Goal: Task Accomplishment & Management: Manage account settings

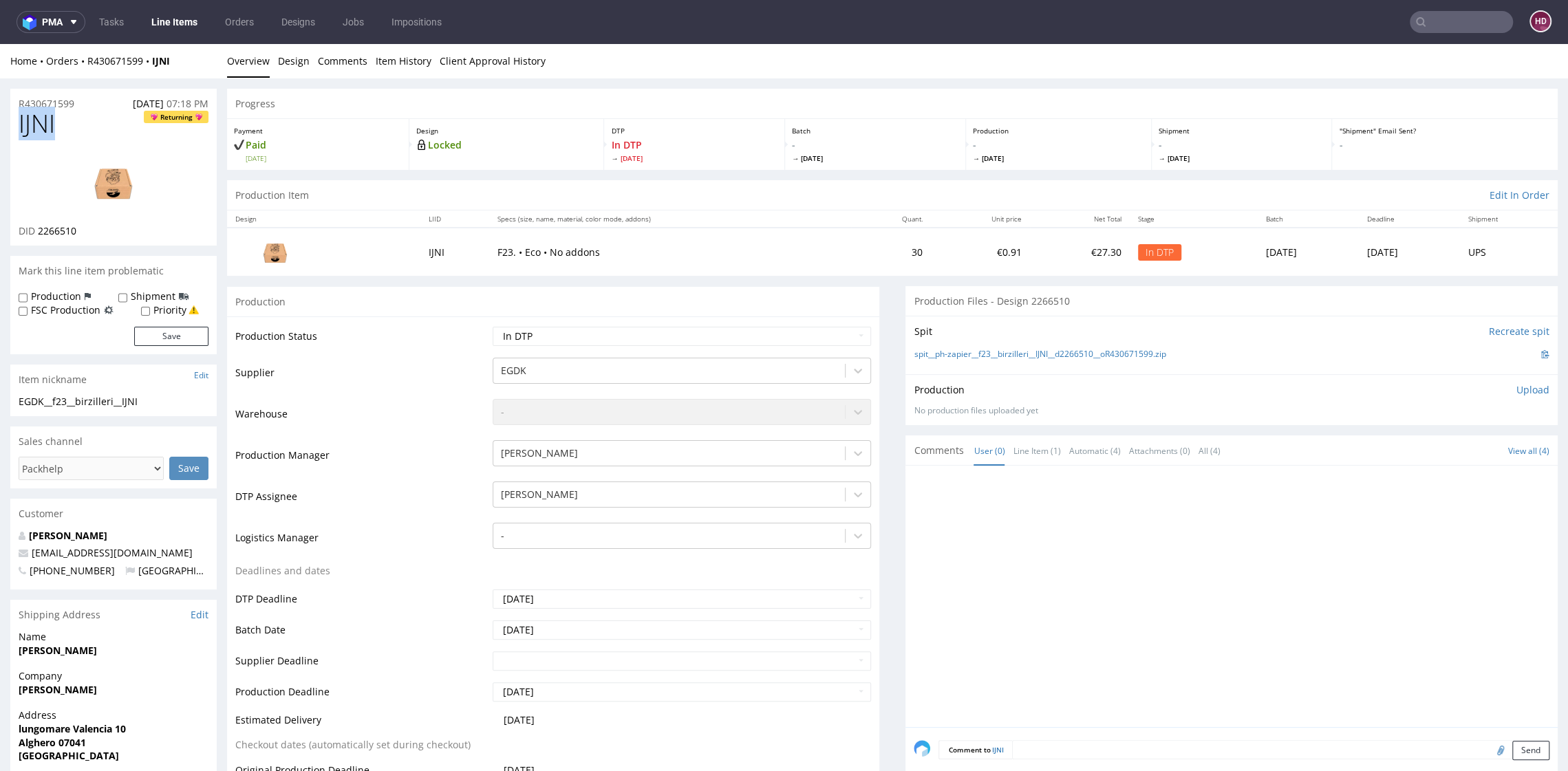
drag, startPoint x: 80, startPoint y: 120, endPoint x: -38, endPoint y: 118, distance: 118.0
copy span "IJNI"
drag, startPoint x: 90, startPoint y: 238, endPoint x: 44, endPoint y: 228, distance: 47.1
click at [37, 225] on div "DID 2266510" at bounding box center [113, 231] width 190 height 14
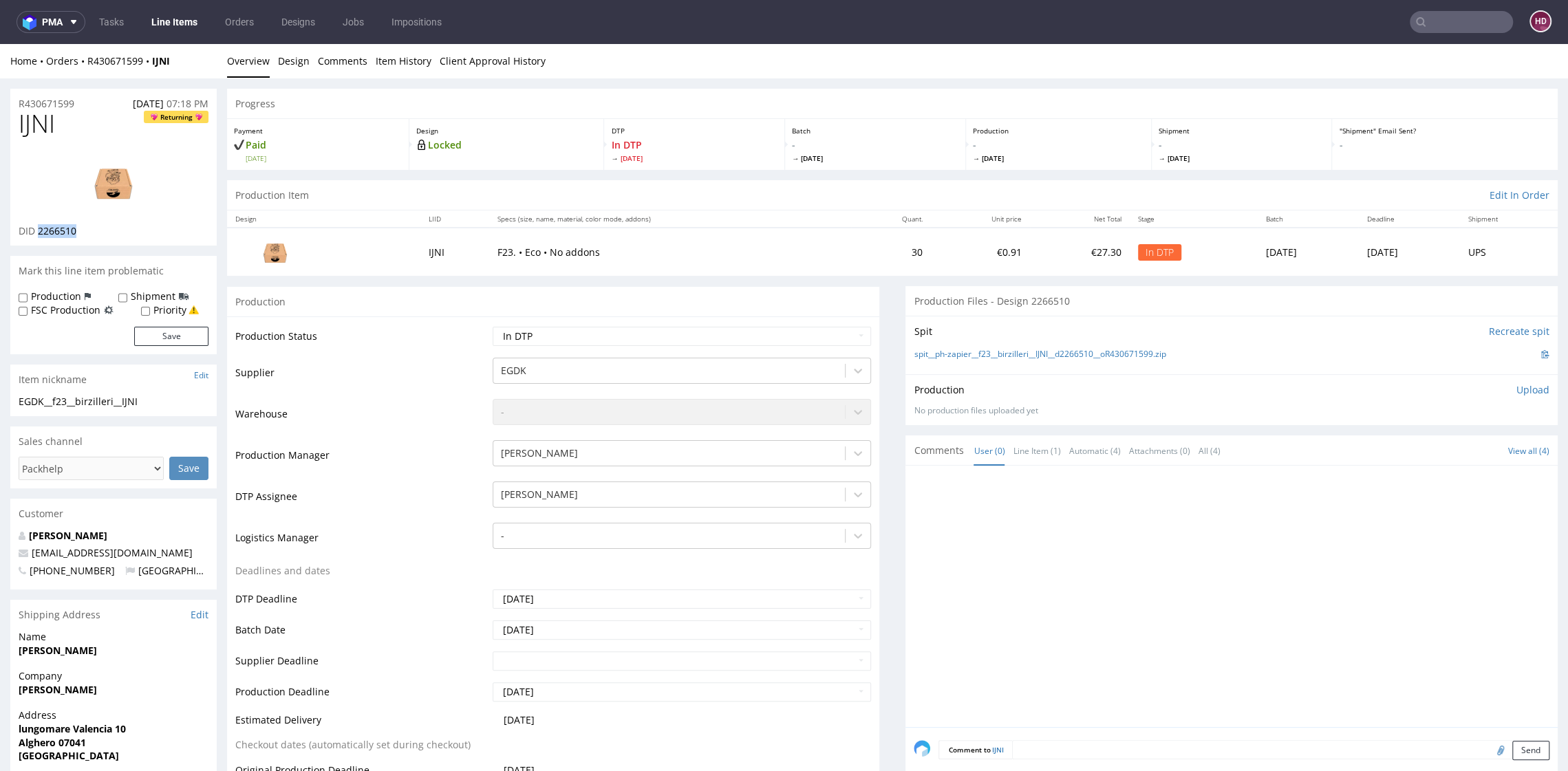
copy span "2266510"
click at [103, 175] on img at bounding box center [113, 182] width 110 height 62
click at [290, 61] on link "Design" at bounding box center [294, 61] width 31 height 34
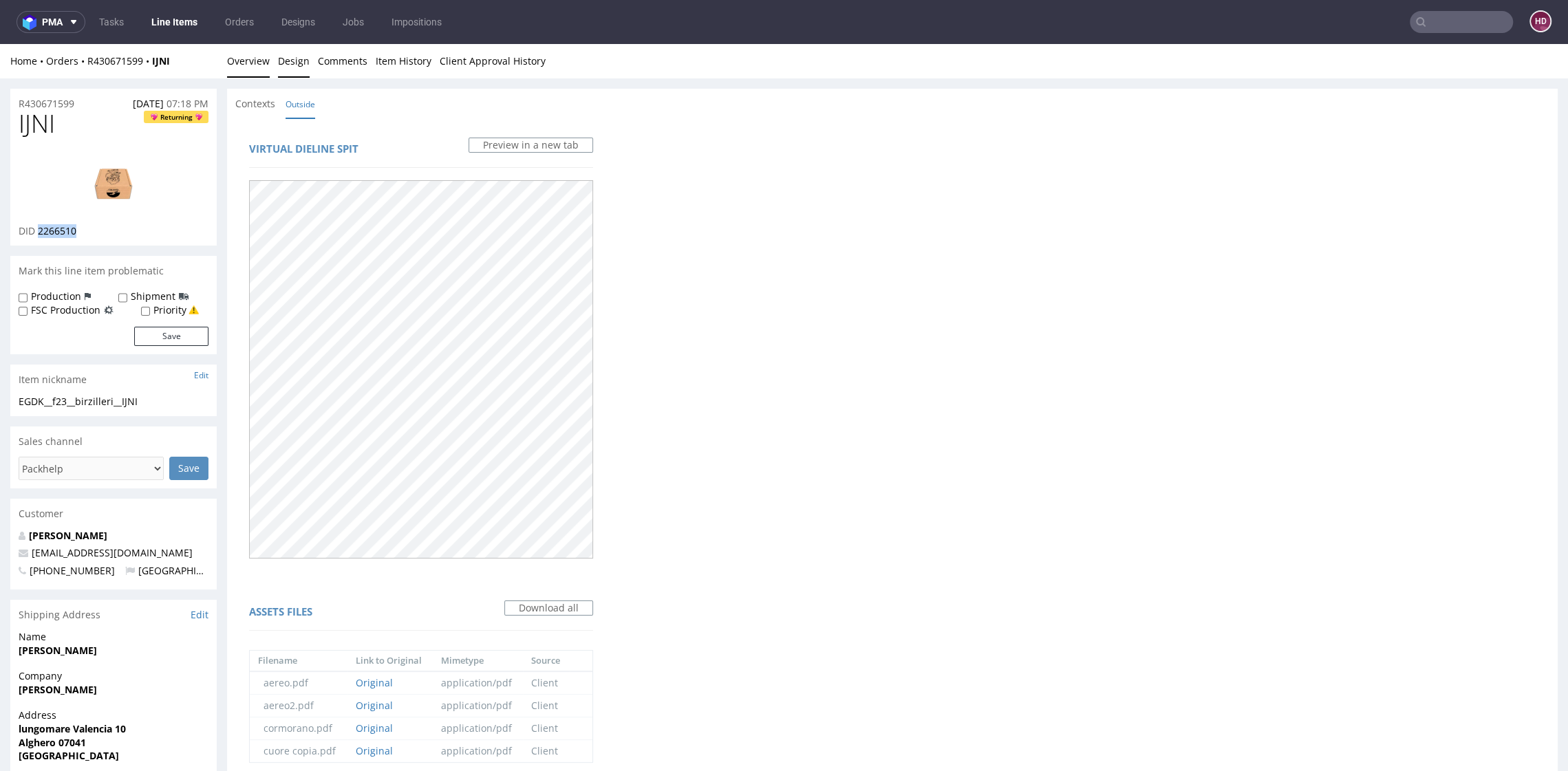
click at [248, 59] on link "Overview" at bounding box center [248, 61] width 43 height 34
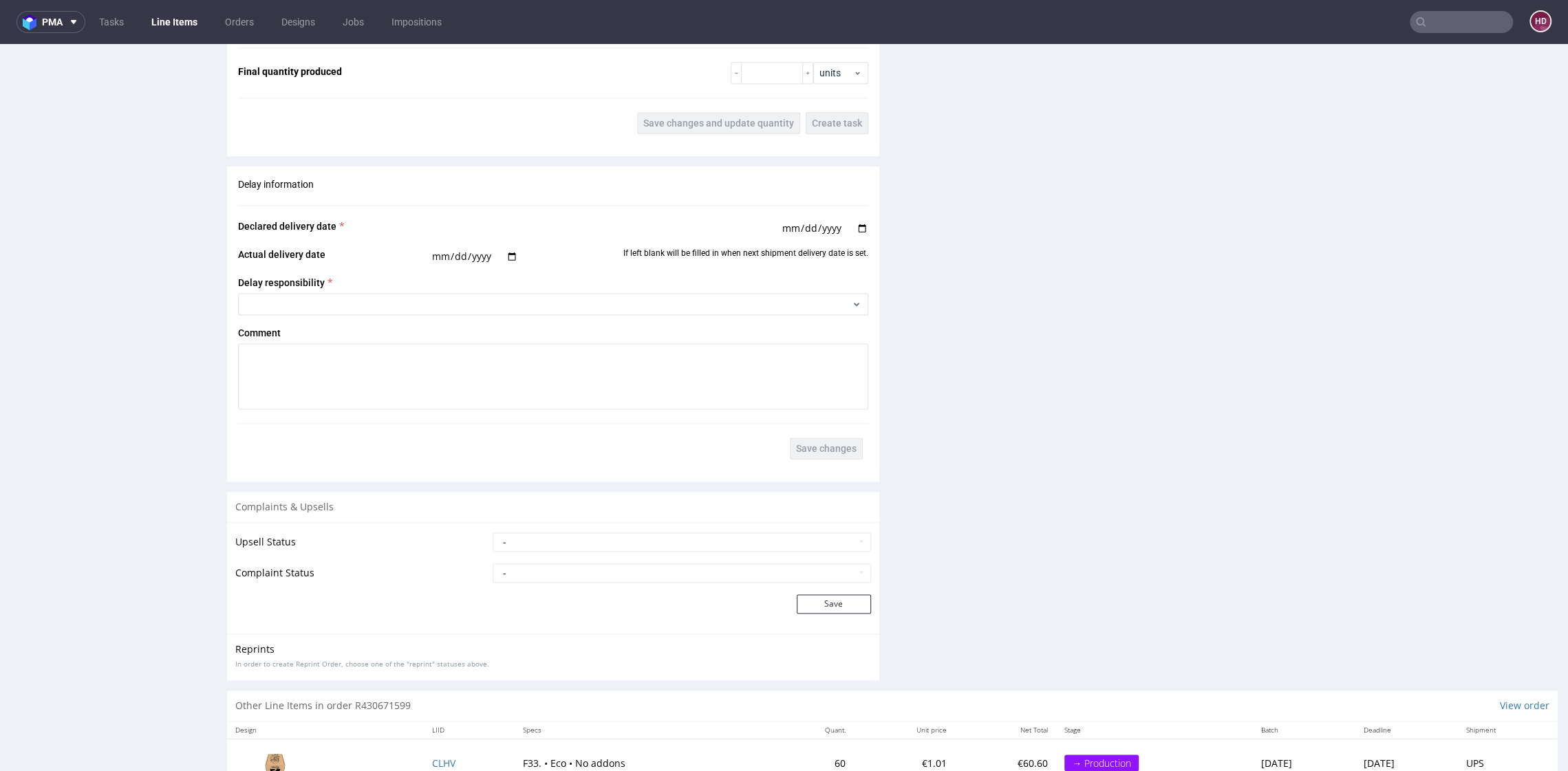
scroll to position [1734, 0]
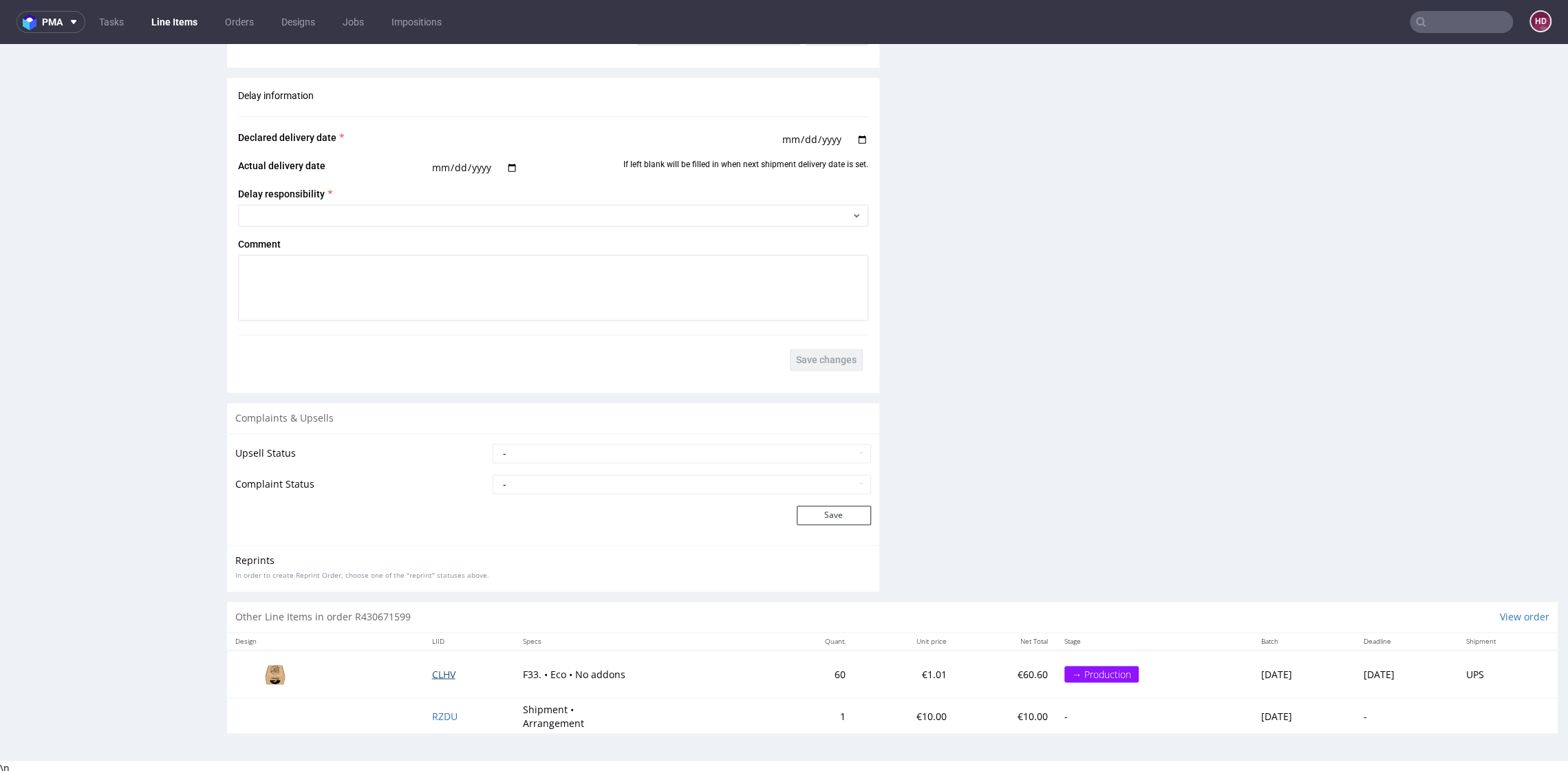
click at [432, 671] on span "CLHV" at bounding box center [444, 674] width 24 height 13
click at [432, 670] on span "CLHV" at bounding box center [444, 674] width 24 height 13
click at [432, 668] on span "CLHV" at bounding box center [444, 674] width 24 height 13
click at [432, 670] on span "CLHV" at bounding box center [444, 674] width 24 height 13
click at [432, 671] on span "CLHV" at bounding box center [444, 674] width 24 height 13
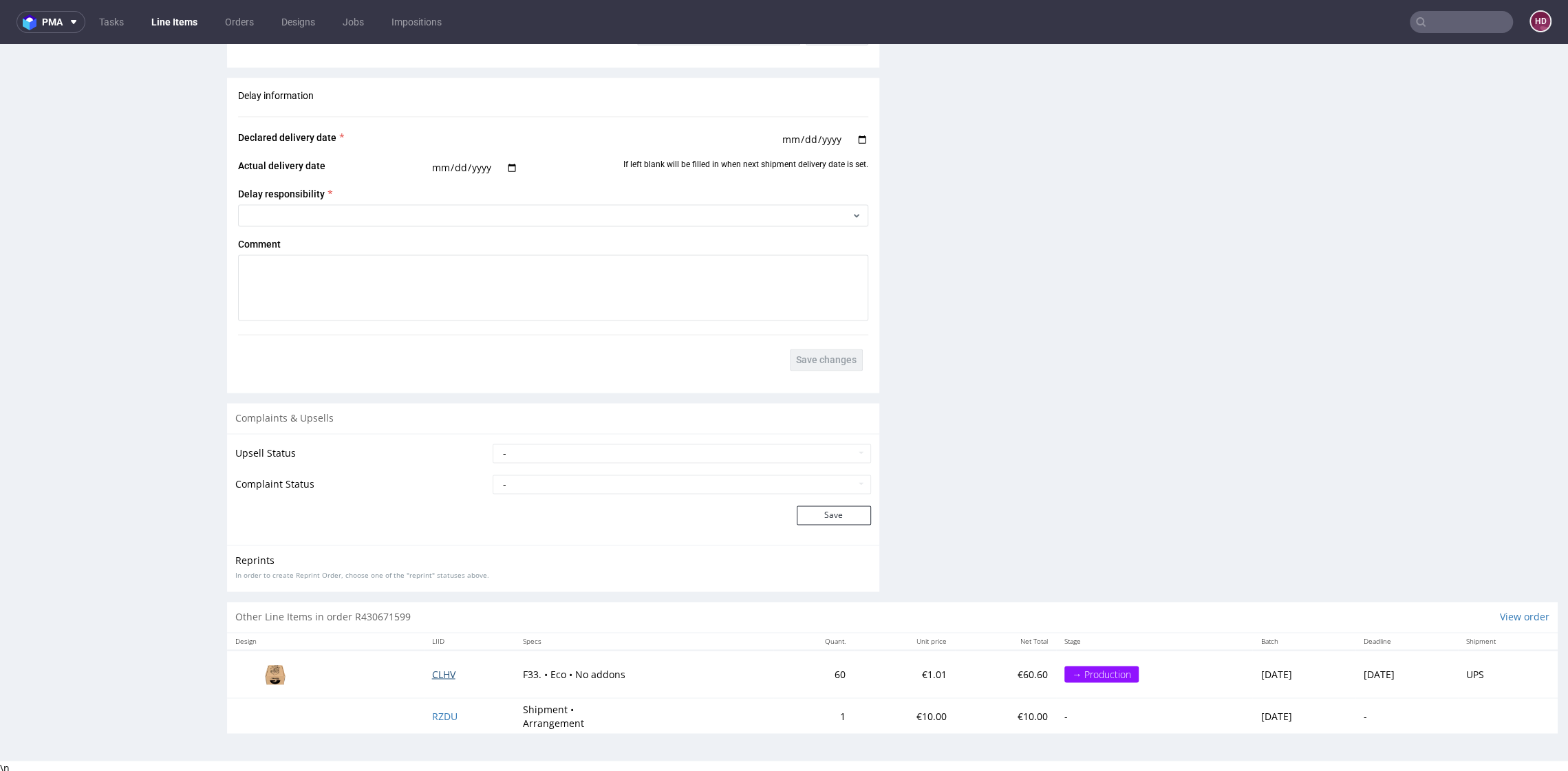
click at [432, 670] on span "CLHV" at bounding box center [444, 674] width 24 height 13
click at [274, 674] on img at bounding box center [275, 674] width 69 height 38
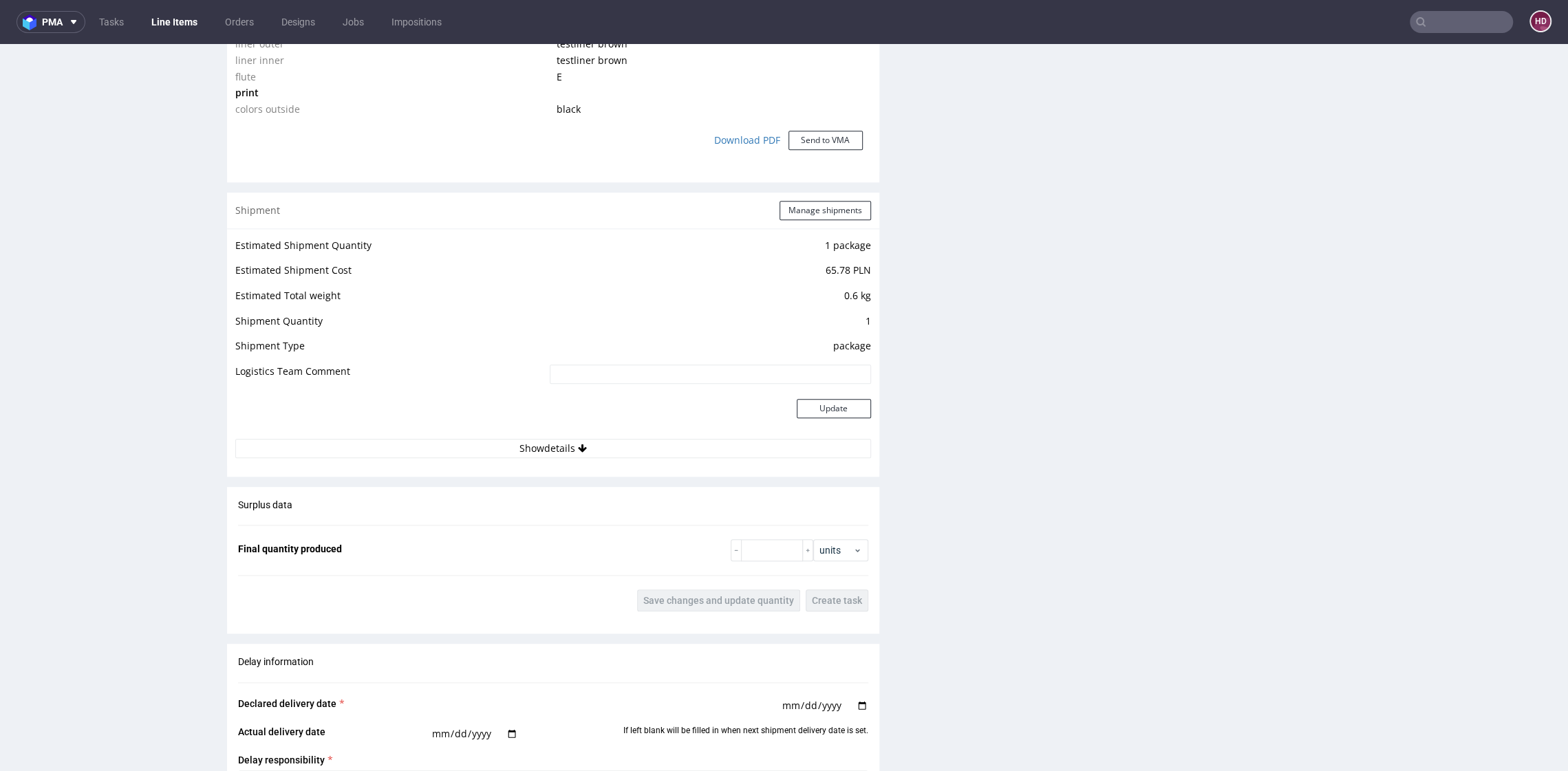
scroll to position [0, 0]
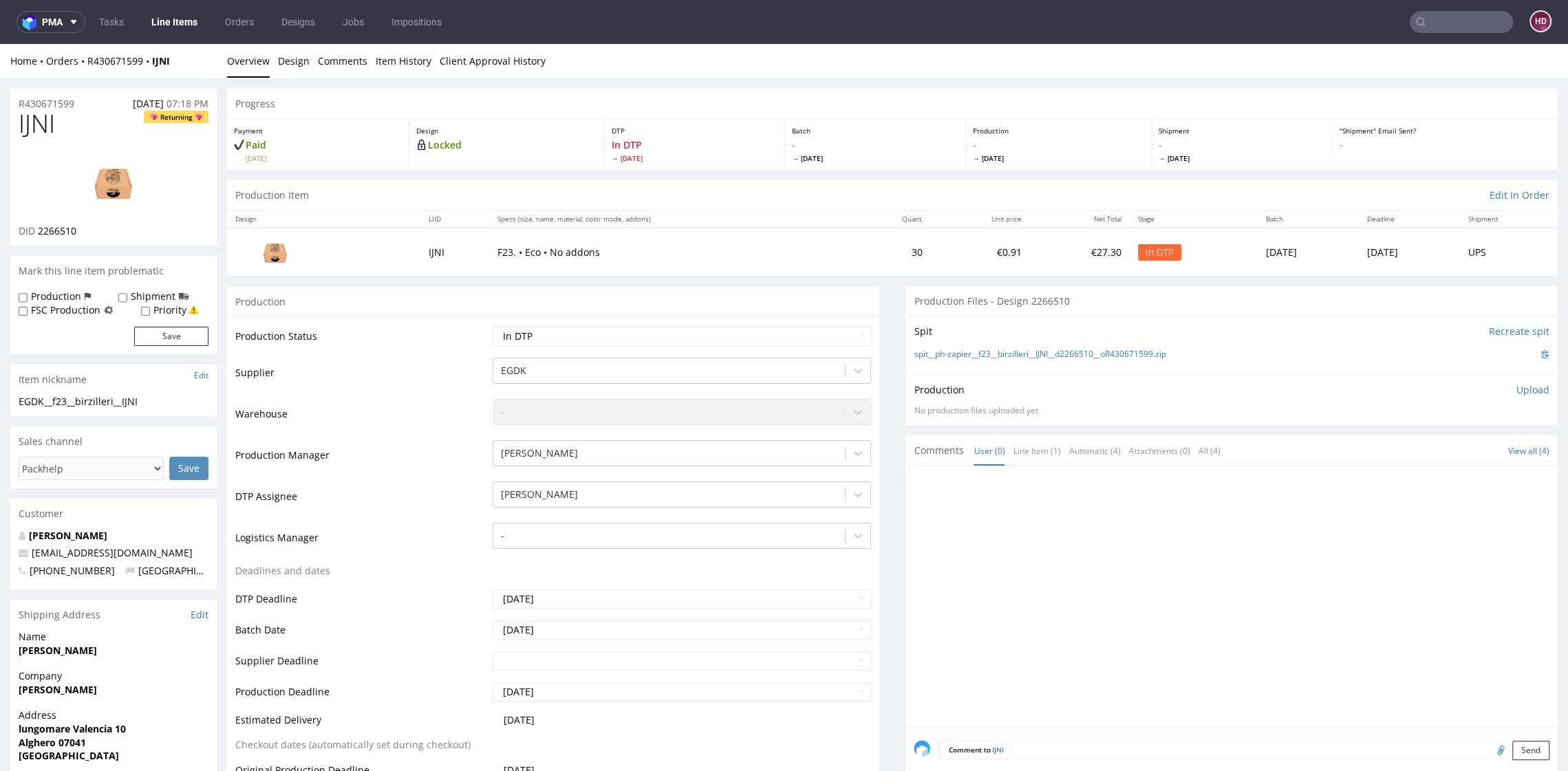
click at [110, 189] on img at bounding box center [113, 182] width 110 height 62
click at [149, 401] on div "EGDK__f23__birzilleri__IJNI" at bounding box center [113, 402] width 190 height 14
drag, startPoint x: 149, startPoint y: 401, endPoint x: 41, endPoint y: 402, distance: 108.0
copy div "EGDK__f23__birzilleri__IJNI Update"
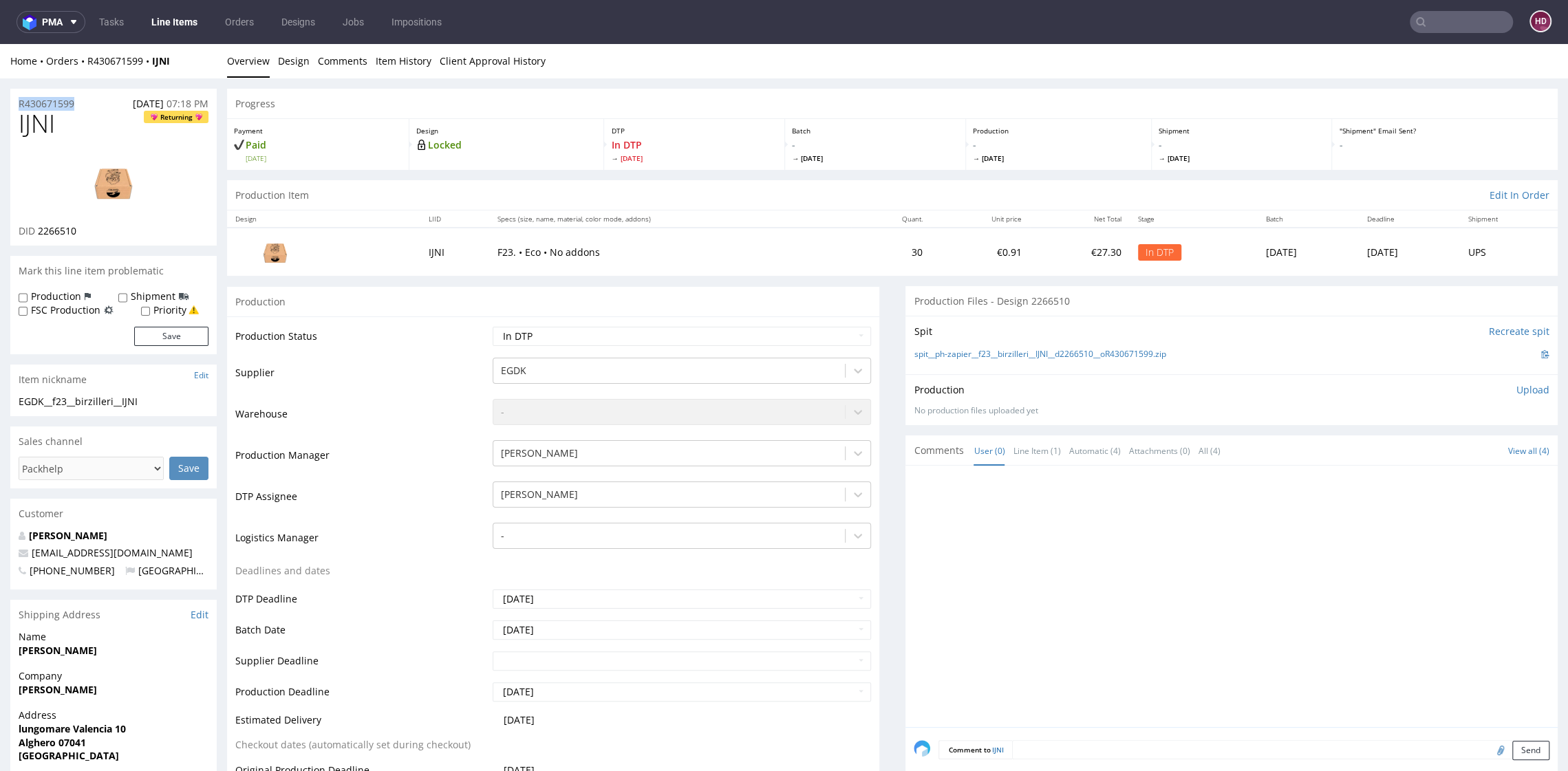
drag, startPoint x: 84, startPoint y: 105, endPoint x: -35, endPoint y: 101, distance: 119.1
copy p "R430671599"
drag, startPoint x: 83, startPoint y: 232, endPoint x: 37, endPoint y: 231, distance: 46.0
click at [37, 231] on div "DID 2266510" at bounding box center [113, 231] width 190 height 14
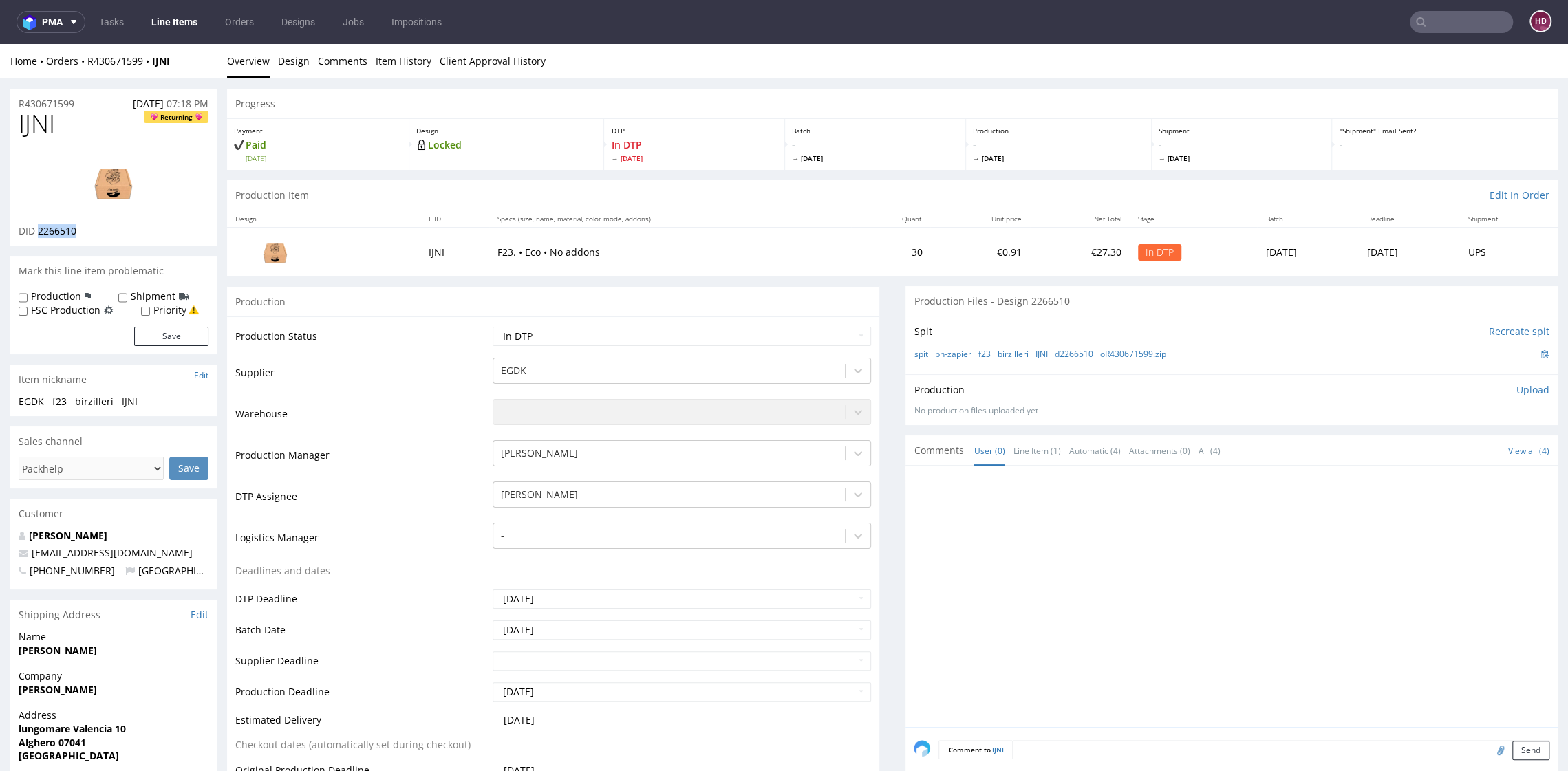
copy span "2266510"
click at [1517, 389] on p "Upload" at bounding box center [1533, 390] width 33 height 14
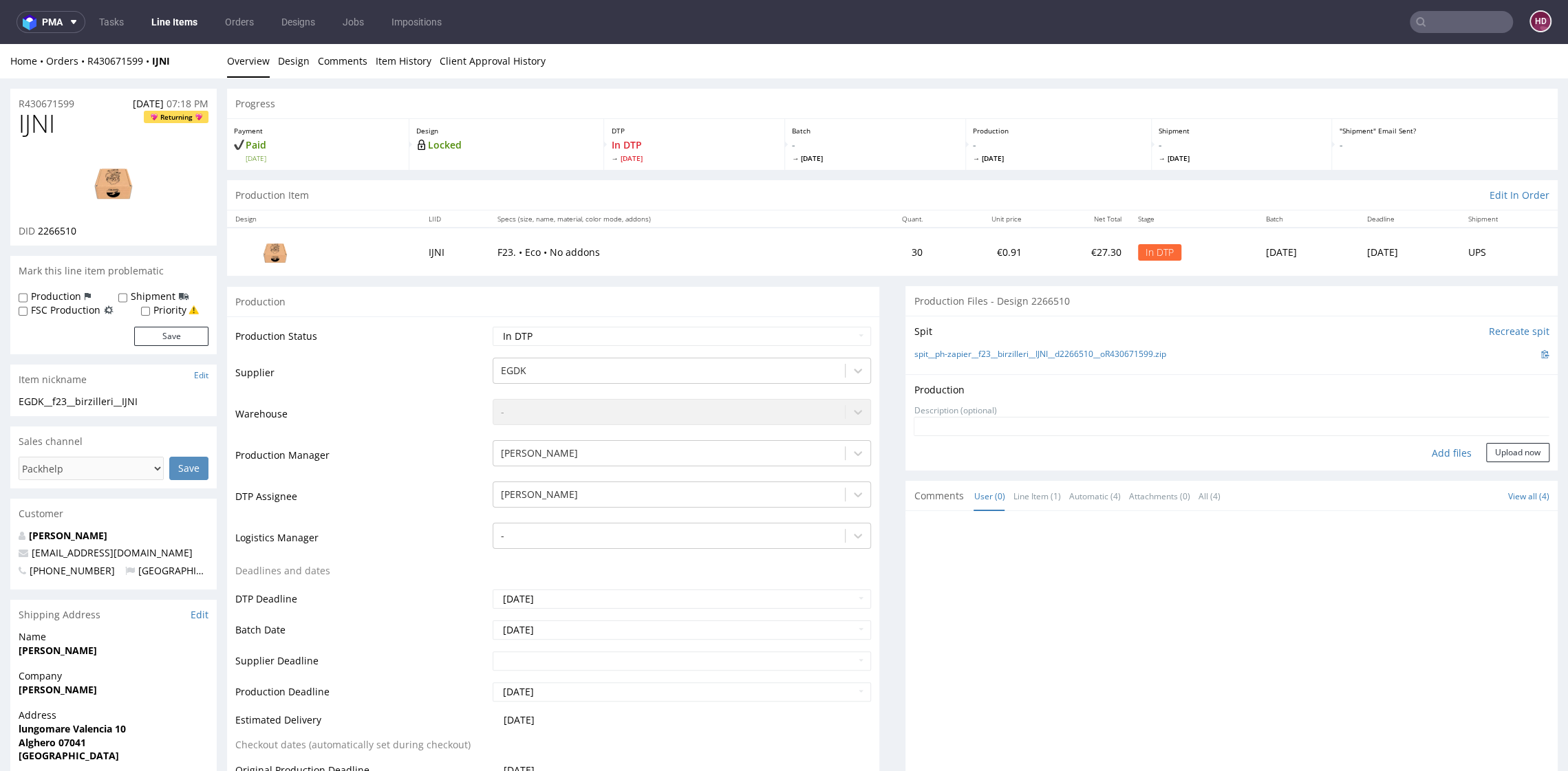
click at [1437, 450] on div "Add files" at bounding box center [1452, 453] width 69 height 21
type input "C:\fakepath\EGDK__f23__birzilleri__IJNI__d2266510__oR430671599.pdf"
click at [1494, 470] on button "Upload now" at bounding box center [1517, 474] width 64 height 19
click at [777, 336] on select "Waiting for Artwork Waiting for Diecut Waiting for Mockup Waiting for DTP Waiti…" at bounding box center [681, 336] width 378 height 19
select select "dtp_production_ready"
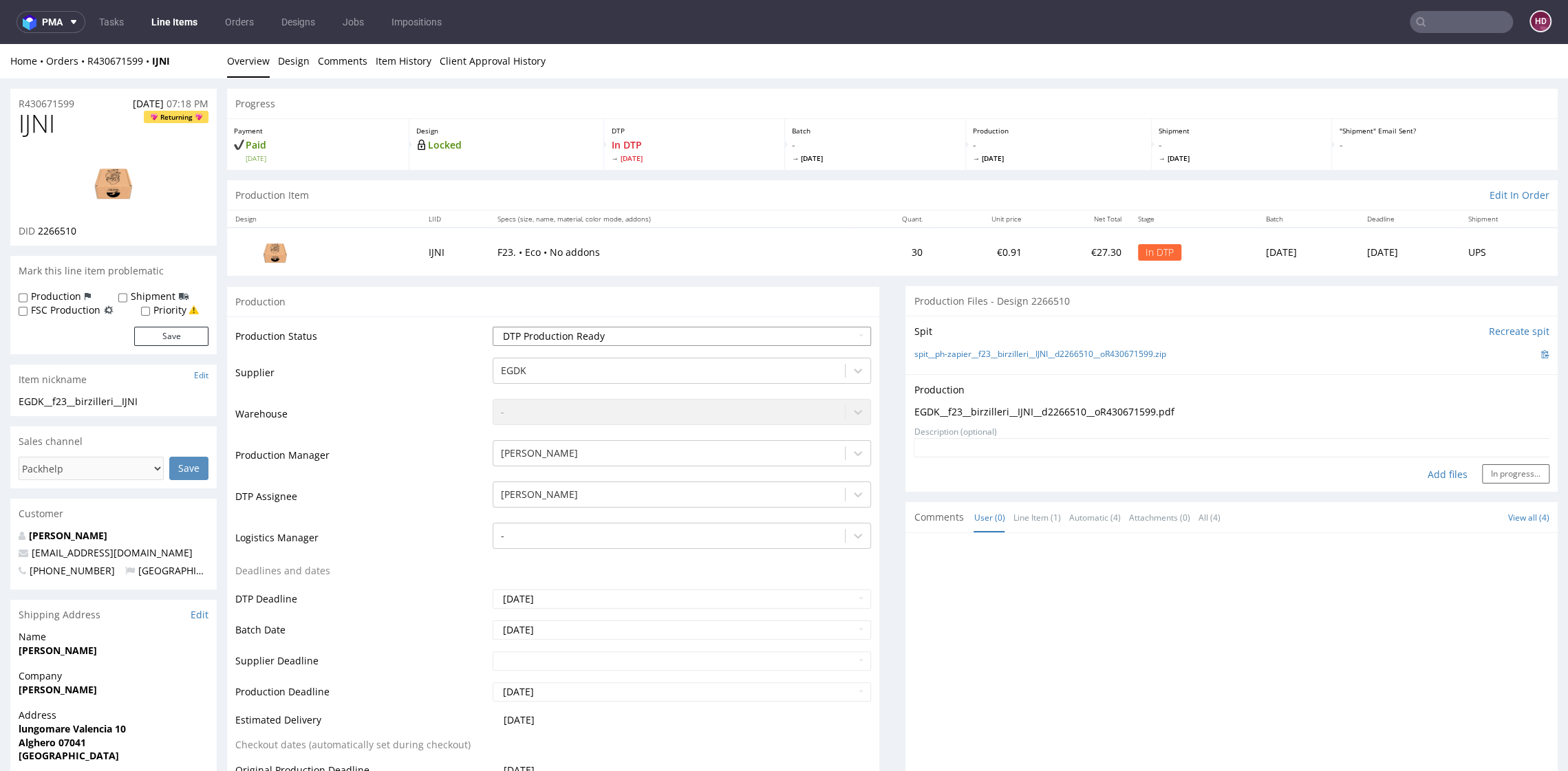
click at [493, 326] on select "Waiting for Artwork Waiting for Diecut Waiting for Mockup Waiting for DTP Waiti…" at bounding box center [681, 336] width 378 height 19
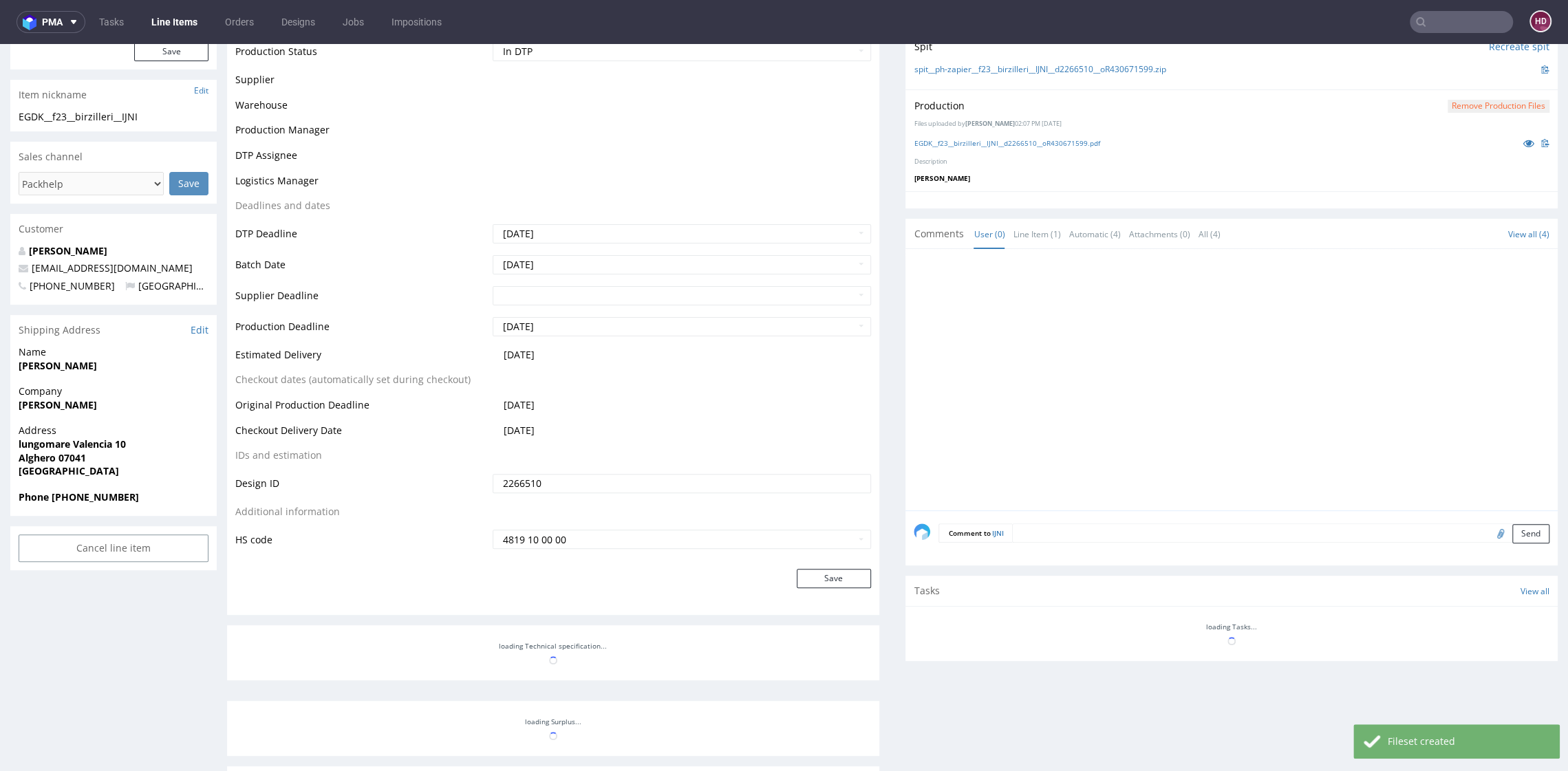
scroll to position [284, 0]
click at [817, 583] on button "Save" at bounding box center [834, 579] width 74 height 19
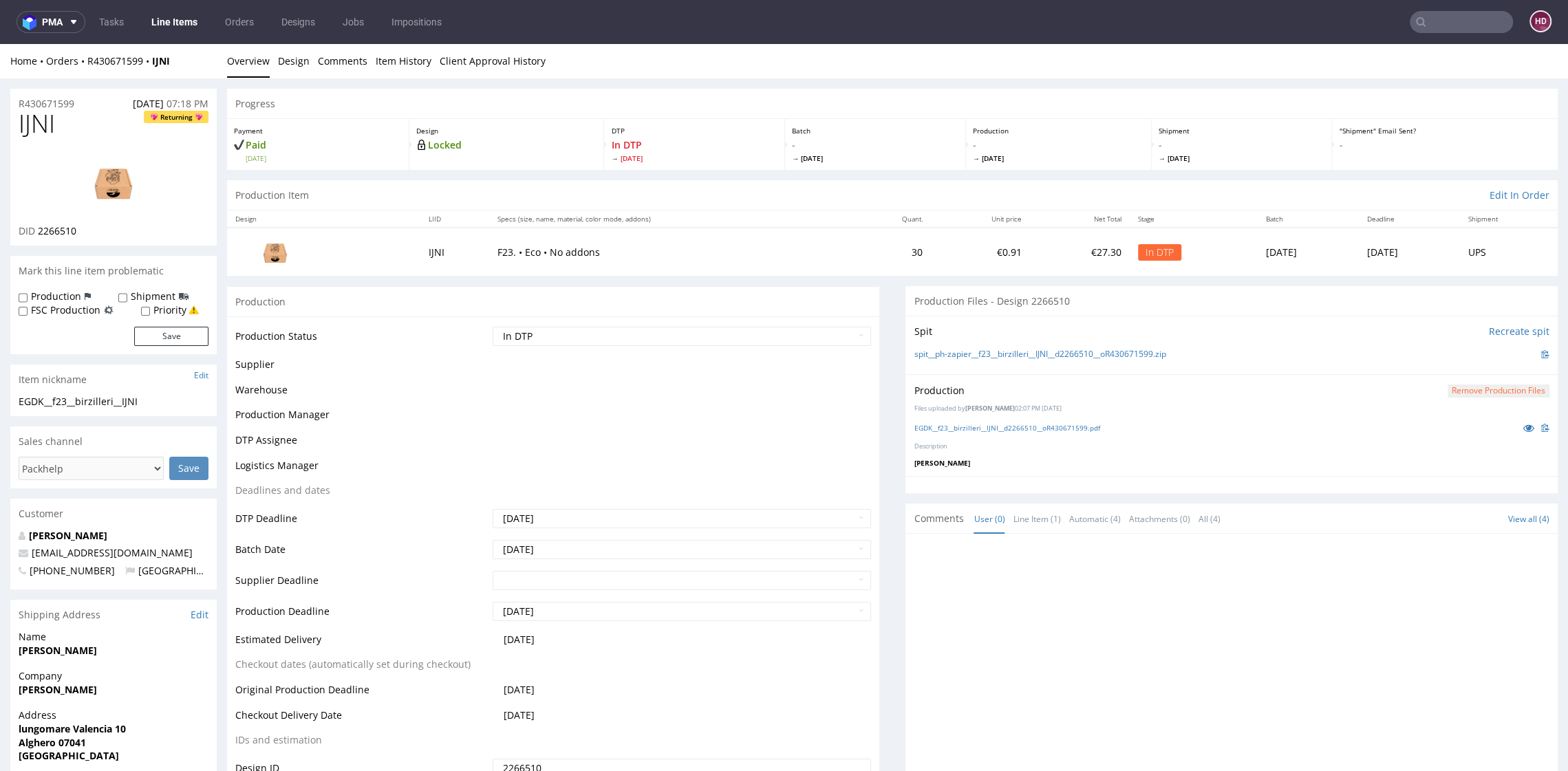
click at [184, 21] on link "Line Items" at bounding box center [175, 21] width 63 height 22
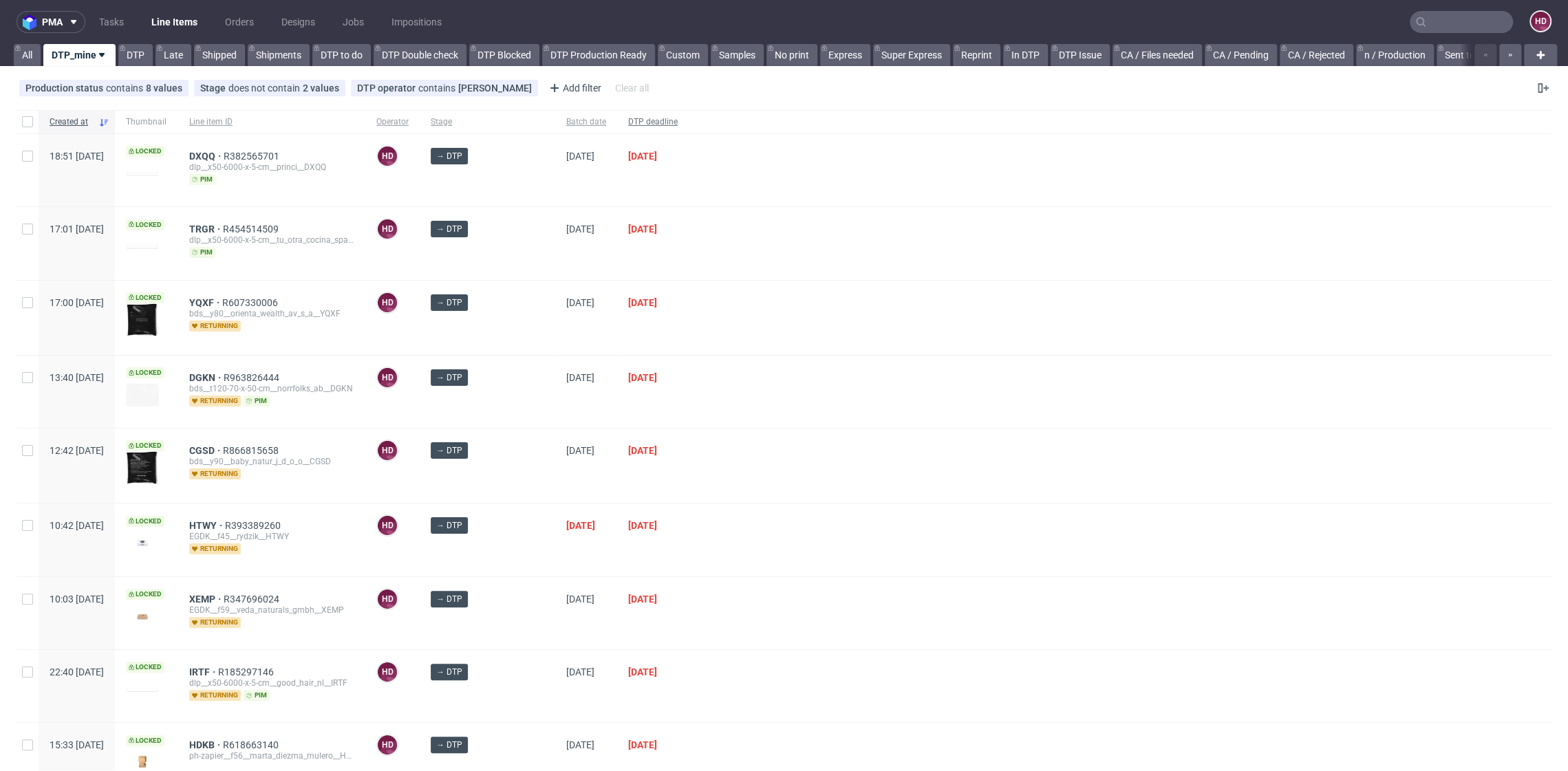
click at [645, 126] on span "DTP deadline" at bounding box center [653, 122] width 50 height 11
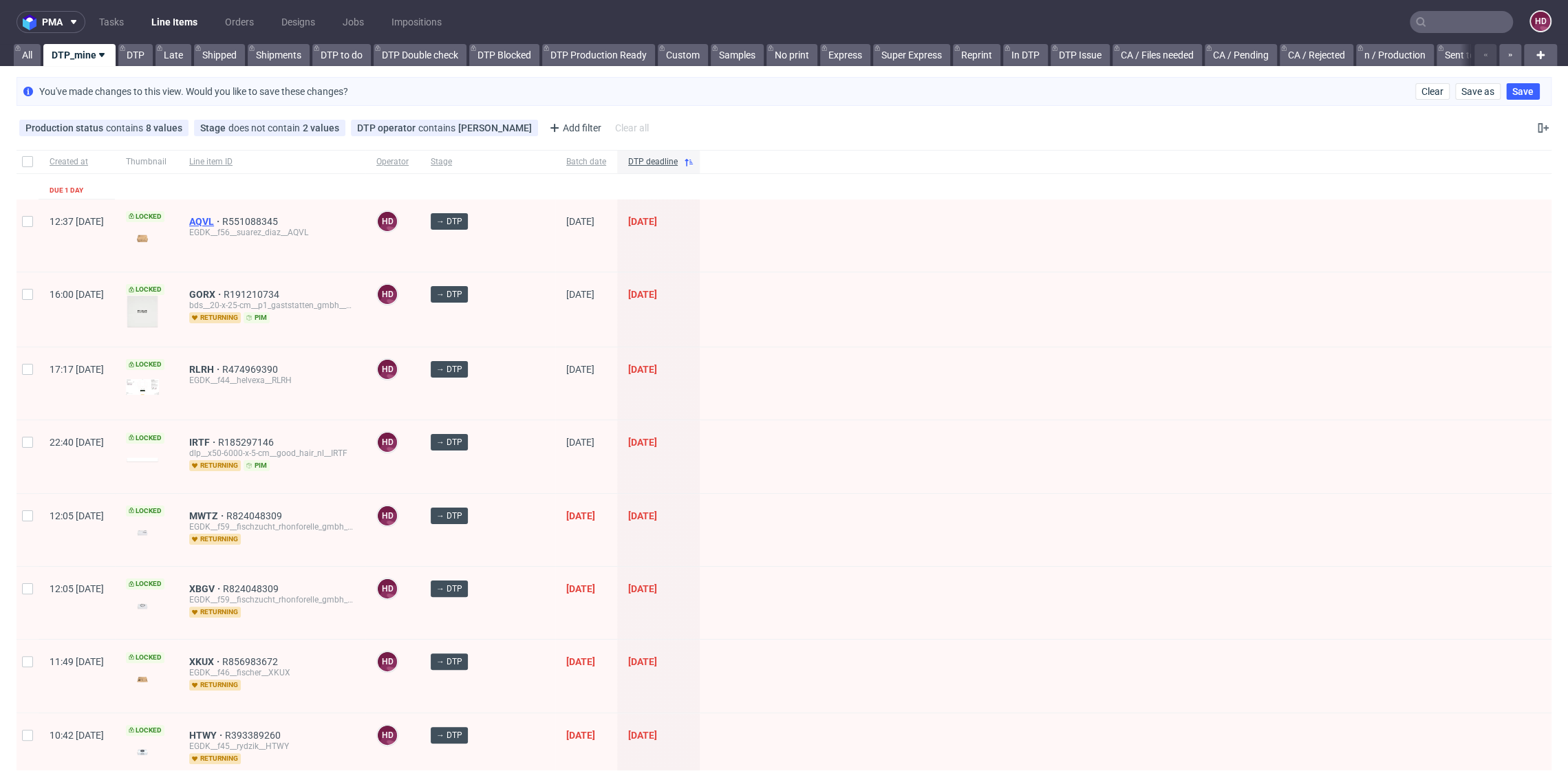
click at [222, 218] on span "AQVL" at bounding box center [205, 221] width 33 height 11
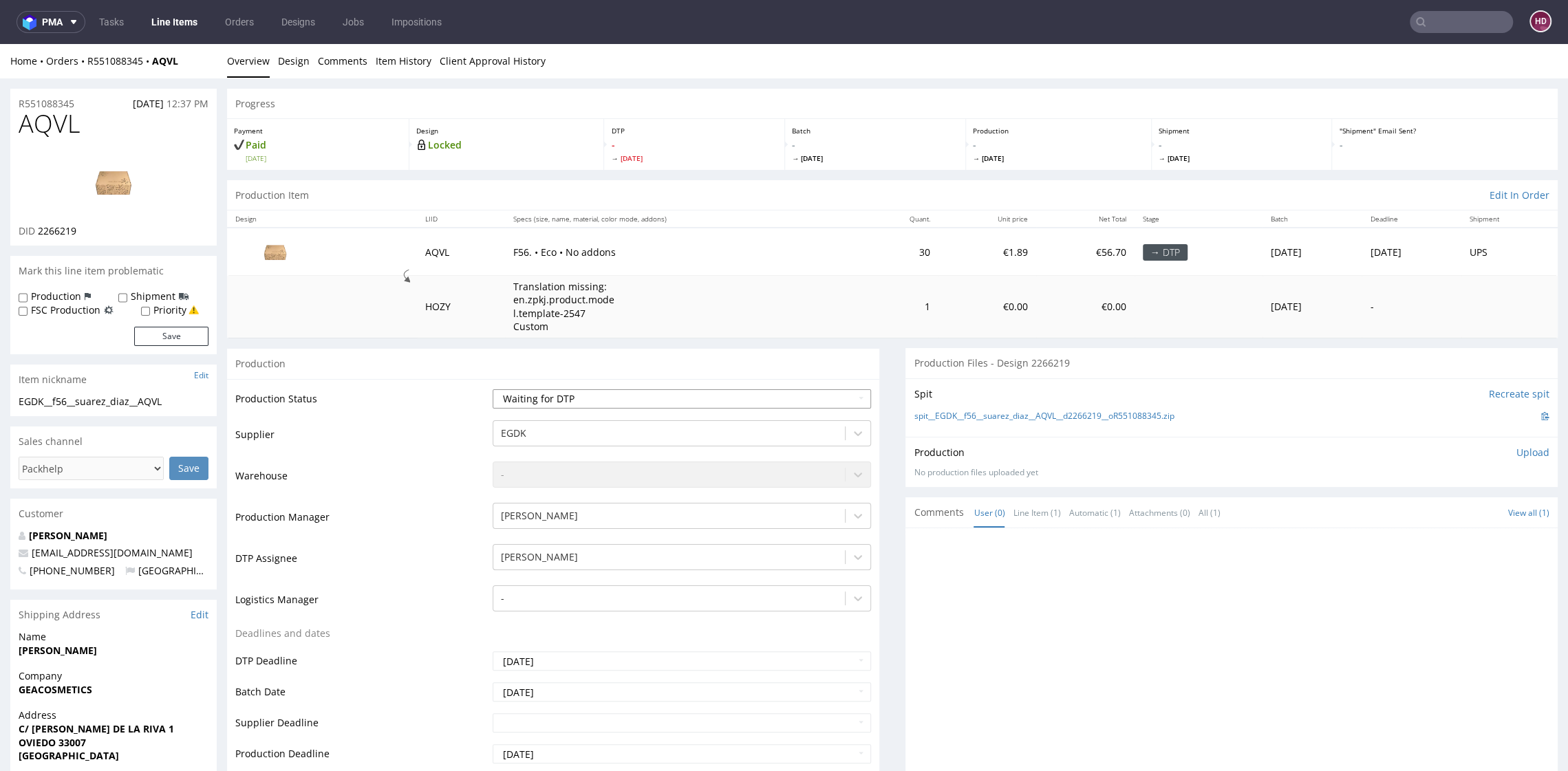
click at [673, 396] on select "Waiting for Artwork Waiting for Diecut Waiting for Mockup Waiting for DTP Waiti…" at bounding box center [681, 399] width 378 height 19
select select "dtp_in_process"
click at [493, 389] on select "Waiting for Artwork Waiting for Diecut Waiting for Mockup Waiting for DTP Waiti…" at bounding box center [681, 399] width 378 height 19
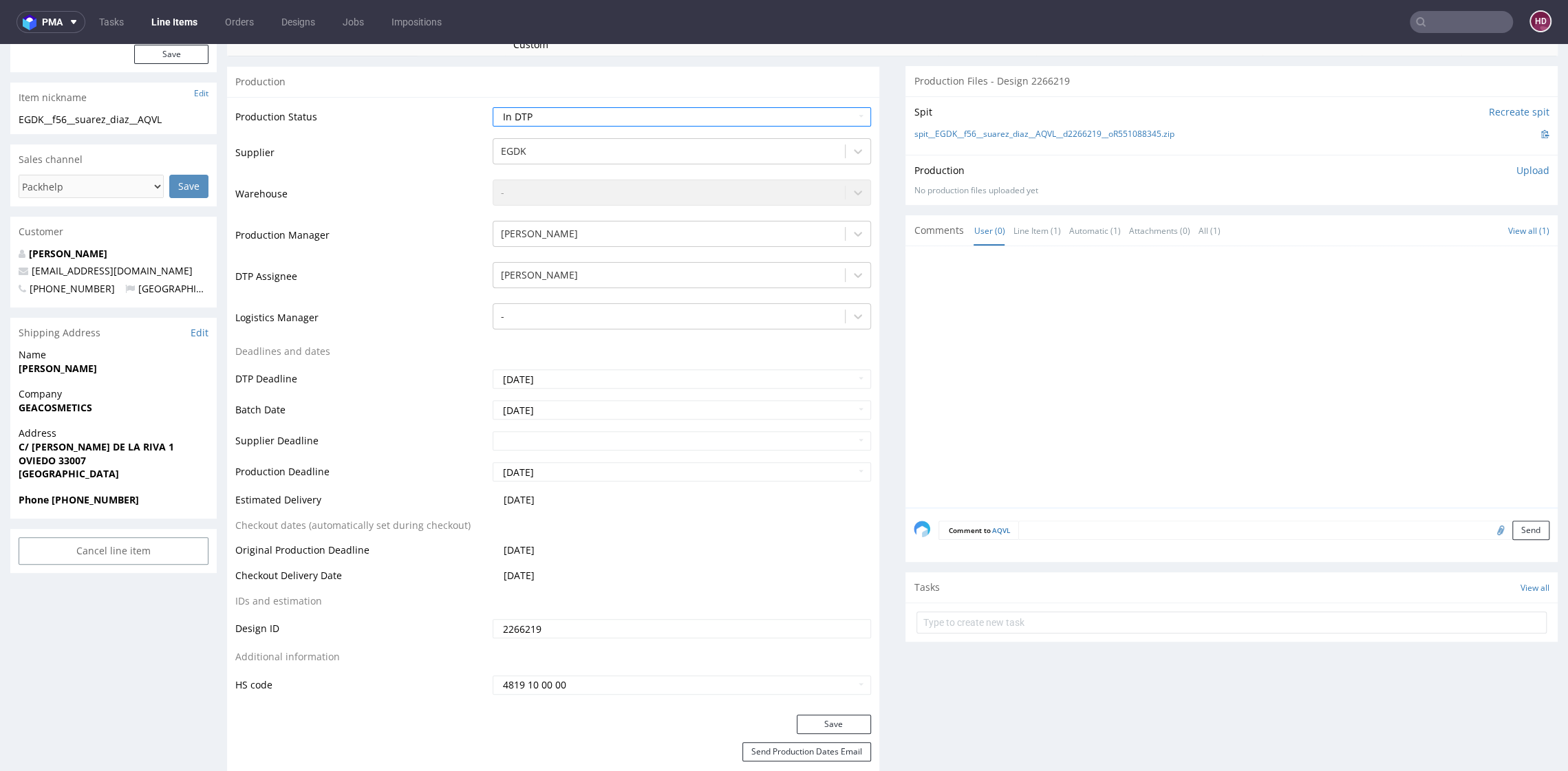
scroll to position [479, 0]
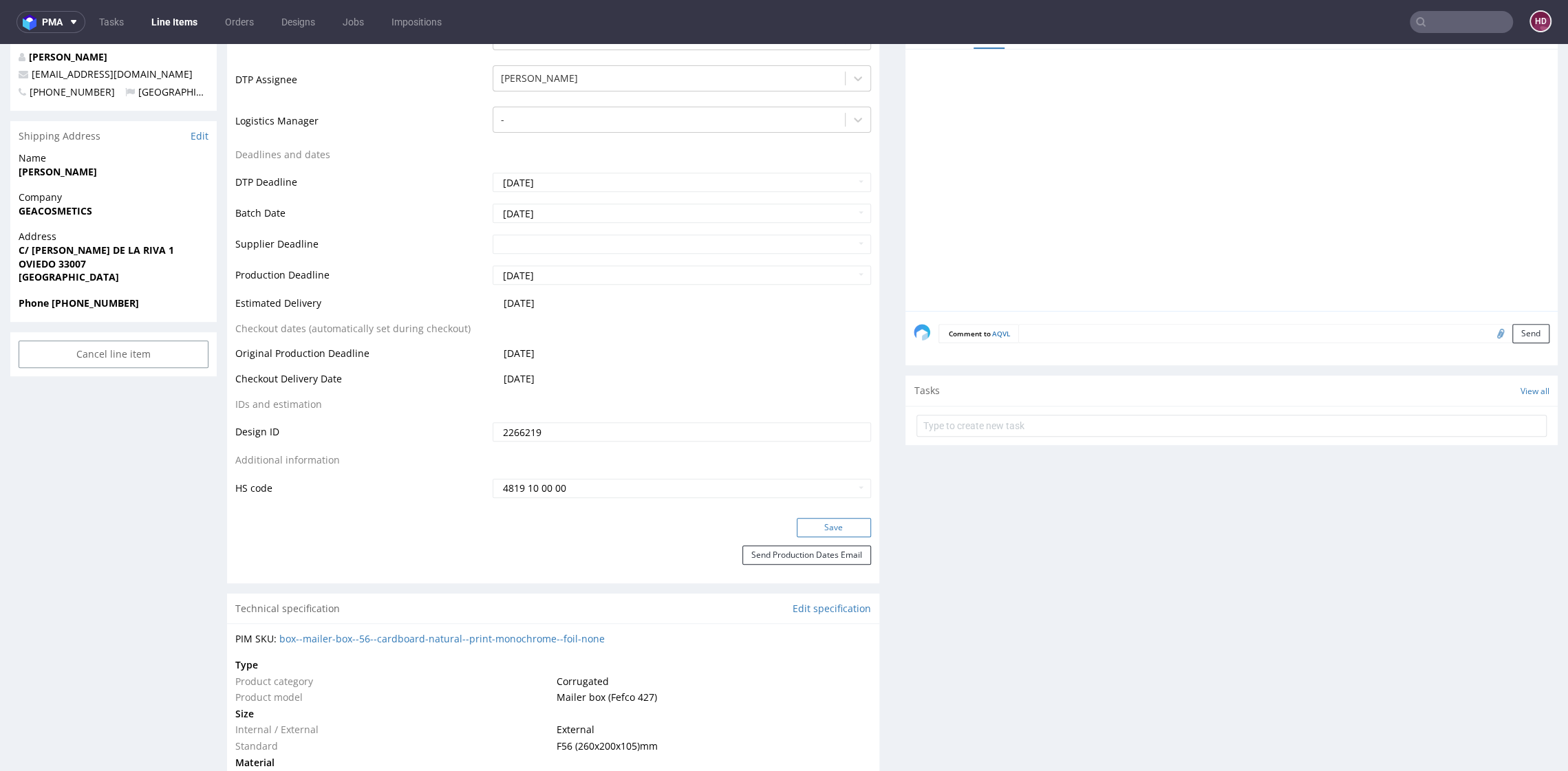
click at [828, 527] on button "Save" at bounding box center [834, 527] width 74 height 19
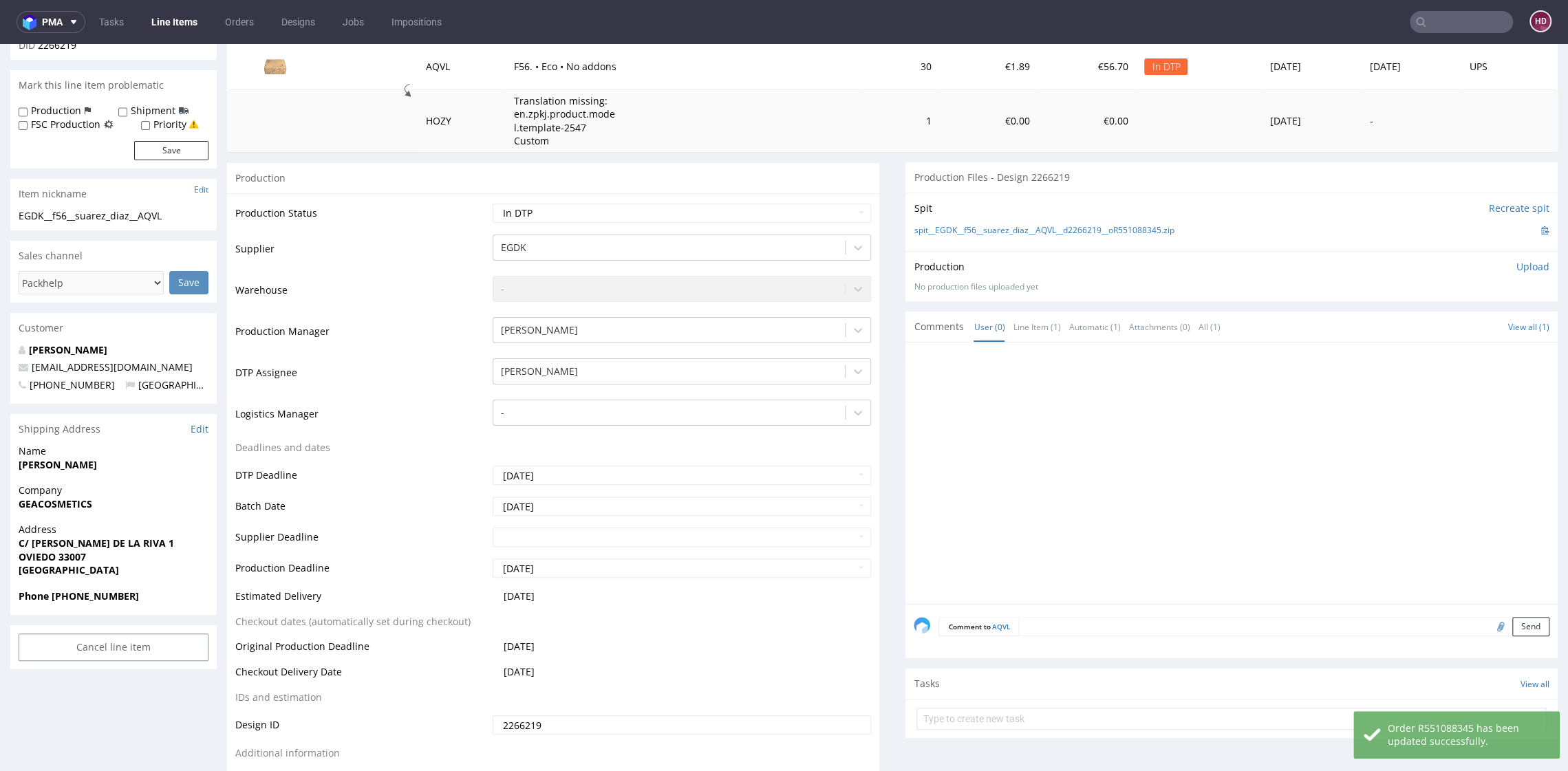
scroll to position [0, 0]
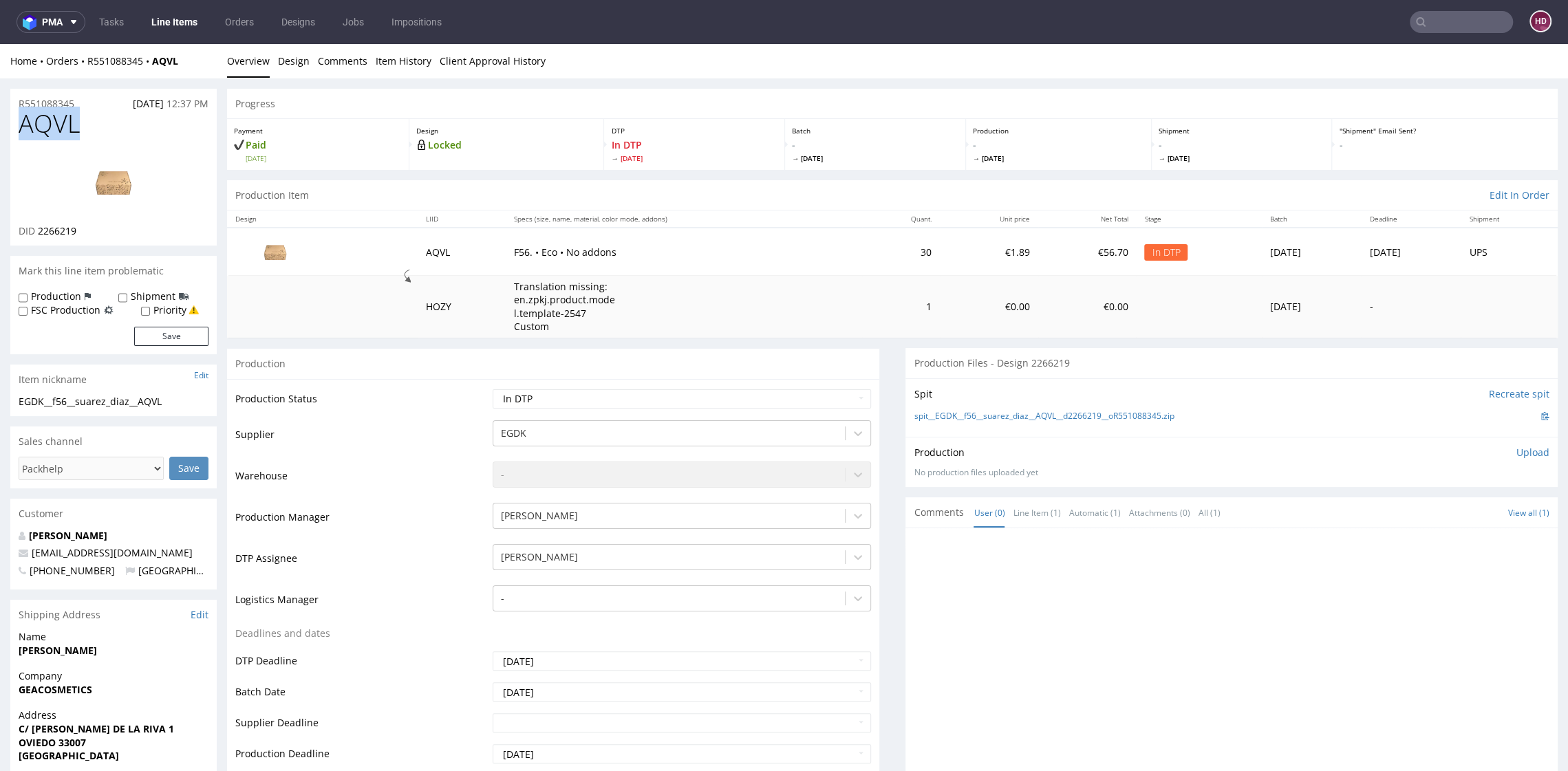
drag, startPoint x: 85, startPoint y: 123, endPoint x: -38, endPoint y: 127, distance: 123.1
drag, startPoint x: 108, startPoint y: 226, endPoint x: 34, endPoint y: 231, distance: 74.2
click at [34, 231] on div "DID 2266219" at bounding box center [113, 231] width 190 height 14
copy p "2266219"
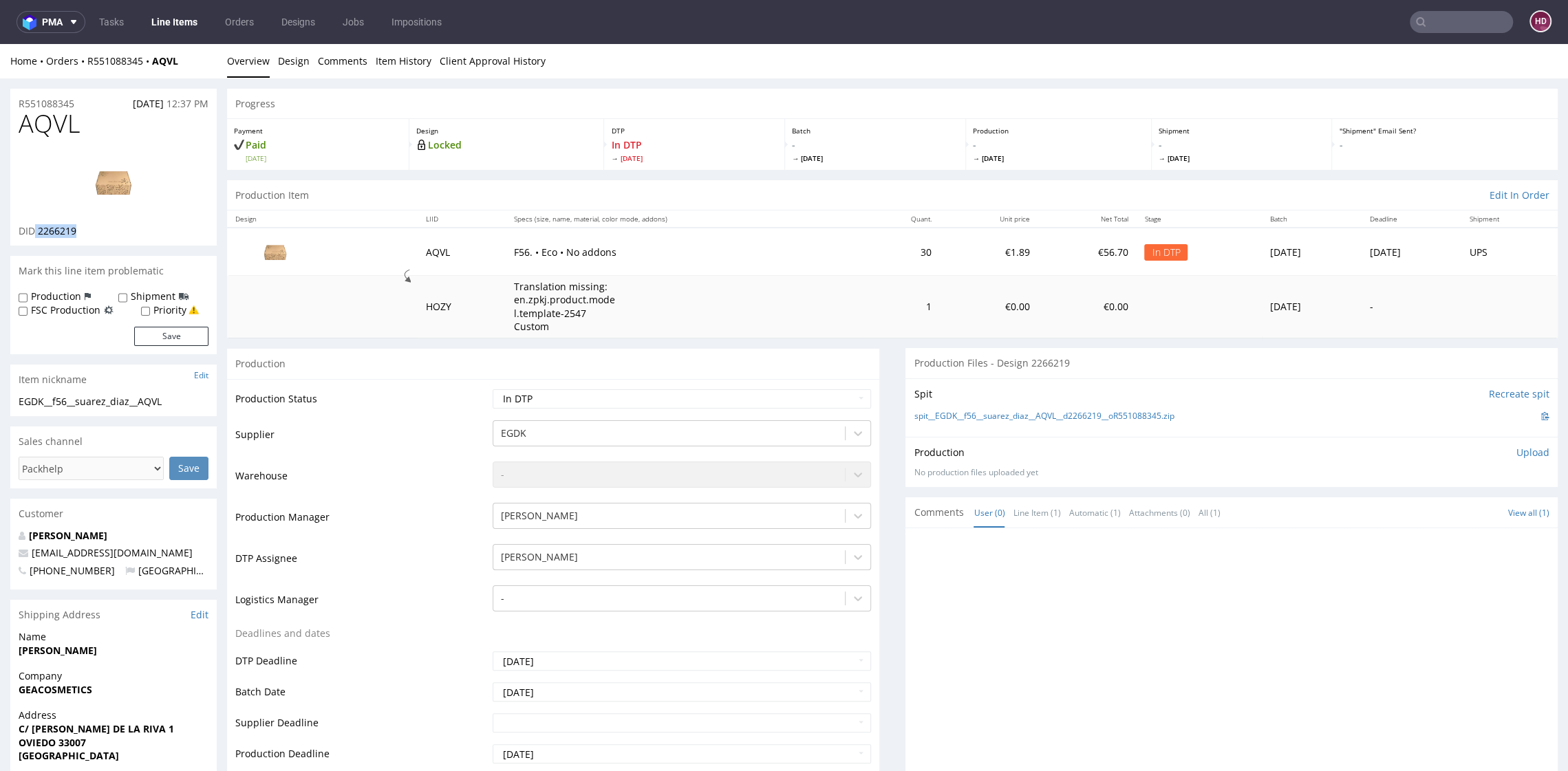
click at [113, 185] on img at bounding box center [113, 182] width 110 height 62
click at [88, 120] on h1 "AQVL" at bounding box center [113, 124] width 190 height 28
drag, startPoint x: 51, startPoint y: 116, endPoint x: -15, endPoint y: 107, distance: 66.6
click at [77, 123] on span "AQVL" at bounding box center [49, 124] width 61 height 28
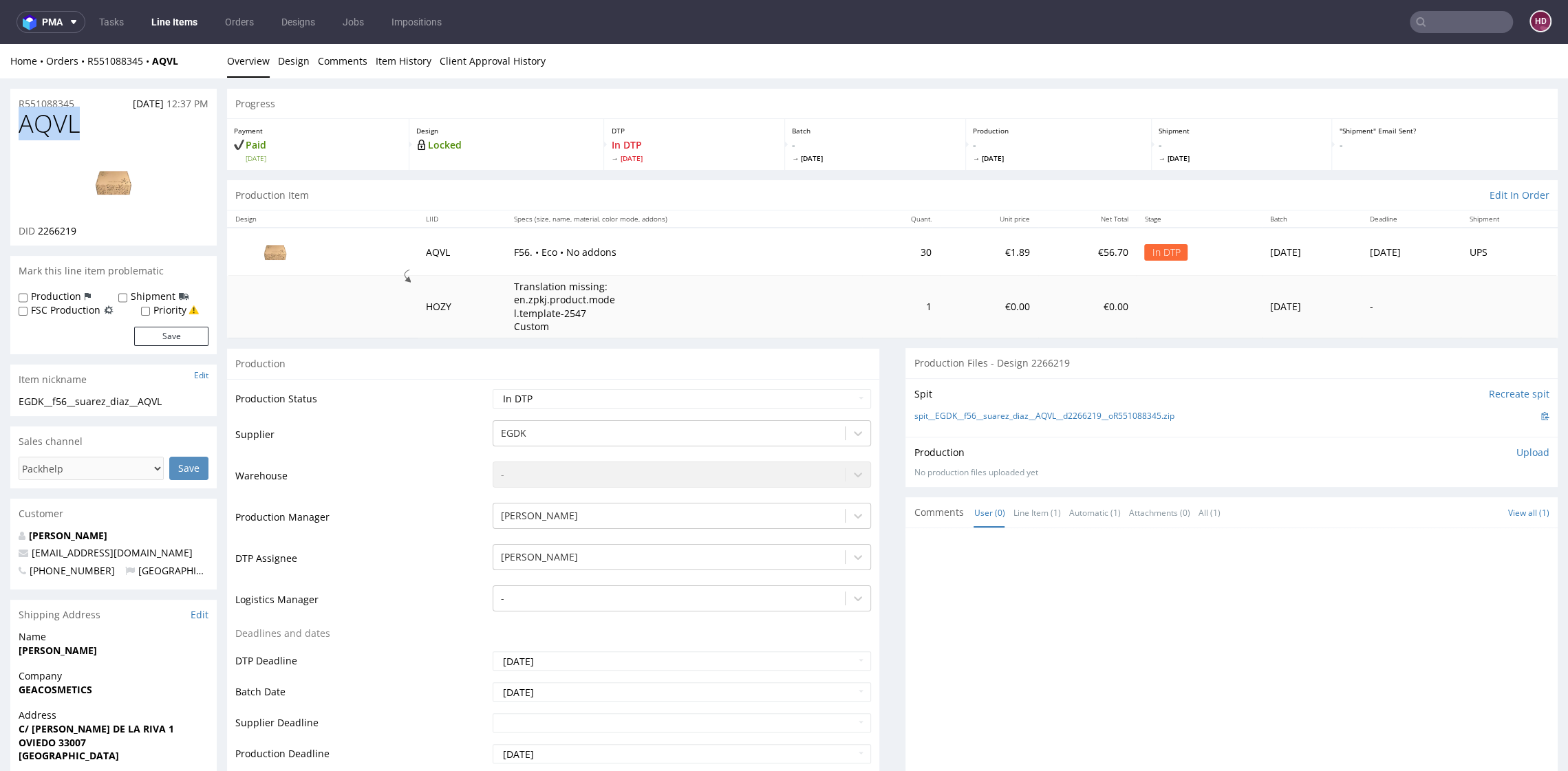
drag, startPoint x: 60, startPoint y: 127, endPoint x: 10, endPoint y: 128, distance: 50.0
click at [10, 128] on div "AQVL DID 2266219" at bounding box center [113, 178] width 206 height 136
copy span "AQVL"
click at [136, 192] on img at bounding box center [113, 182] width 110 height 62
click at [180, 400] on div "EGDK__f56__suarez_diaz__AQVL" at bounding box center [113, 402] width 190 height 14
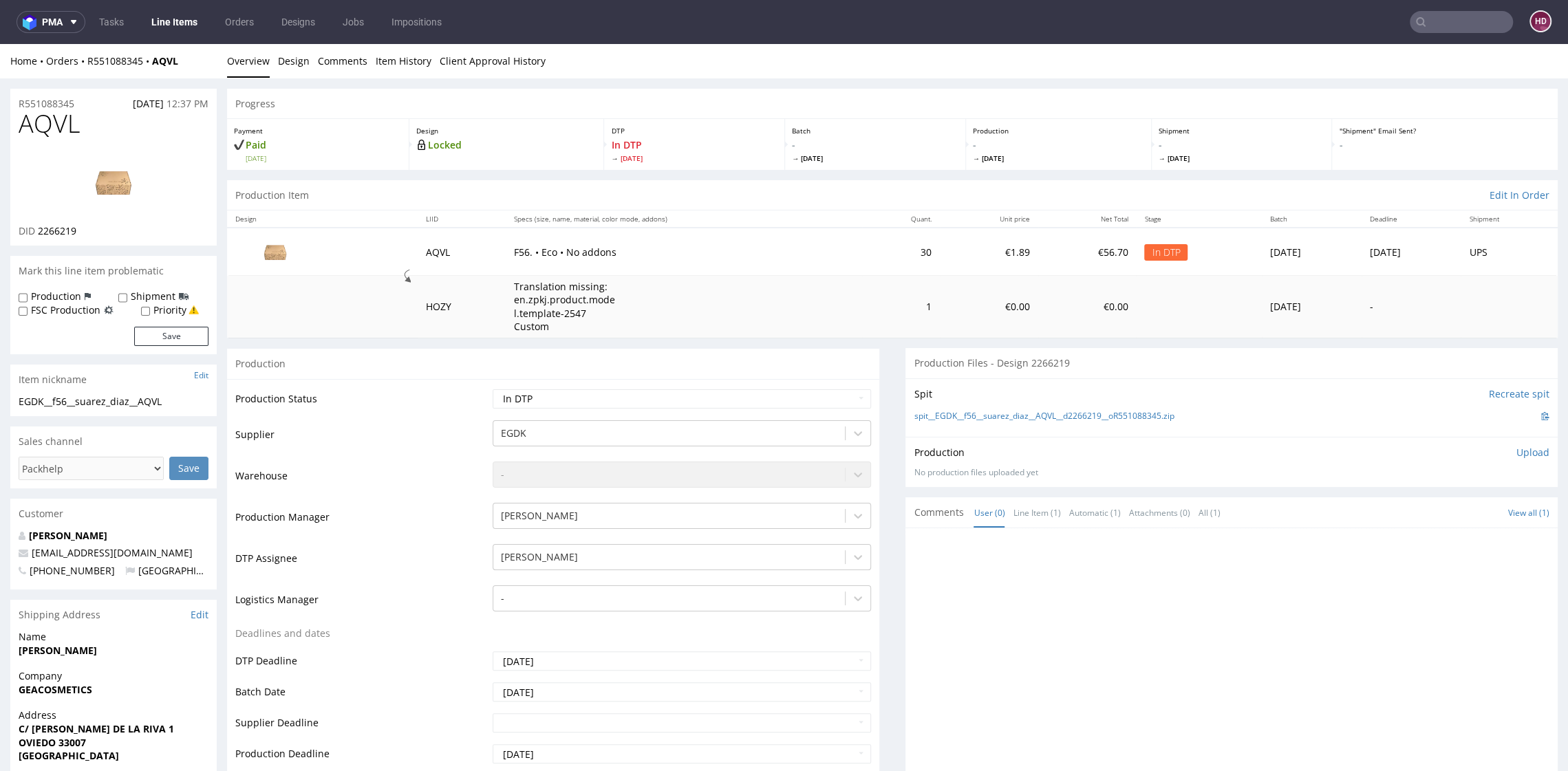
drag, startPoint x: 180, startPoint y: 400, endPoint x: -38, endPoint y: 415, distance: 218.5
drag, startPoint x: 185, startPoint y: 405, endPoint x: 5, endPoint y: 399, distance: 180.1
copy div "EGDK__f56__suarez_diaz__AQVL Update"
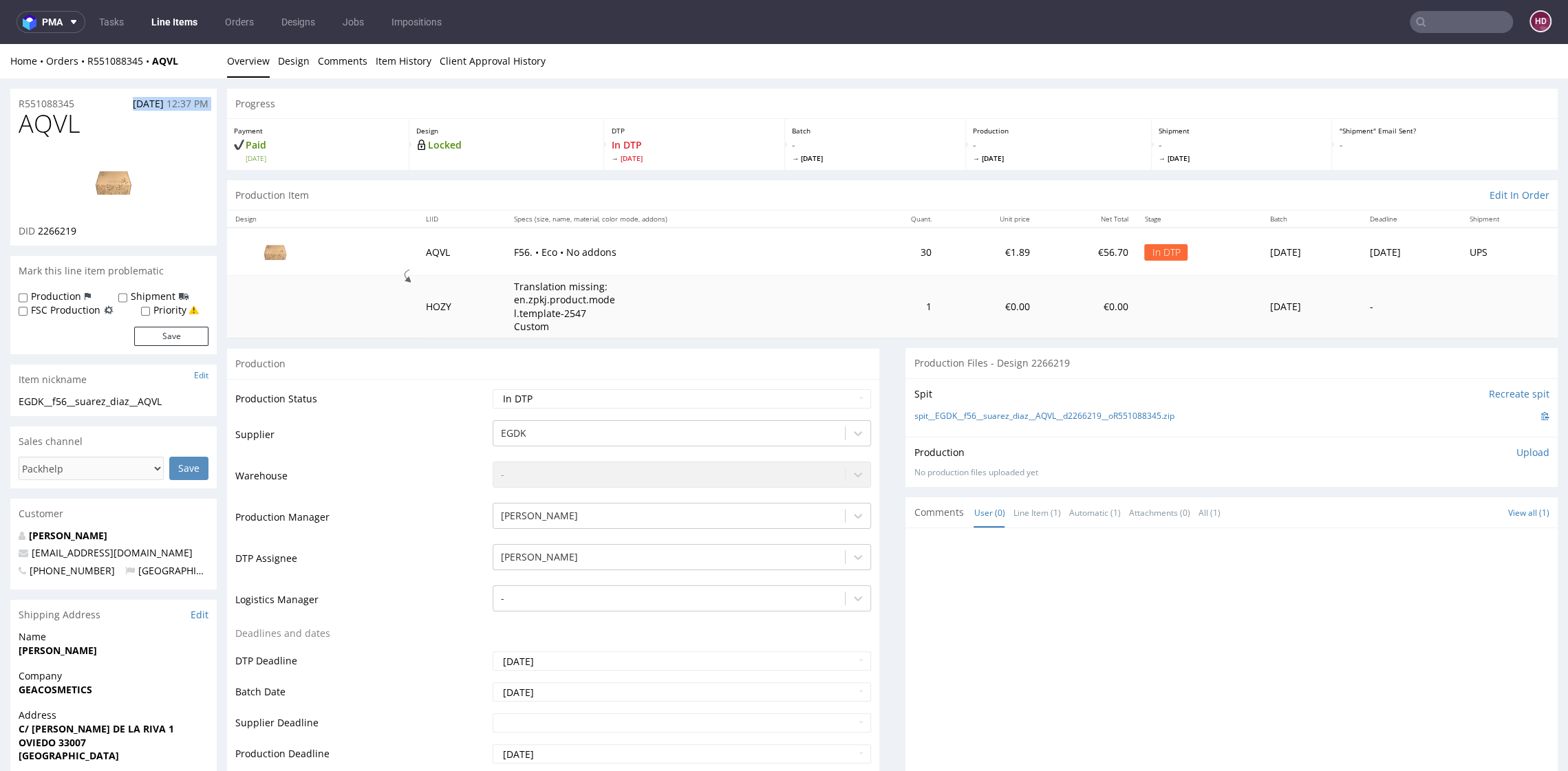
drag, startPoint x: 88, startPoint y: 98, endPoint x: -38, endPoint y: 122, distance: 128.3
drag, startPoint x: 163, startPoint y: 125, endPoint x: 147, endPoint y: 128, distance: 16.3
click at [159, 127] on h1 "AQVL" at bounding box center [113, 124] width 190 height 28
drag, startPoint x: 36, startPoint y: 126, endPoint x: -38, endPoint y: 130, distance: 74.1
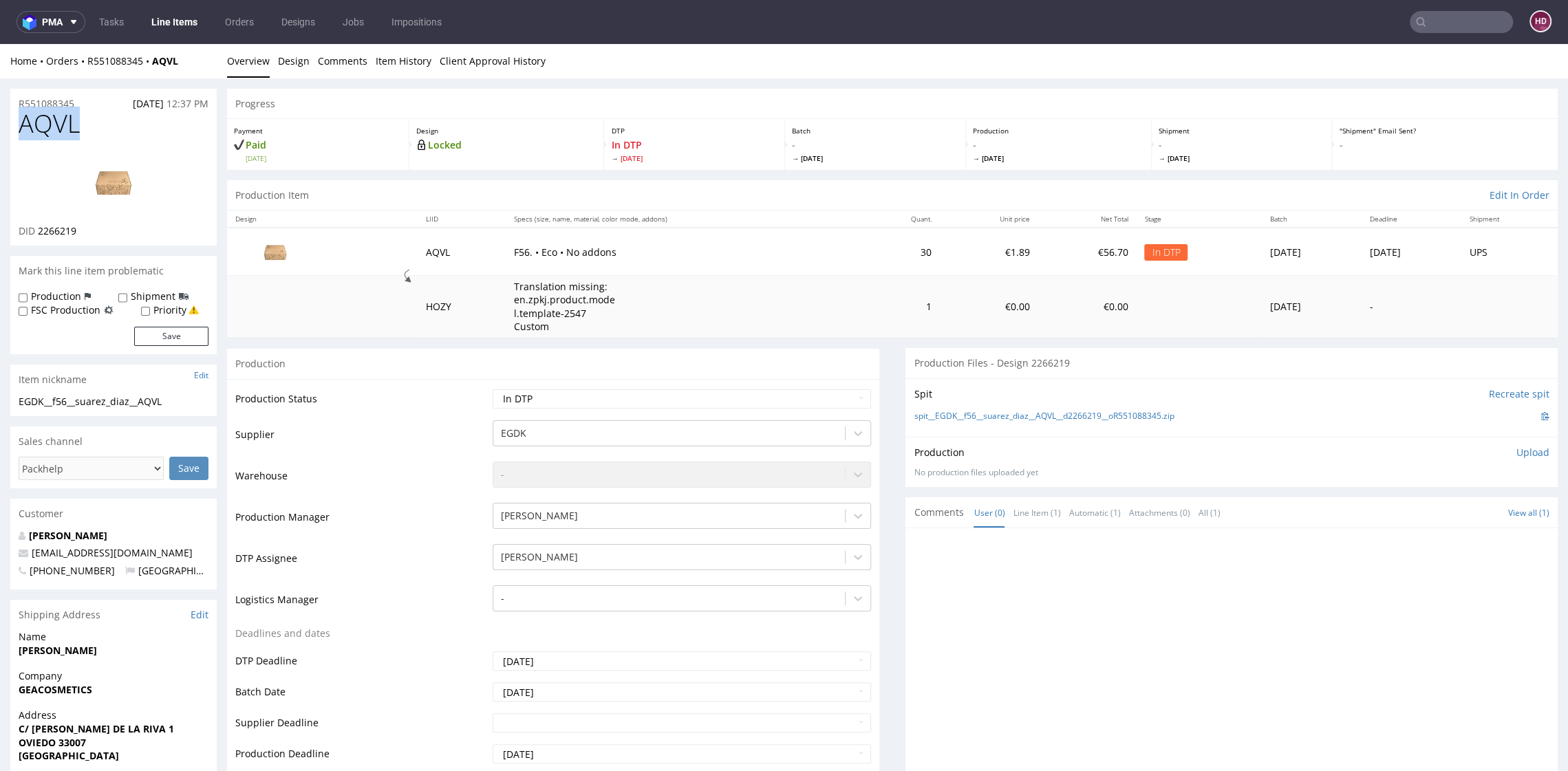
copy span "AQVL"
click at [87, 232] on div "DID 2266219" at bounding box center [113, 231] width 190 height 14
drag, startPoint x: 86, startPoint y: 232, endPoint x: 50, endPoint y: 236, distance: 36.2
click at [50, 236] on div "DID 2266219" at bounding box center [113, 231] width 190 height 14
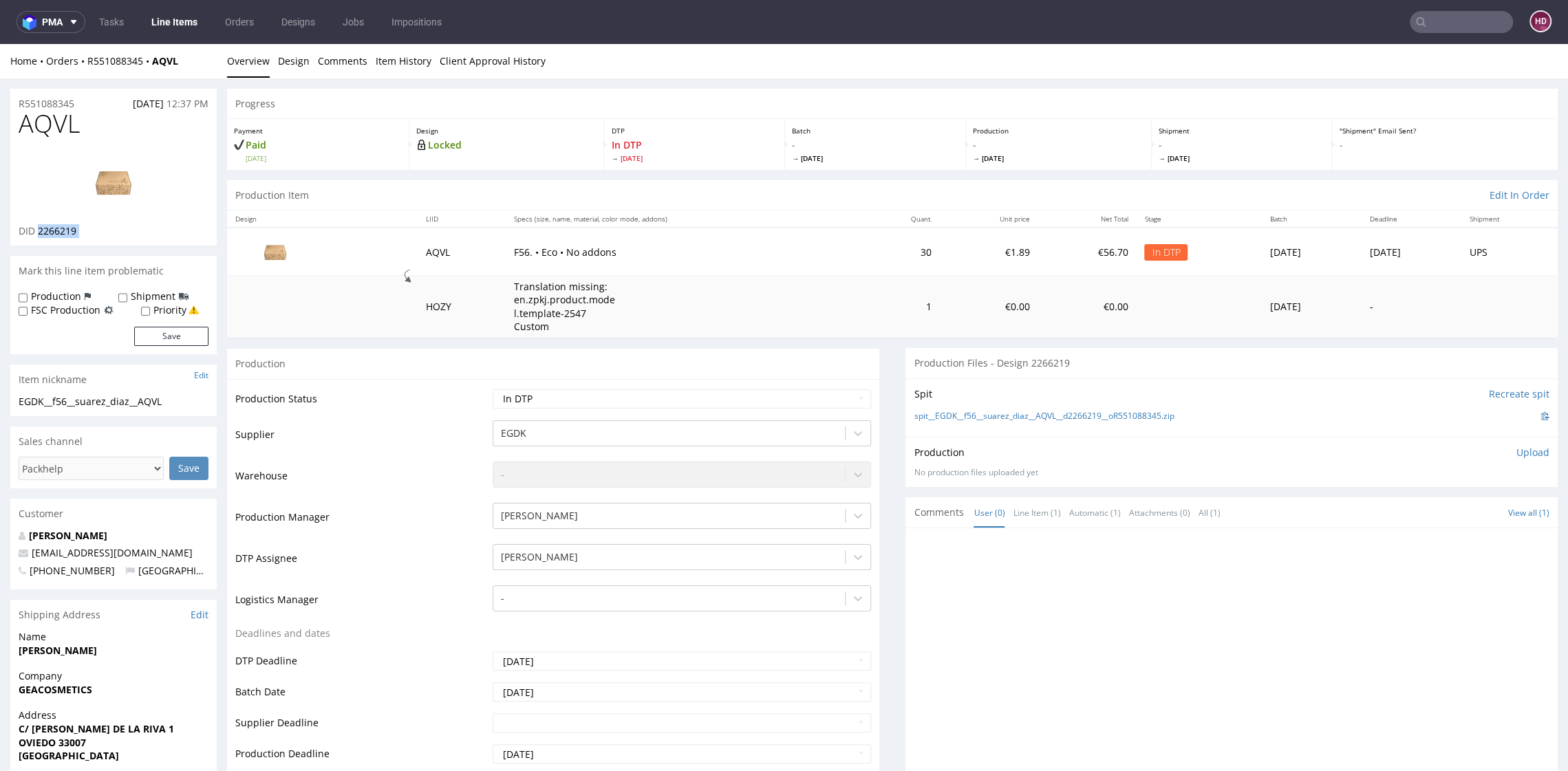
copy div "2266219"
drag, startPoint x: 87, startPoint y: 103, endPoint x: -2, endPoint y: 100, distance: 89.1
click at [1517, 454] on p "Upload" at bounding box center [1533, 453] width 33 height 14
click at [1442, 517] on div "Add files" at bounding box center [1452, 515] width 69 height 21
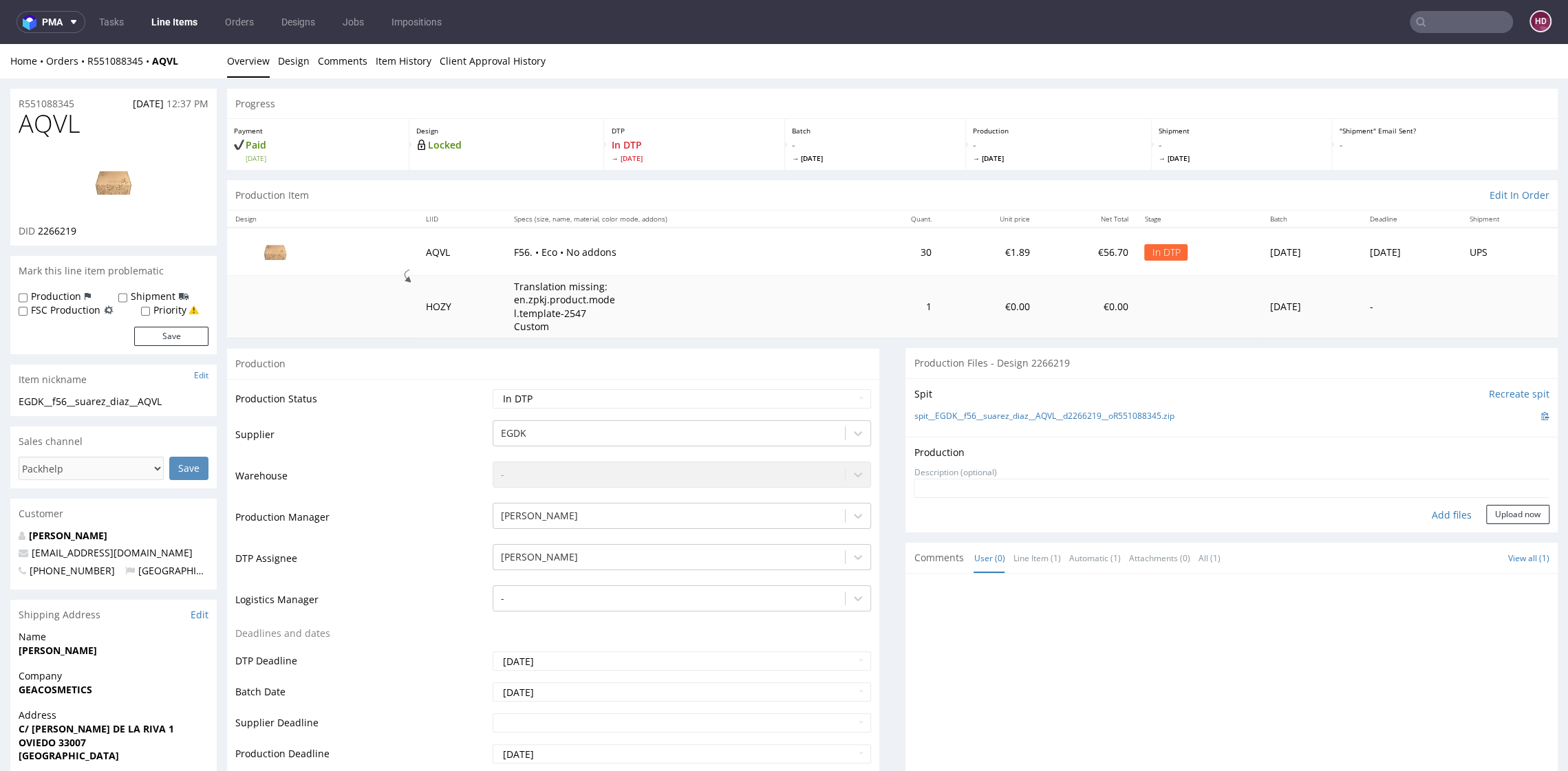
type input "C:\fakepath\EGDK__f56__suarez_diaz__AQVL __d2266219 __oR551088345.pdf"
click at [1486, 530] on button "Upload now" at bounding box center [1517, 536] width 64 height 19
click at [580, 394] on select "Waiting for Artwork Waiting for Diecut Waiting for Mockup Waiting for DTP Waiti…" at bounding box center [681, 399] width 378 height 19
select select "dtp_production_ready"
click at [493, 389] on select "Waiting for Artwork Waiting for Diecut Waiting for Mockup Waiting for DTP Waiti…" at bounding box center [681, 399] width 378 height 19
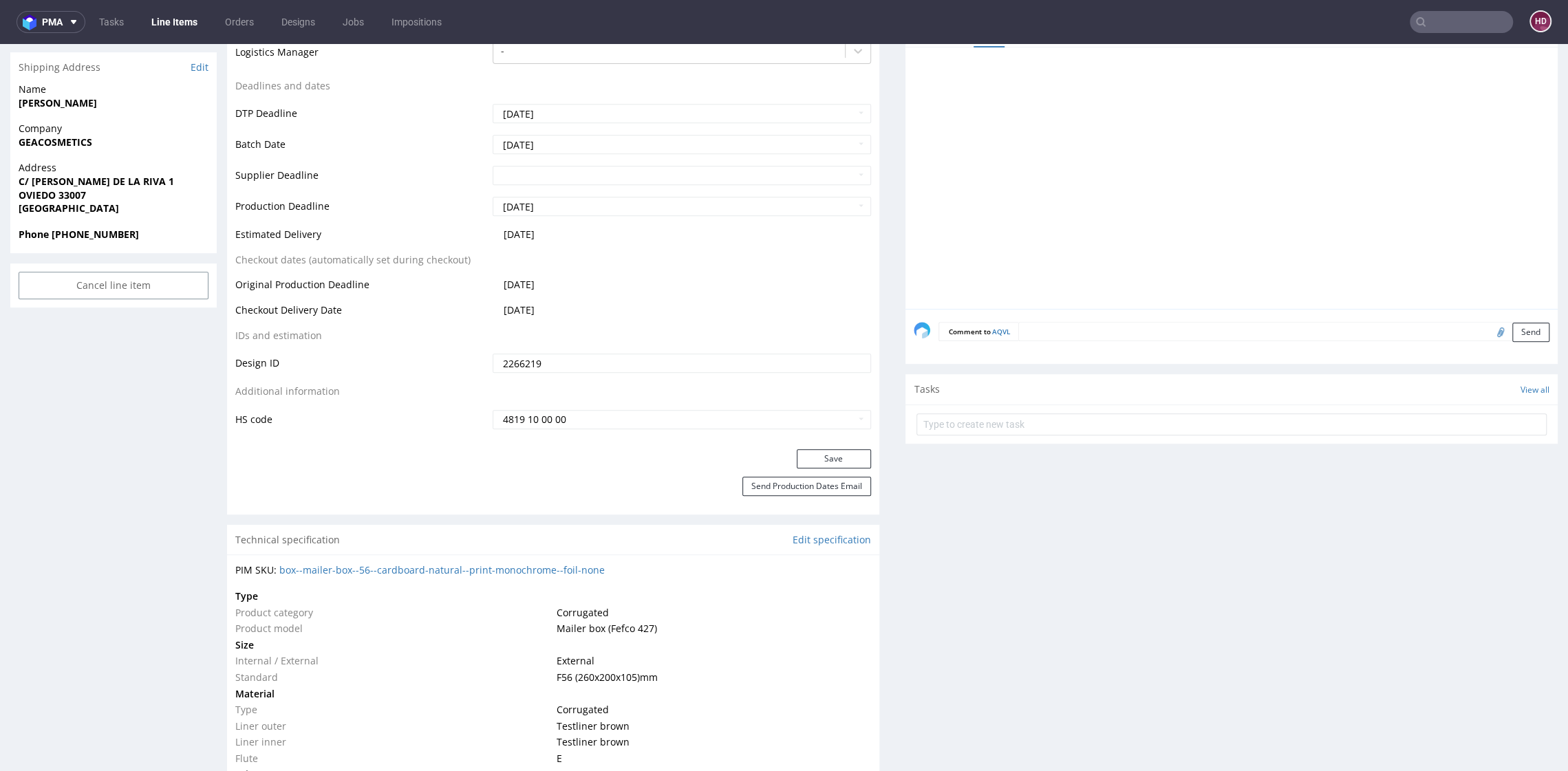
scroll to position [543, 0]
click at [811, 455] on button "Save" at bounding box center [834, 463] width 74 height 19
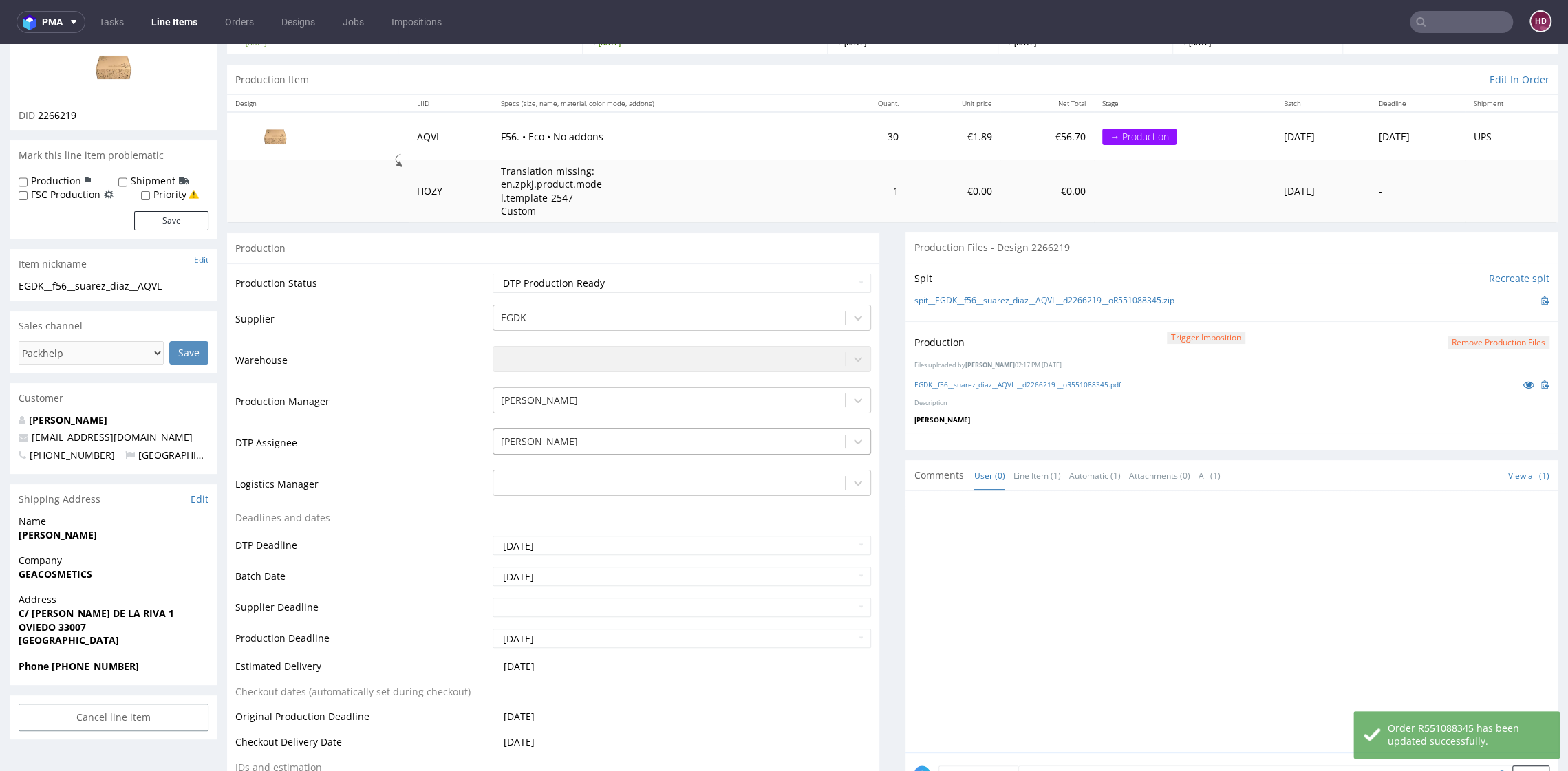
scroll to position [0, 0]
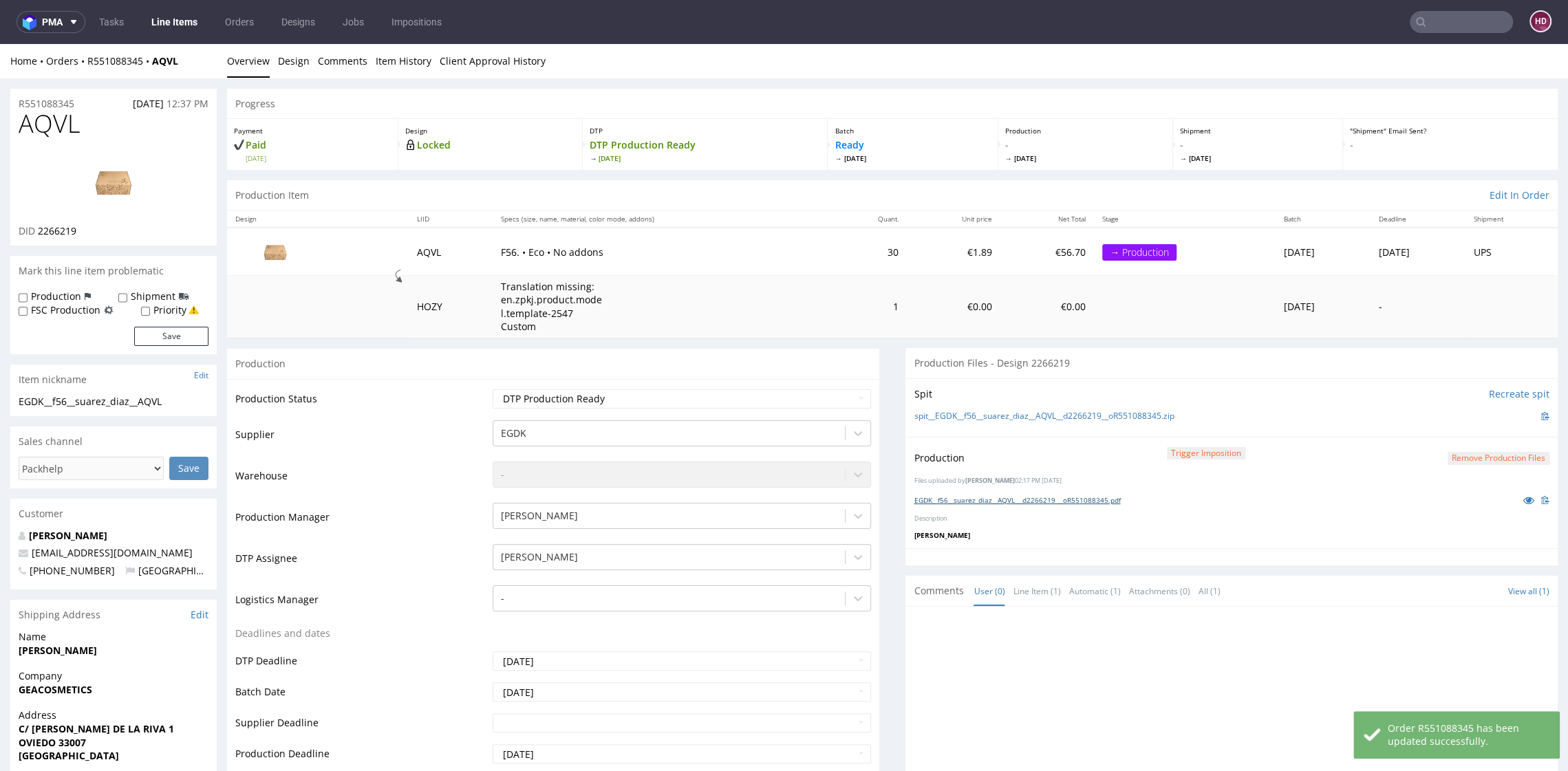
click at [931, 502] on link "EGDK__f56__suarez_diaz__AQVL __d2266219 __oR551088345.pdf" at bounding box center [1016, 500] width 206 height 10
click at [177, 25] on link "Line Items" at bounding box center [175, 21] width 63 height 22
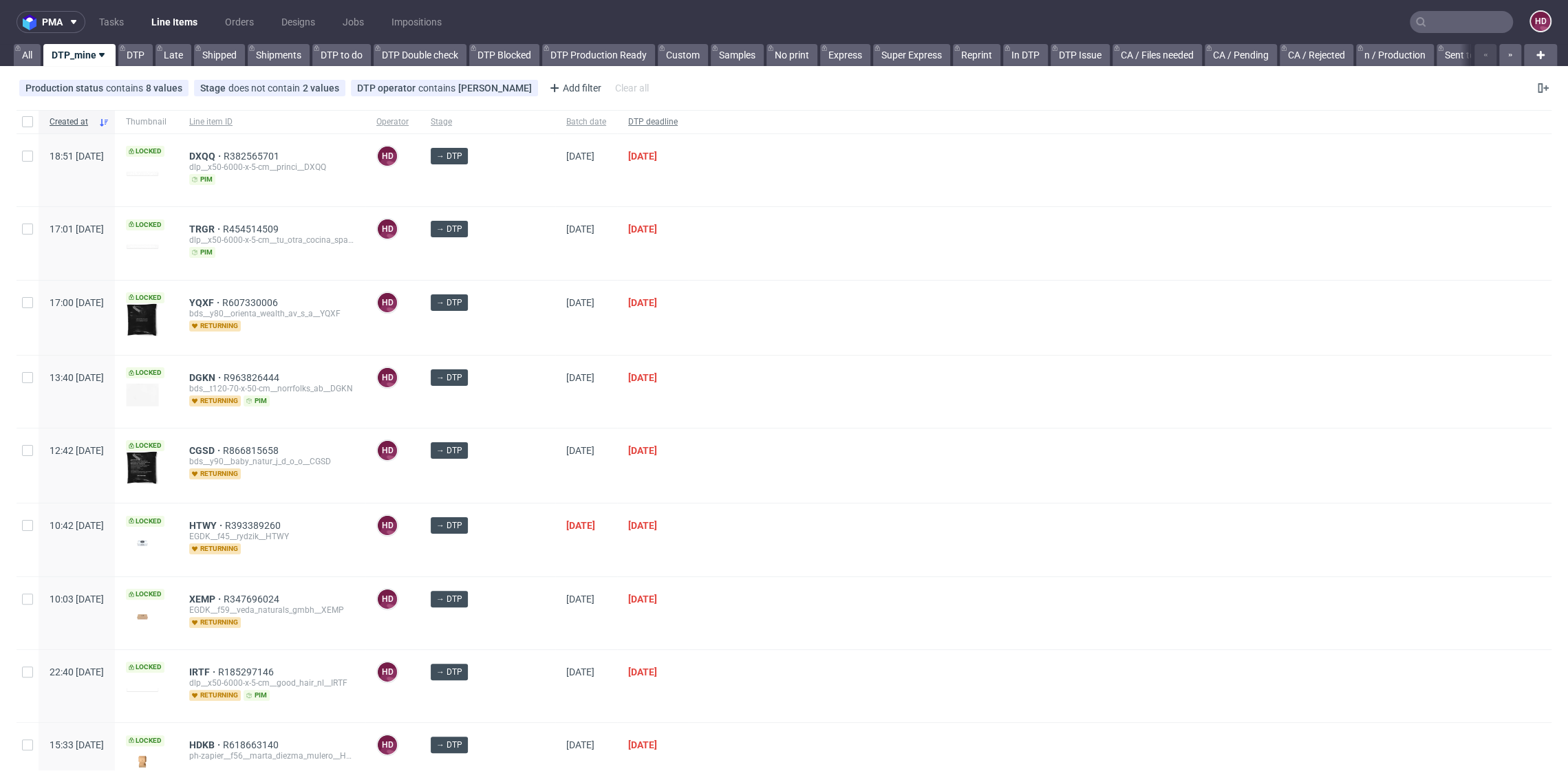
click at [653, 128] on div "DTP deadline" at bounding box center [652, 122] width 71 height 24
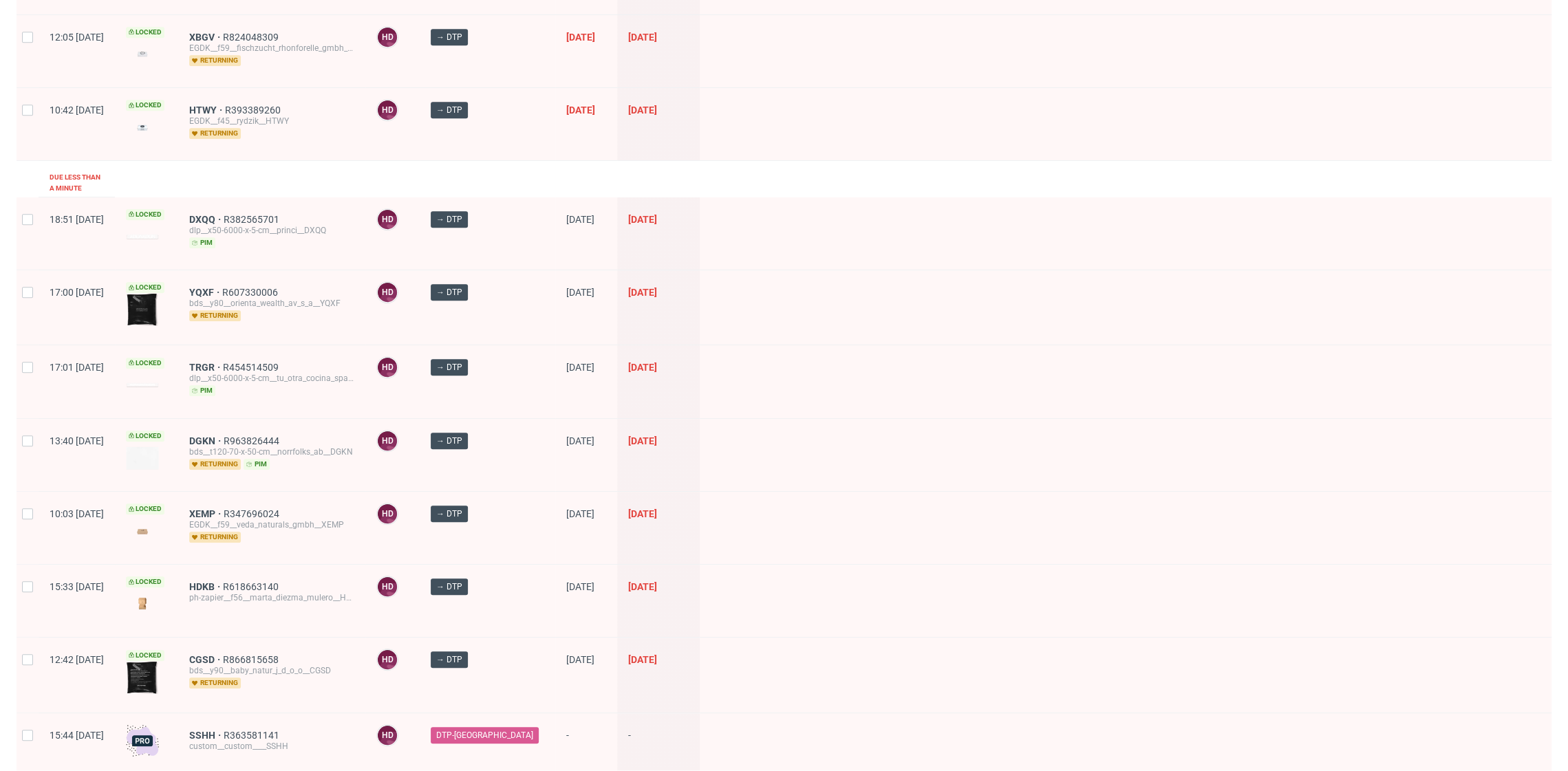
scroll to position [695, 0]
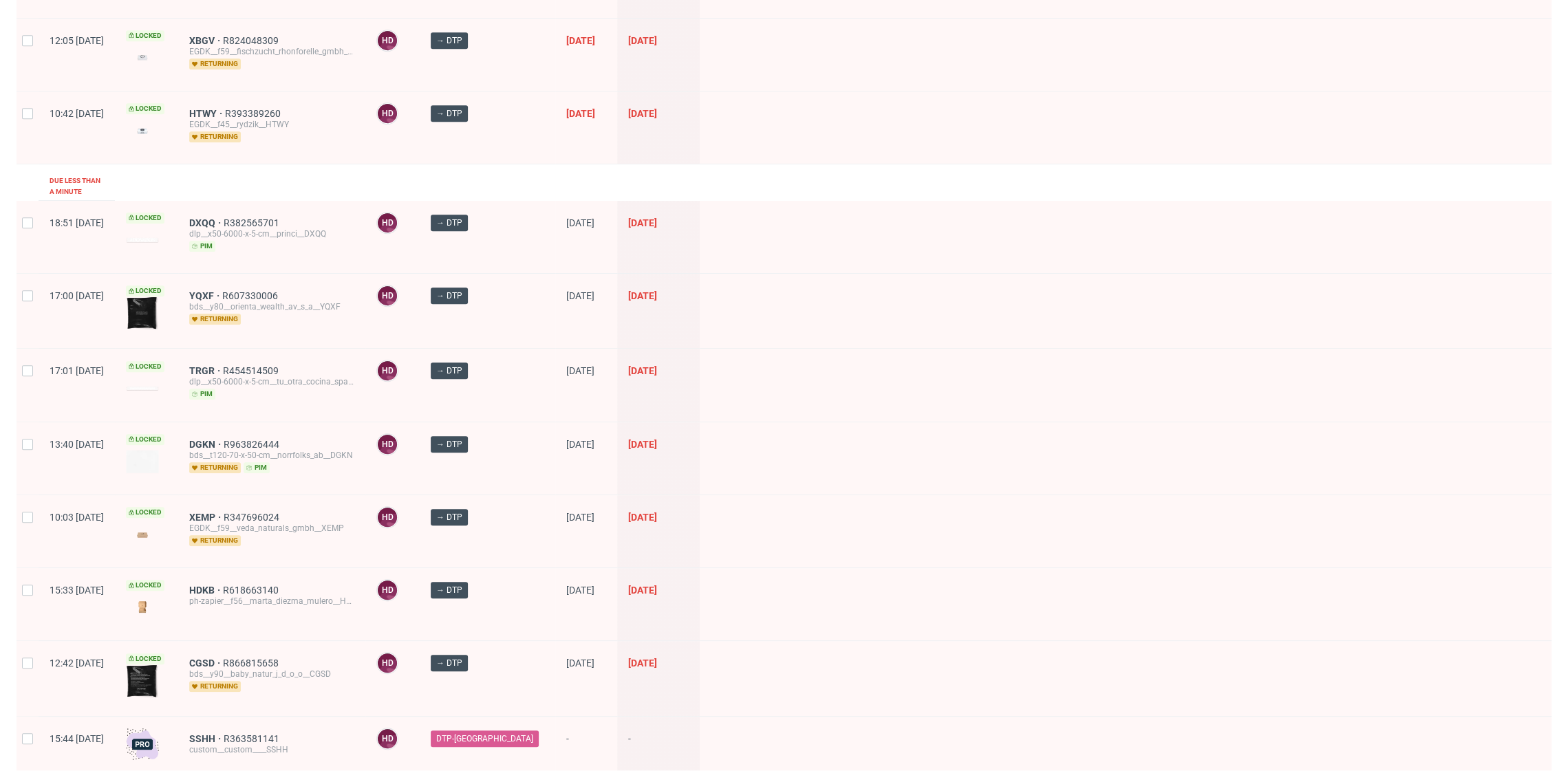
click at [239, 102] on div "HTWY R393389260 EGDK__f45__rydzik__HTWY returning" at bounding box center [272, 127] width 187 height 72
click at [225, 108] on span "HTWY" at bounding box center [207, 113] width 36 height 11
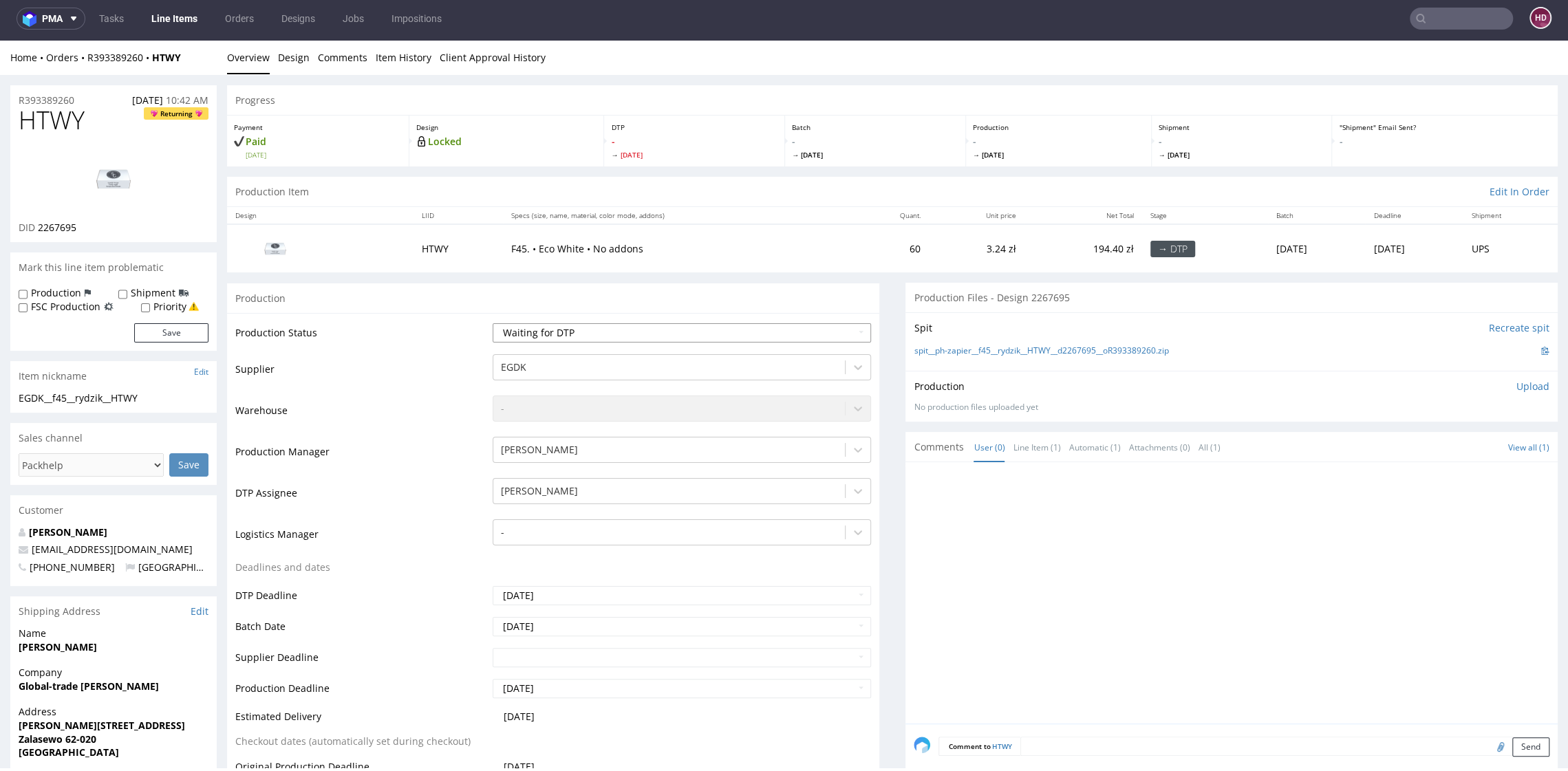
click at [605, 337] on select "Waiting for Artwork Waiting for Diecut Waiting for Mockup Waiting for DTP Waiti…" at bounding box center [681, 333] width 378 height 19
select select "dtp_in_process"
click at [493, 323] on select "Waiting for Artwork Waiting for Diecut Waiting for Mockup Waiting for DTP Waiti…" at bounding box center [681, 333] width 378 height 19
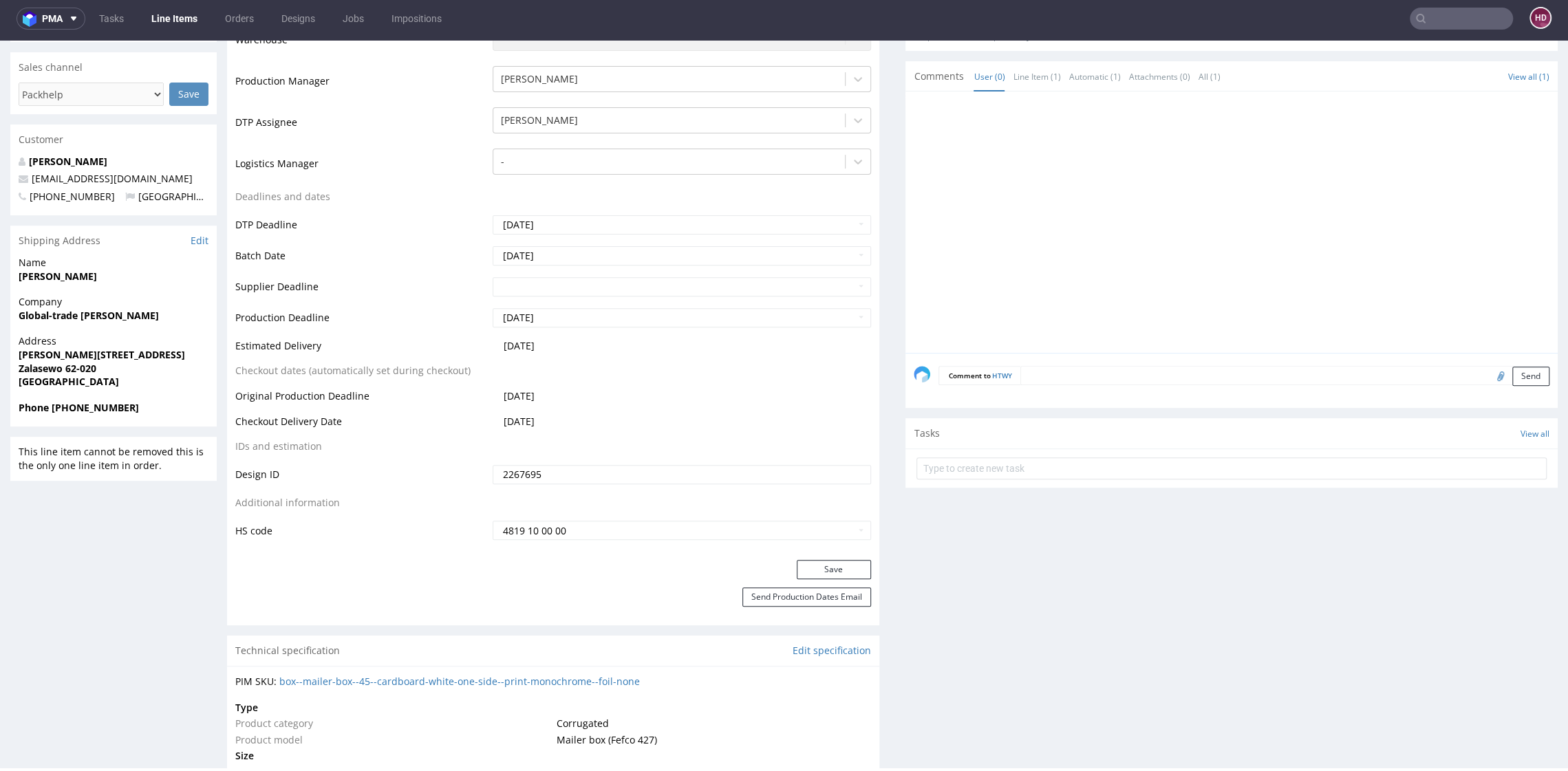
scroll to position [389, 0]
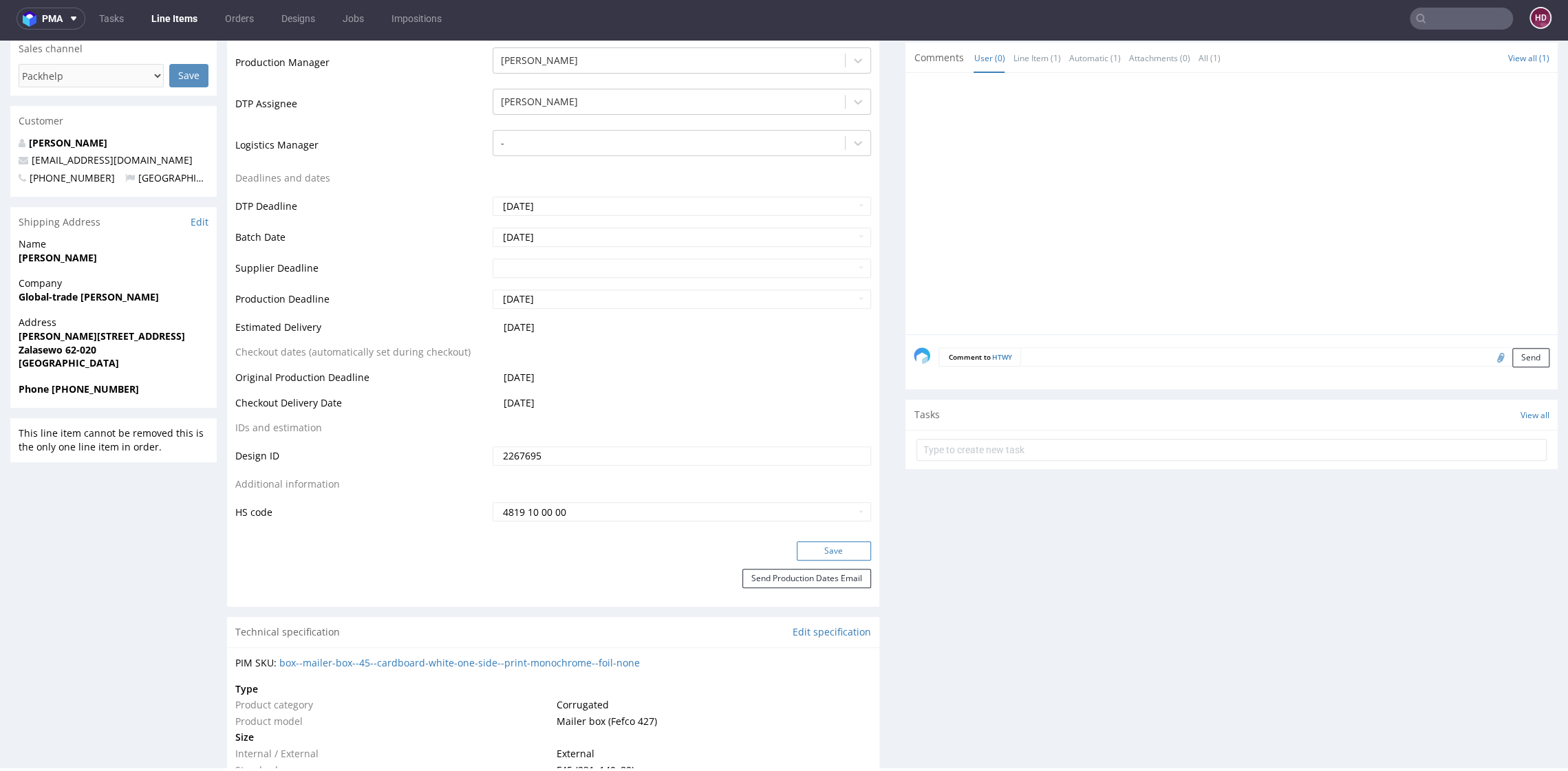
click at [804, 546] on button "Save" at bounding box center [834, 551] width 74 height 19
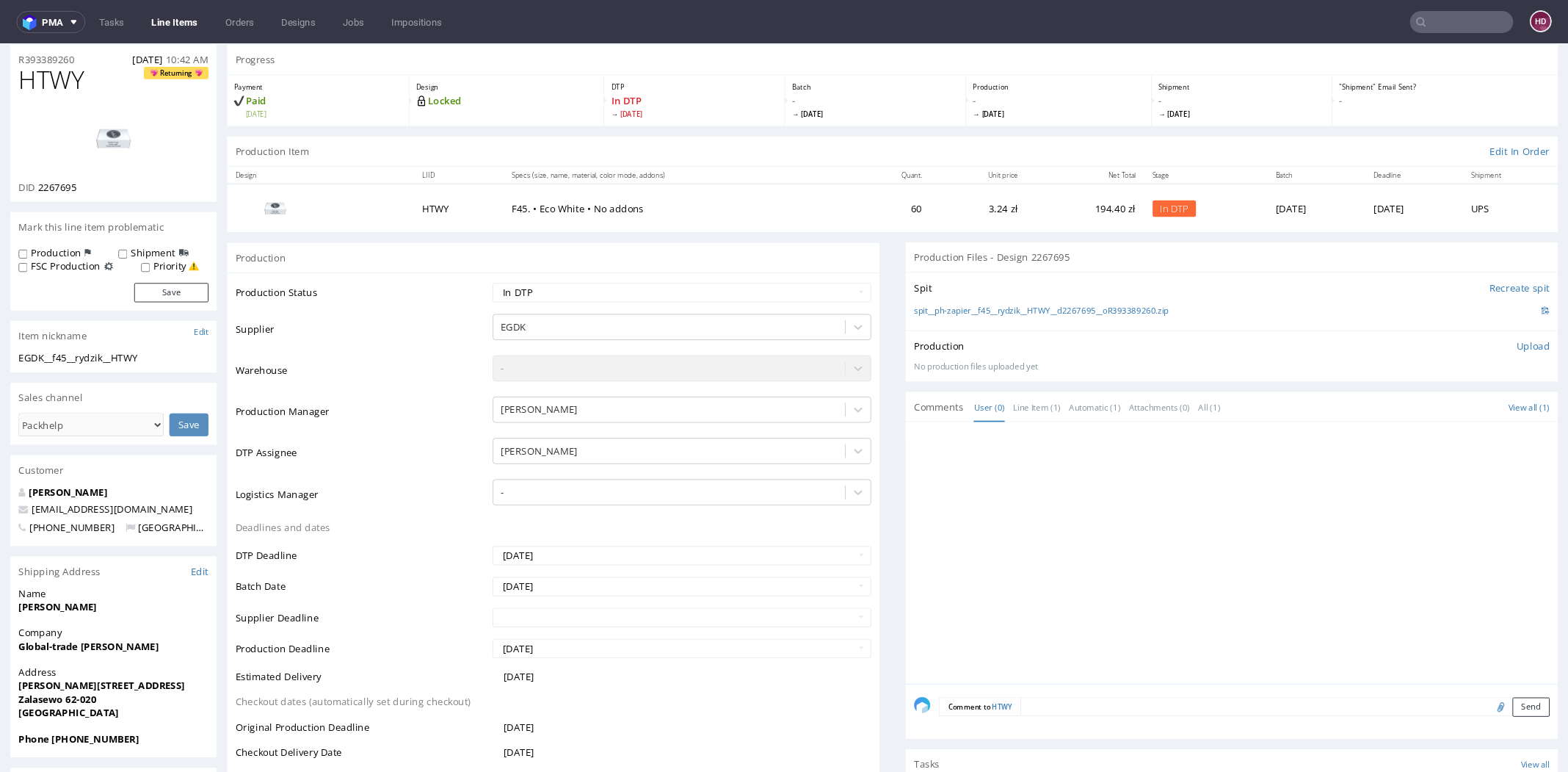
scroll to position [0, 0]
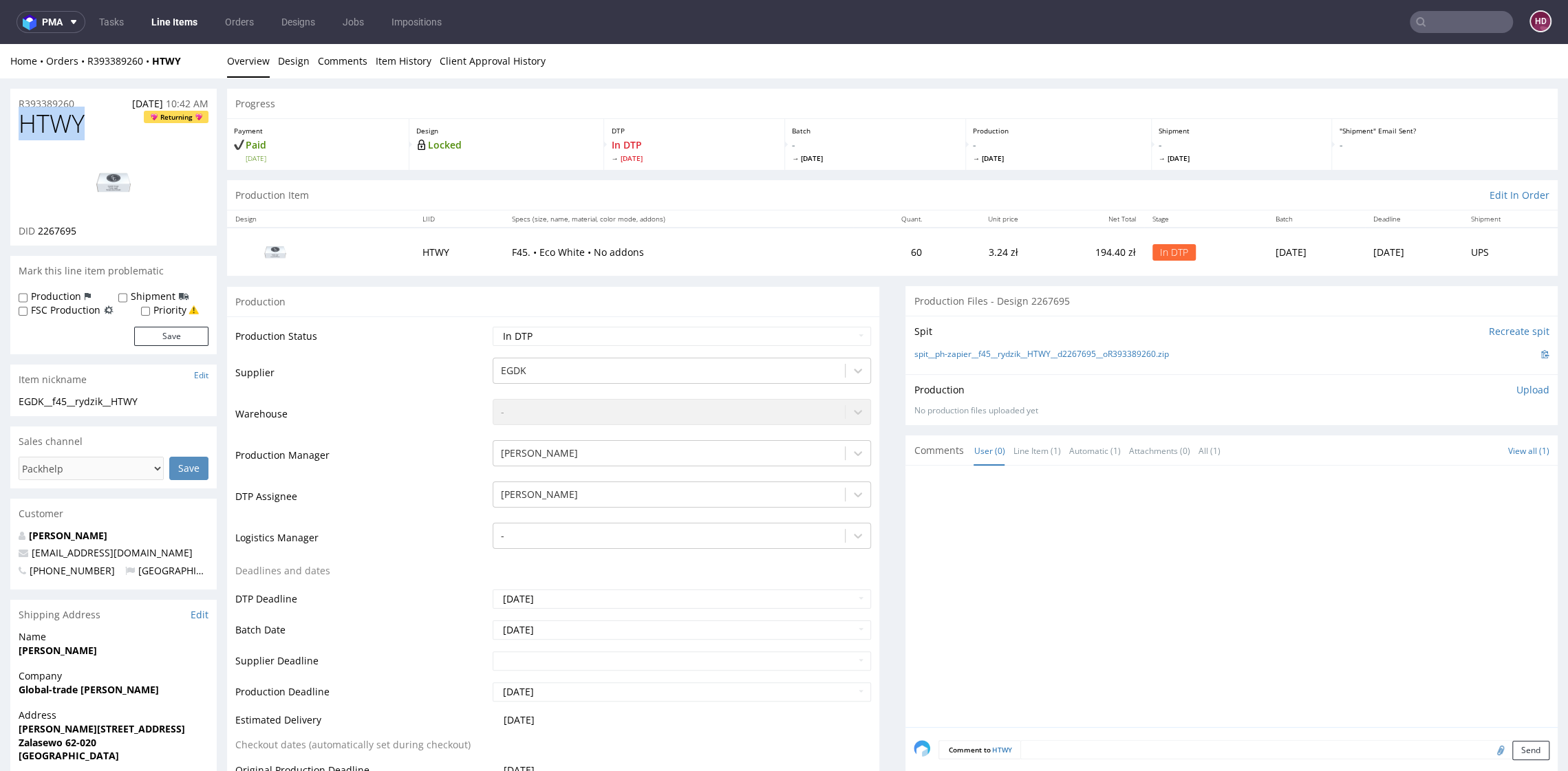
drag, startPoint x: 63, startPoint y: 131, endPoint x: -38, endPoint y: 118, distance: 101.8
drag, startPoint x: 86, startPoint y: 230, endPoint x: 33, endPoint y: 225, distance: 53.2
click at [33, 225] on div "DID 2267695" at bounding box center [113, 231] width 190 height 14
click at [107, 172] on img at bounding box center [113, 182] width 110 height 62
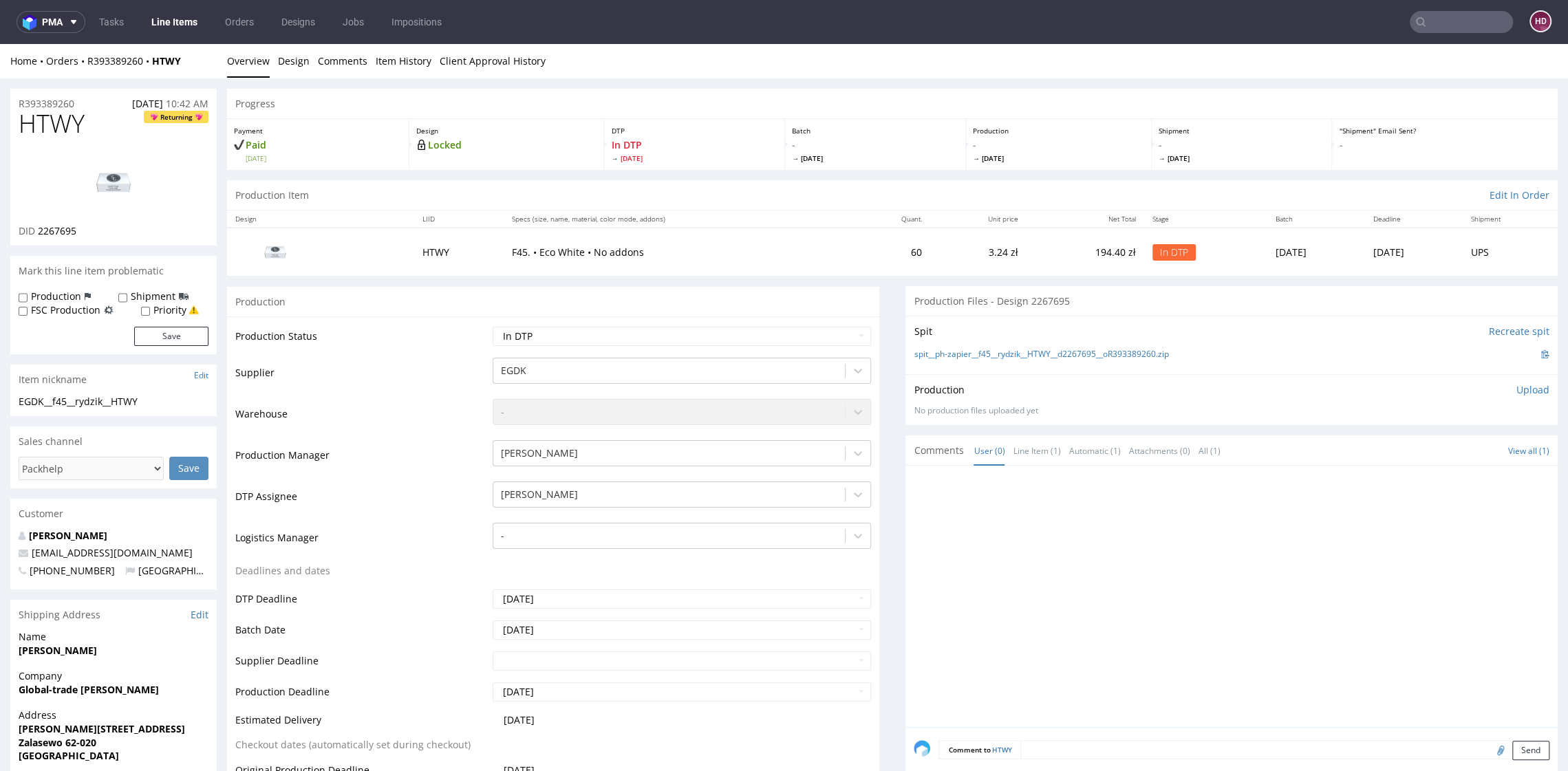
click at [164, 404] on div "EGDK__f45__rydzik__HTWY" at bounding box center [113, 402] width 190 height 14
drag, startPoint x: 151, startPoint y: 403, endPoint x: -7, endPoint y: 399, distance: 158.1
drag, startPoint x: 42, startPoint y: 235, endPoint x: 76, endPoint y: 242, distance: 34.7
click at [76, 242] on div "HTWY Returning DID 2267695" at bounding box center [113, 178] width 206 height 136
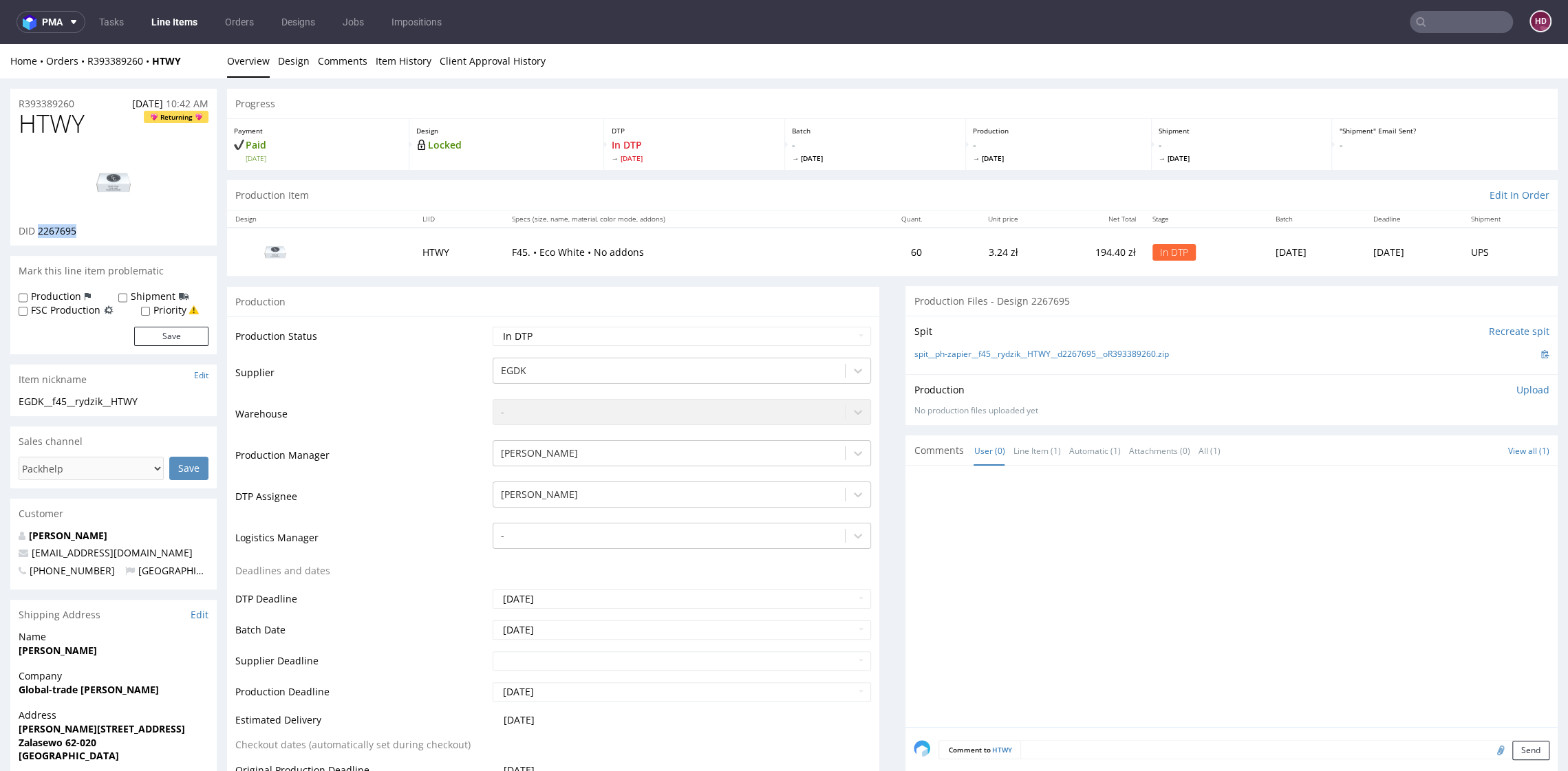
drag, startPoint x: 37, startPoint y: 229, endPoint x: 100, endPoint y: 237, distance: 63.5
click at [100, 237] on div "DID 2267695" at bounding box center [113, 231] width 190 height 14
drag, startPoint x: 87, startPoint y: 102, endPoint x: -3, endPoint y: 97, distance: 90.1
click at [107, 131] on h1 "HTWY Returning" at bounding box center [113, 124] width 190 height 28
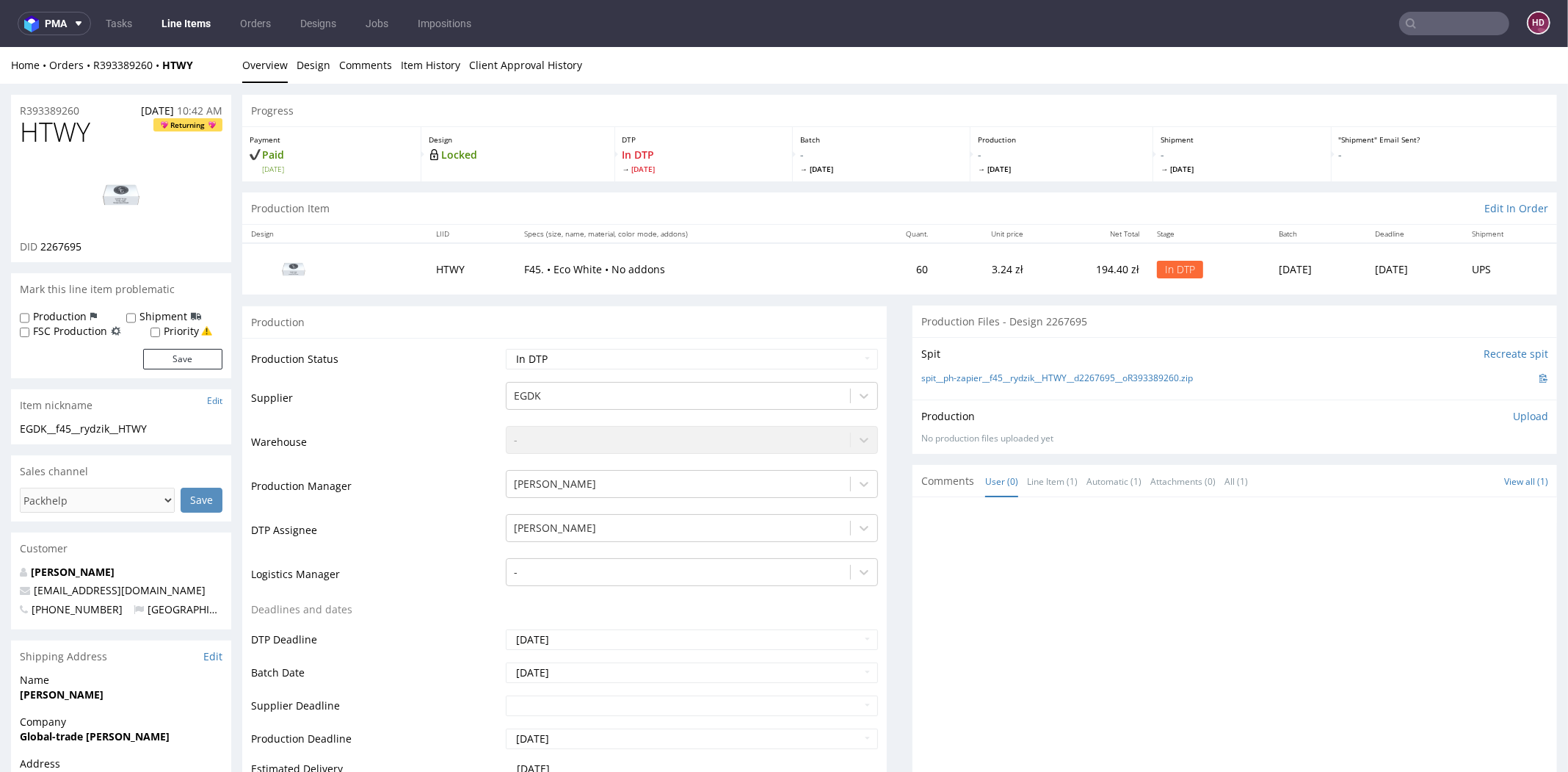
click at [1512, 414] on p "Upload" at bounding box center [1530, 416] width 35 height 15
click at [1417, 491] on div "Production Upload No production files uploaded yet Description (optional) Add f…" at bounding box center [1234, 450] width 644 height 102
click at [1407, 482] on div "Add files" at bounding box center [1444, 483] width 74 height 22
type input "C:\fakepath\EGDK__f45__rydzik__HTWY__d2267695__oR393389260.pdf"
click at [1481, 500] on button "Upload now" at bounding box center [1514, 505] width 68 height 20
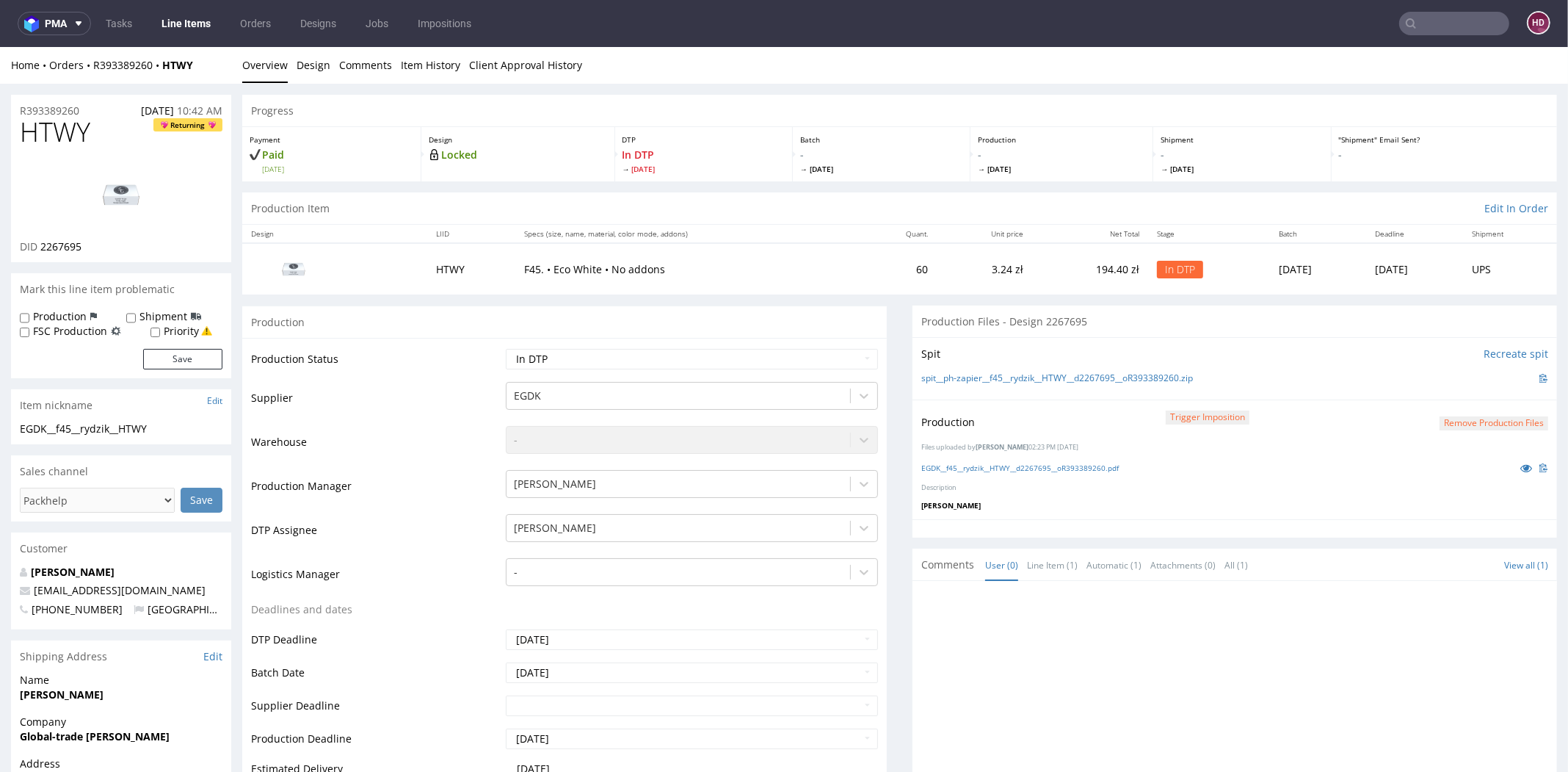
click at [190, 22] on link "Line Items" at bounding box center [186, 23] width 67 height 24
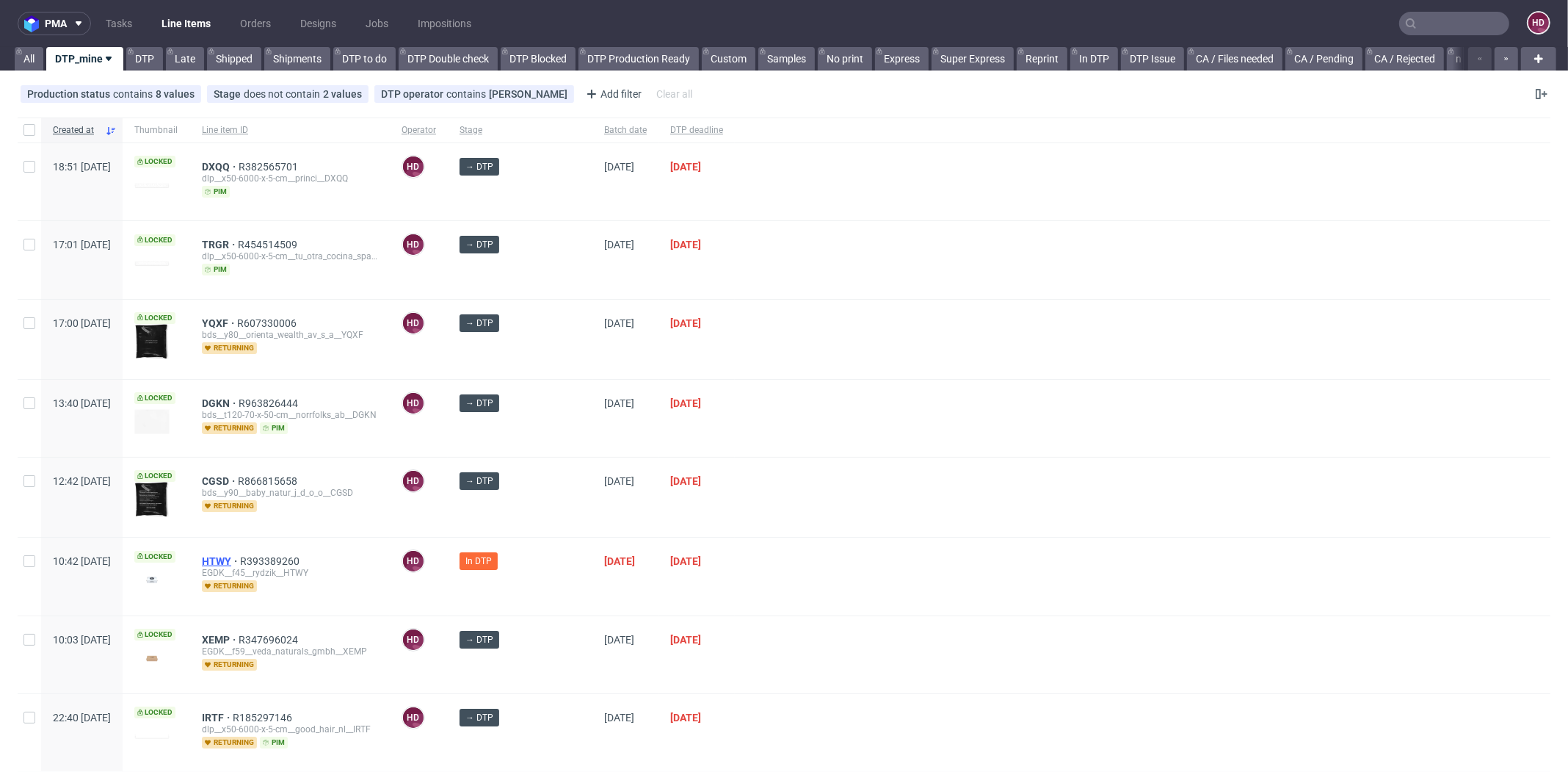
scroll to position [3, 0]
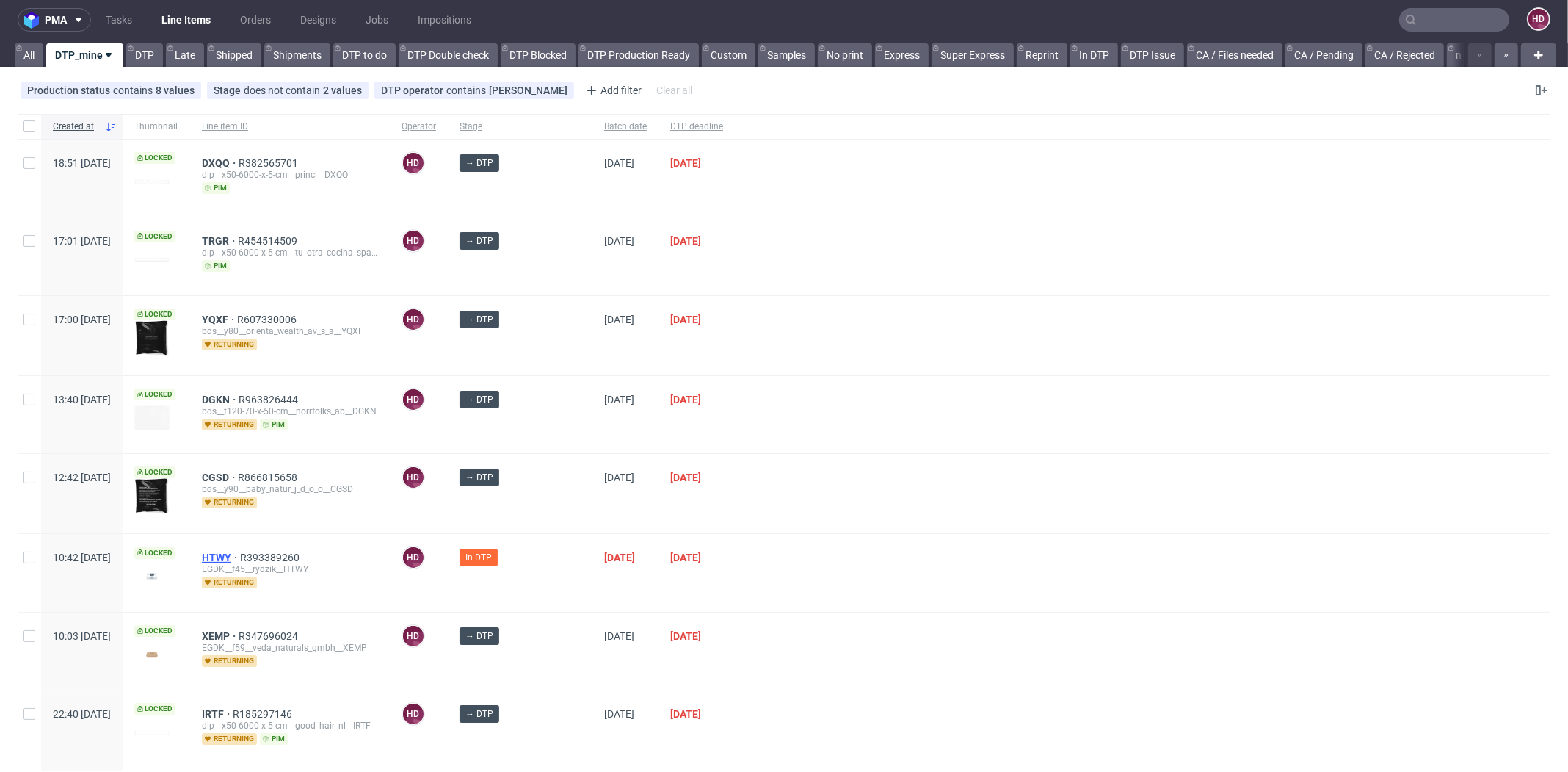
click at [240, 557] on span "HTWY" at bounding box center [221, 557] width 38 height 11
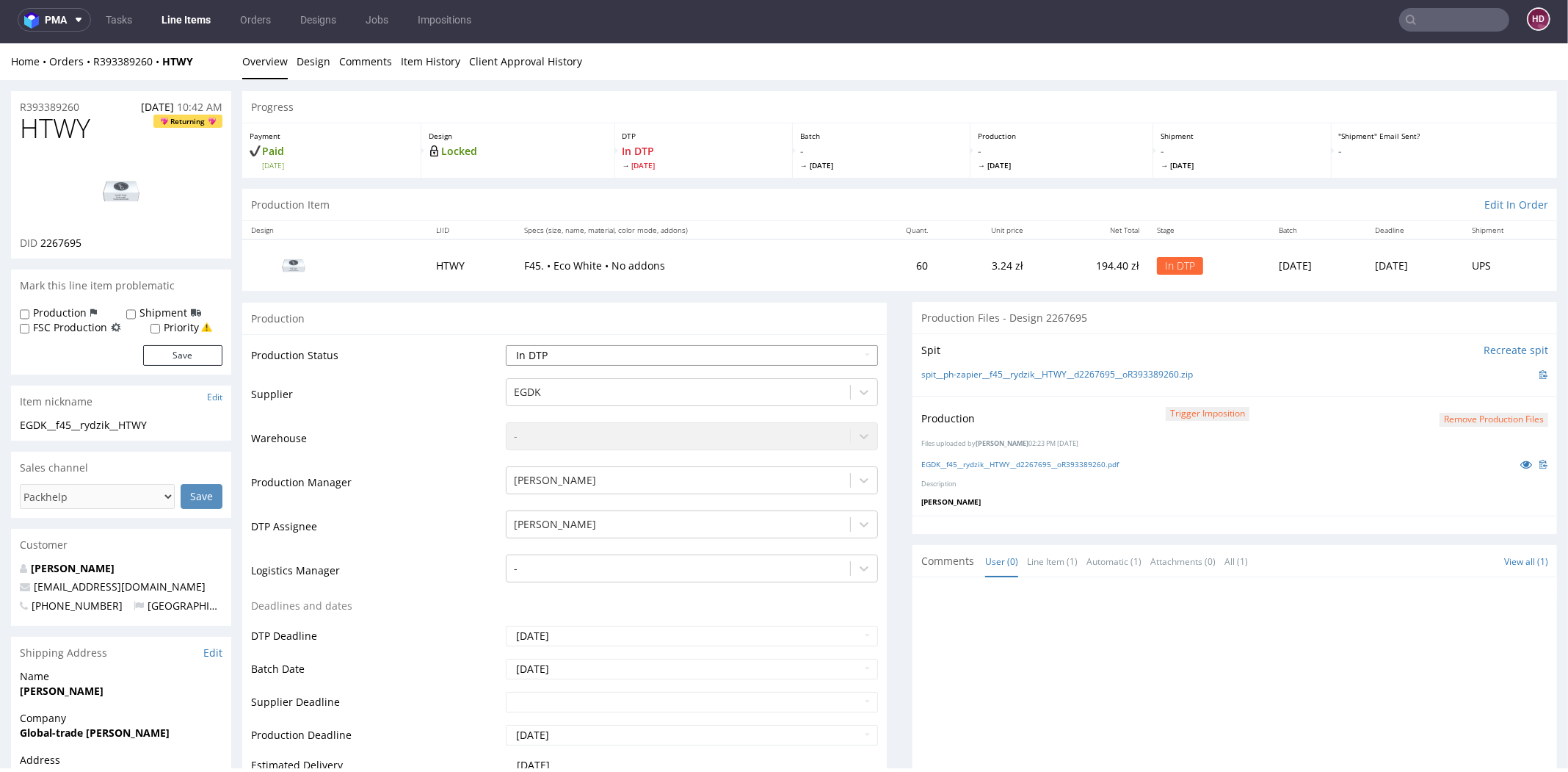
click at [658, 356] on select "Waiting for Artwork Waiting for Diecut Waiting for Mockup Waiting for DTP Waiti…" at bounding box center [692, 355] width 372 height 20
select select "dtp_production_ready"
click at [506, 345] on select "Waiting for Artwork Waiting for Diecut Waiting for Mockup Waiting for DTP Waiti…" at bounding box center [692, 355] width 372 height 20
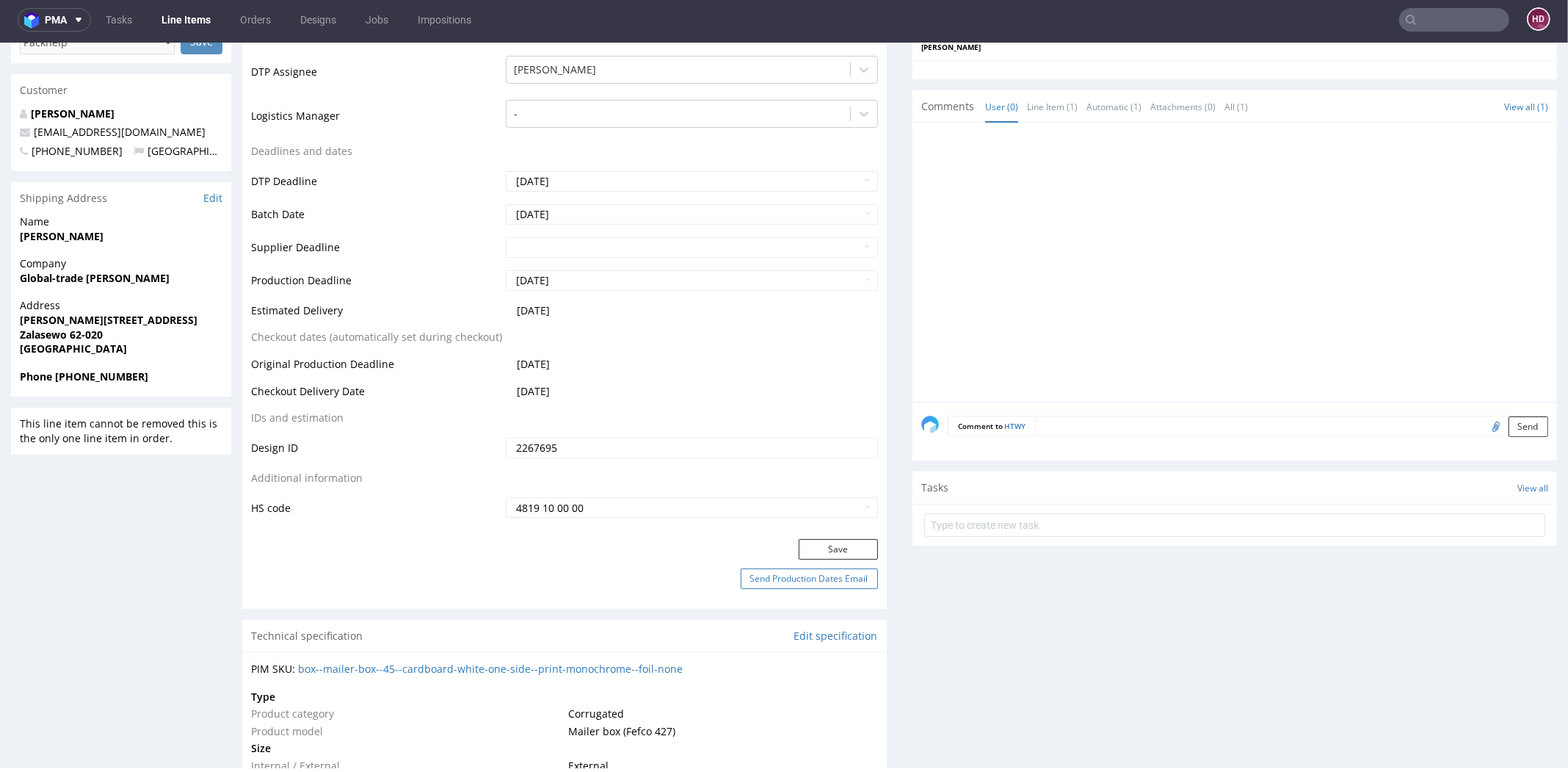
scroll to position [454, 0]
click at [819, 547] on button "Save" at bounding box center [838, 550] width 79 height 20
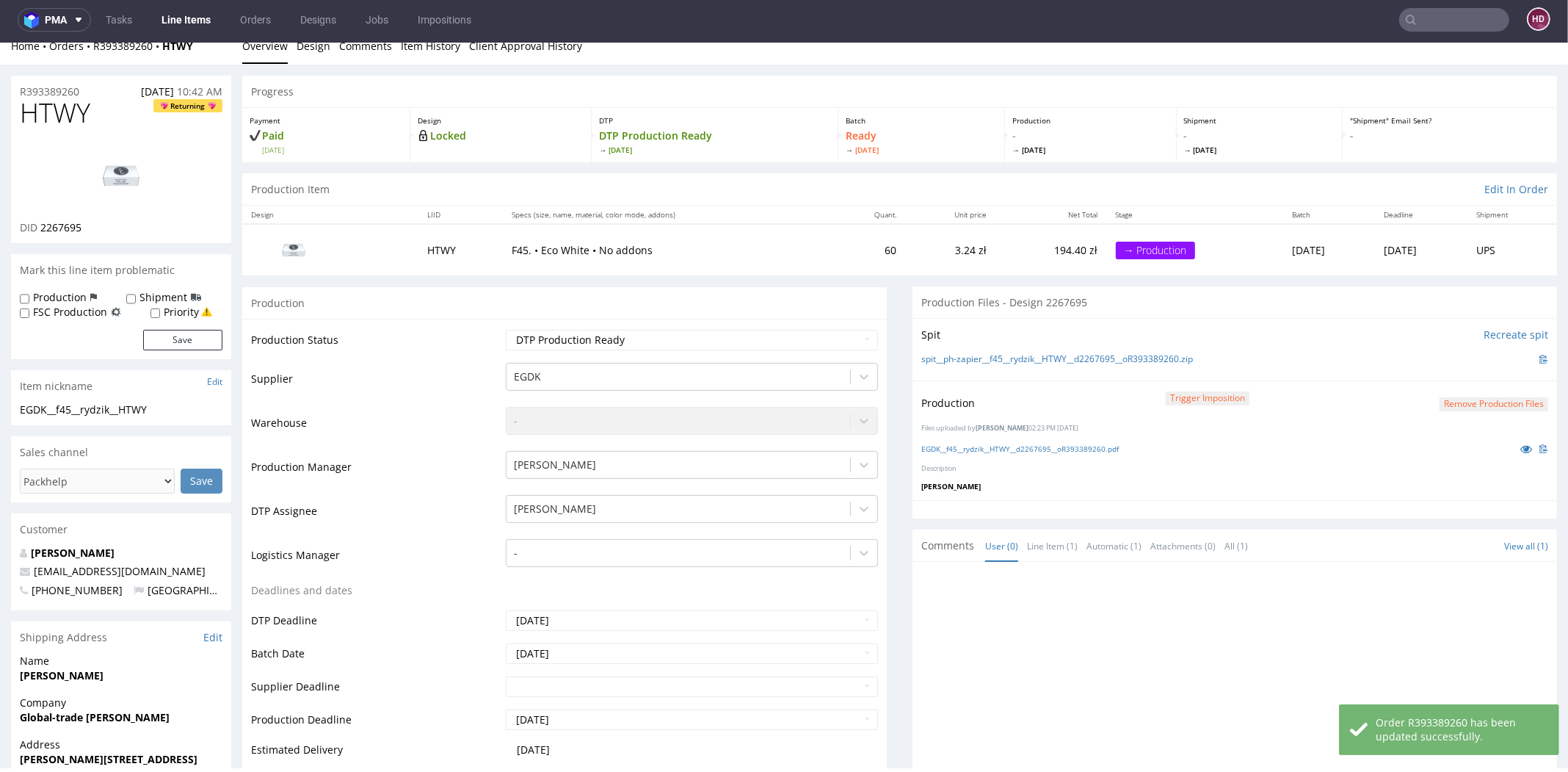
scroll to position [0, 0]
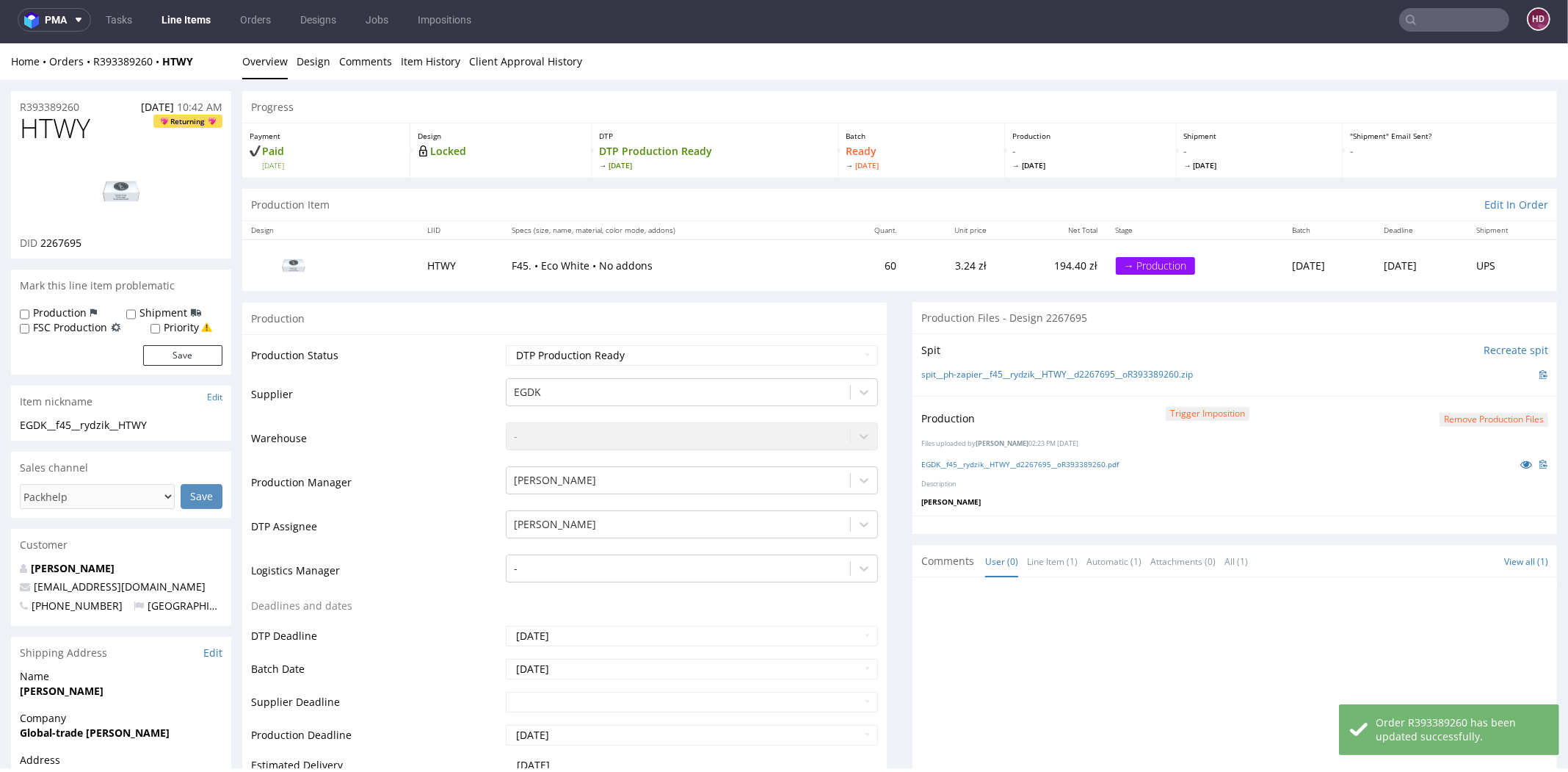
click at [195, 20] on link "Line Items" at bounding box center [186, 20] width 67 height 24
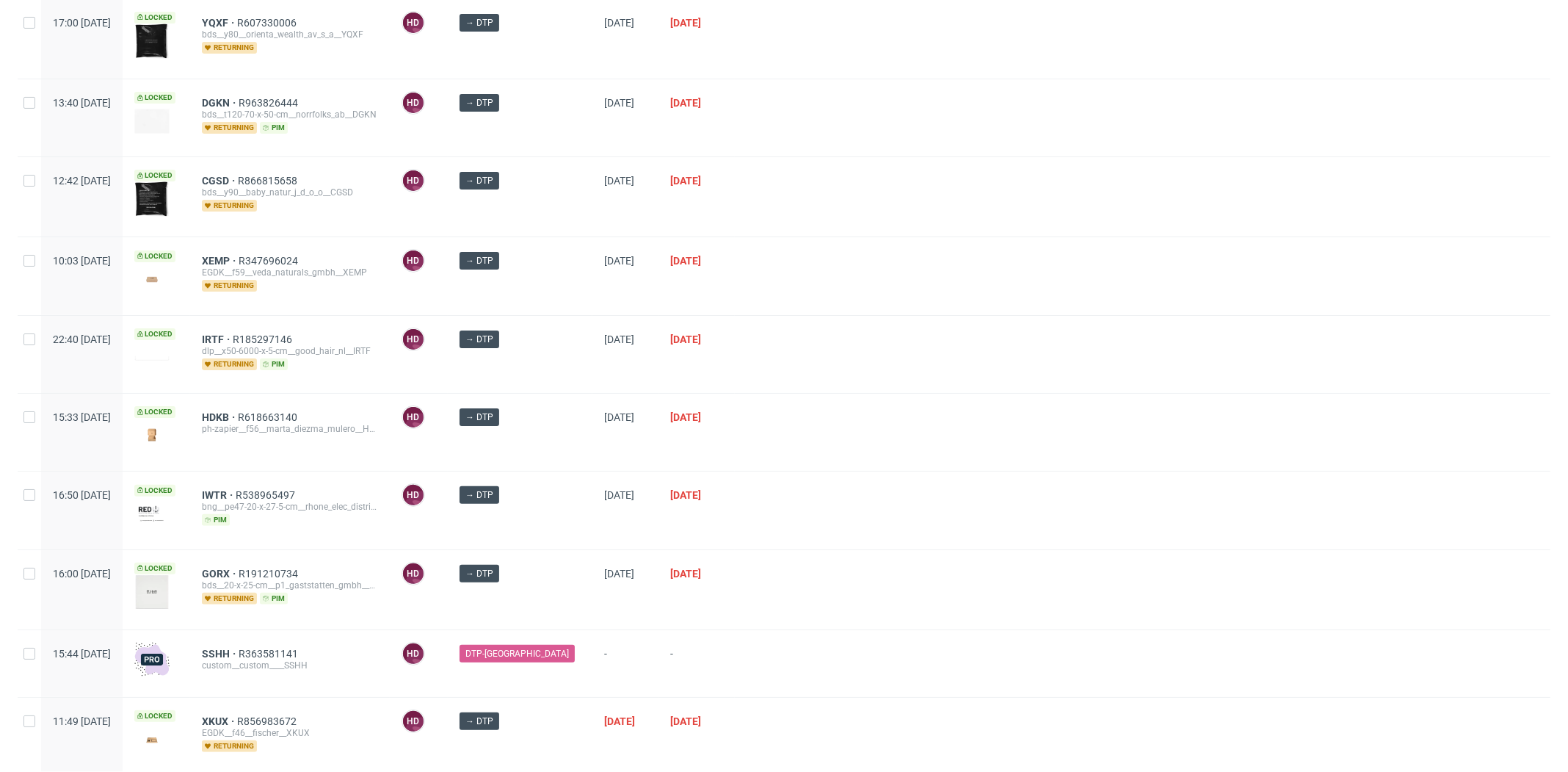
scroll to position [297, 0]
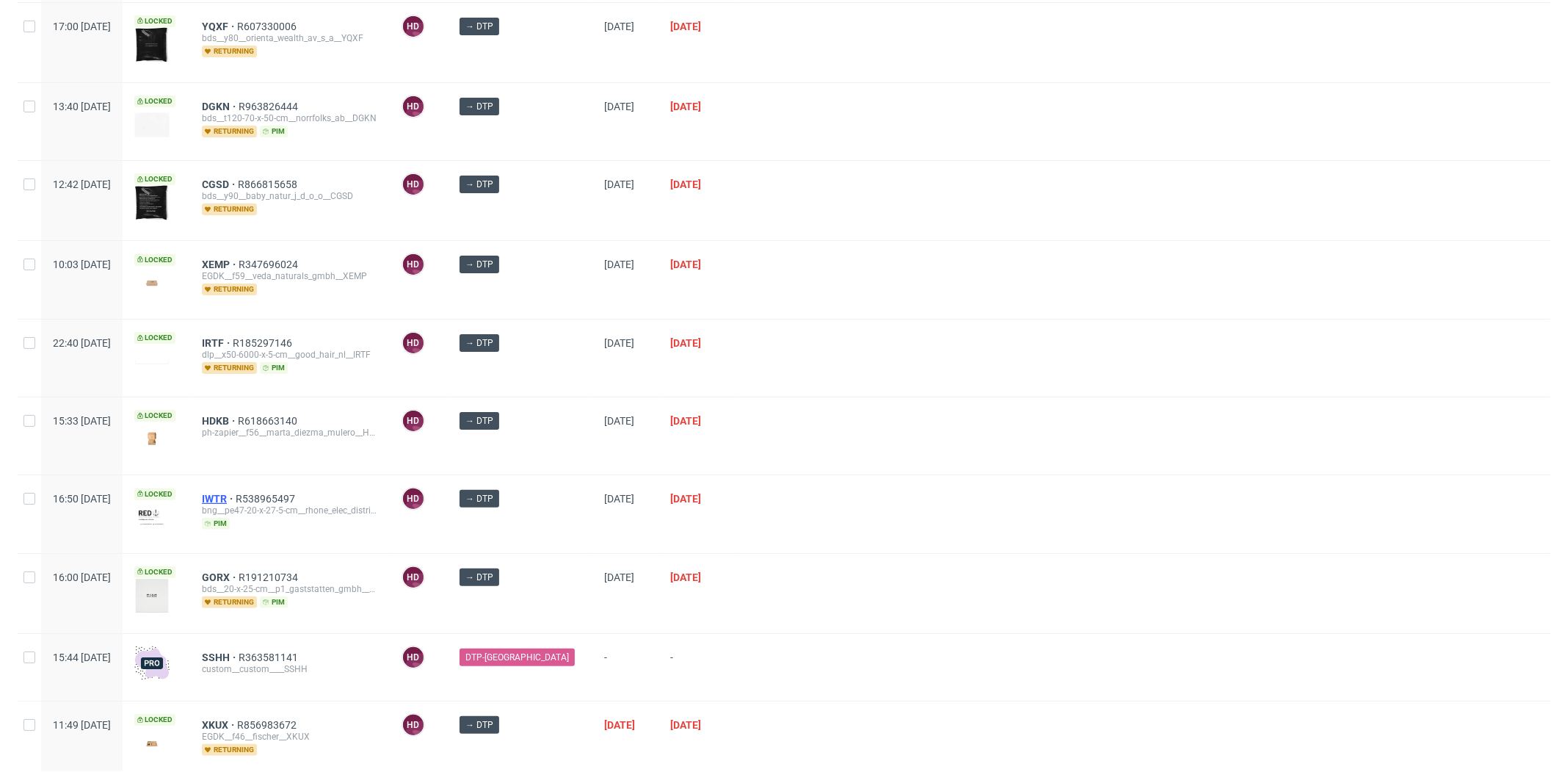
click at [235, 492] on span "IWTR" at bounding box center [218, 498] width 34 height 11
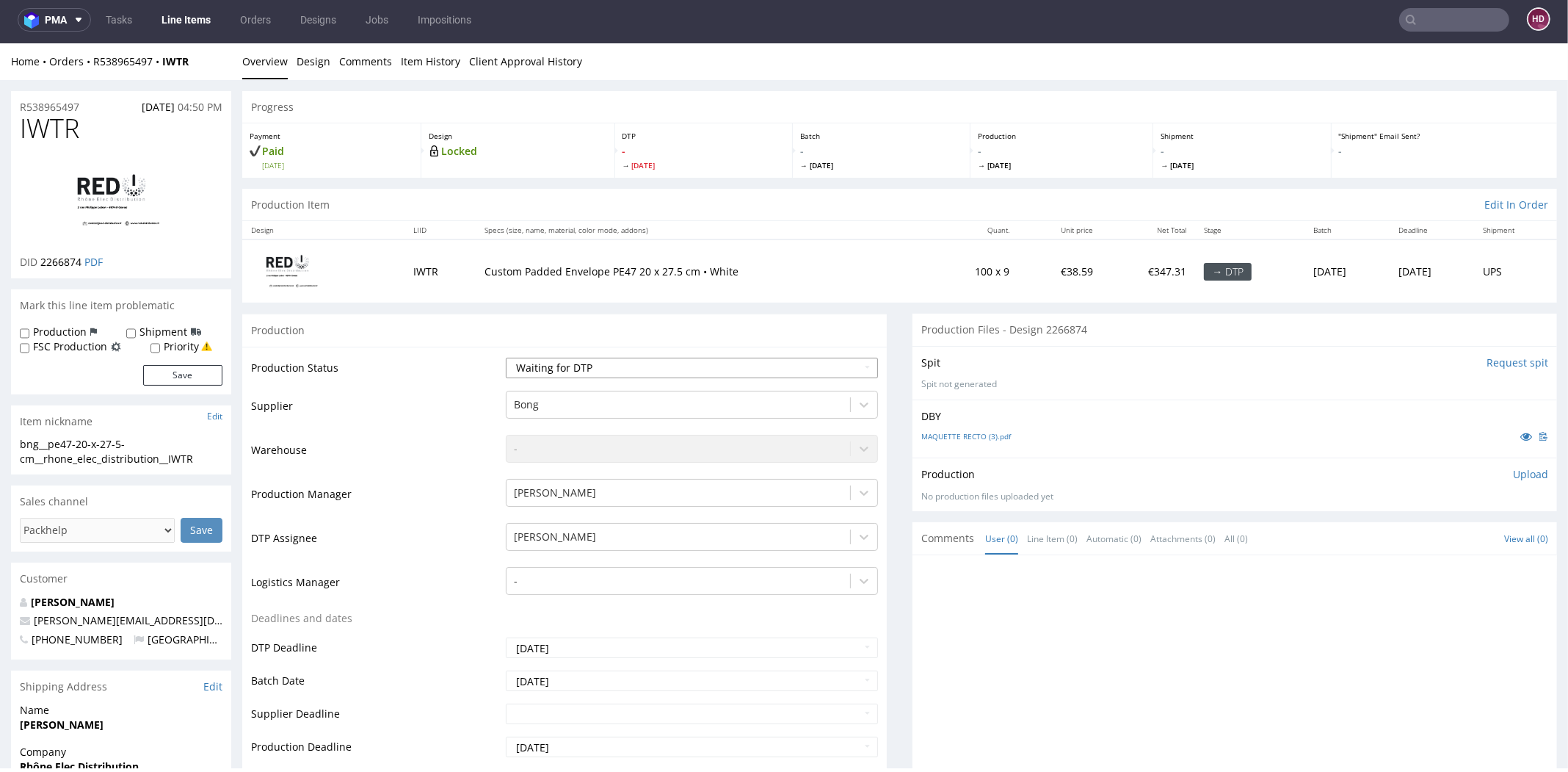
click at [625, 368] on select "Waiting for Artwork Waiting for Diecut Waiting for Mockup Waiting for DTP Waiti…" at bounding box center [692, 367] width 372 height 20
select select "dtp_in_process"
click at [506, 357] on select "Waiting for Artwork Waiting for Diecut Waiting for Mockup Waiting for DTP Waiti…" at bounding box center [692, 367] width 372 height 20
click at [951, 438] on link "MAQUETTE RECTO (3).pdf" at bounding box center [966, 436] width 90 height 11
click at [308, 69] on link "Design" at bounding box center [313, 61] width 34 height 36
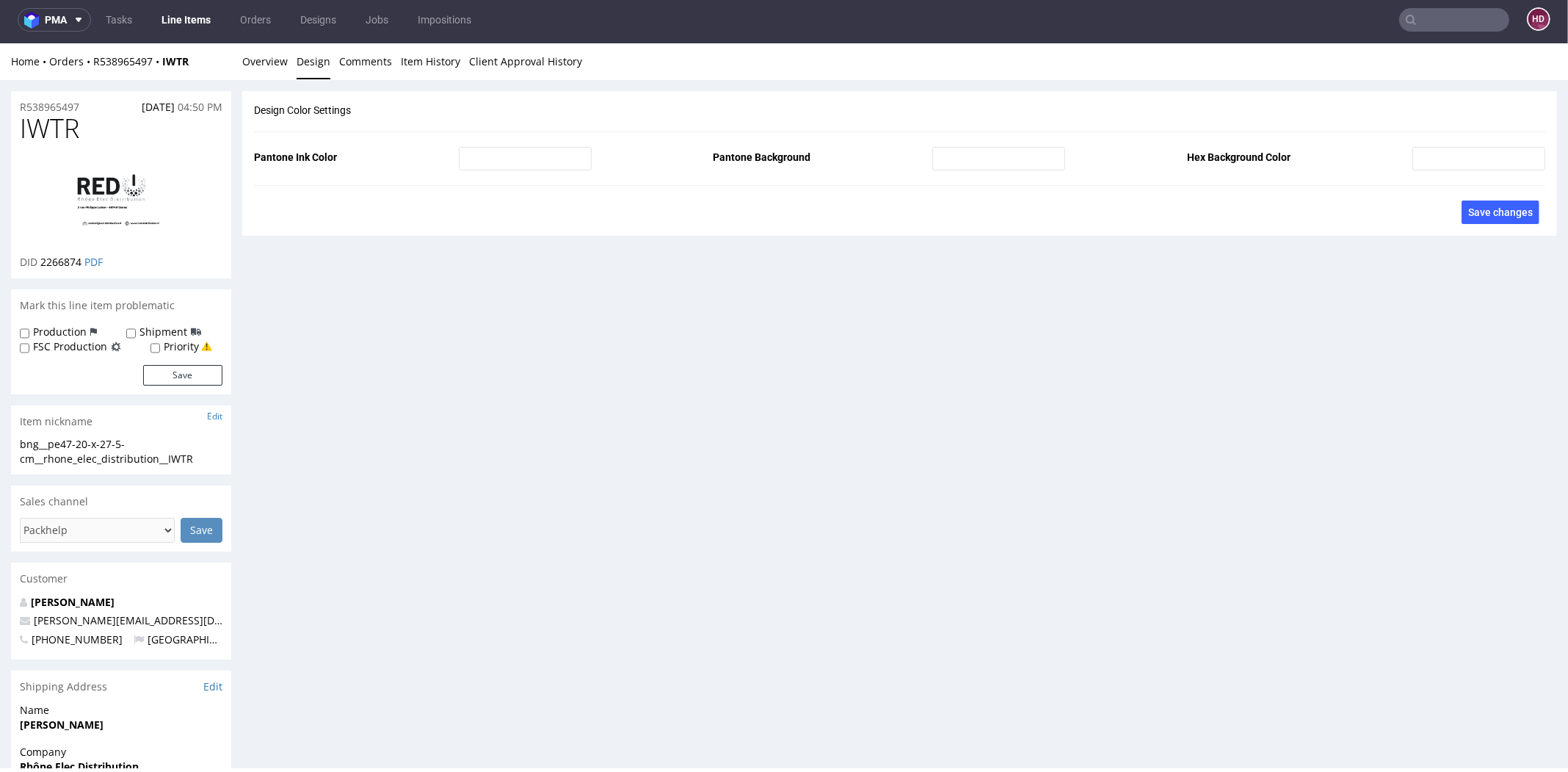
click at [89, 201] on img at bounding box center [121, 200] width 118 height 85
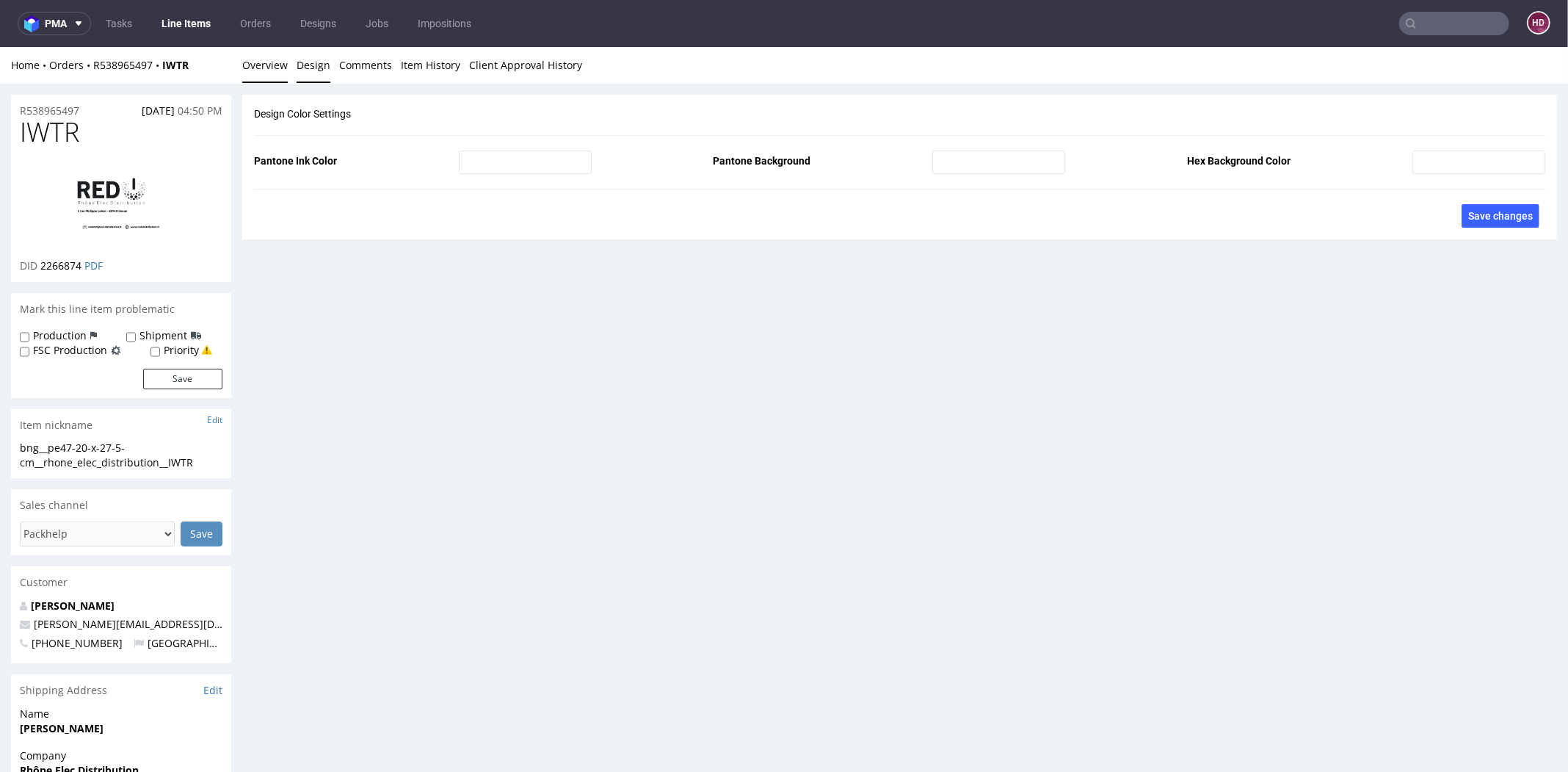
click at [270, 70] on link "Overview" at bounding box center [265, 65] width 46 height 36
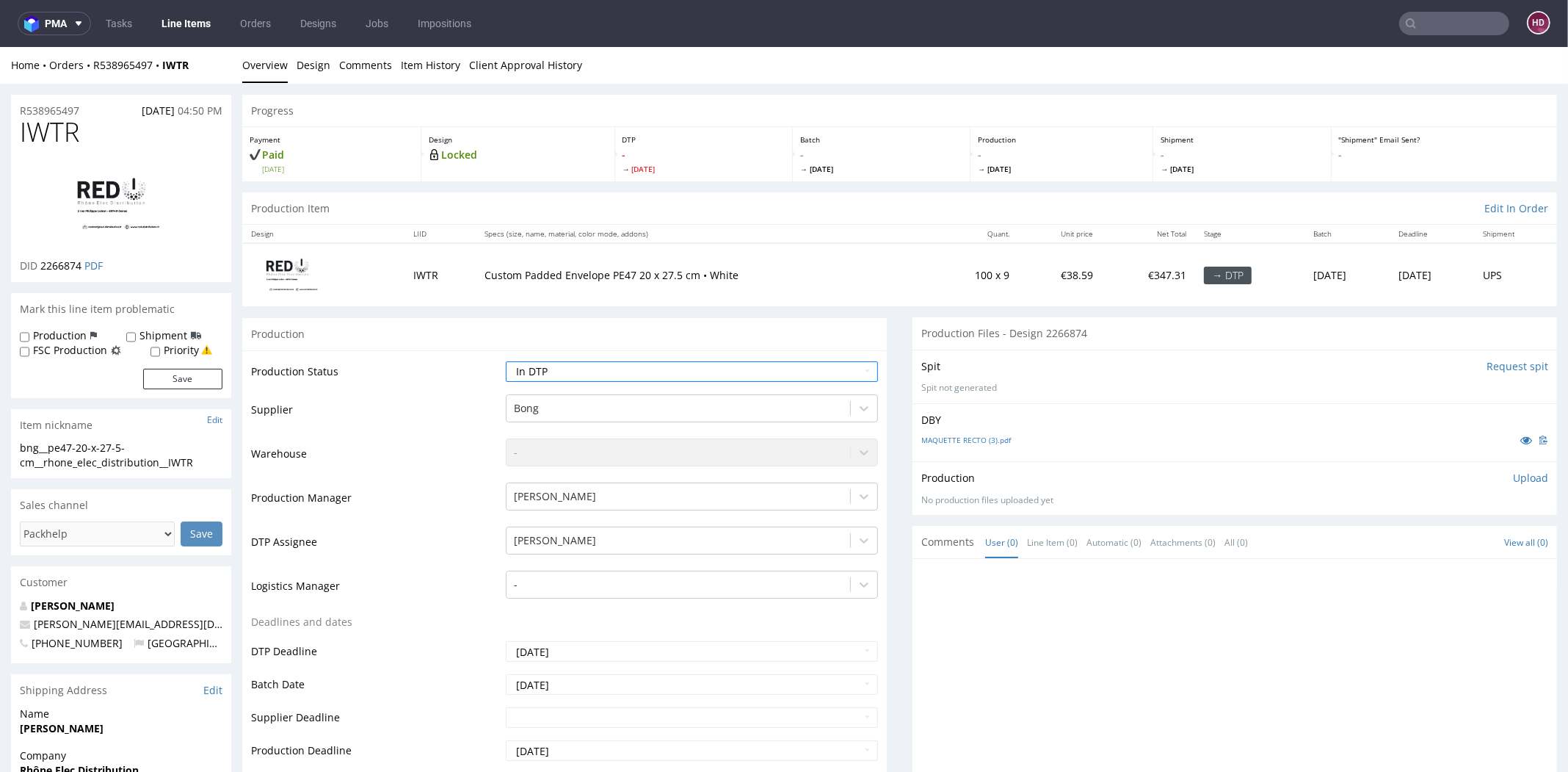
click at [97, 135] on h1 "IWTR" at bounding box center [121, 132] width 203 height 29
drag, startPoint x: 39, startPoint y: 263, endPoint x: 83, endPoint y: 270, distance: 44.6
click at [83, 270] on p "DID 2266874 PDF" at bounding box center [60, 266] width 83 height 15
click at [220, 468] on div "bng__pe47-20-x-27-5-cm__rhone_elec_distribution__IWTR" at bounding box center [121, 455] width 203 height 29
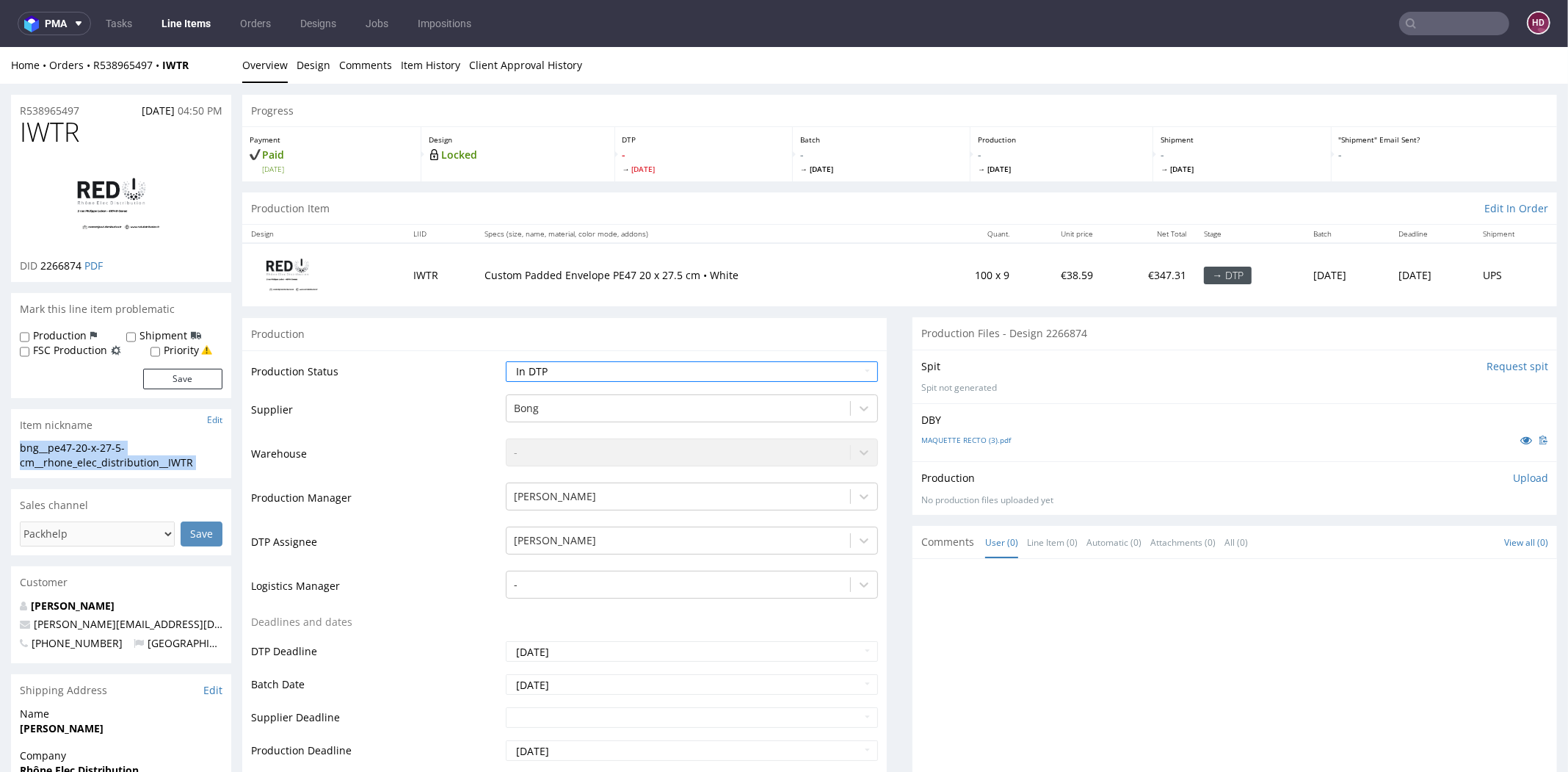
drag, startPoint x: 220, startPoint y: 468, endPoint x: -16, endPoint y: 447, distance: 236.9
click at [100, 110] on div "R538965497 [DATE] 04:50 PM" at bounding box center [120, 106] width 220 height 24
drag, startPoint x: 83, startPoint y: 264, endPoint x: 39, endPoint y: 259, distance: 44.3
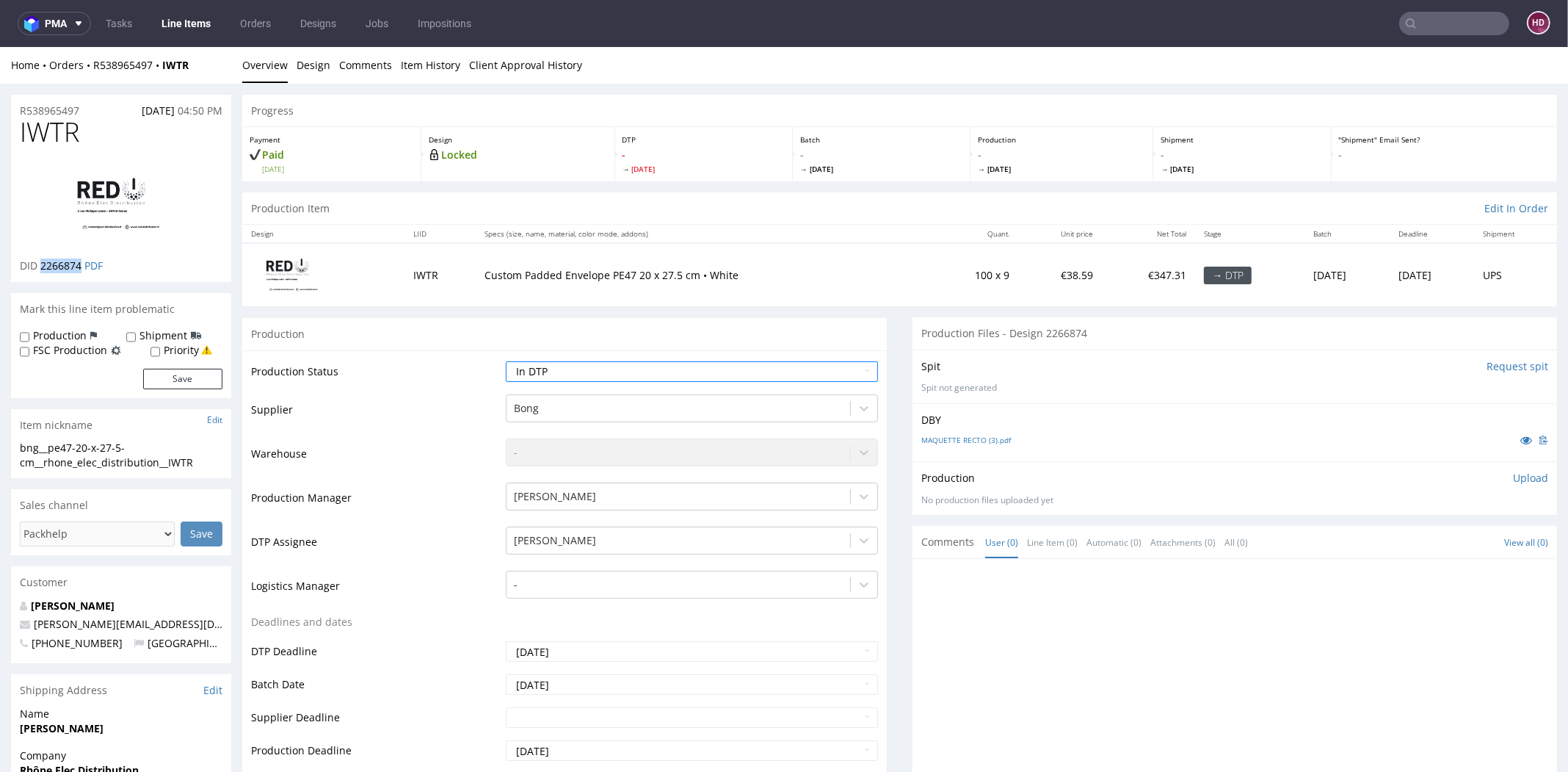
click at [39, 259] on p "DID 2266874 PDF" at bounding box center [60, 266] width 83 height 15
click at [1514, 479] on p "Upload" at bounding box center [1530, 478] width 35 height 15
click at [1512, 482] on div "Production Upload" at bounding box center [1234, 478] width 627 height 15
click at [1431, 550] on div "Add files" at bounding box center [1444, 545] width 74 height 22
type input "C:\fakepath\bng__pe47-20-x-27-5-cm__rhone_elec_distribution__IWTR__d2266874__oR…"
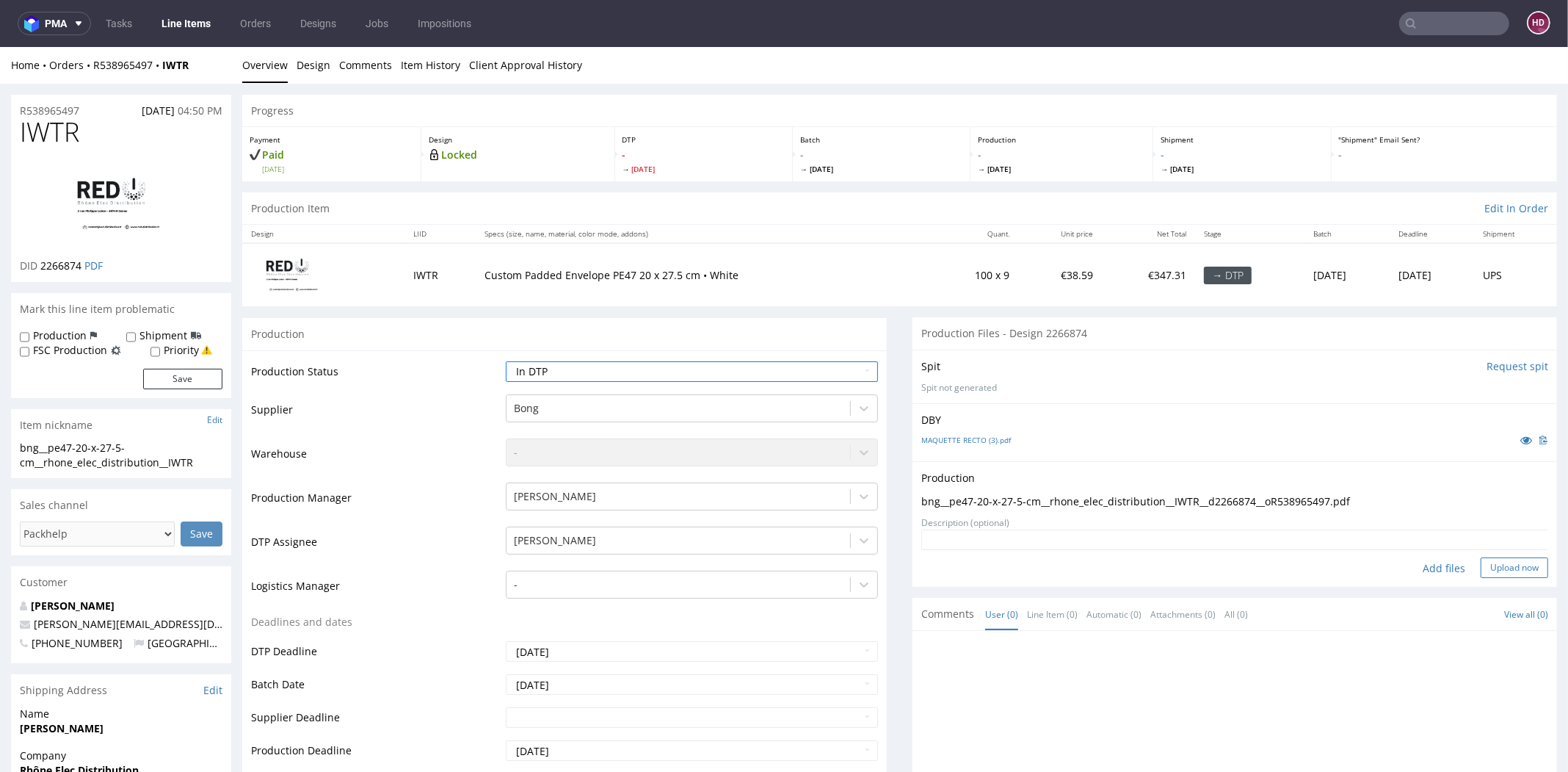
click at [1481, 559] on button "Upload now" at bounding box center [1514, 567] width 68 height 20
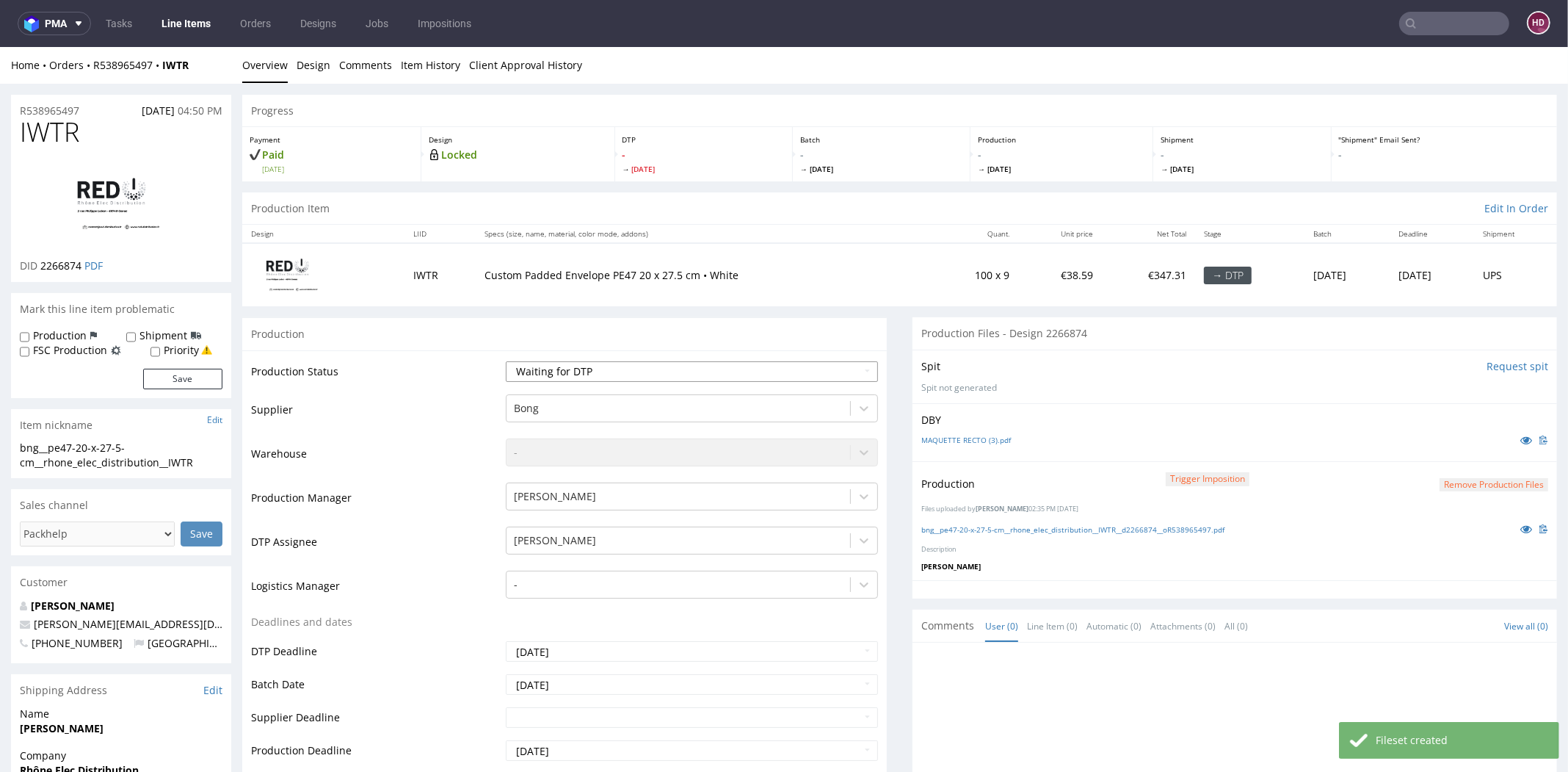
click at [728, 368] on select "Waiting for Artwork Waiting for Diecut Waiting for Mockup Waiting for DTP Waiti…" at bounding box center [692, 371] width 372 height 20
select select "dtp_in_process"
click at [506, 361] on select "Waiting for Artwork Waiting for Diecut Waiting for Mockup Waiting for DTP Waiti…" at bounding box center [692, 371] width 372 height 20
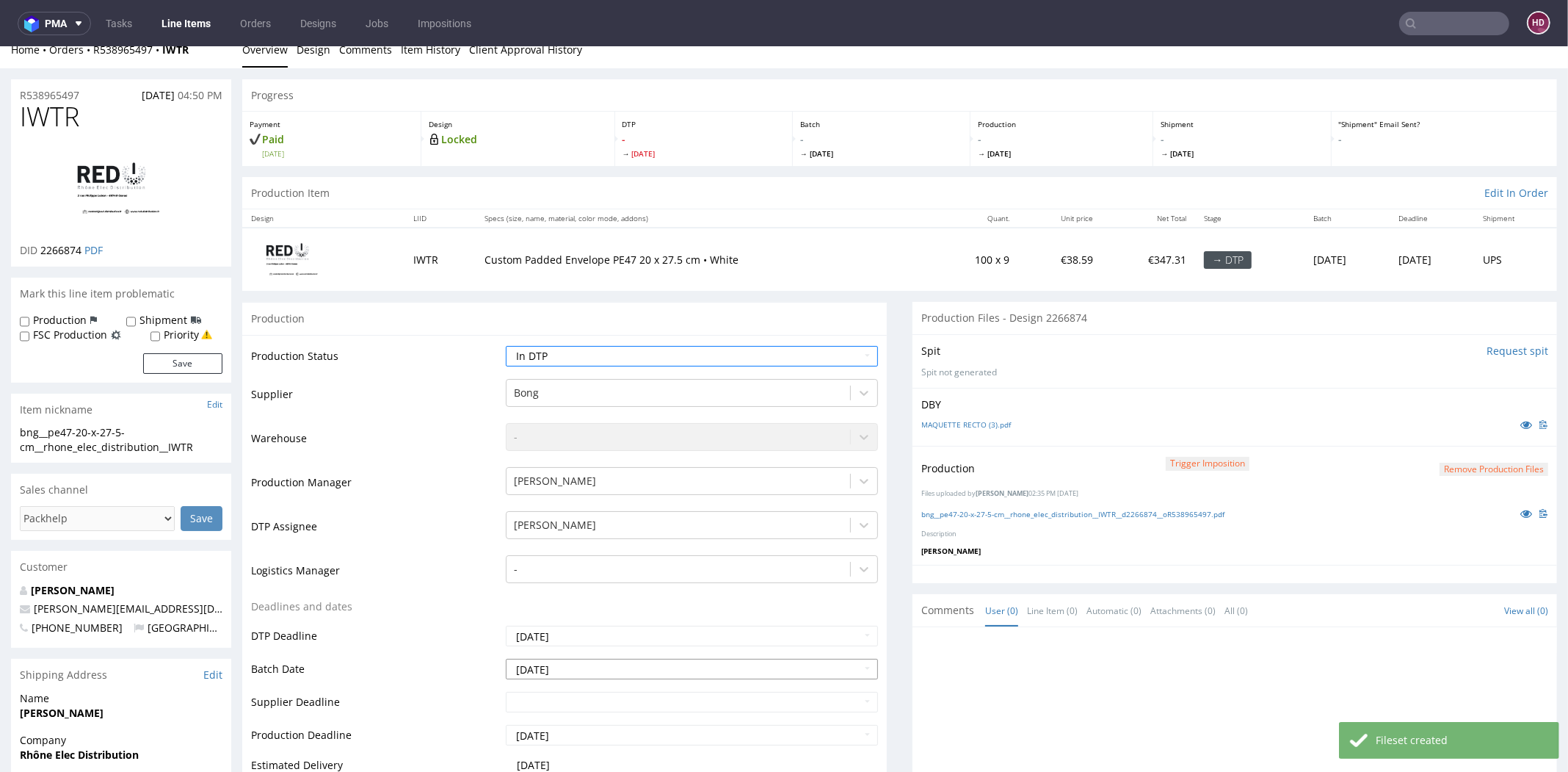
scroll to position [298, 0]
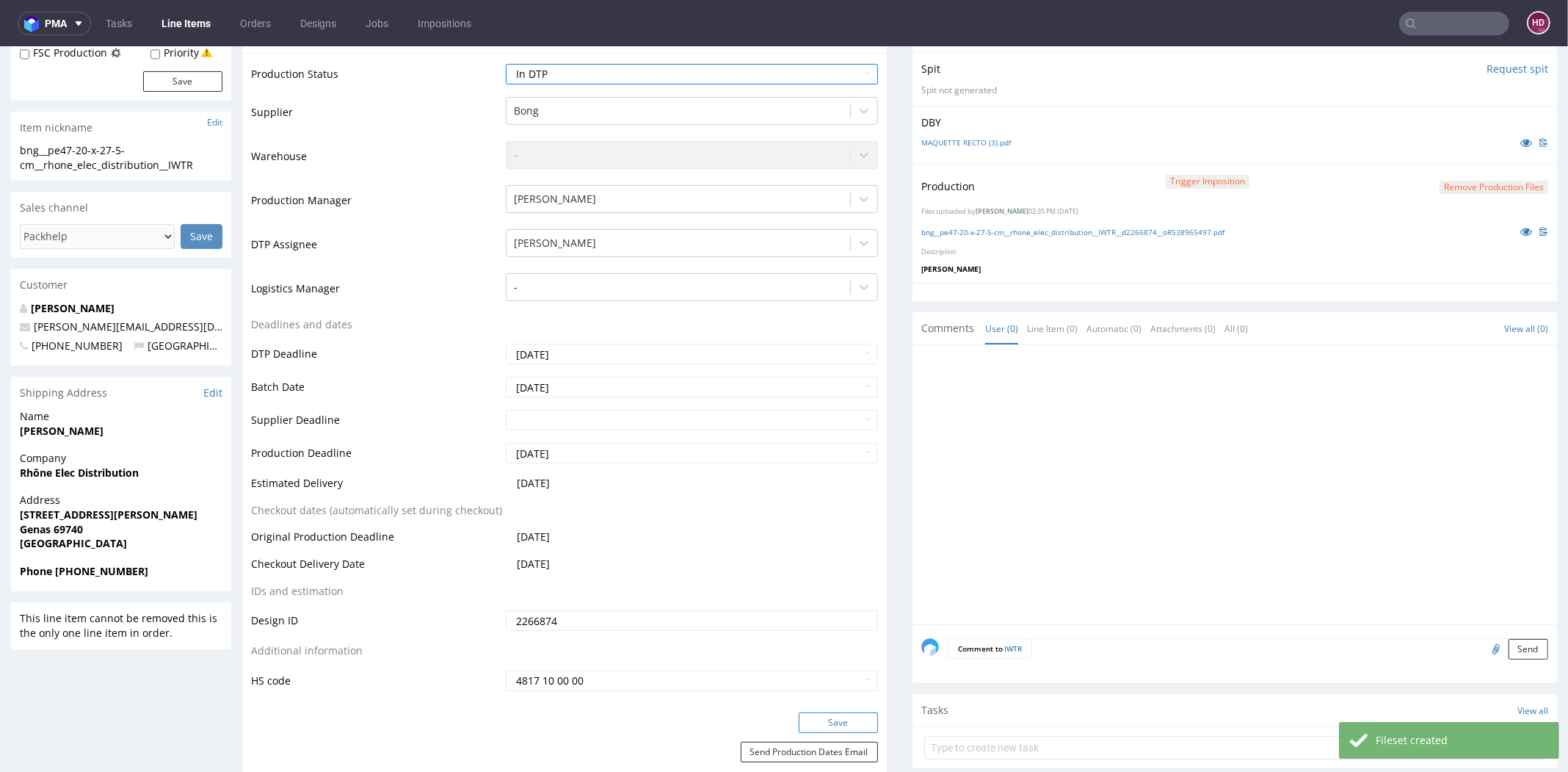
click at [825, 714] on button "Save" at bounding box center [838, 722] width 79 height 20
click at [1481, 184] on button "Remove production files" at bounding box center [1494, 187] width 109 height 14
click at [1435, 153] on icon at bounding box center [1434, 152] width 9 height 11
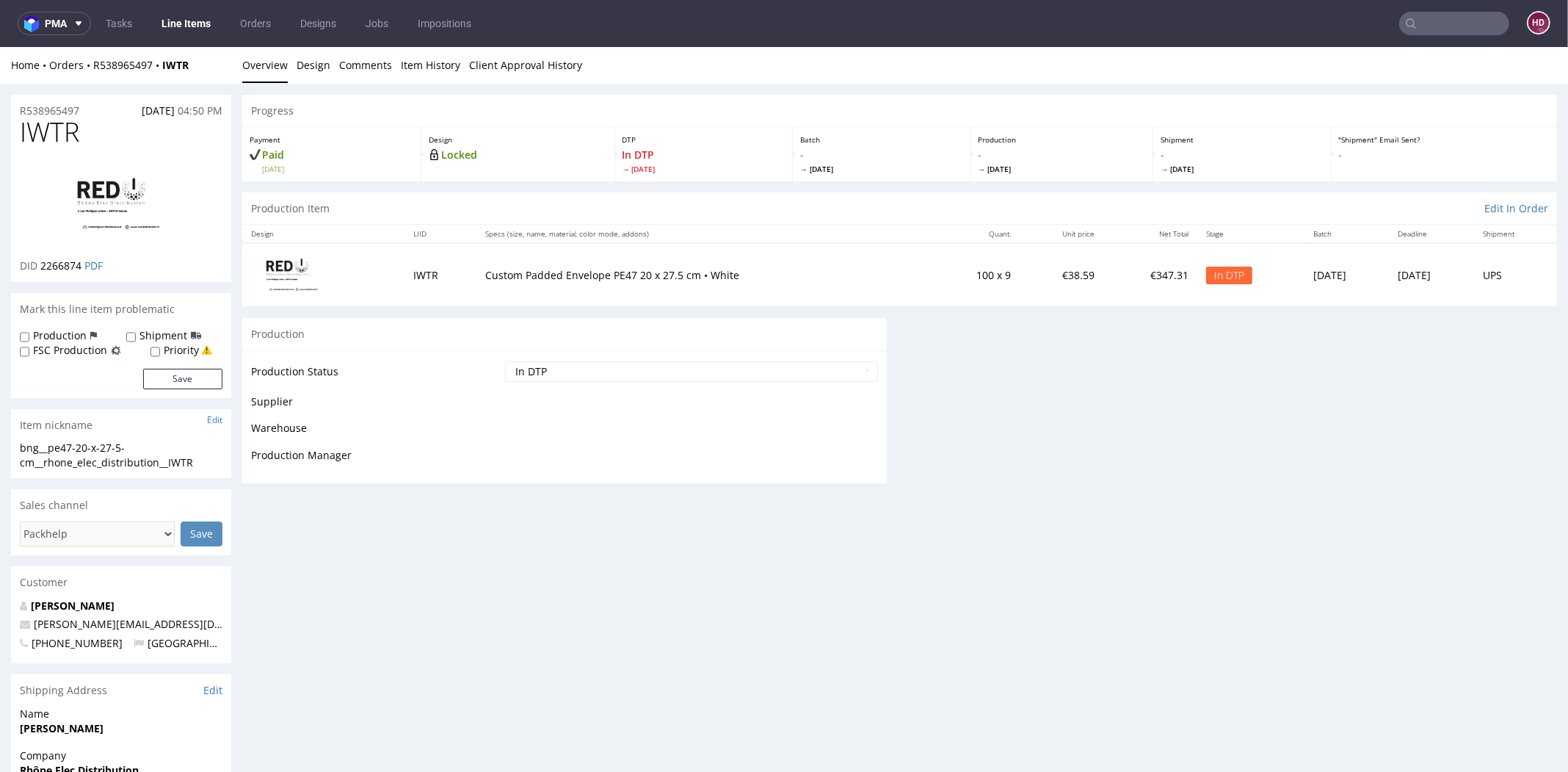
scroll to position [0, 0]
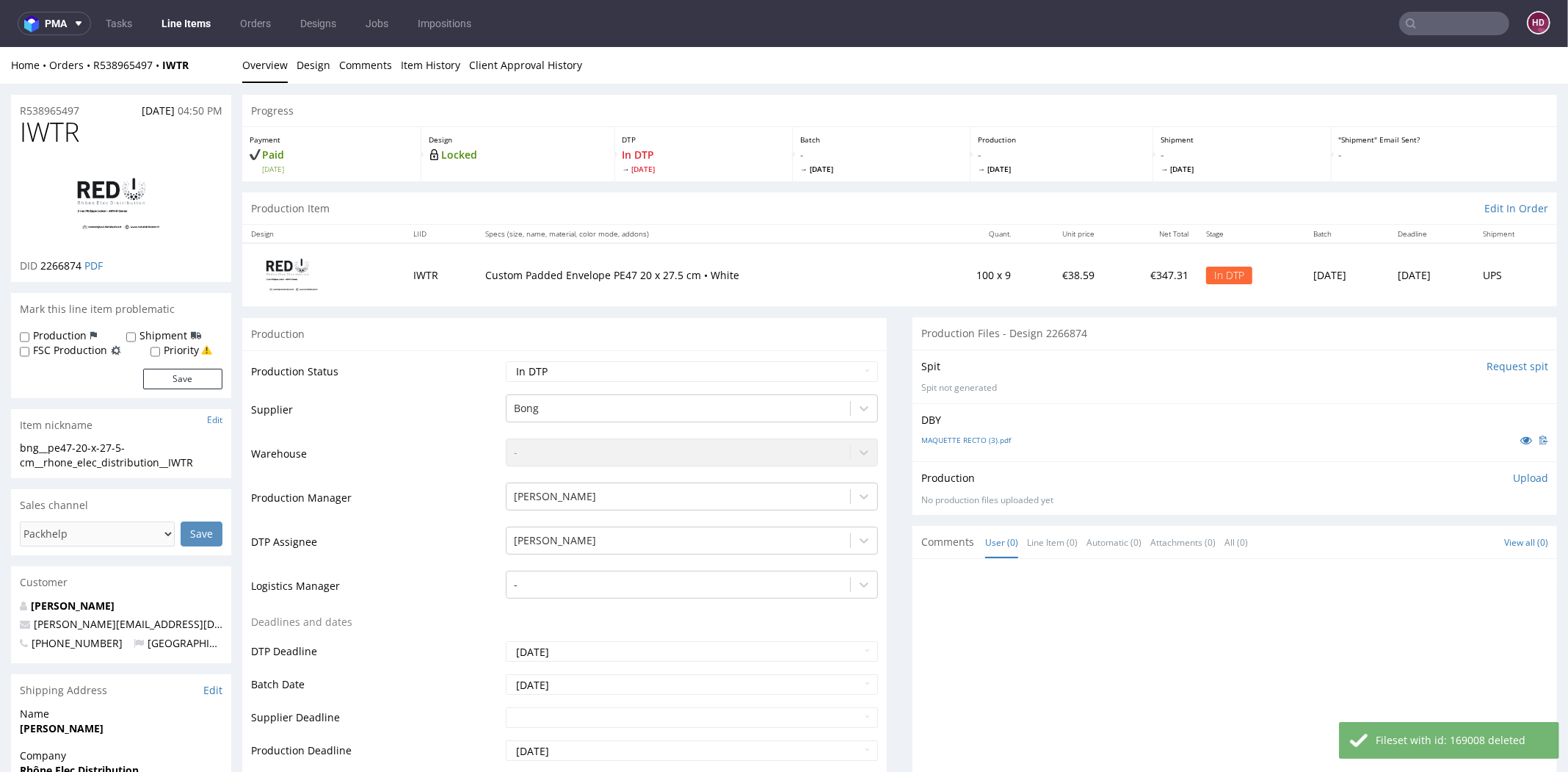
click at [1512, 478] on p "Upload" at bounding box center [1530, 478] width 35 height 15
click at [1430, 547] on div "Add files" at bounding box center [1444, 545] width 74 height 22
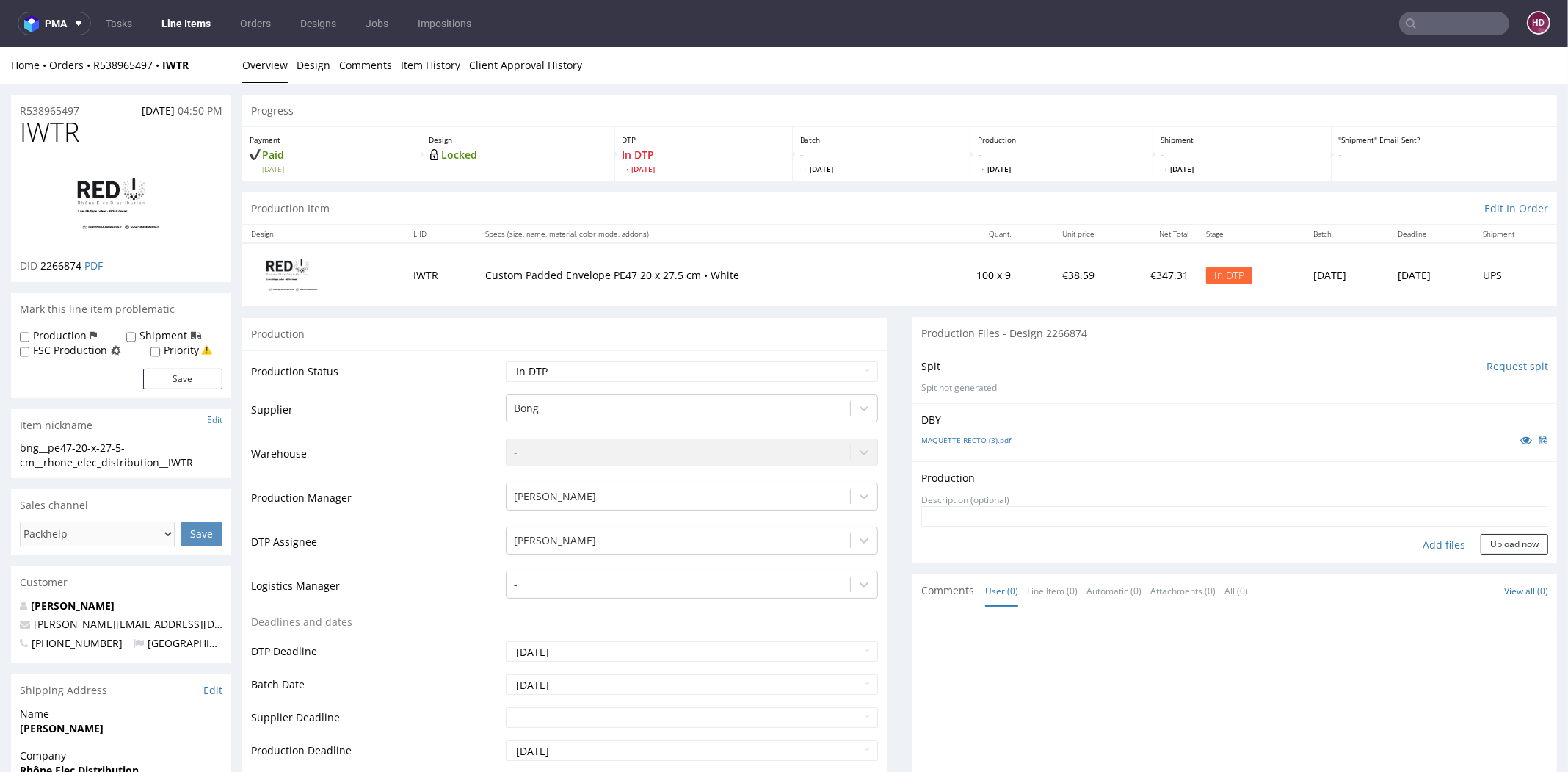
type input "C:\fakepath\bng__pe47-20-x-27-5-cm__rhone_elec_distribution__IWTR__d2266874__oR…"
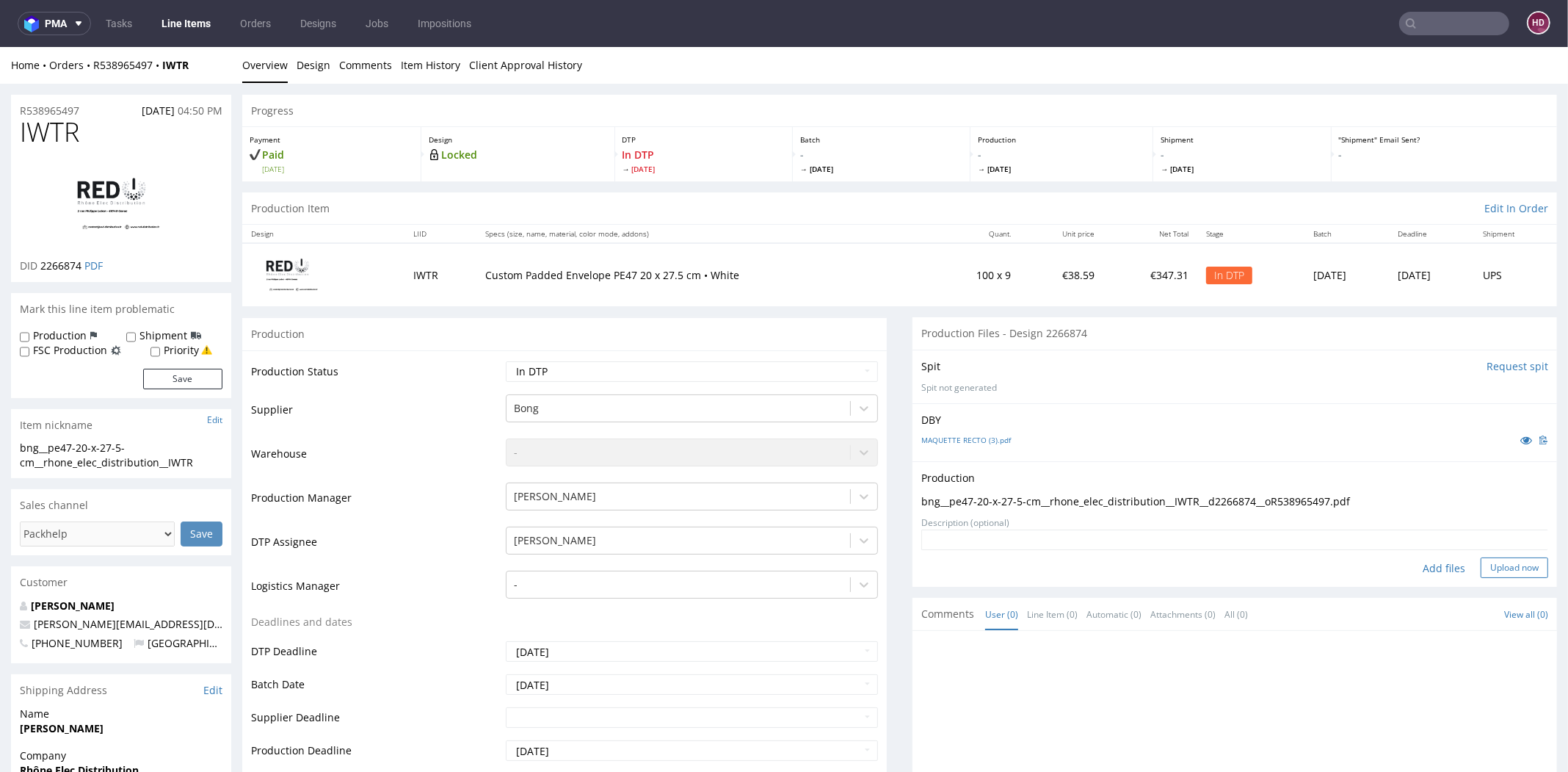
click at [1490, 557] on button "Upload now" at bounding box center [1514, 567] width 68 height 20
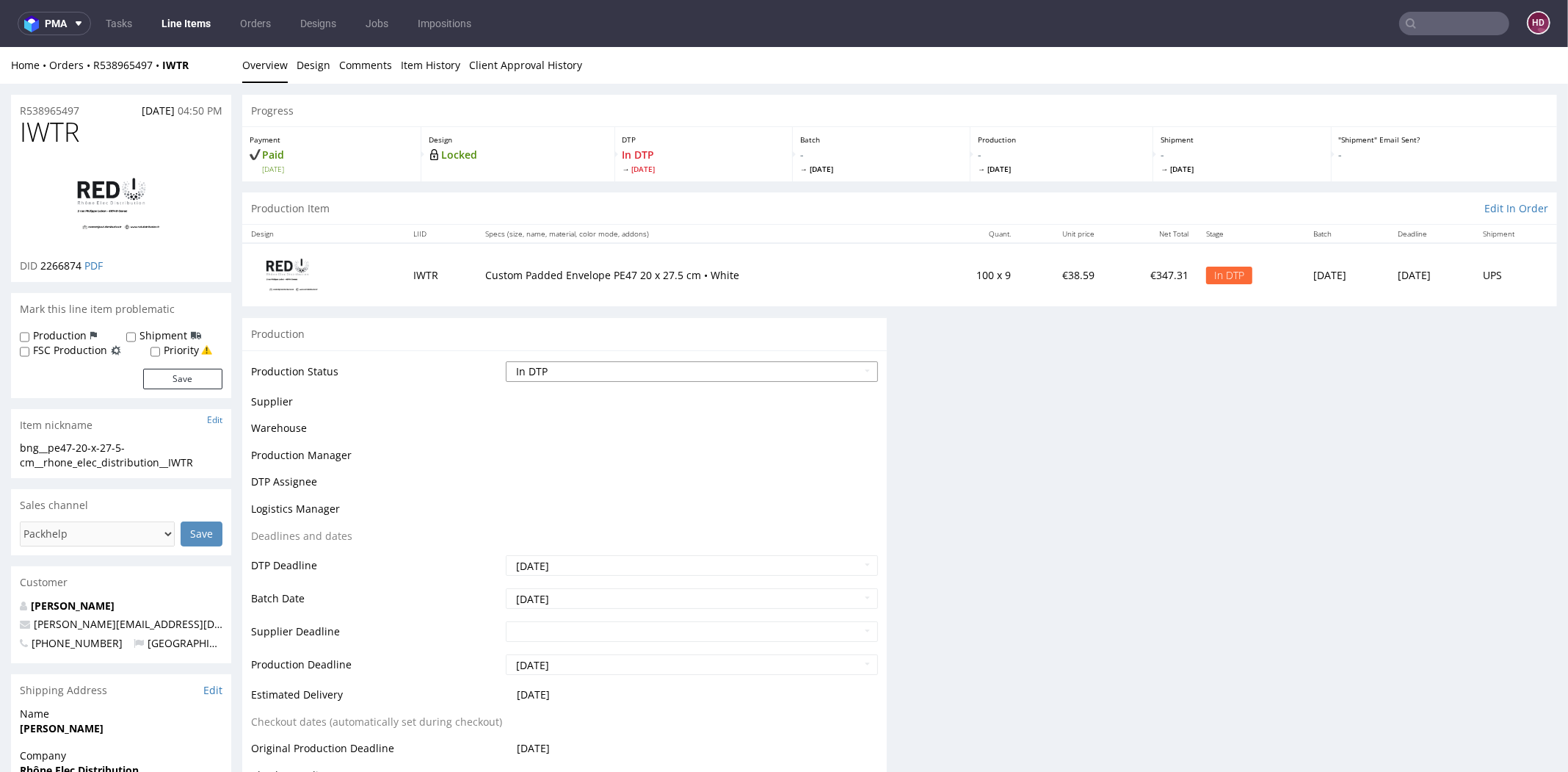
click at [635, 361] on select "Waiting for Artwork Waiting for Diecut Waiting for Mockup Waiting for DTP Waiti…" at bounding box center [692, 371] width 372 height 20
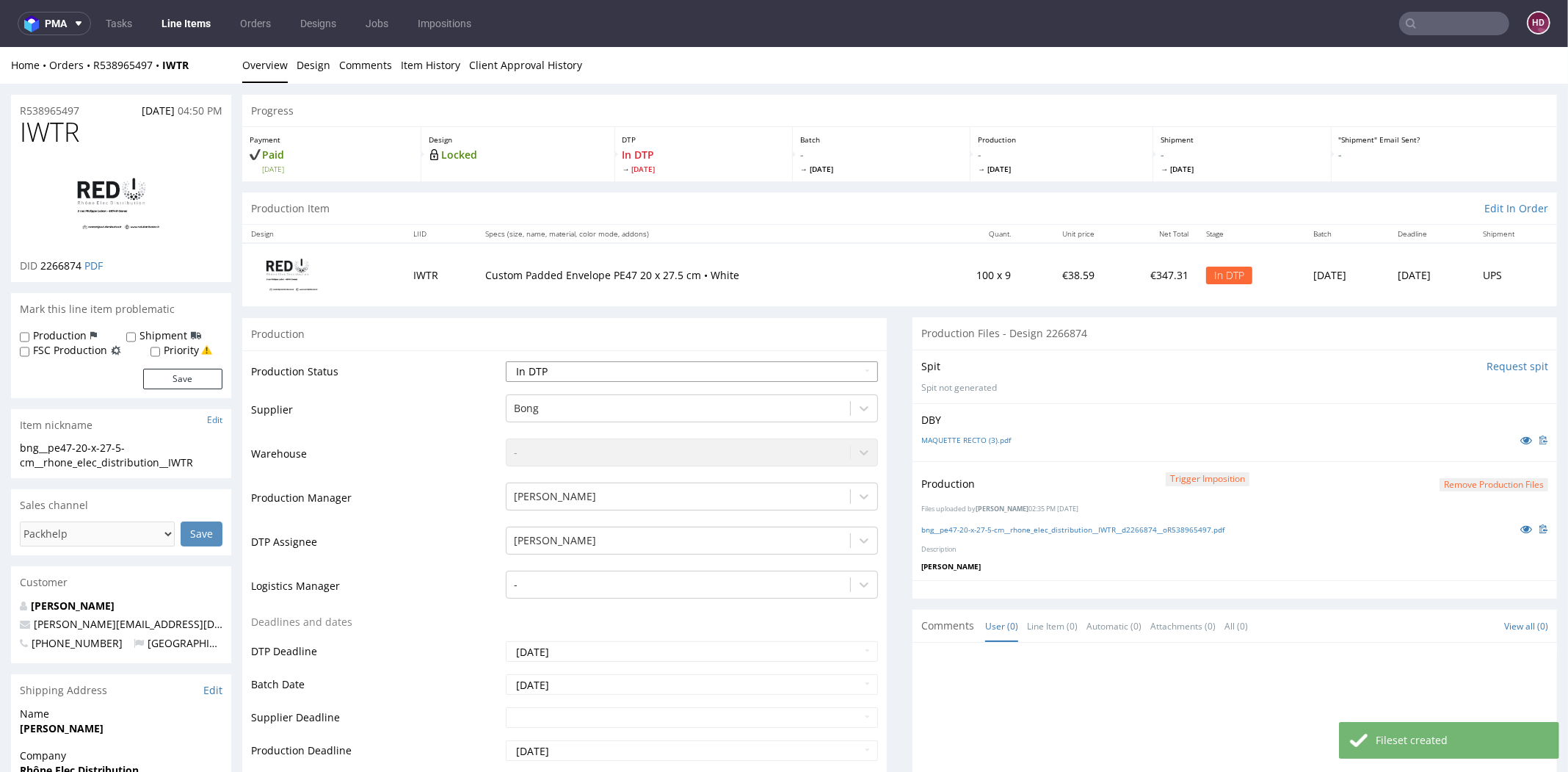
select select "dtp_production_ready"
click at [506, 361] on select "Waiting for Artwork Waiting for Diecut Waiting for Mockup Waiting for DTP Waiti…" at bounding box center [692, 371] width 372 height 20
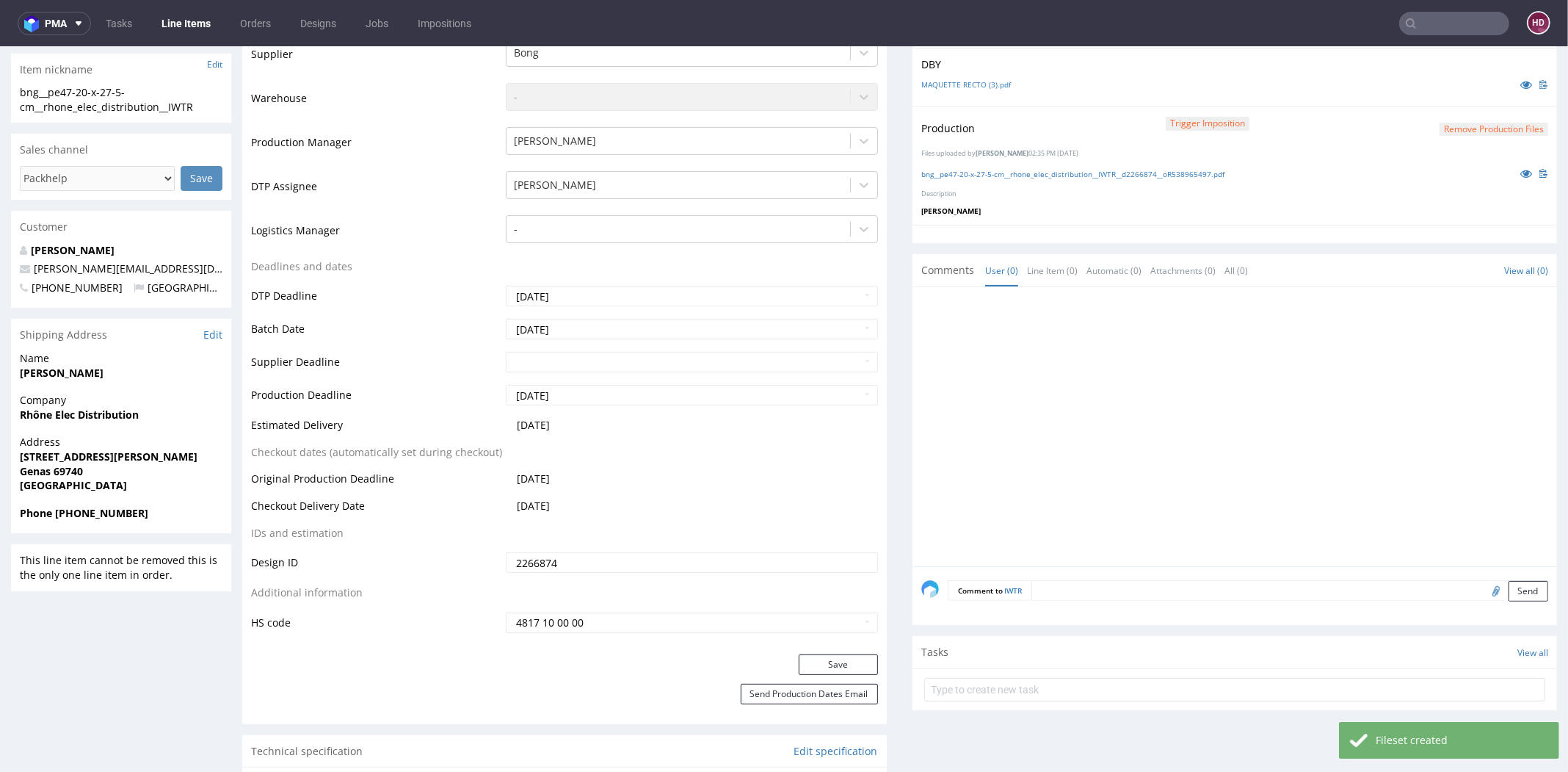
scroll to position [402, 0]
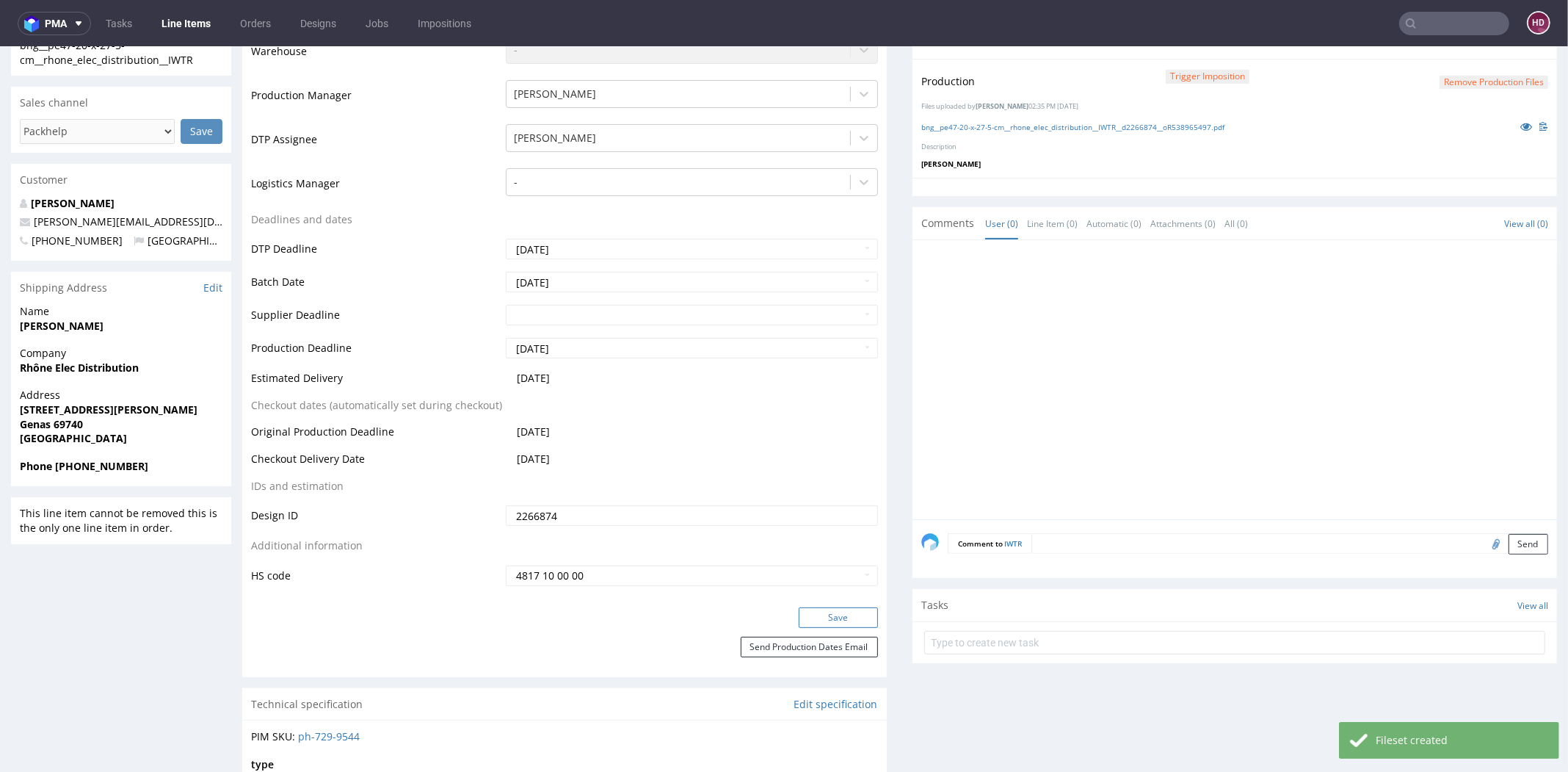
click at [818, 622] on button "Save" at bounding box center [838, 617] width 79 height 20
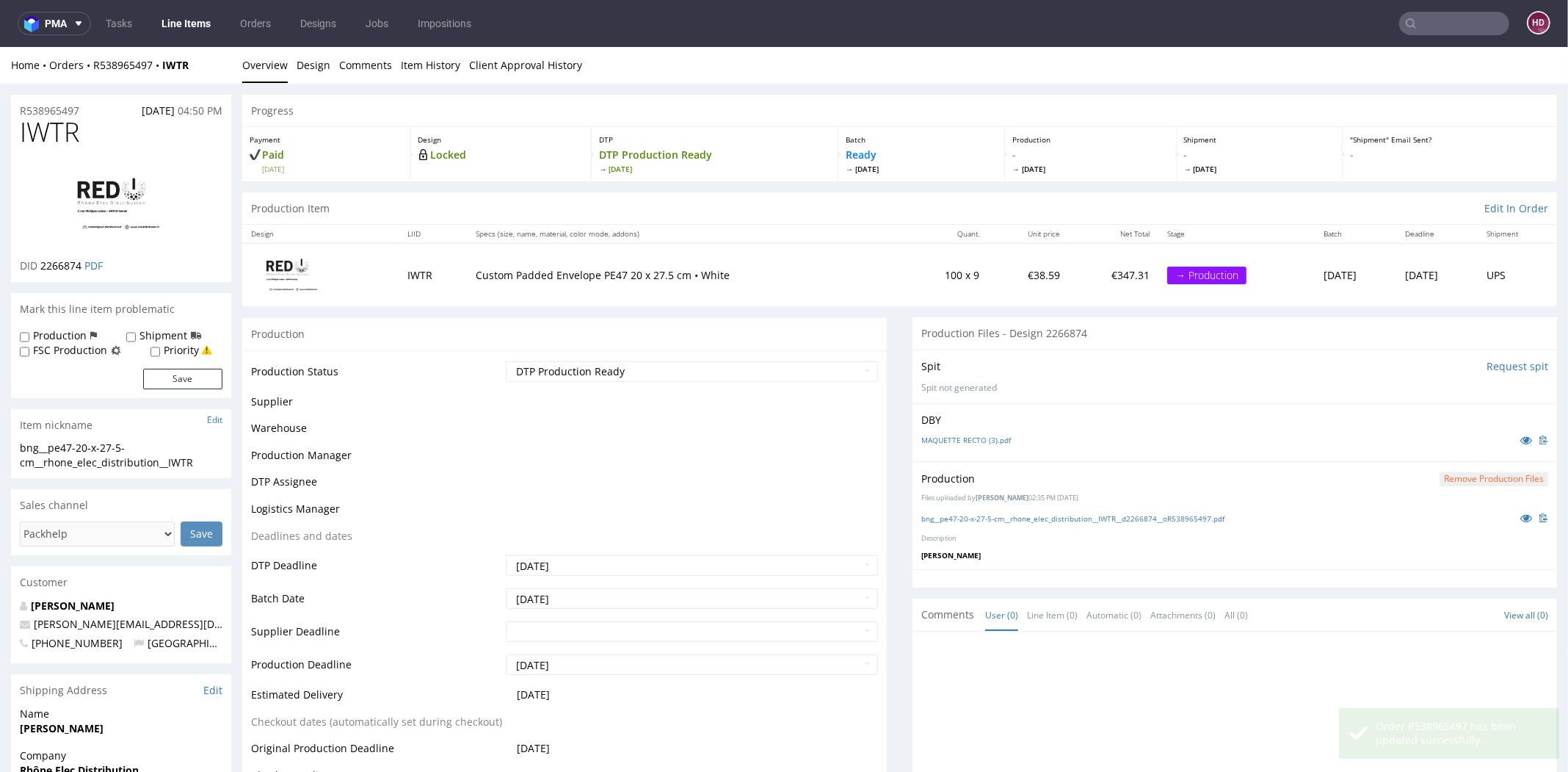
scroll to position [401, 0]
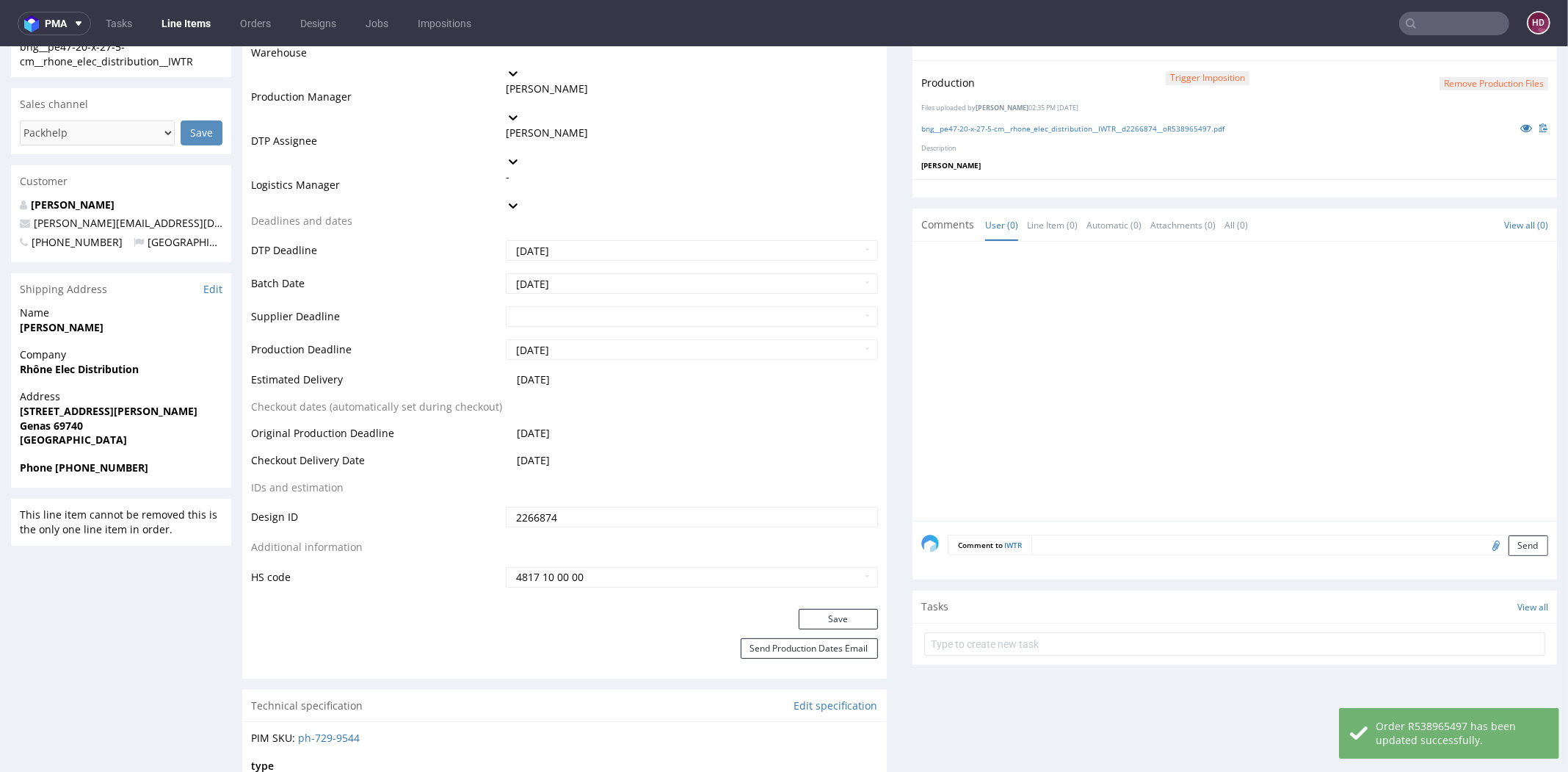
click at [184, 29] on link "Line Items" at bounding box center [186, 23] width 67 height 24
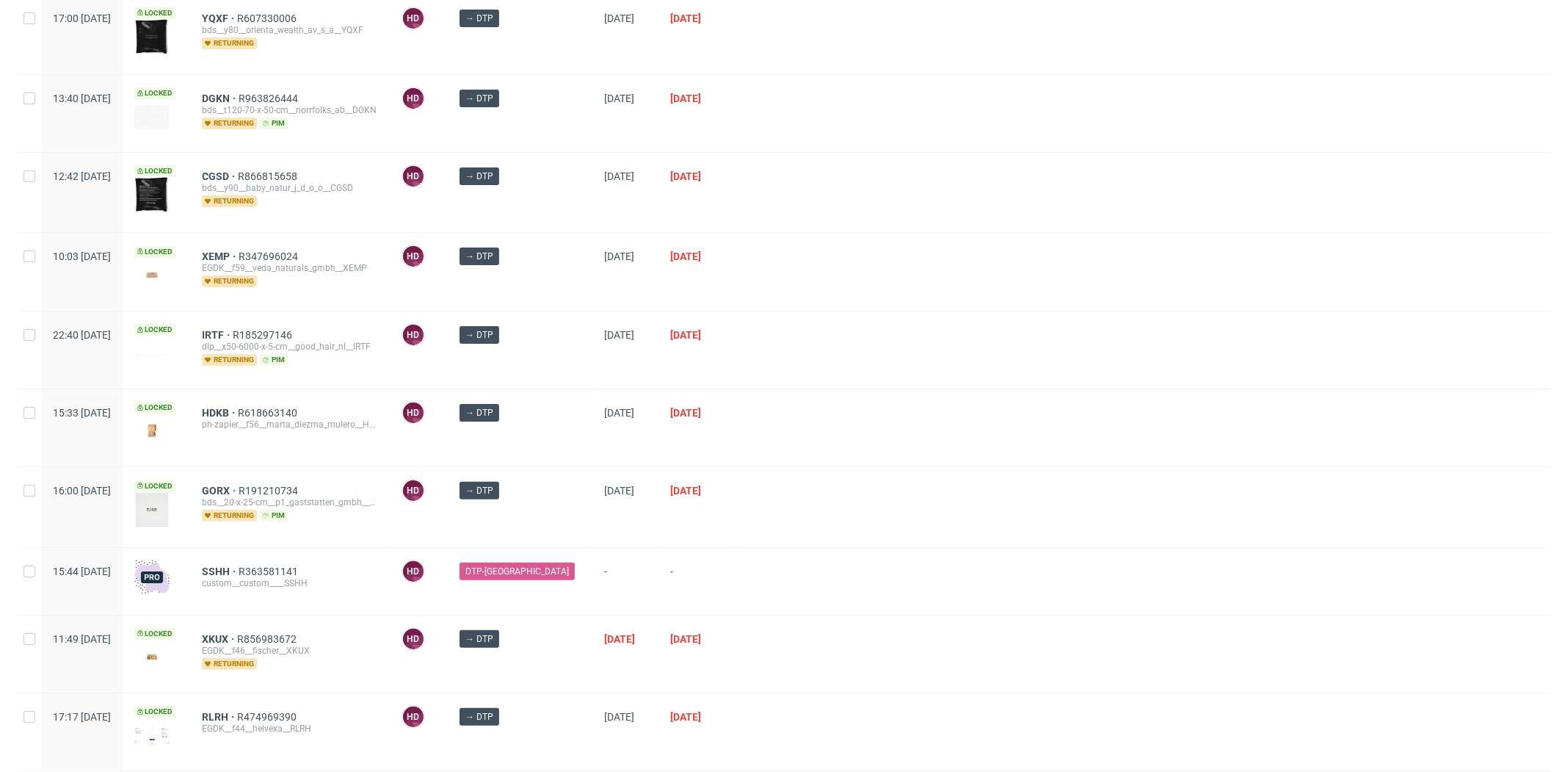
scroll to position [308, 0]
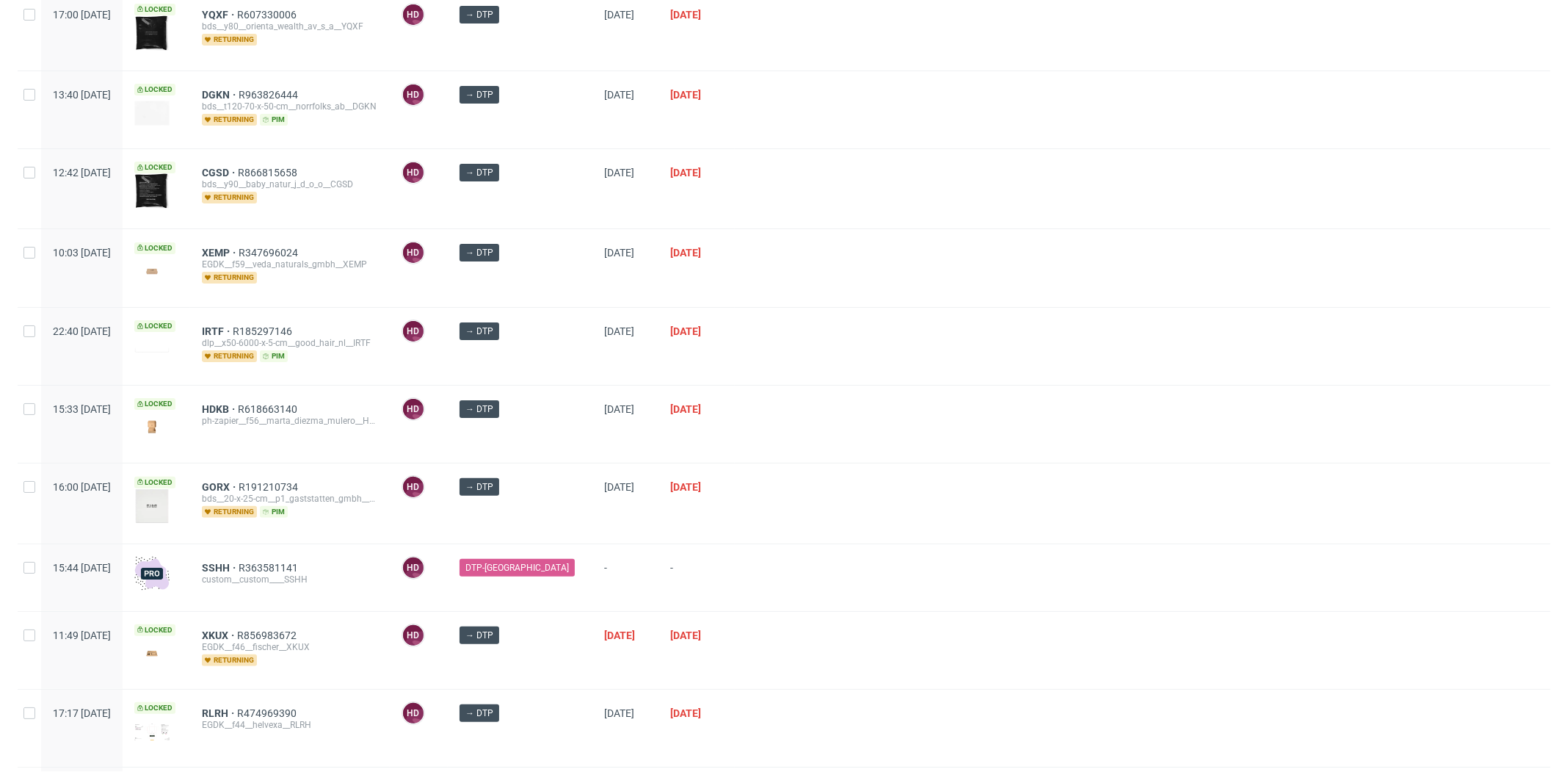
click at [263, 469] on div "GORX R191210734 bds__20-x-25-cm__p1_gaststatten_gmbh__GORX returning pim" at bounding box center [290, 502] width 199 height 79
click at [239, 484] on span "GORX" at bounding box center [220, 487] width 37 height 11
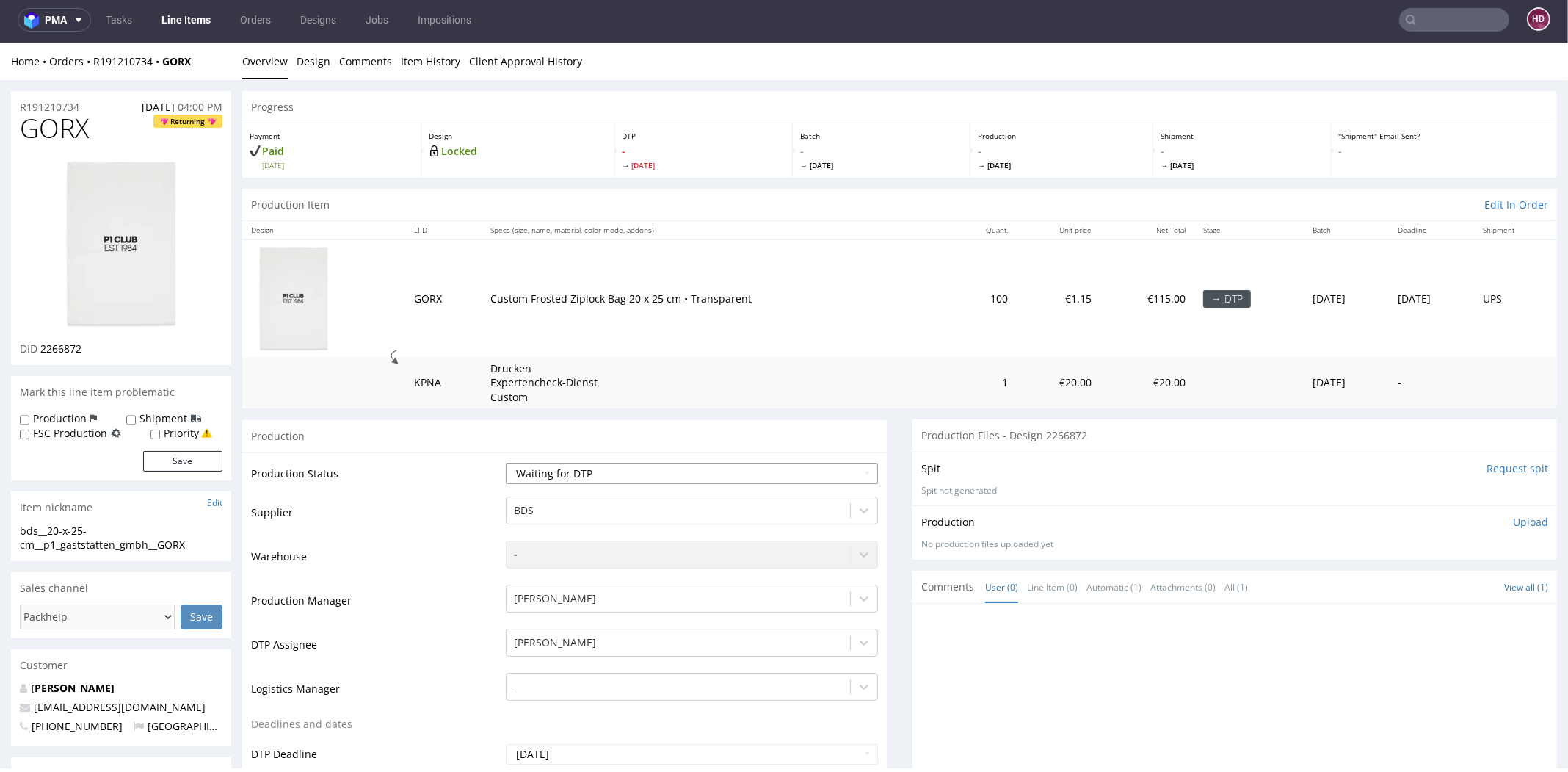
click at [657, 476] on select "Waiting for Artwork Waiting for Diecut Waiting for Mockup Waiting for DTP Waiti…" at bounding box center [692, 473] width 372 height 20
select select "dtp_in_process"
click at [506, 463] on select "Waiting for Artwork Waiting for Diecut Waiting for Mockup Waiting for DTP Waiti…" at bounding box center [692, 473] width 372 height 20
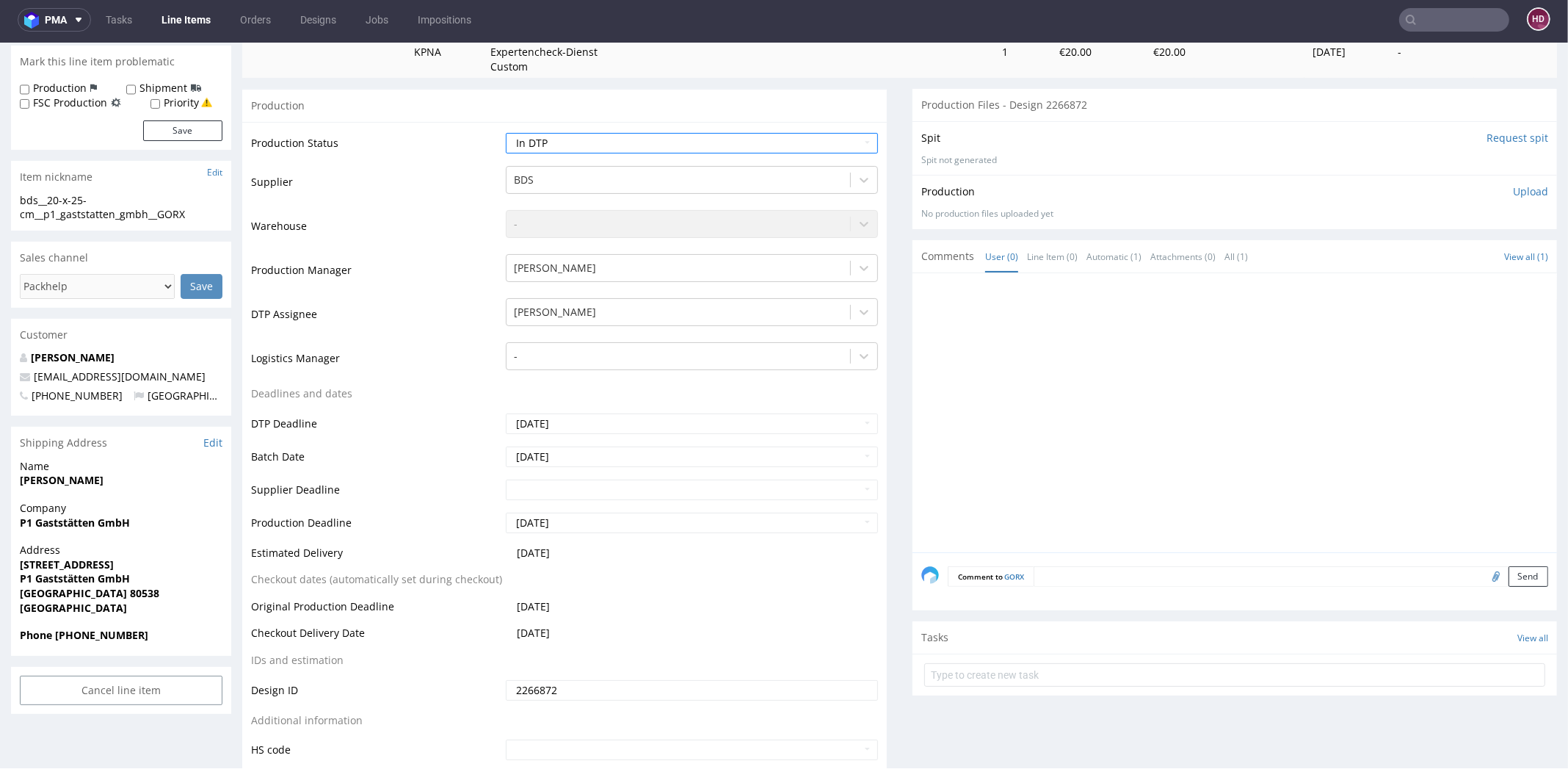
scroll to position [468, 0]
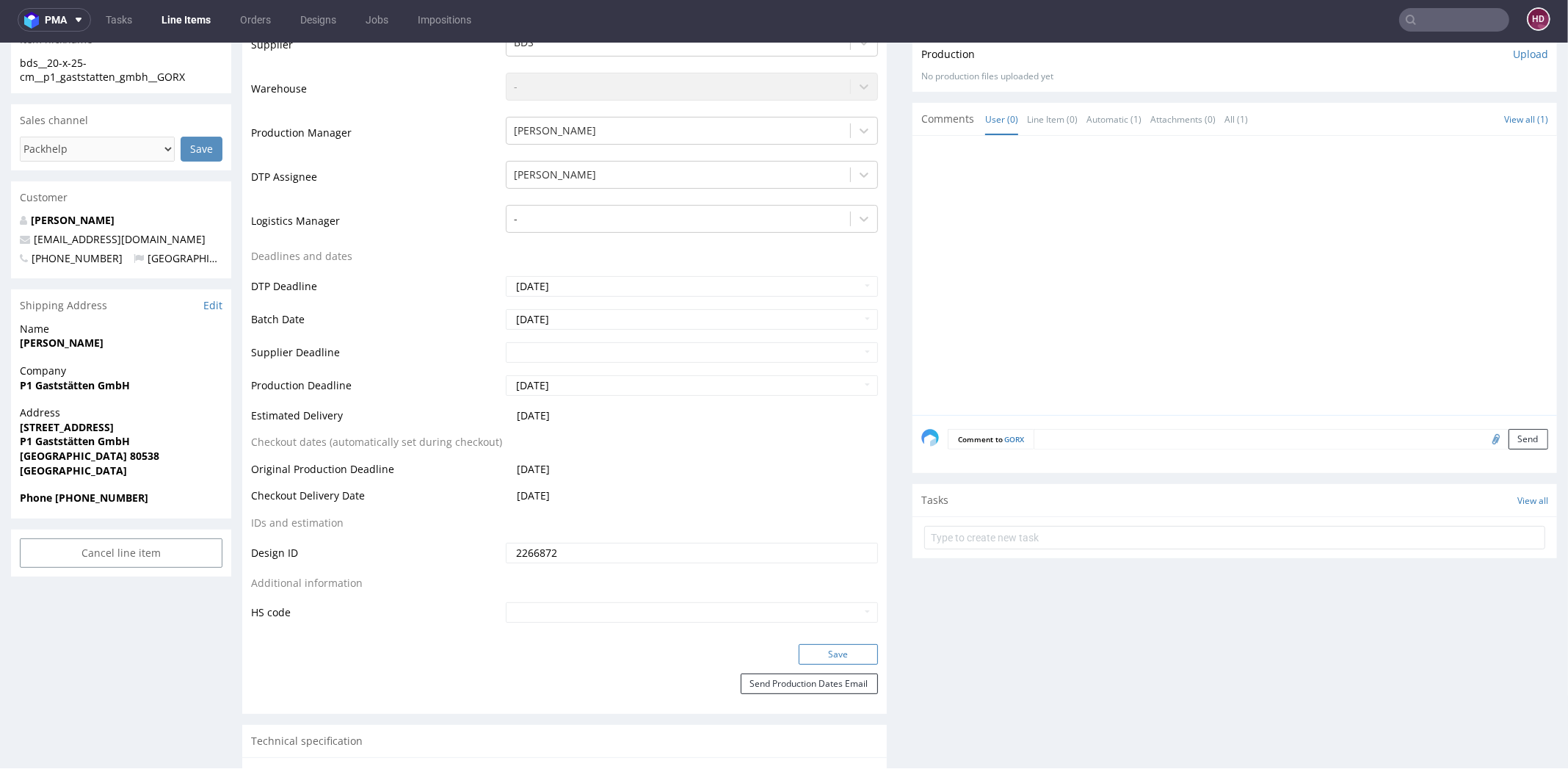
click at [799, 648] on button "Save" at bounding box center [838, 653] width 79 height 20
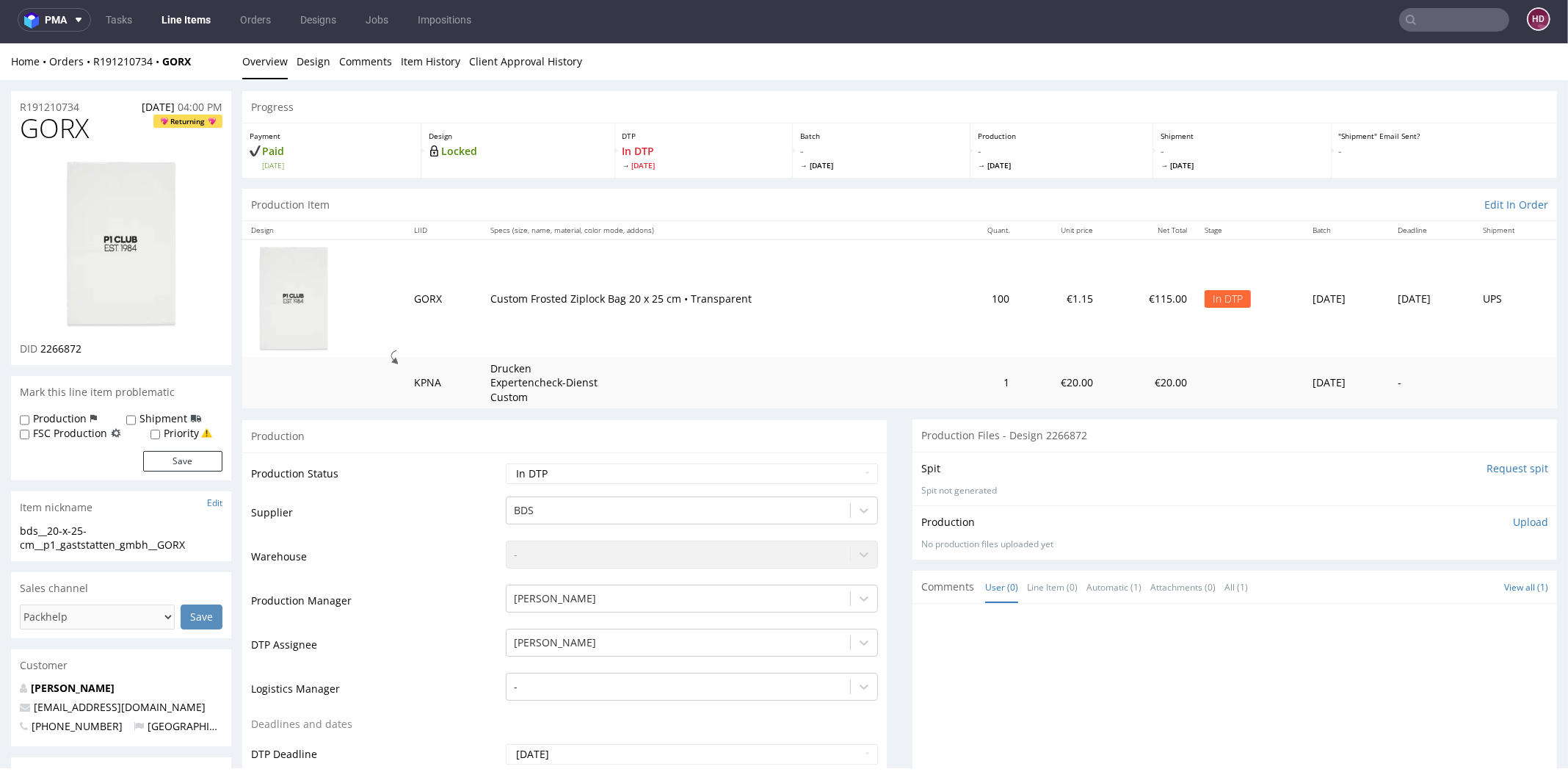
scroll to position [0, 0]
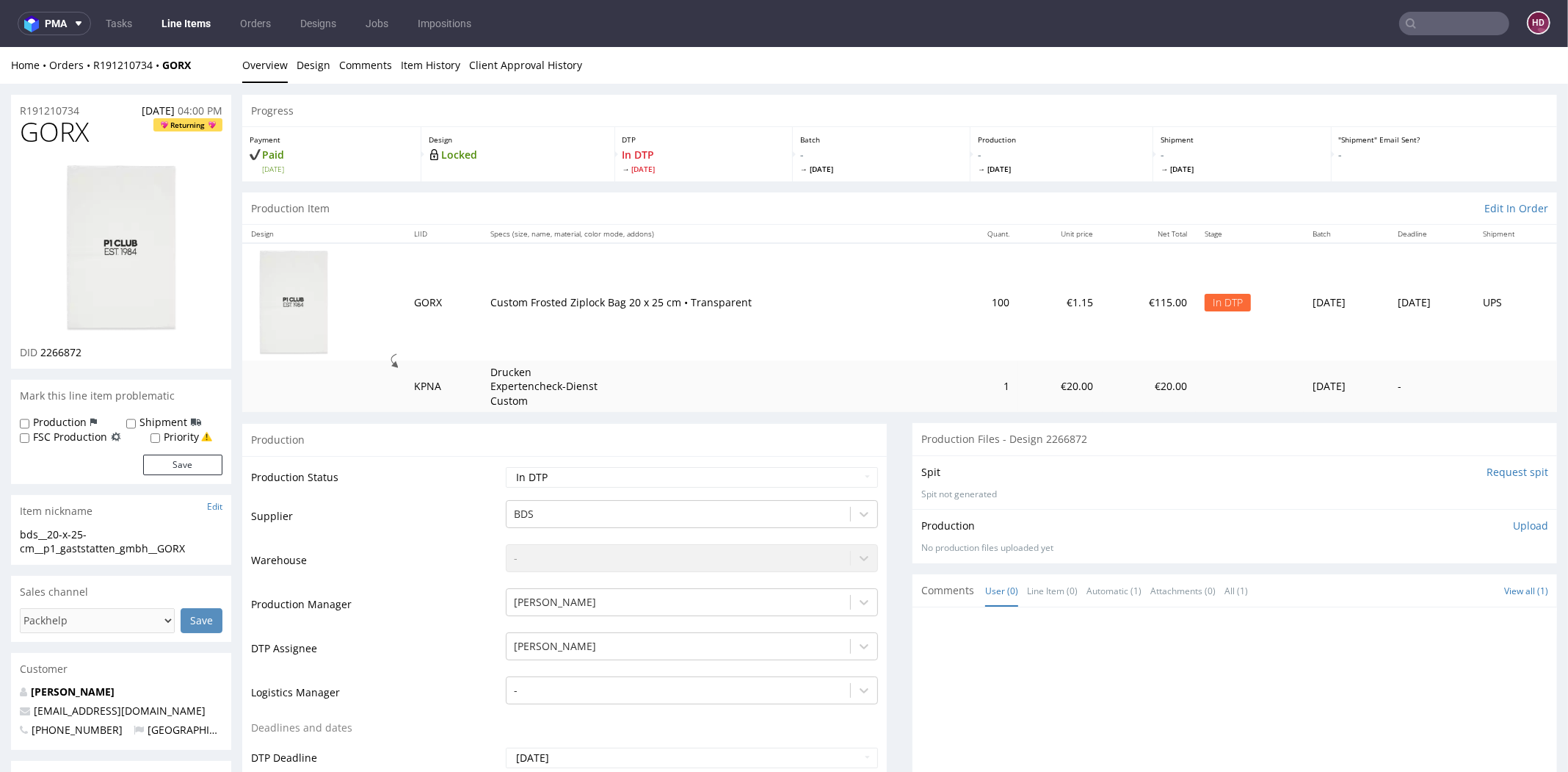
click at [107, 255] on img at bounding box center [121, 248] width 118 height 172
drag, startPoint x: 298, startPoint y: 16, endPoint x: 701, endPoint y: 3, distance: 403.2
click at [308, 74] on link "Design" at bounding box center [313, 65] width 34 height 36
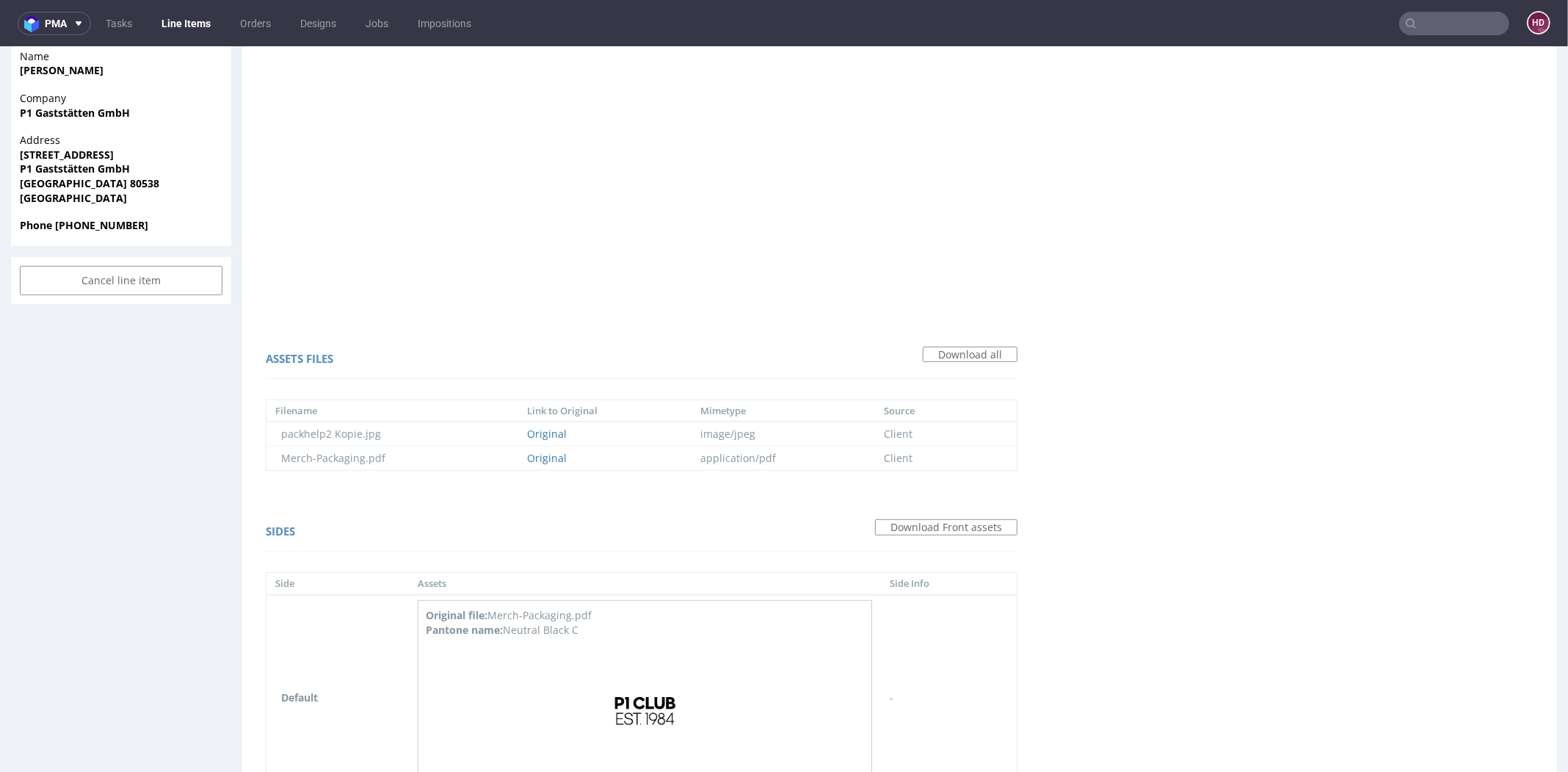
scroll to position [859, 0]
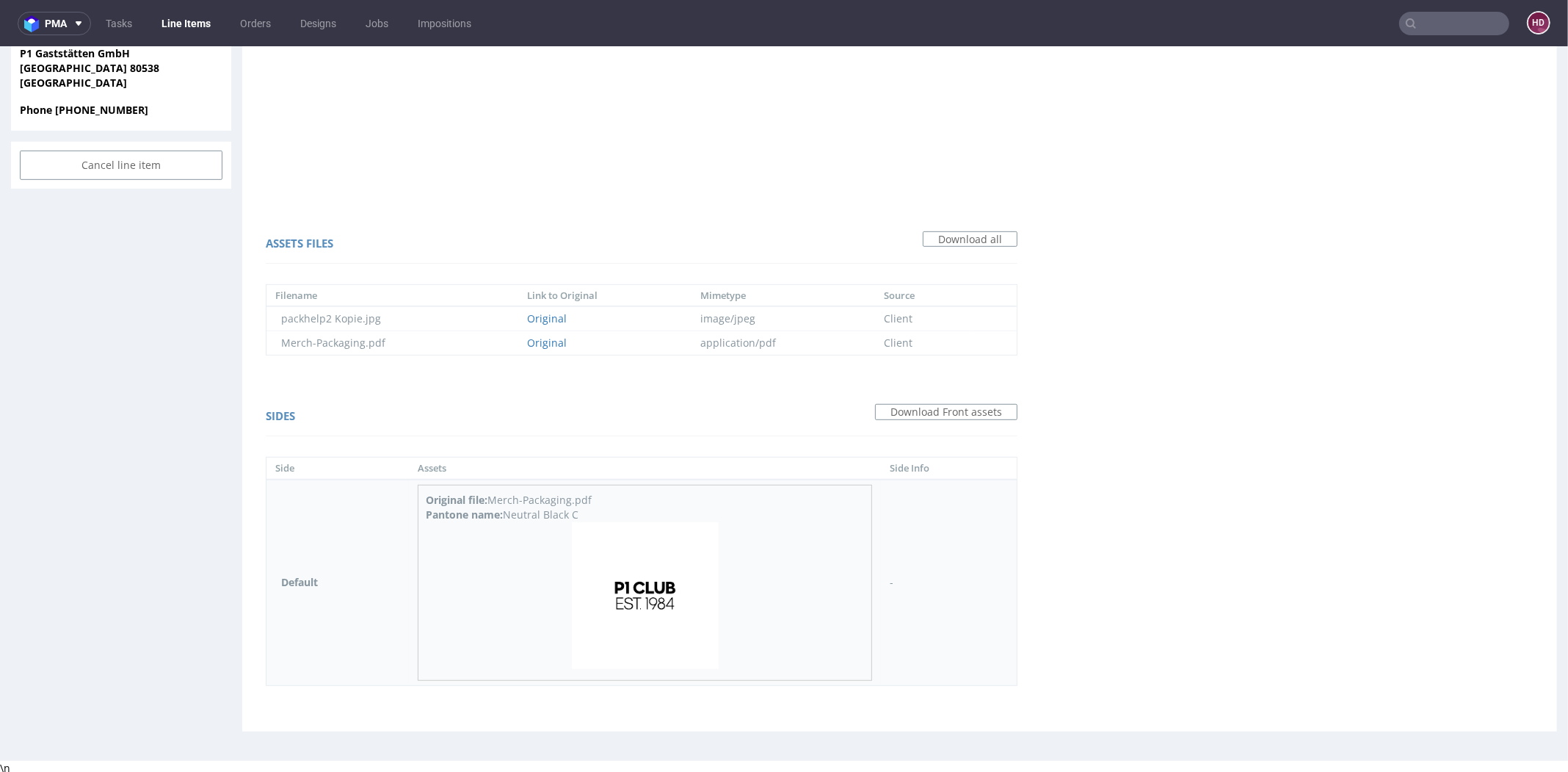
click at [619, 592] on img at bounding box center [645, 595] width 147 height 147
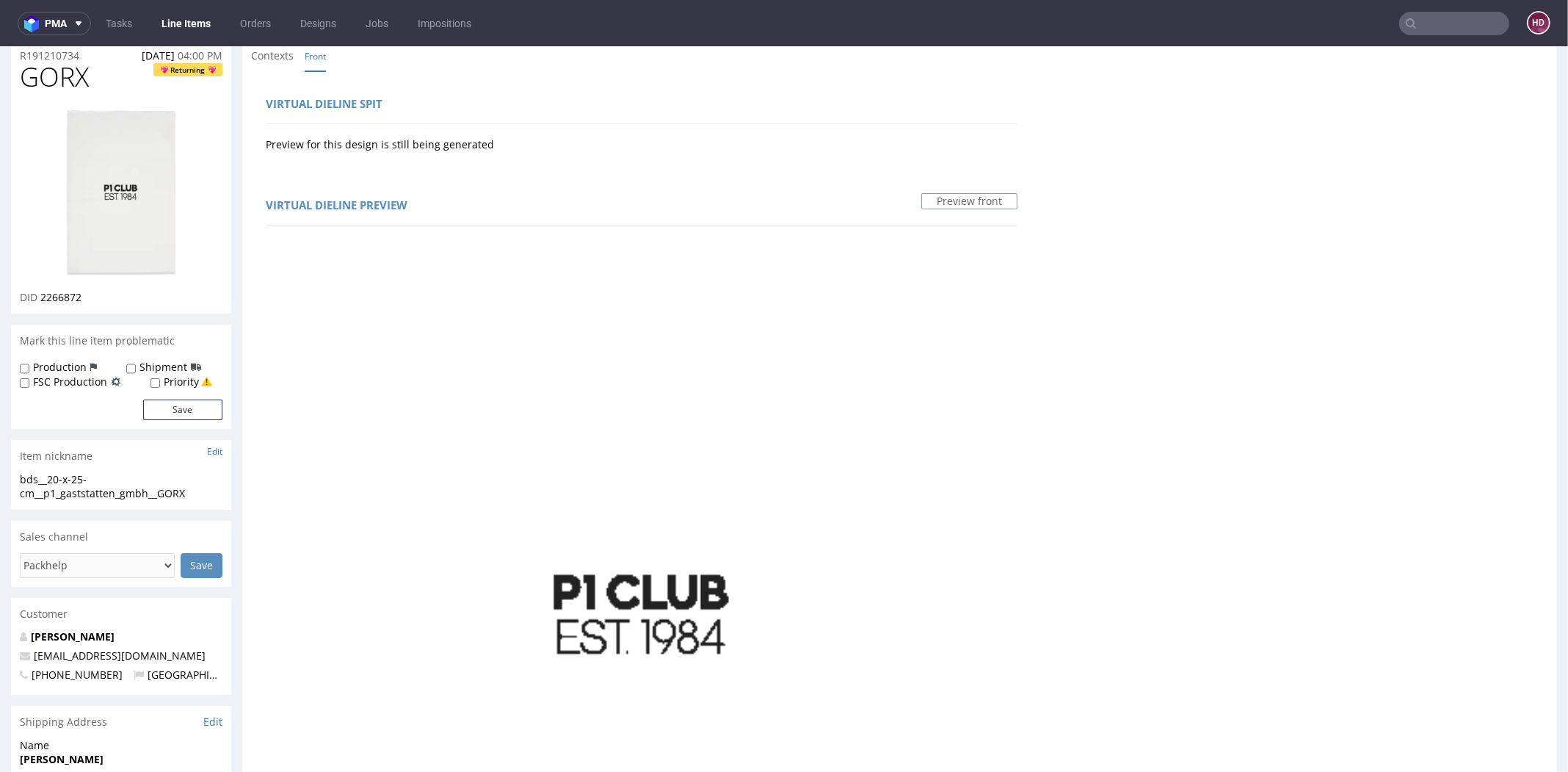
scroll to position [0, 0]
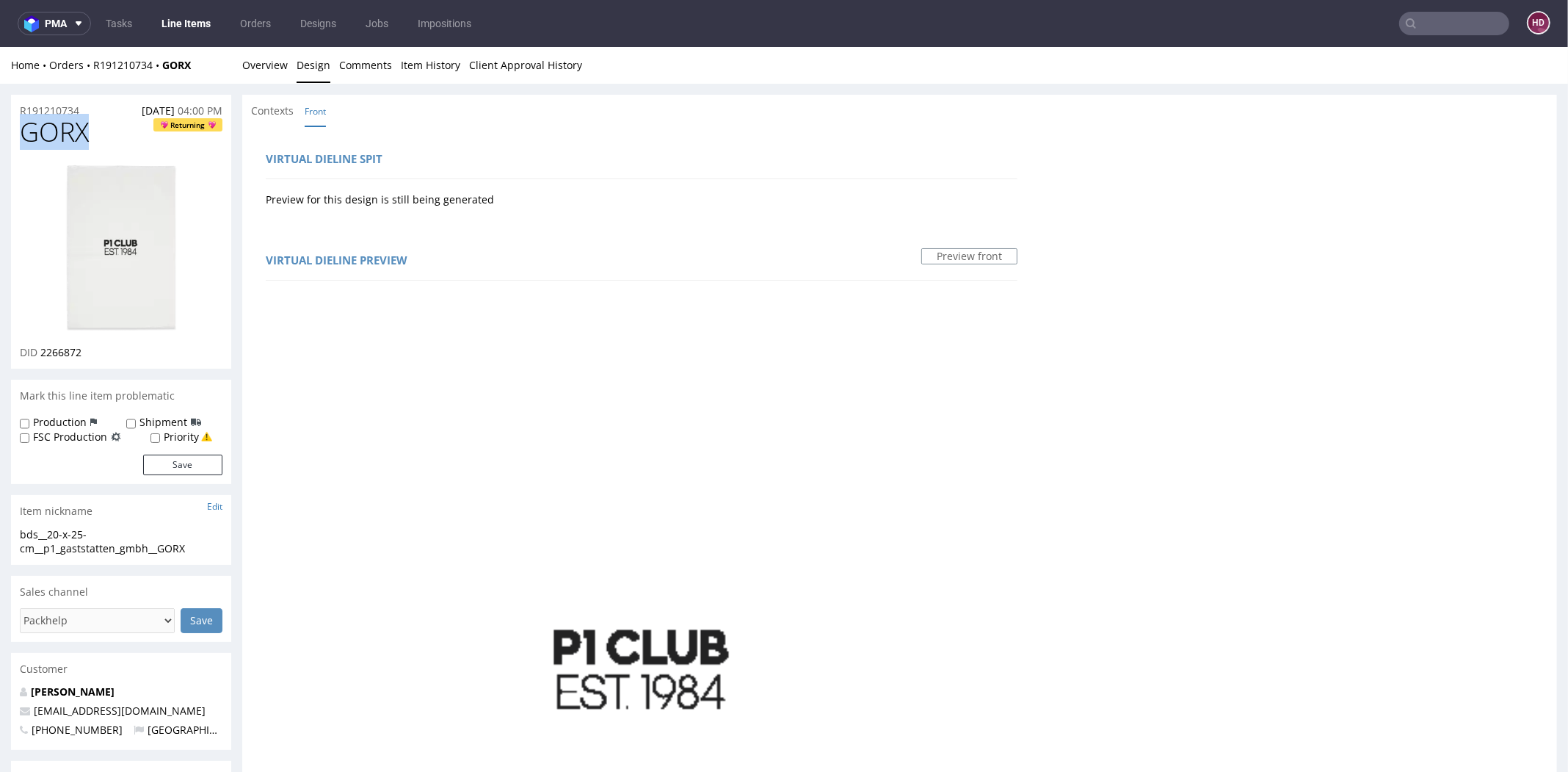
drag, startPoint x: 90, startPoint y: 132, endPoint x: -39, endPoint y: 138, distance: 129.1
drag, startPoint x: 92, startPoint y: 352, endPoint x: 43, endPoint y: 354, distance: 49.0
click at [43, 354] on div "DID 2266872" at bounding box center [121, 352] width 203 height 15
click at [197, 550] on div "bds__20-x-25-cm__p1_gaststatten_gmbh__GORX" at bounding box center [121, 541] width 203 height 29
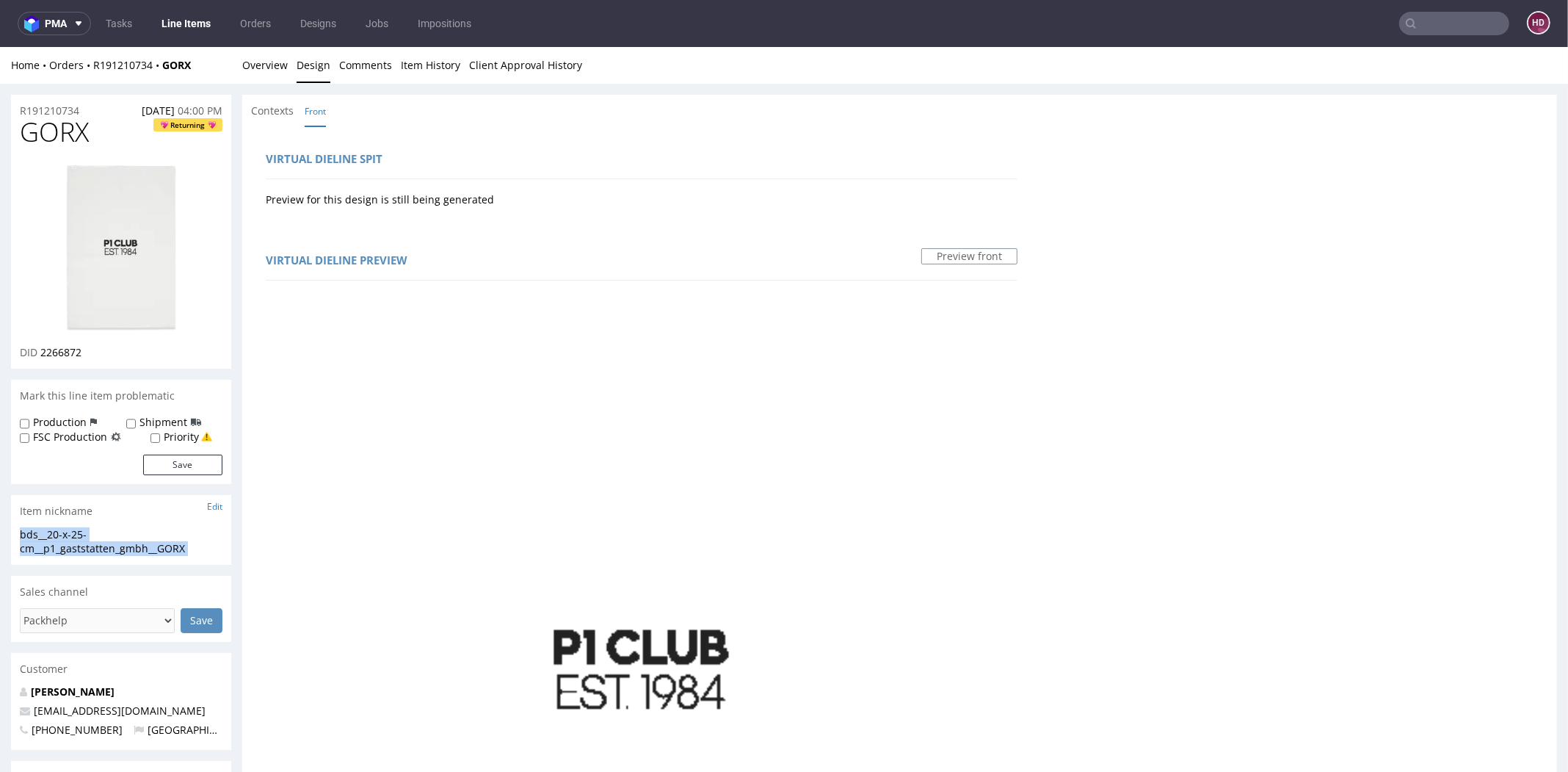
drag, startPoint x: 197, startPoint y: 550, endPoint x: -29, endPoint y: 536, distance: 226.4
drag, startPoint x: 86, startPoint y: 110, endPoint x: -35, endPoint y: 106, distance: 121.1
copy p "R191210734"
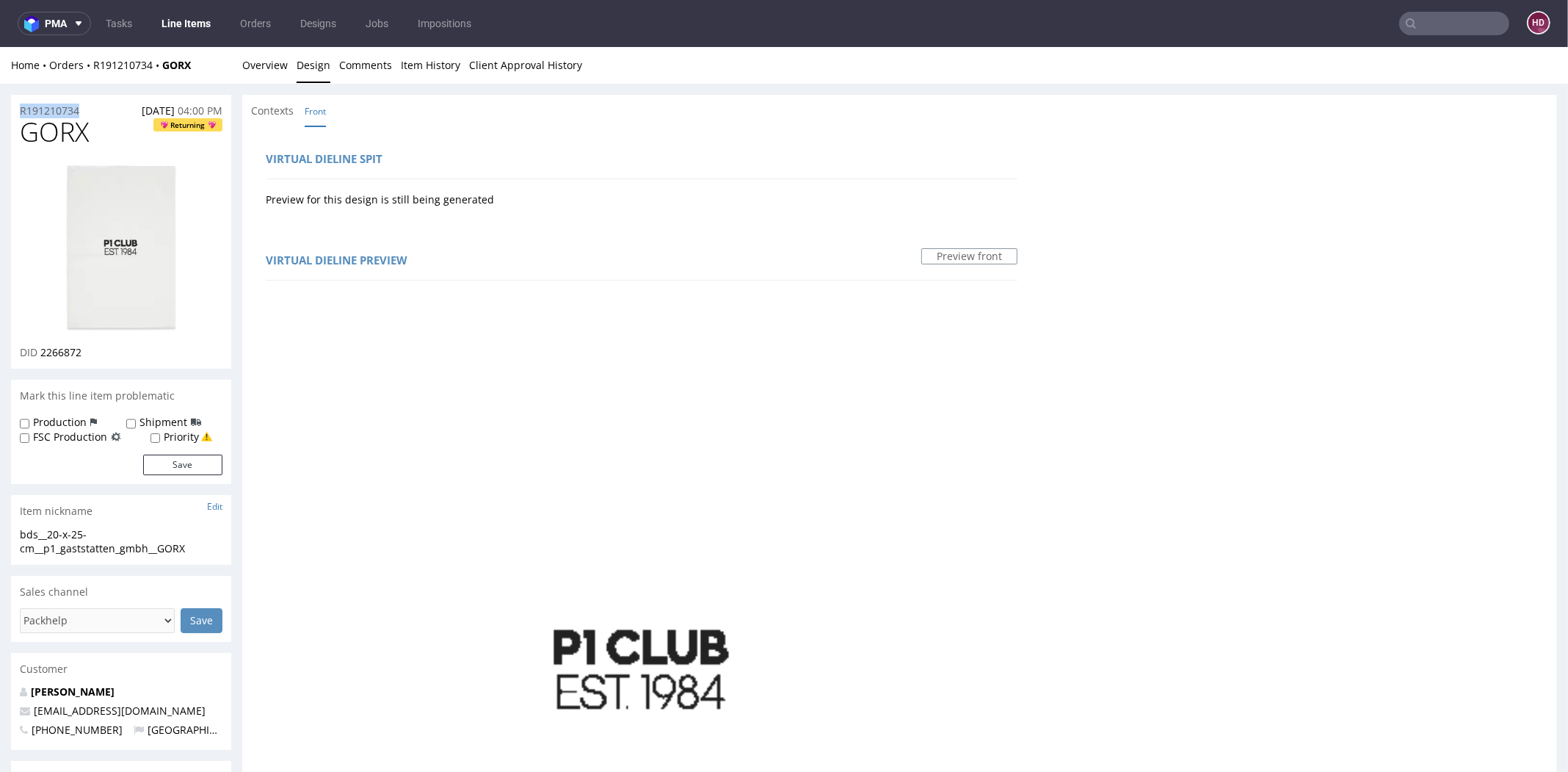
click at [101, 360] on div "GORX Returning DID 2266872" at bounding box center [120, 243] width 220 height 250
drag, startPoint x: 87, startPoint y: 359, endPoint x: 46, endPoint y: 353, distance: 41.4
click at [46, 353] on div "GORX Returning DID 2266872" at bounding box center [120, 243] width 220 height 250
copy div "2266872"
click at [268, 74] on link "Overview" at bounding box center [265, 65] width 46 height 36
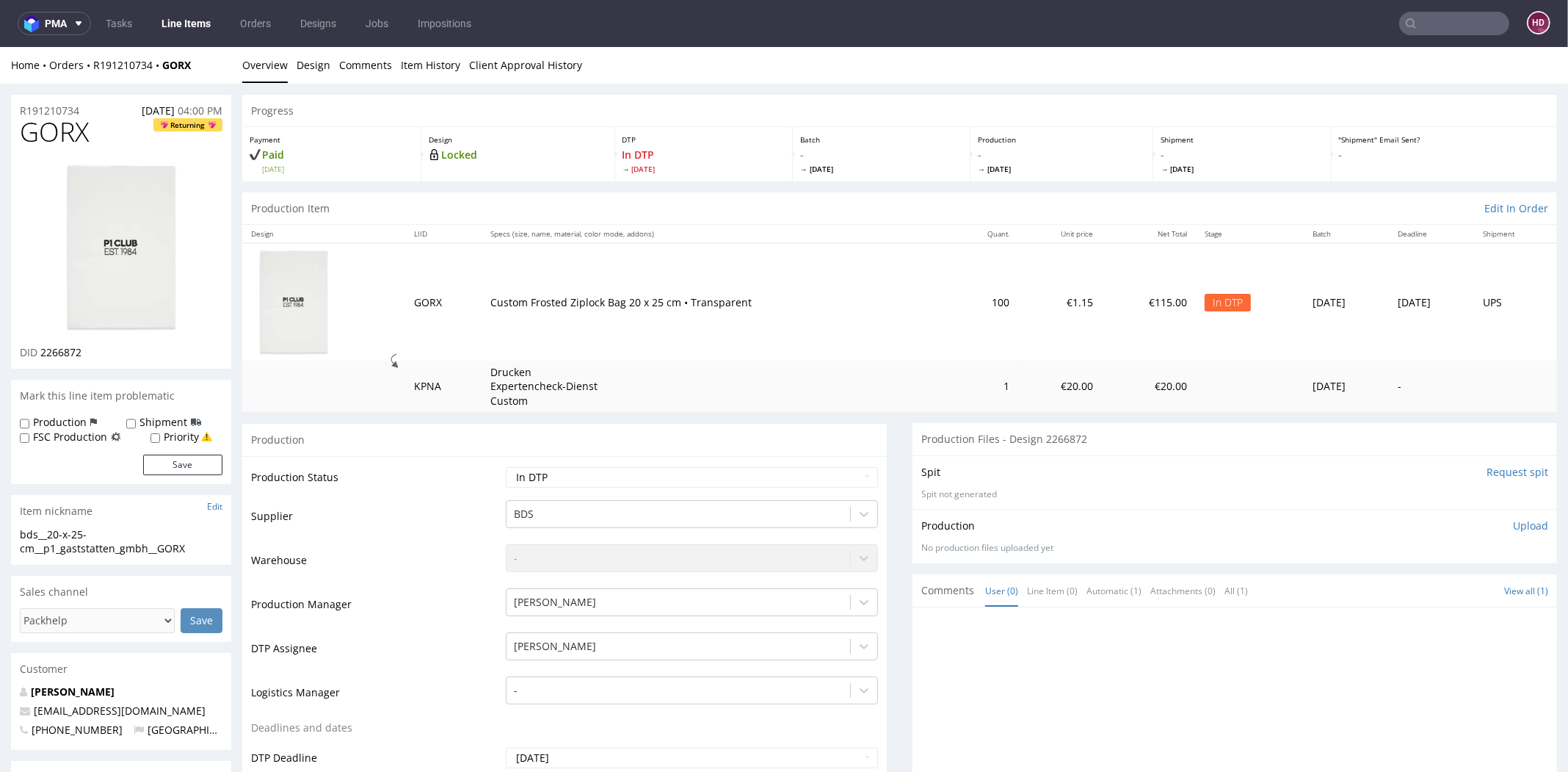
click at [1512, 524] on p "Upload" at bounding box center [1530, 526] width 35 height 15
click at [1434, 592] on div "Add files" at bounding box center [1444, 593] width 74 height 22
type input "C:\fakepath\bds__20-x-25-cm__p1_gaststatten_gmbh__GORX__d2266872 __oR191210734.…"
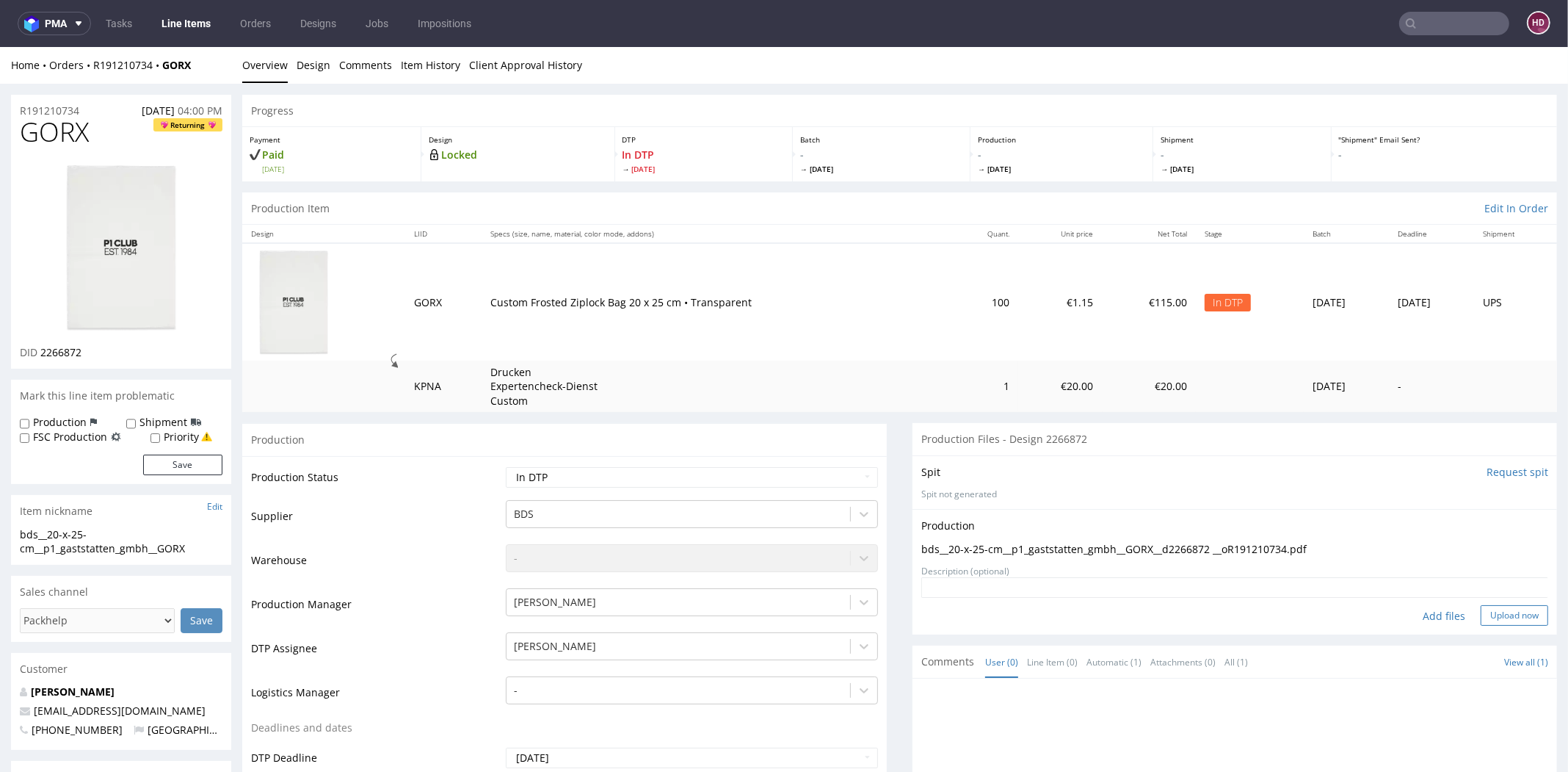
click at [1483, 613] on button "Upload now" at bounding box center [1514, 615] width 68 height 20
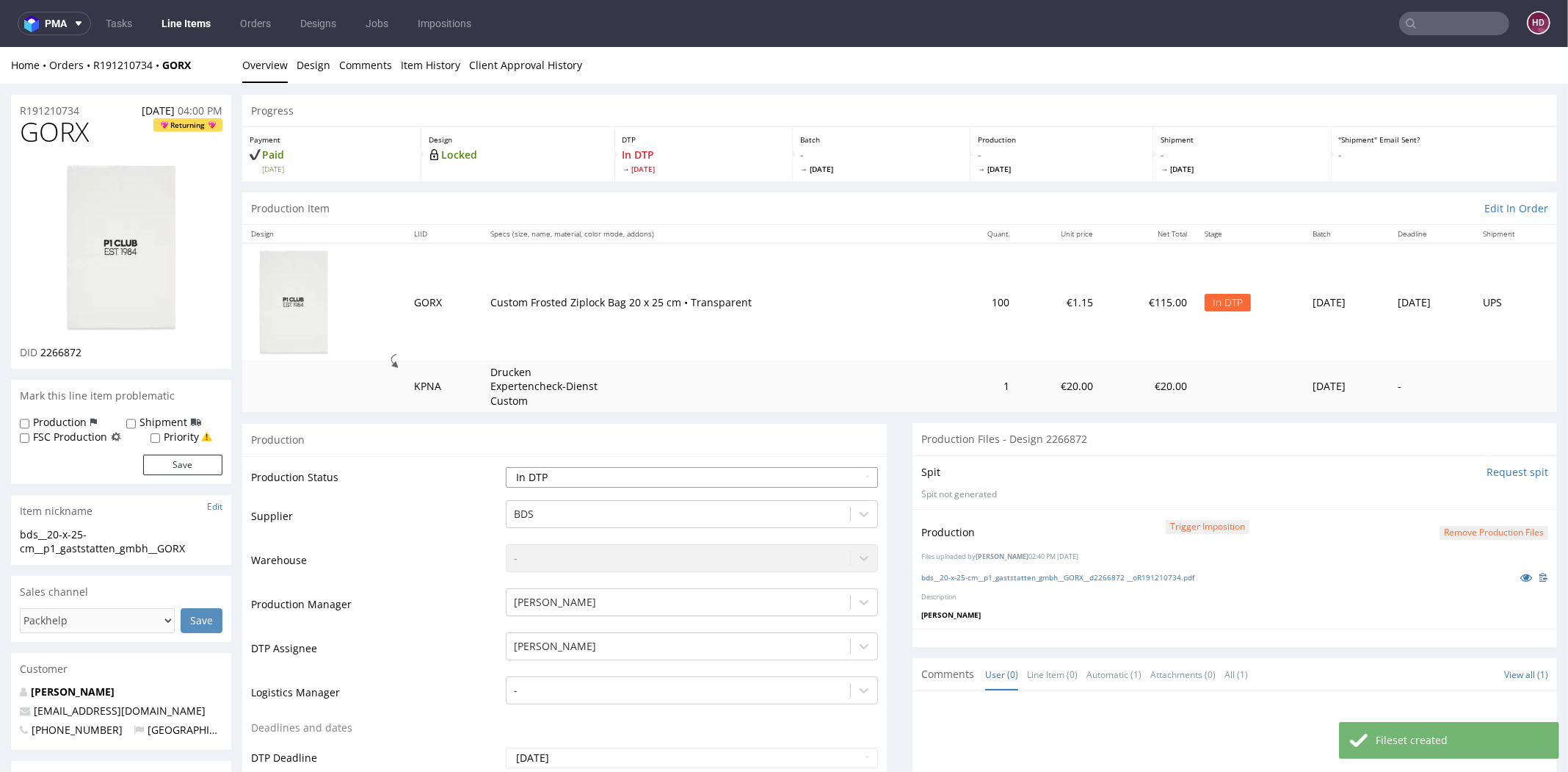
click at [539, 486] on div "Waiting for Artwork Waiting for Diecut Waiting for Mockup Waiting for DTP Waiti…" at bounding box center [692, 477] width 372 height 20
click at [560, 473] on select "Waiting for Artwork Waiting for Diecut Waiting for Mockup Waiting for DTP Waiti…" at bounding box center [692, 477] width 372 height 20
select select "dtp_production_ready"
click at [506, 467] on select "Waiting for Artwork Waiting for Diecut Waiting for Mockup Waiting for DTP Waiti…" at bounding box center [692, 477] width 372 height 20
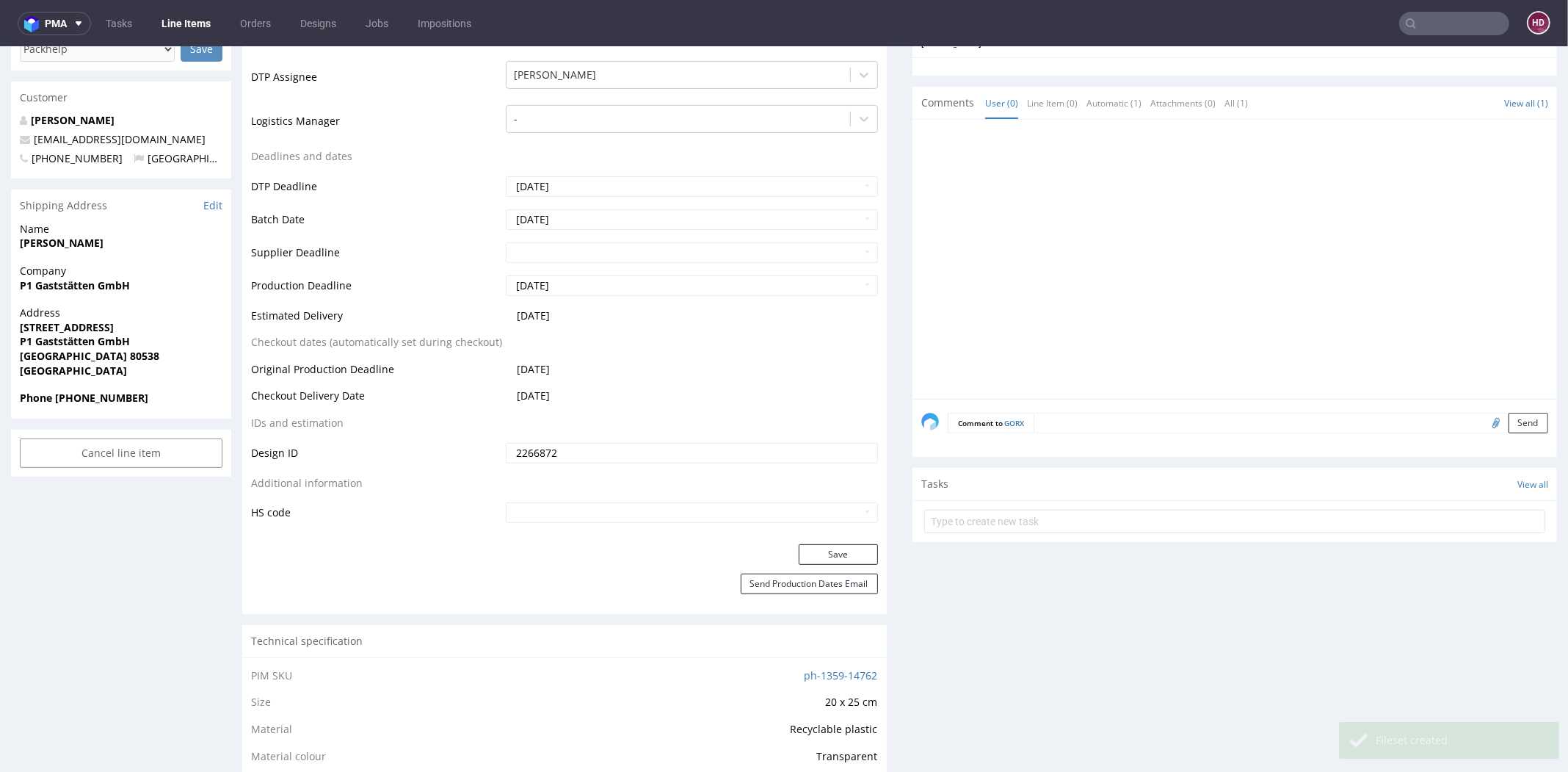
scroll to position [592, 0]
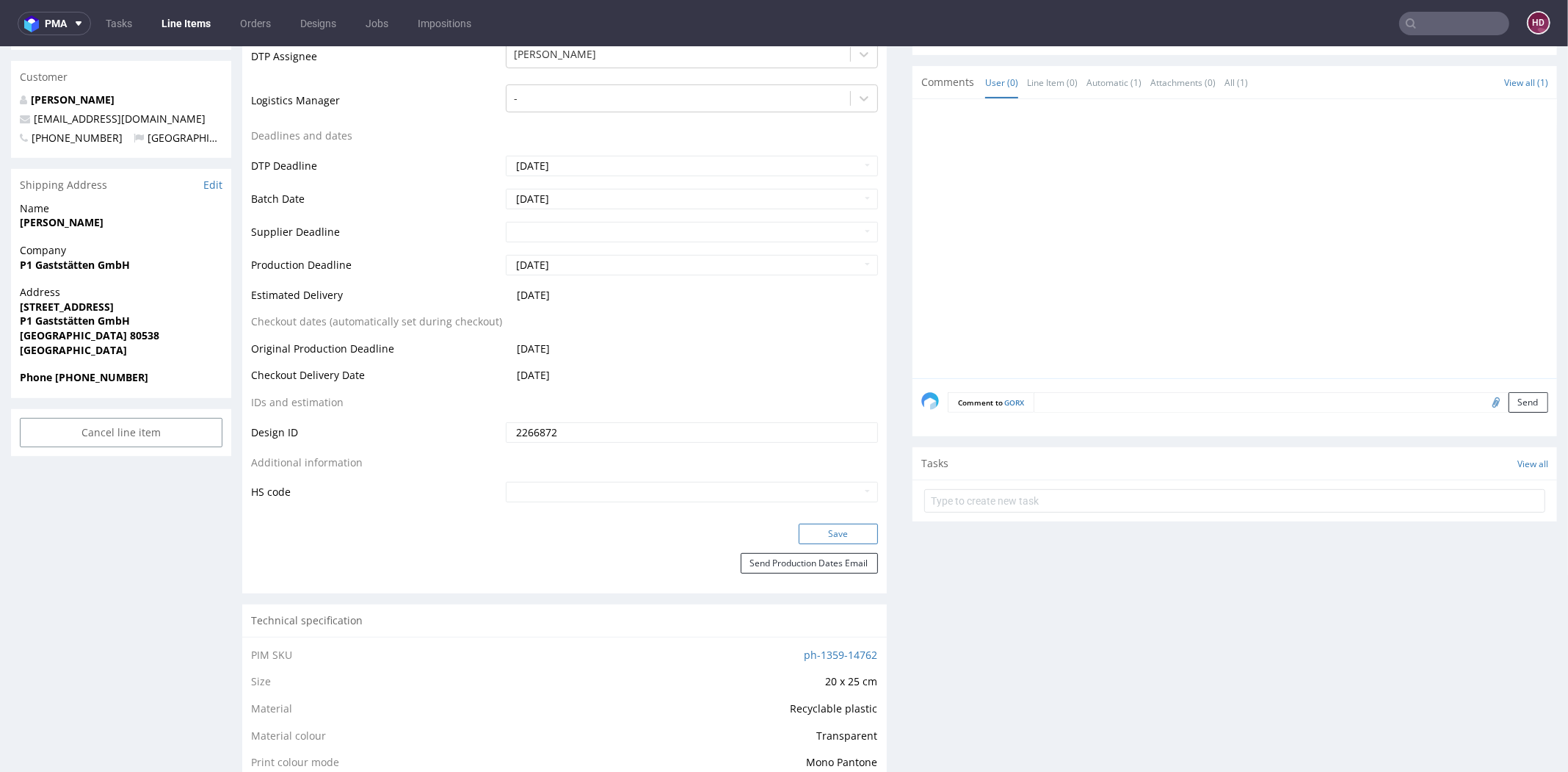
click at [831, 531] on button "Save" at bounding box center [838, 533] width 79 height 20
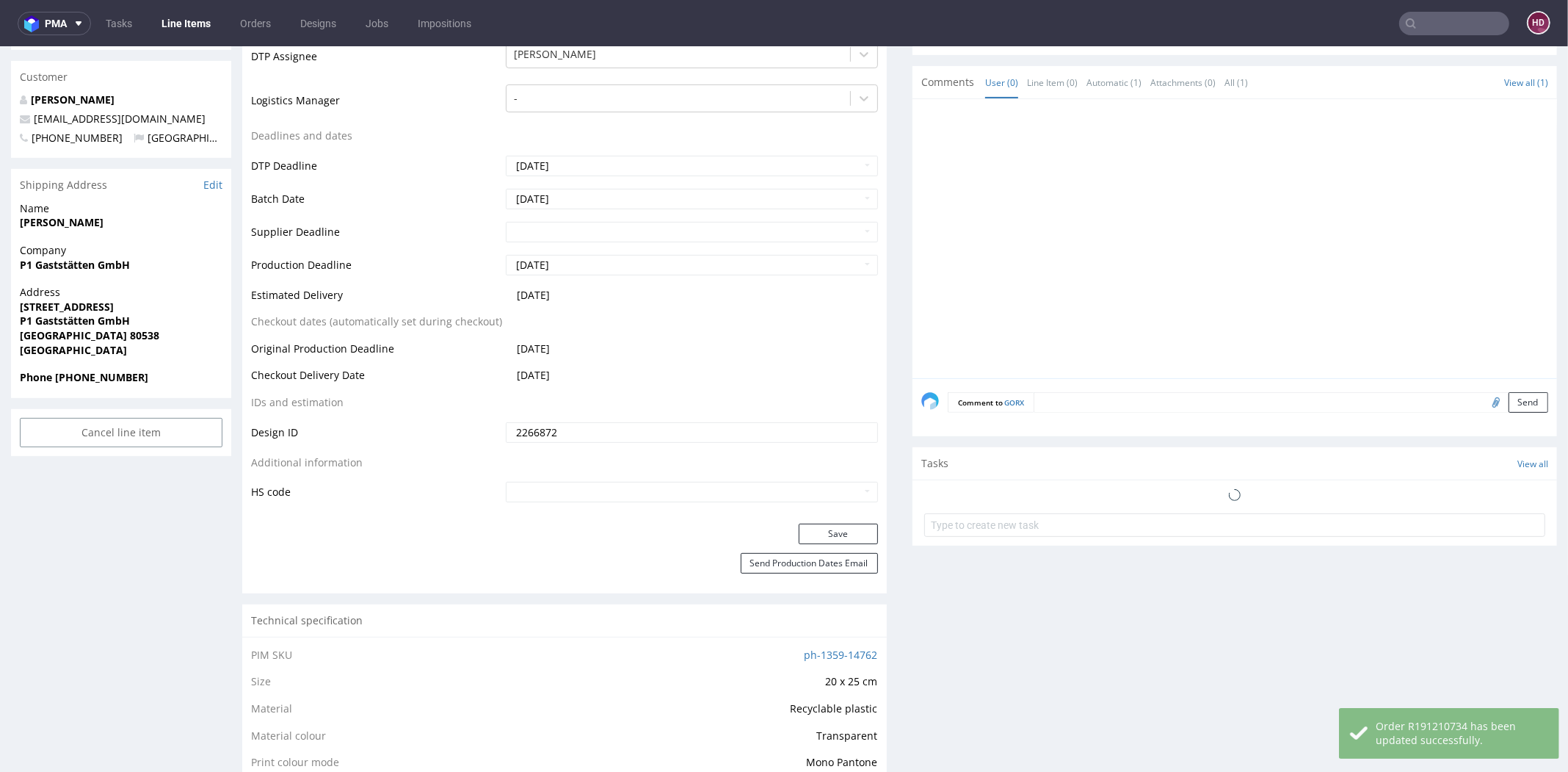
click at [197, 29] on link "Line Items" at bounding box center [186, 23] width 67 height 24
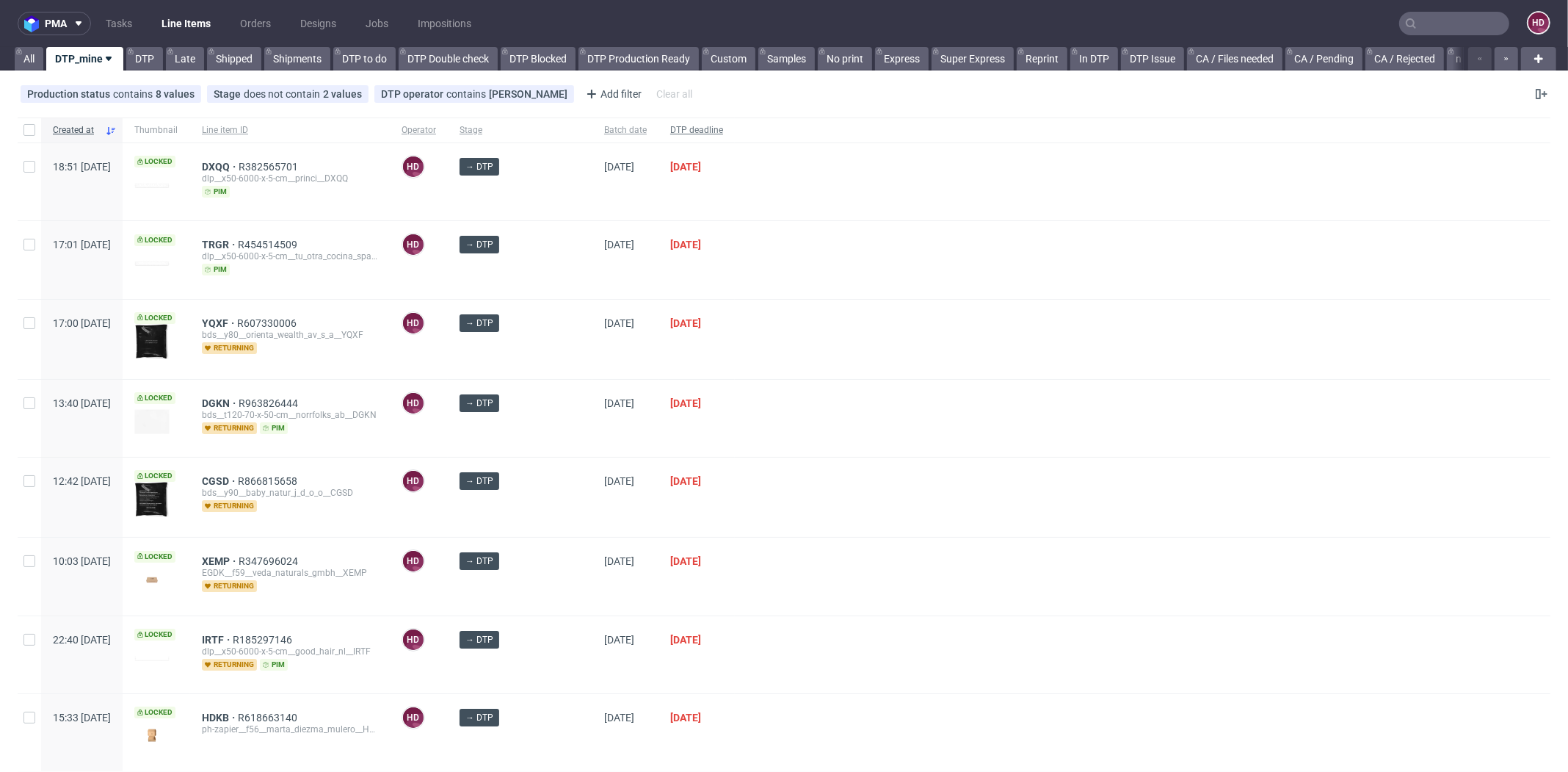
click at [671, 138] on div "DTP deadline" at bounding box center [696, 130] width 76 height 25
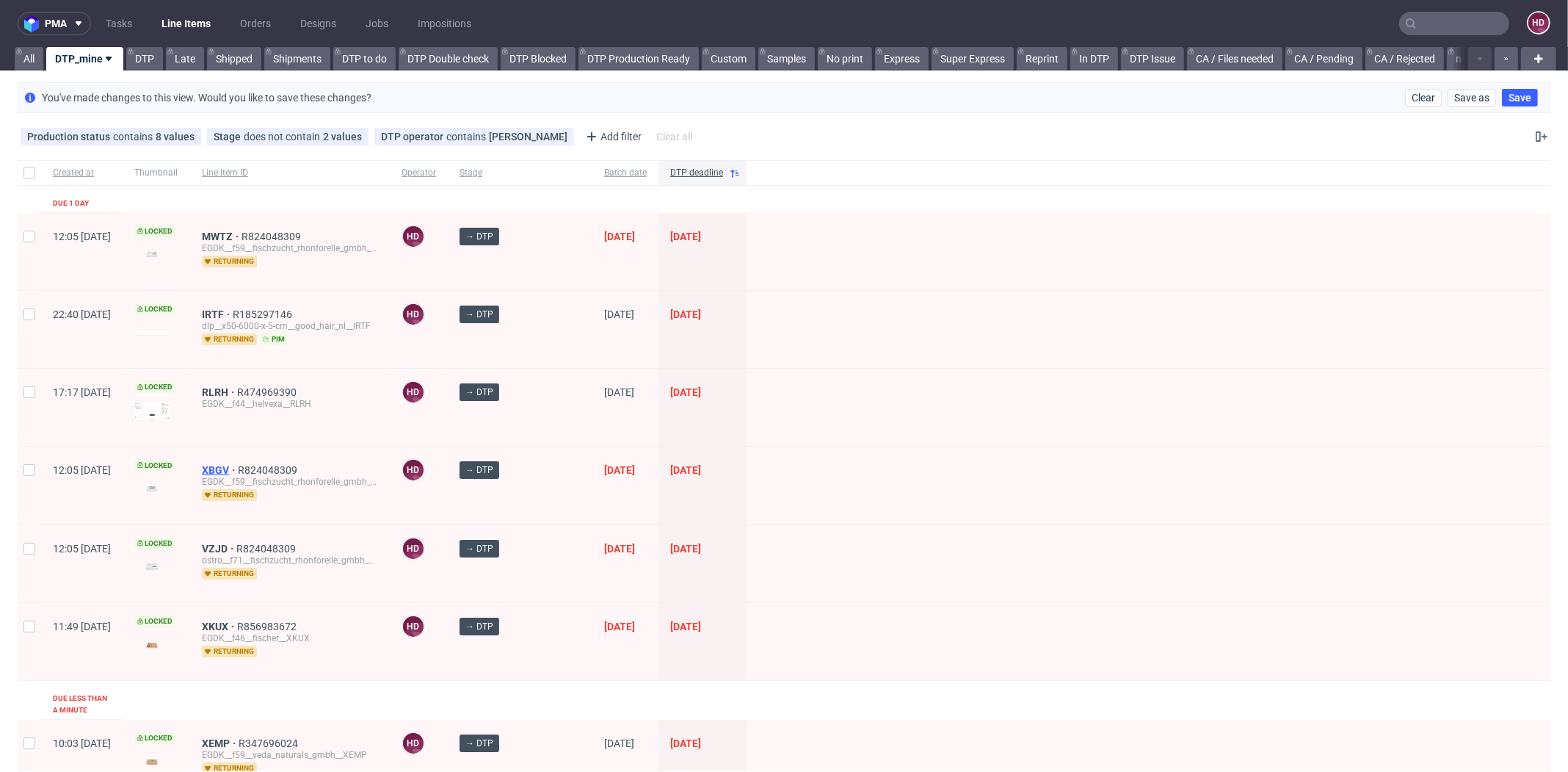
click at [238, 468] on span "XBGV" at bounding box center [220, 469] width 36 height 11
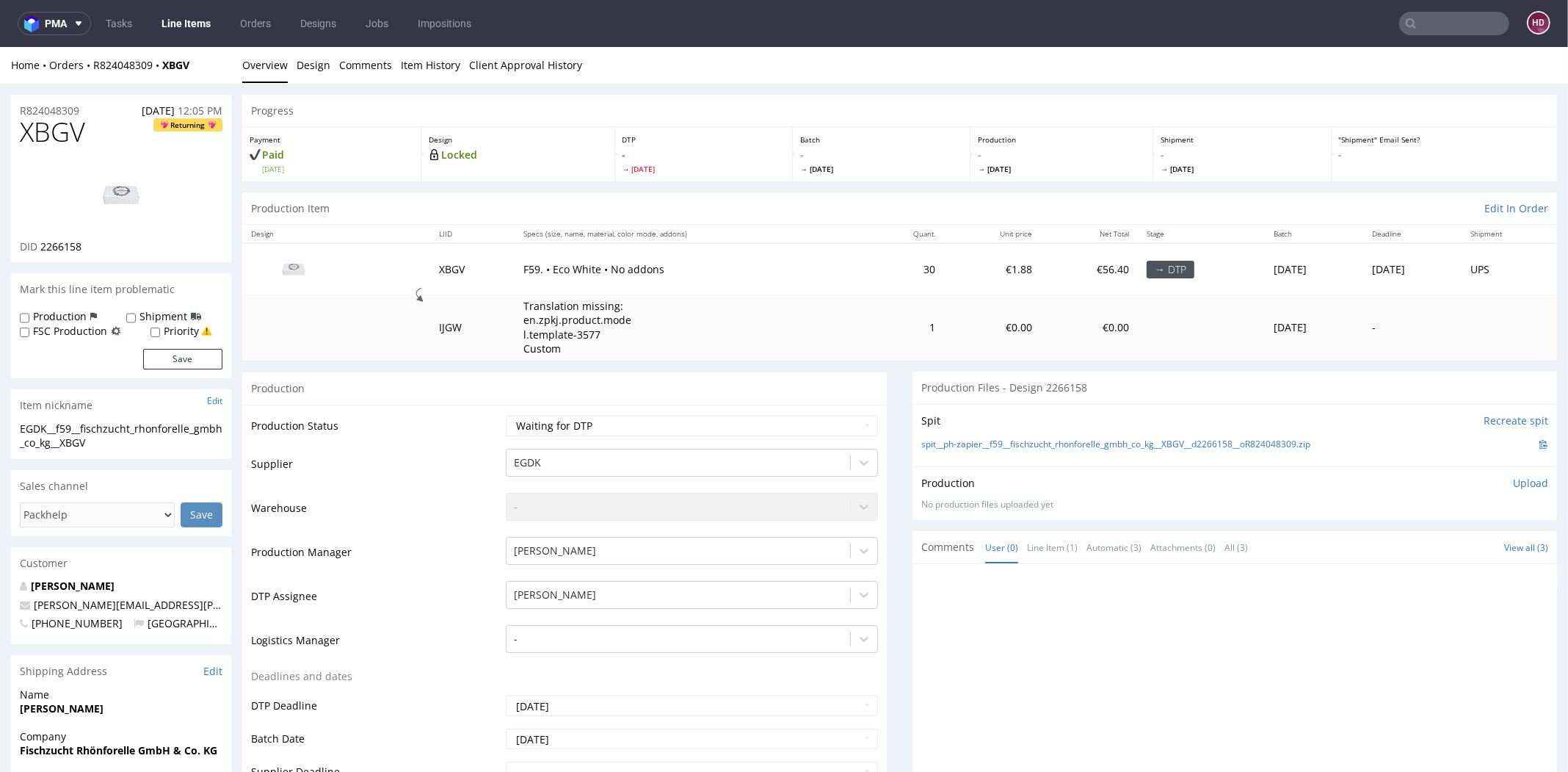
click at [607, 414] on td "Waiting for Artwork Waiting for Diecut Waiting for Mockup Waiting for DTP Waiti…" at bounding box center [690, 430] width 376 height 33
click at [571, 424] on select "Waiting for Artwork Waiting for Diecut Waiting for Mockup Waiting for DTP Waiti…" at bounding box center [692, 425] width 372 height 20
select select "dtp_in_process"
click at [506, 415] on select "Waiting for Artwork Waiting for Diecut Waiting for Mockup Waiting for DTP Waiti…" at bounding box center [692, 425] width 372 height 20
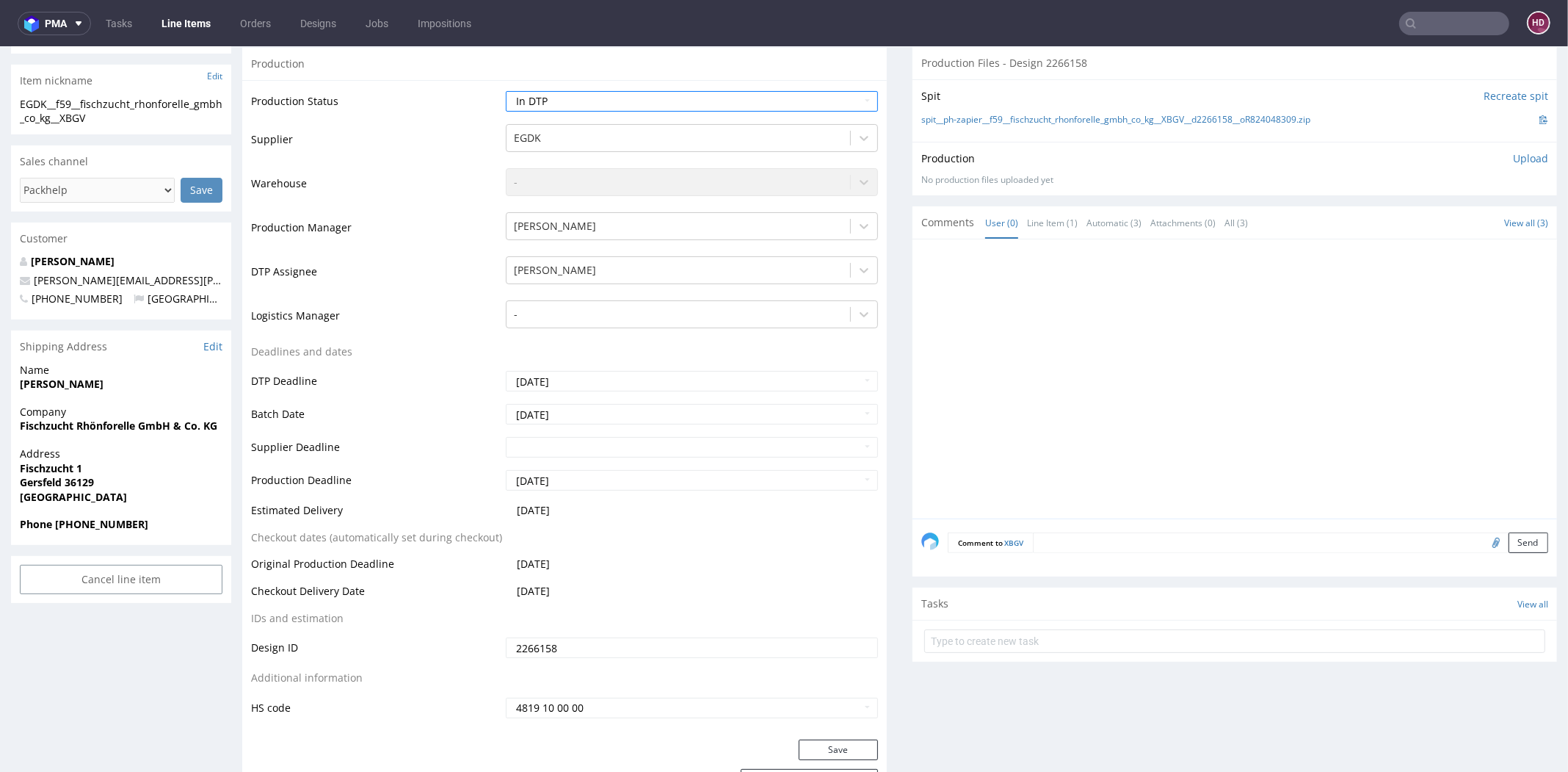
scroll to position [502, 0]
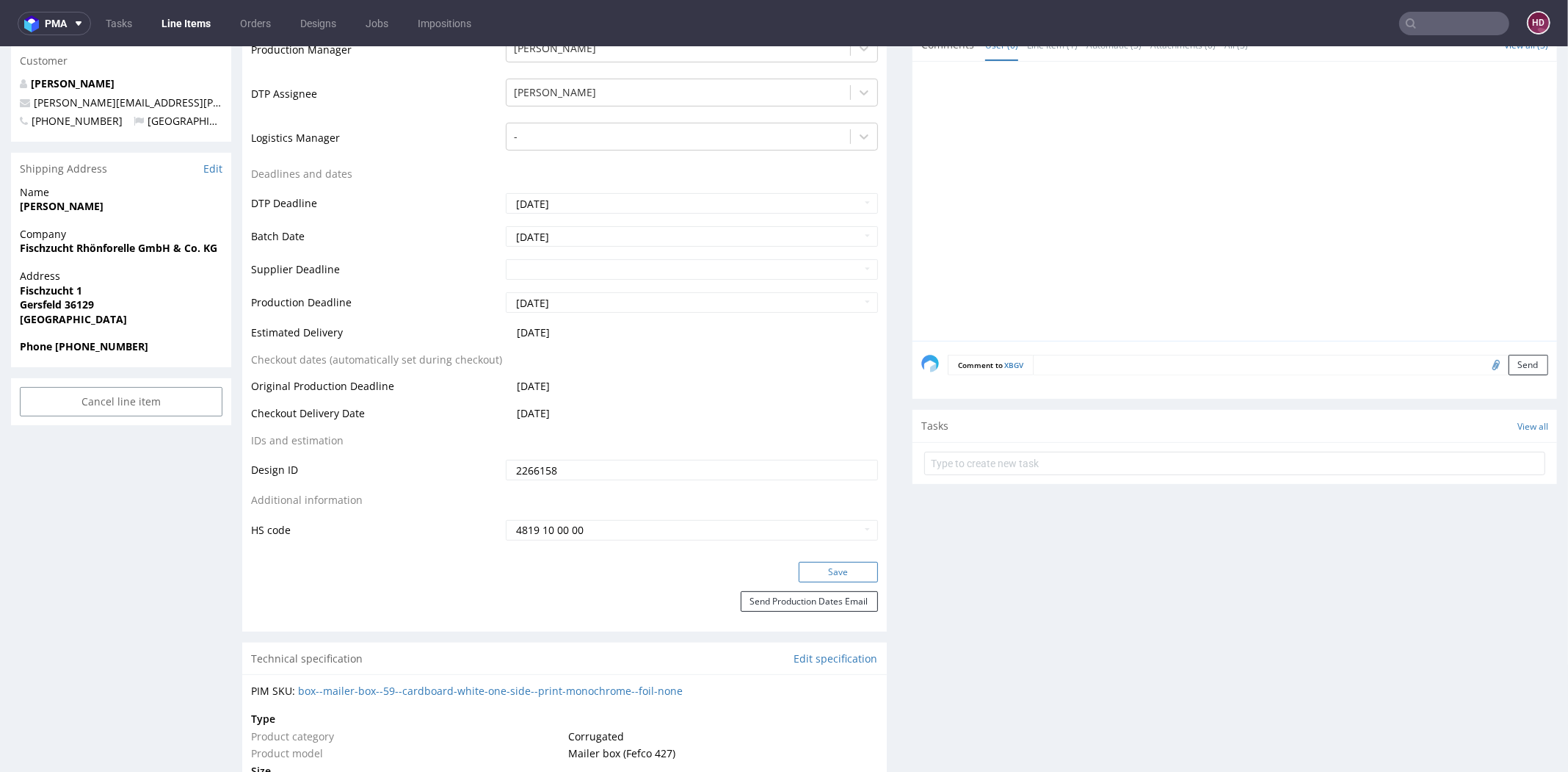
click at [815, 572] on button "Save" at bounding box center [838, 572] width 79 height 20
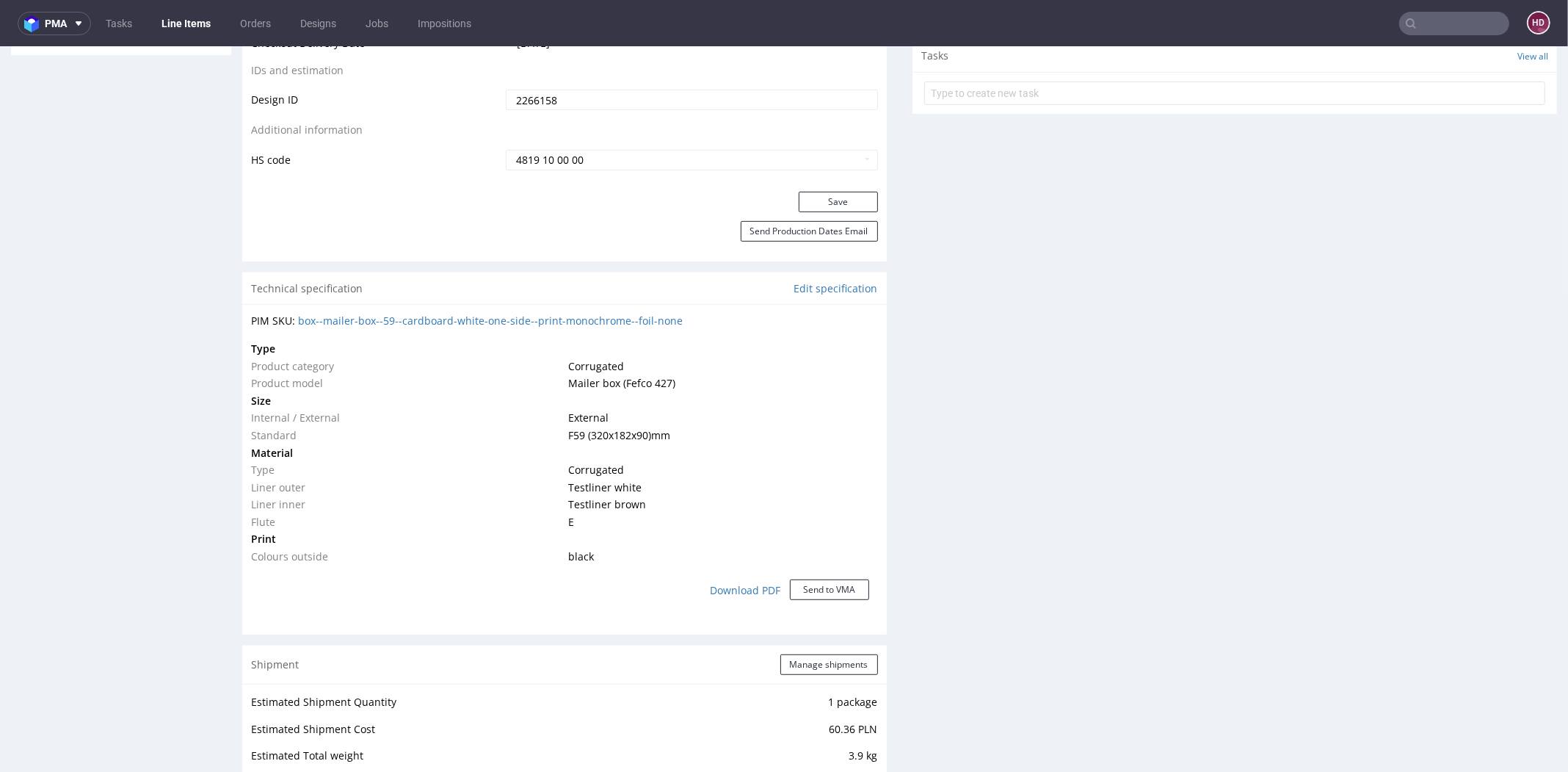
scroll to position [0, 0]
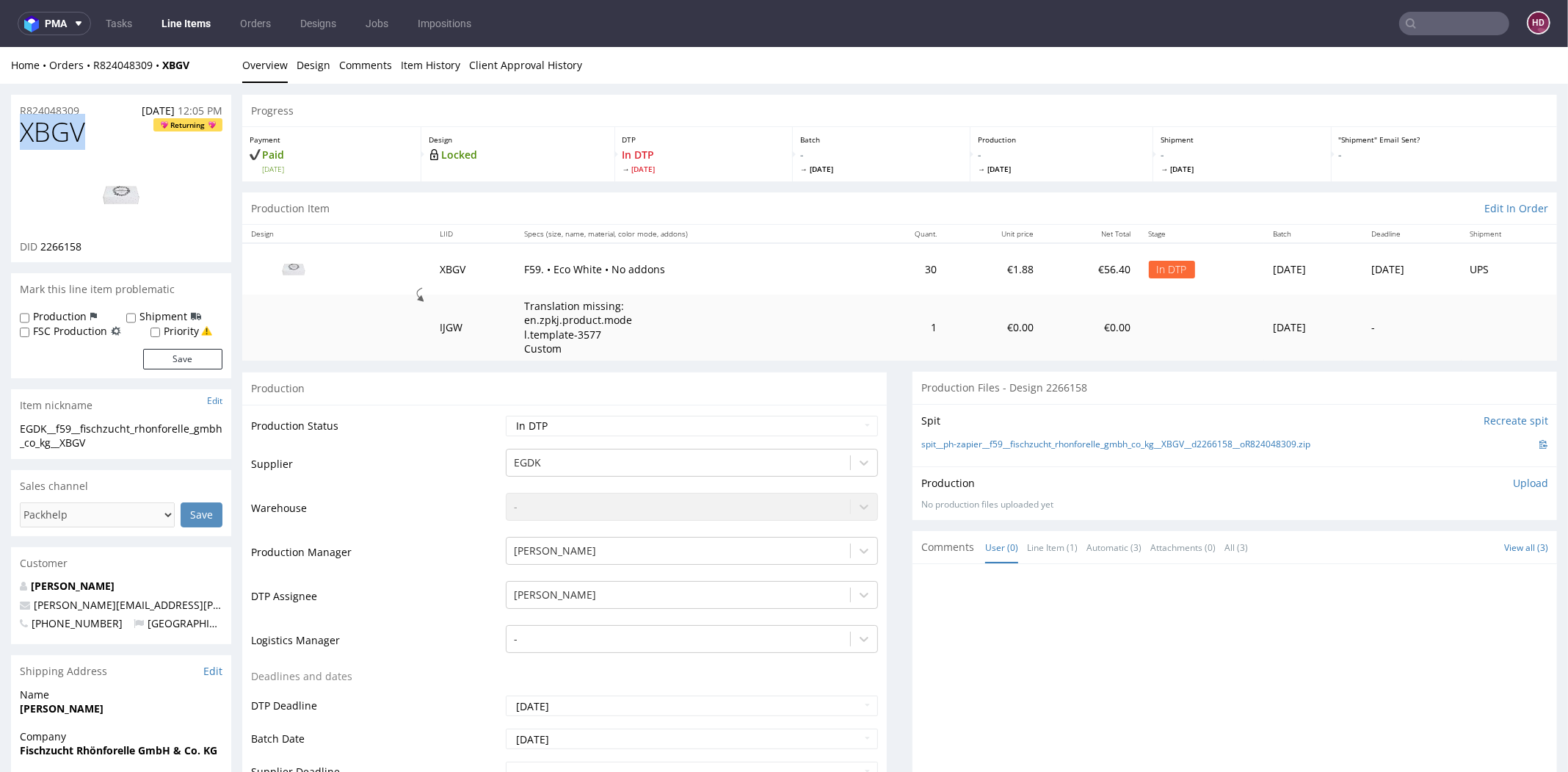
drag, startPoint x: 83, startPoint y: 139, endPoint x: -33, endPoint y: 139, distance: 116.0
copy span "XBGV"
drag, startPoint x: 97, startPoint y: 248, endPoint x: 36, endPoint y: 242, distance: 61.3
click at [36, 242] on div "DID 2266158" at bounding box center [121, 247] width 203 height 15
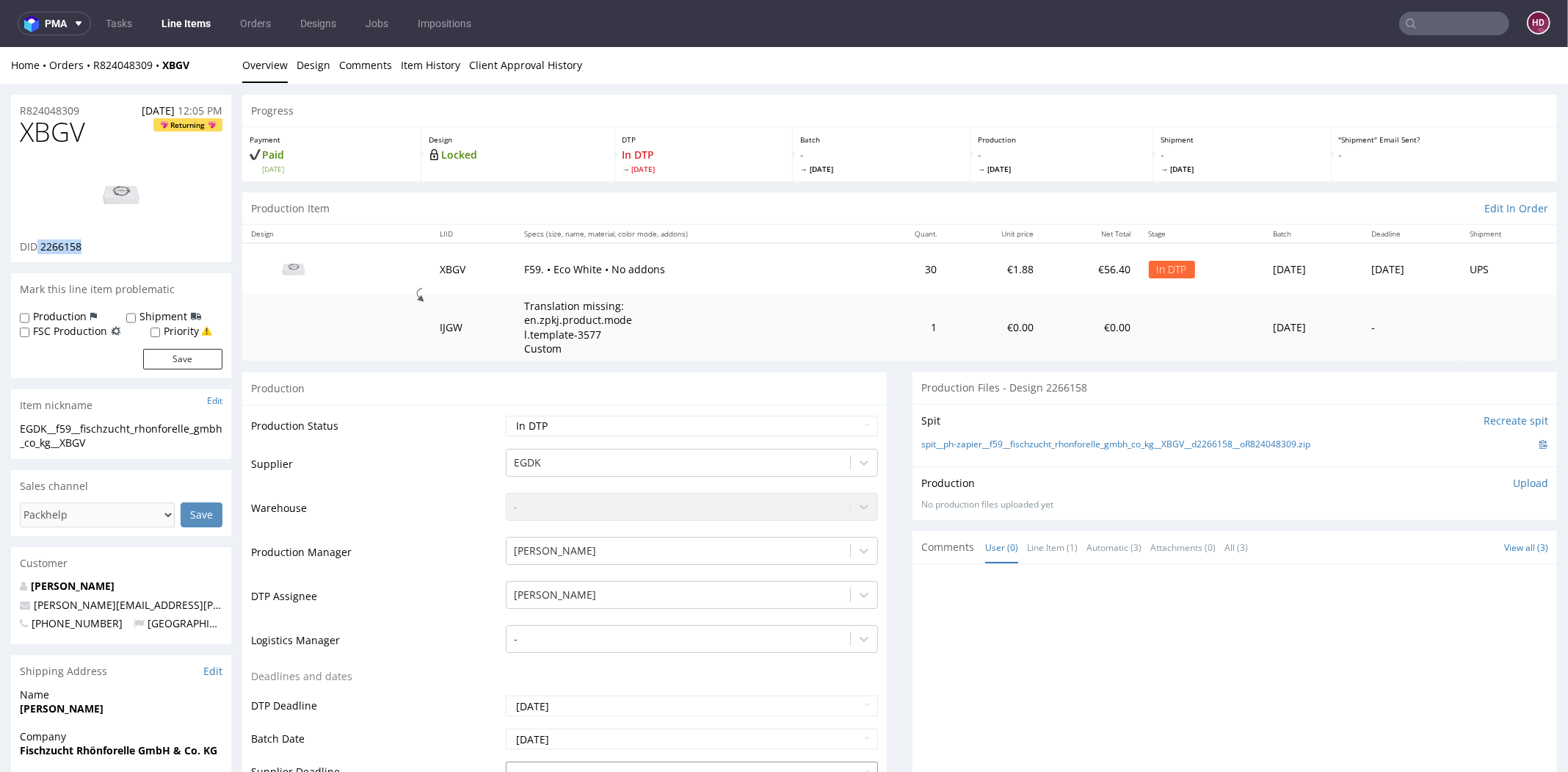
copy p "2266158"
click at [104, 196] on img at bounding box center [121, 195] width 118 height 66
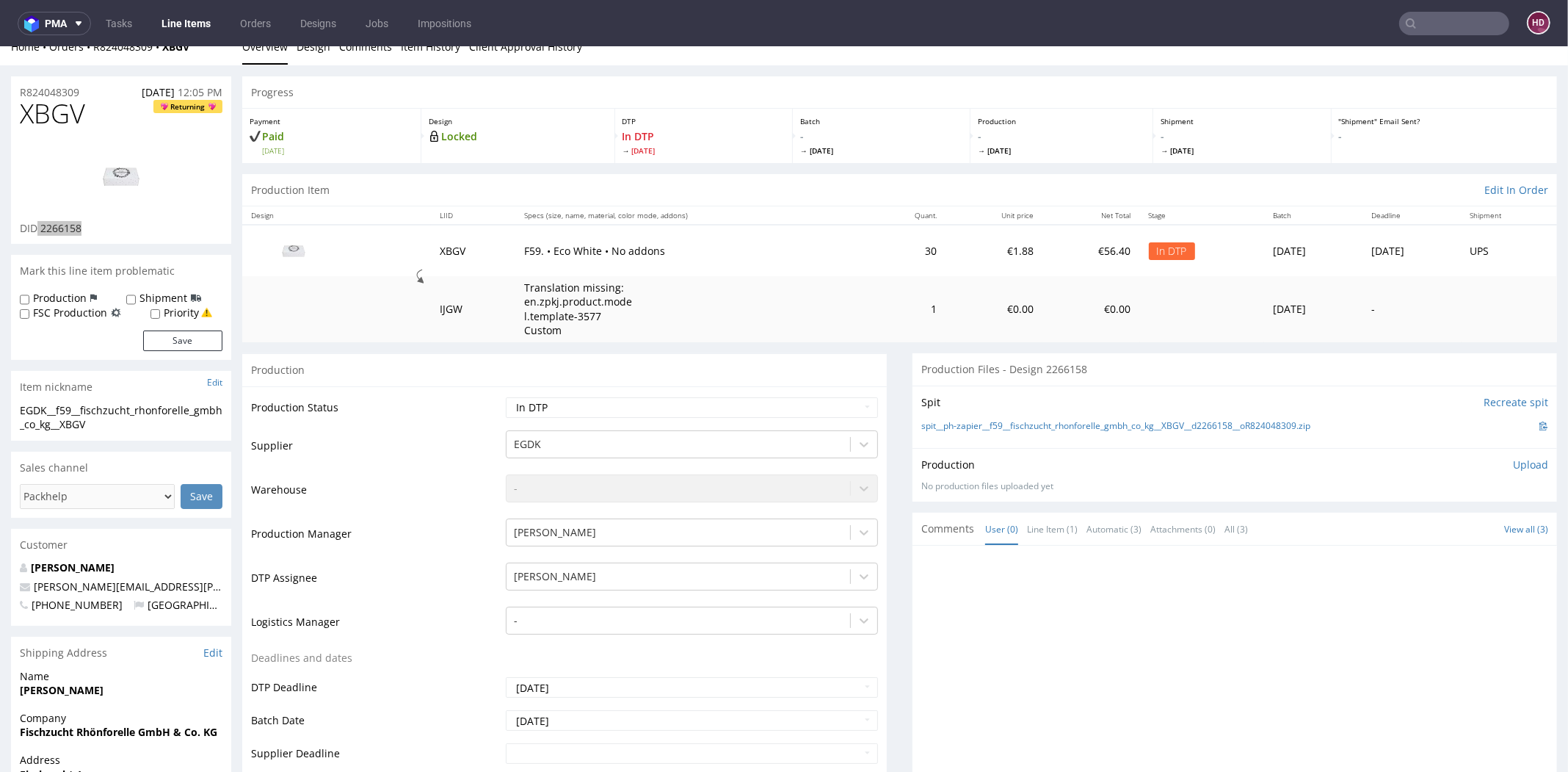
scroll to position [5, 0]
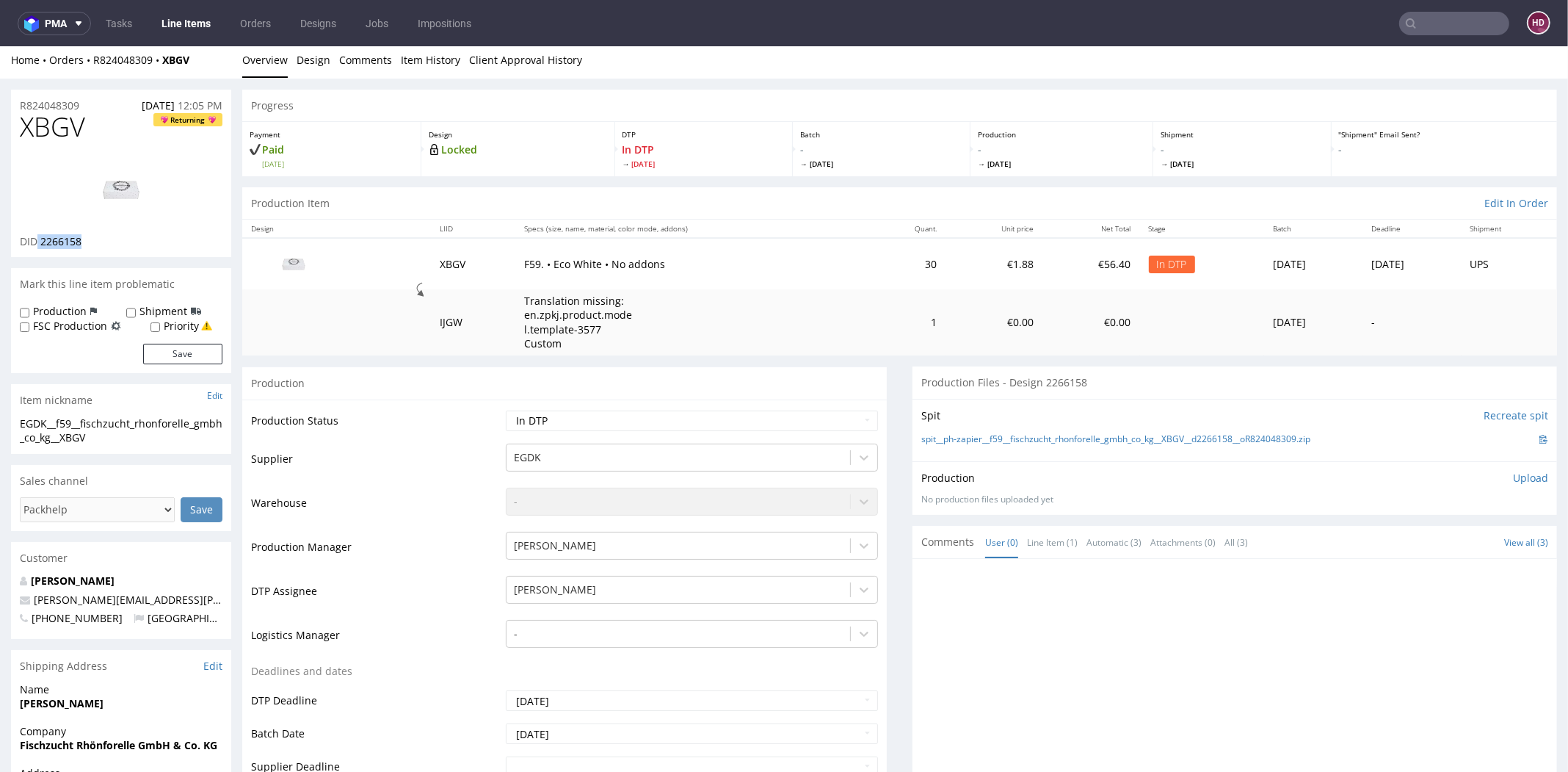
click at [128, 180] on img at bounding box center [121, 189] width 118 height 66
click at [101, 443] on div "EGDK__f59__fischzucht_rhonforelle_gmbh_co_kg__XBGV" at bounding box center [121, 430] width 203 height 29
drag, startPoint x: 83, startPoint y: 434, endPoint x: 18, endPoint y: 421, distance: 66.3
click at [18, 421] on div "EGDK__f59__fischzucht_rhonforelle_gmbh_co_kg__XBGV EGDK__f59 __fischzucht_rhonf…" at bounding box center [120, 435] width 220 height 38
copy div "EGDK__f59__fischzucht_rhonforelle_gmbh_co_kg__XBGV"
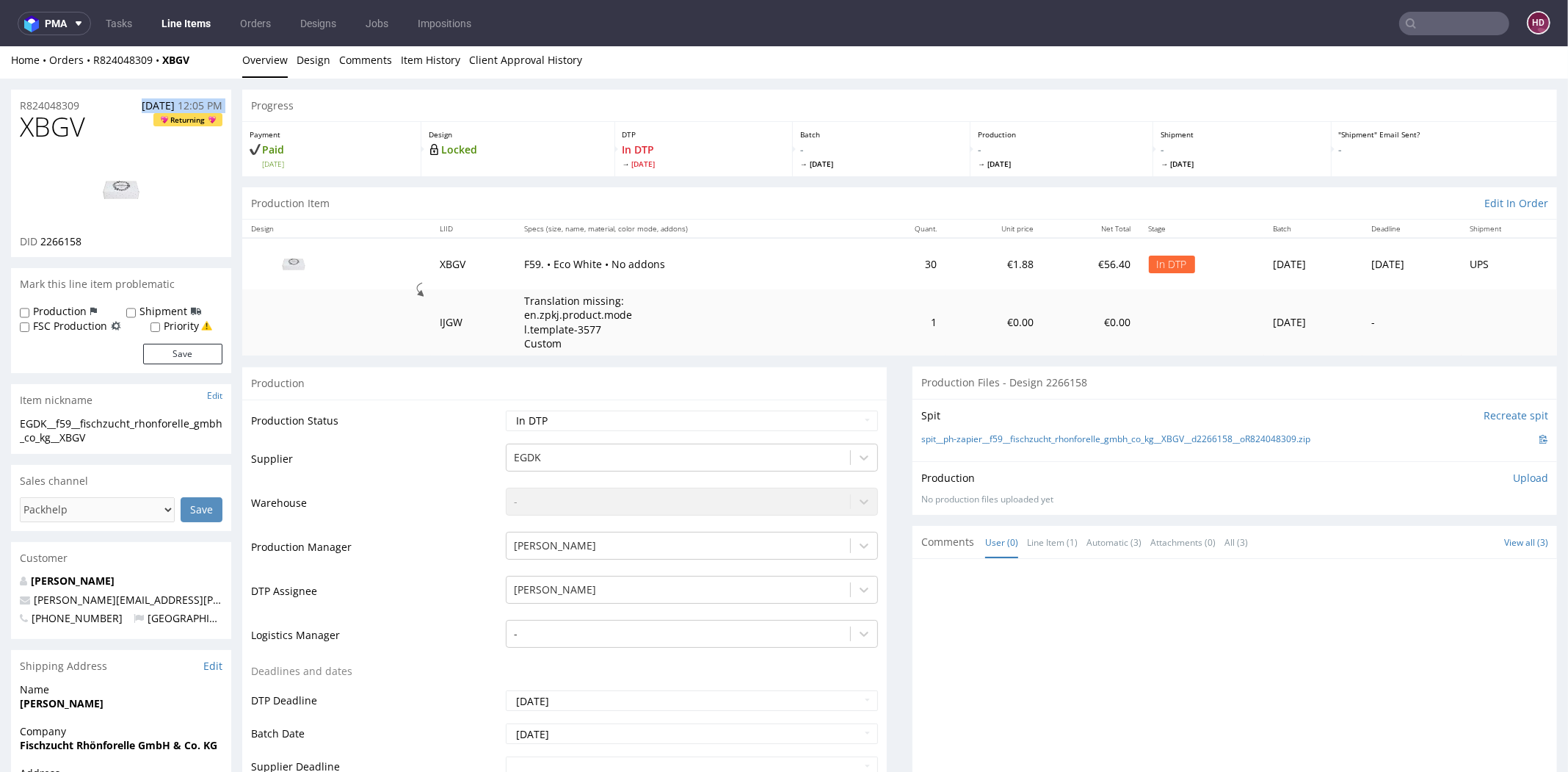
drag, startPoint x: 92, startPoint y: 105, endPoint x: -39, endPoint y: 118, distance: 131.6
drag, startPoint x: 93, startPoint y: 106, endPoint x: -39, endPoint y: 94, distance: 132.5
drag, startPoint x: 98, startPoint y: 240, endPoint x: 42, endPoint y: 236, distance: 56.1
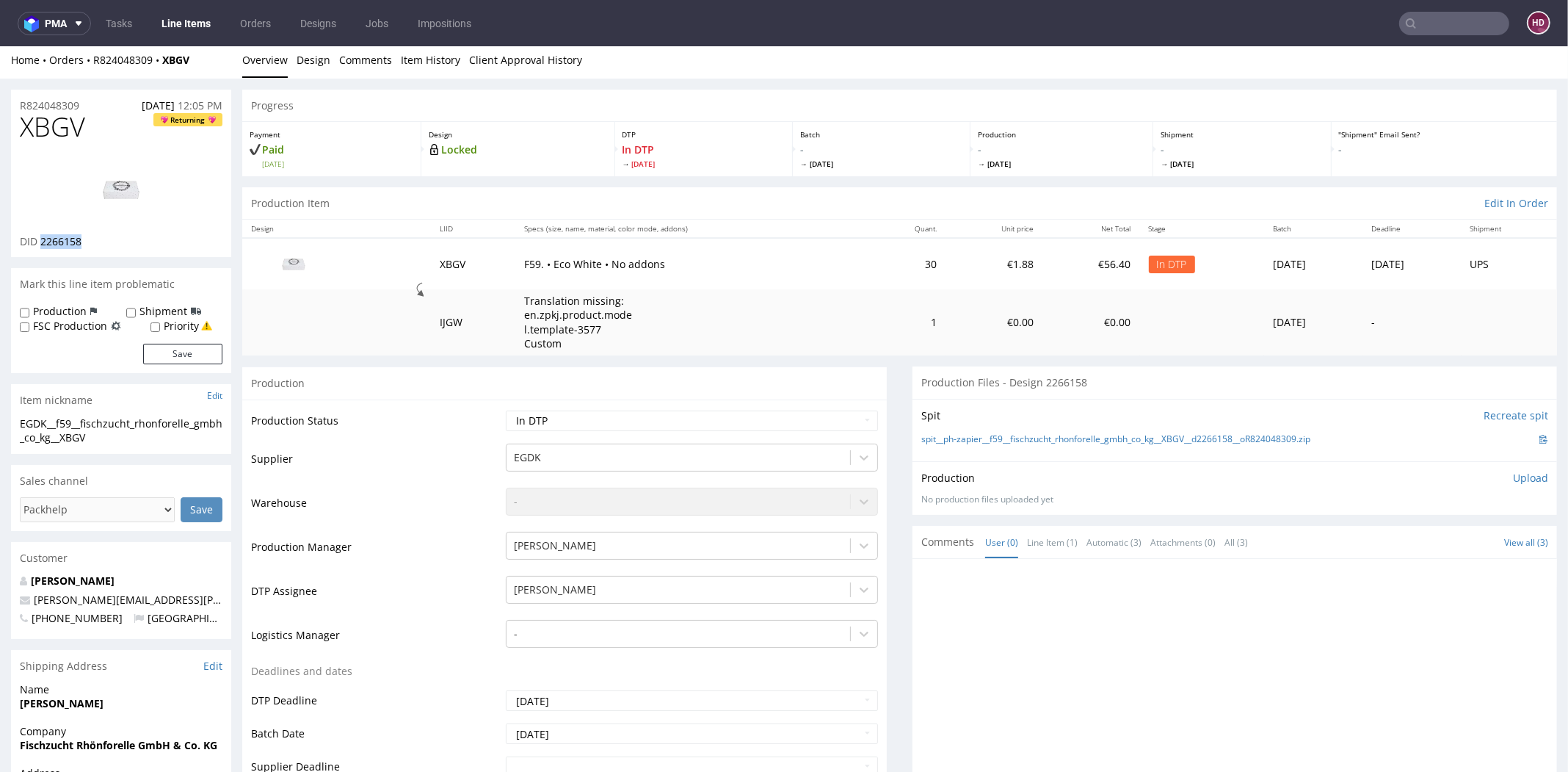
click at [42, 236] on div "DID 2266158" at bounding box center [121, 241] width 203 height 15
copy span "2266158"
drag, startPoint x: 91, startPoint y: 101, endPoint x: -1, endPoint y: 98, distance: 92.0
copy p "R824048309"
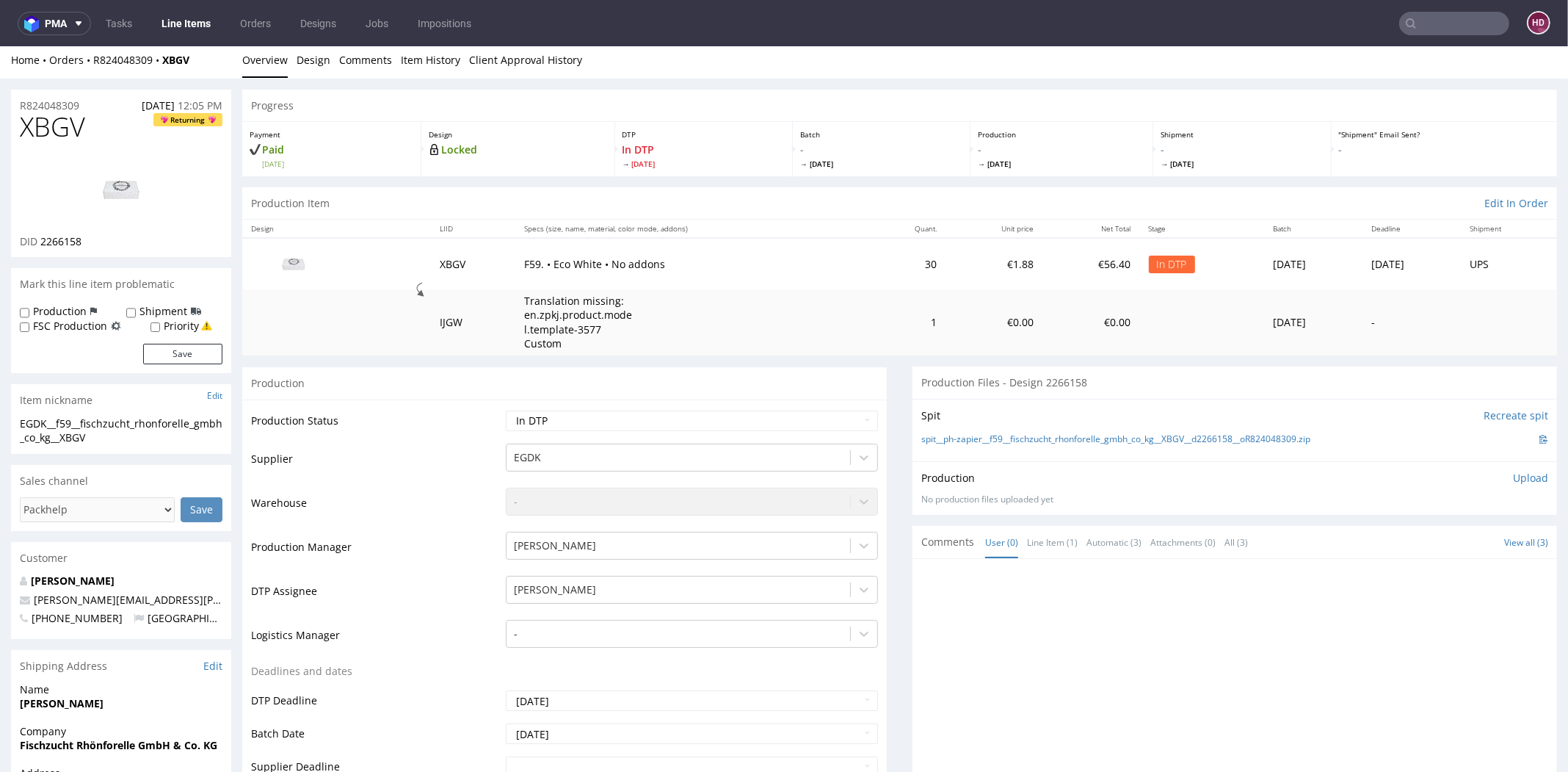
click at [98, 128] on h1 "XBGV Returning" at bounding box center [121, 127] width 203 height 29
drag, startPoint x: 99, startPoint y: 128, endPoint x: -25, endPoint y: 119, distance: 124.3
copy span "XBGV"
click at [1512, 474] on p "Upload" at bounding box center [1530, 478] width 35 height 15
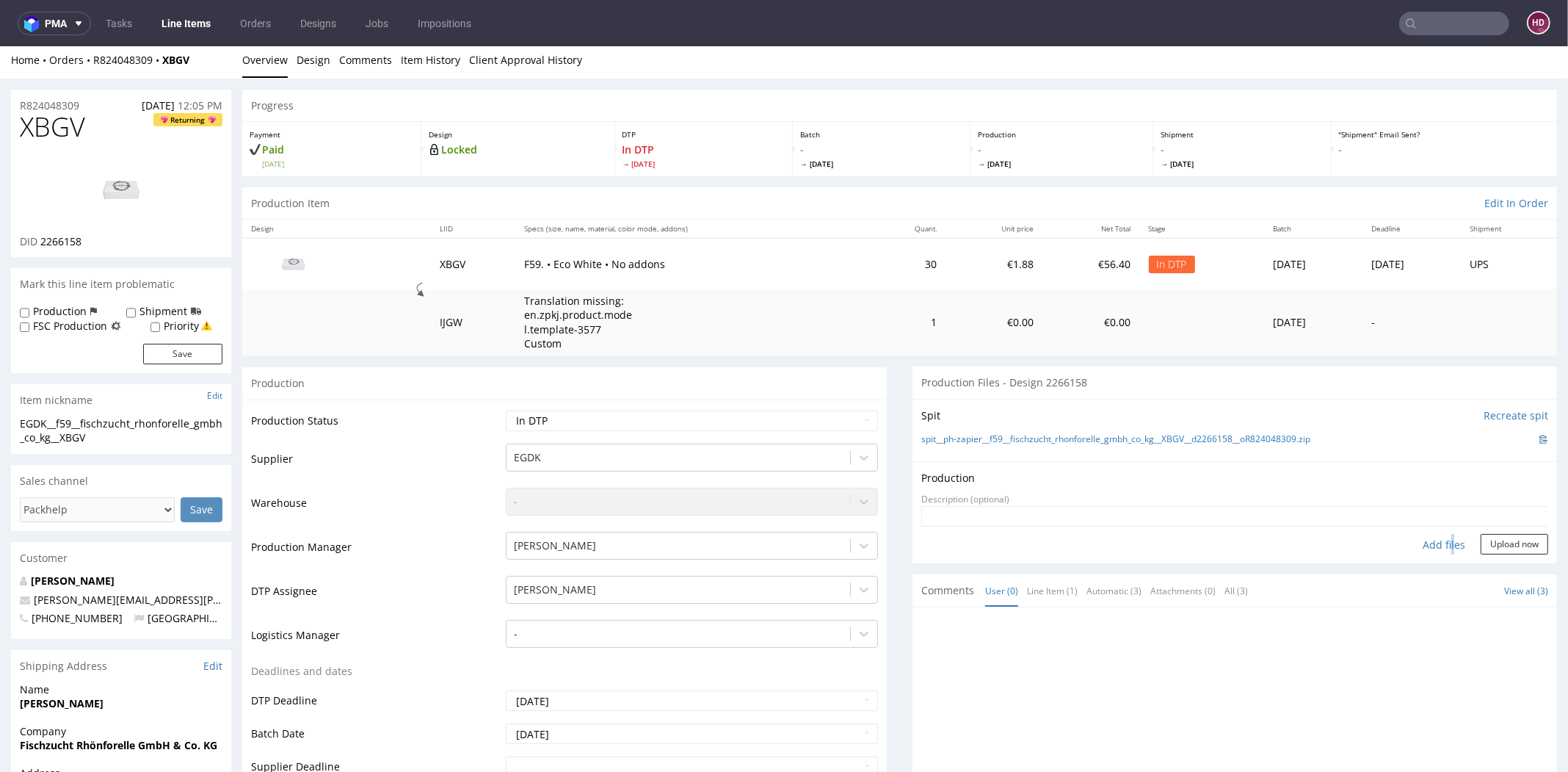
click at [1424, 536] on div "Add files" at bounding box center [1444, 545] width 74 height 22
type input "C:\fakepath\EGDK__f59__fischzucht_rhonforelle_gmbh_co_kg__XBGV__d2266158__oR824…"
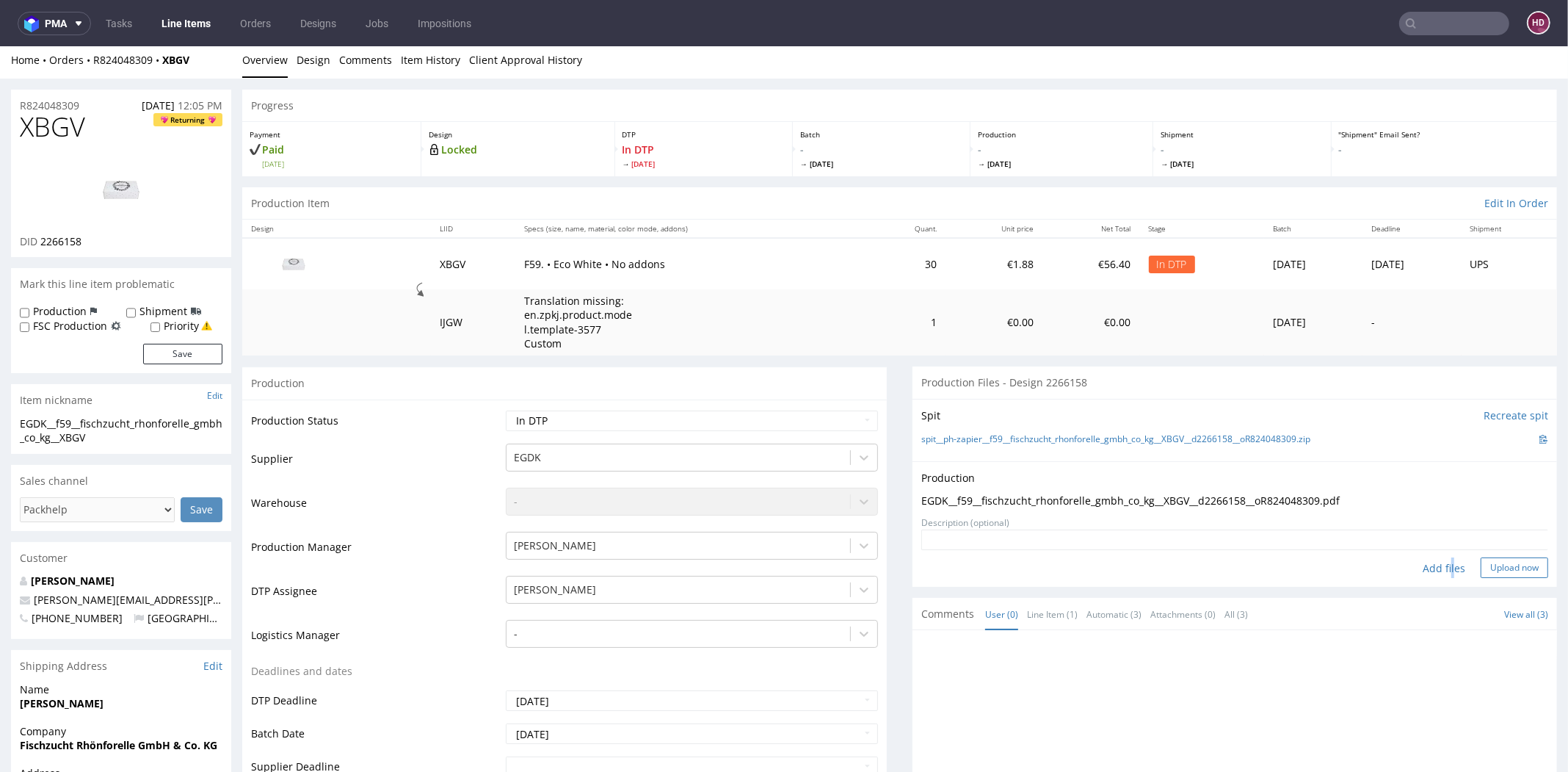
drag, startPoint x: 1481, startPoint y: 565, endPoint x: 1448, endPoint y: 554, distance: 34.8
click at [1481, 566] on button "Upload now" at bounding box center [1514, 567] width 68 height 20
click at [598, 414] on select "Waiting for Artwork Waiting for Diecut Waiting for Mockup Waiting for DTP Waiti…" at bounding box center [692, 420] width 372 height 20
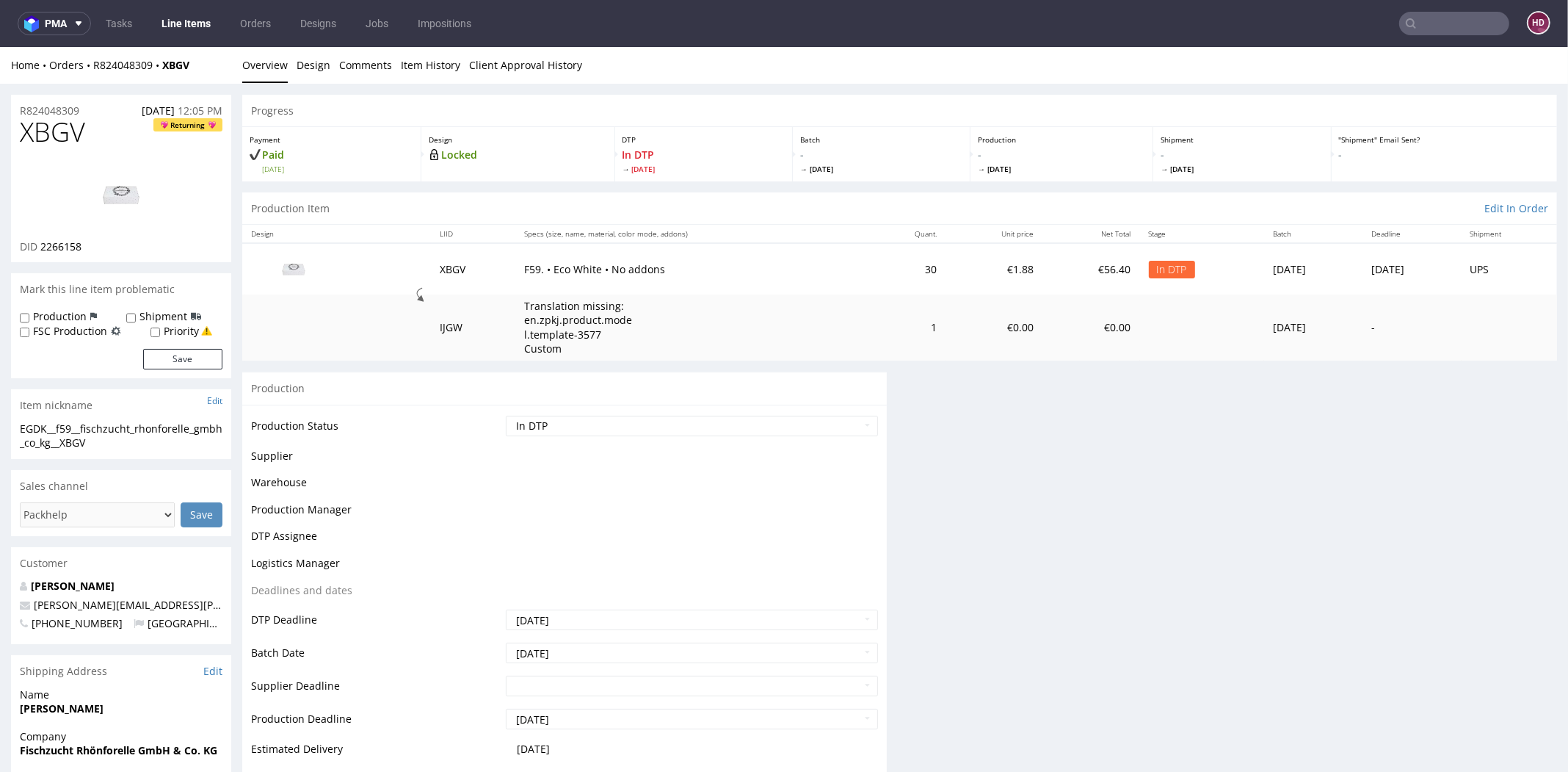
scroll to position [0, 0]
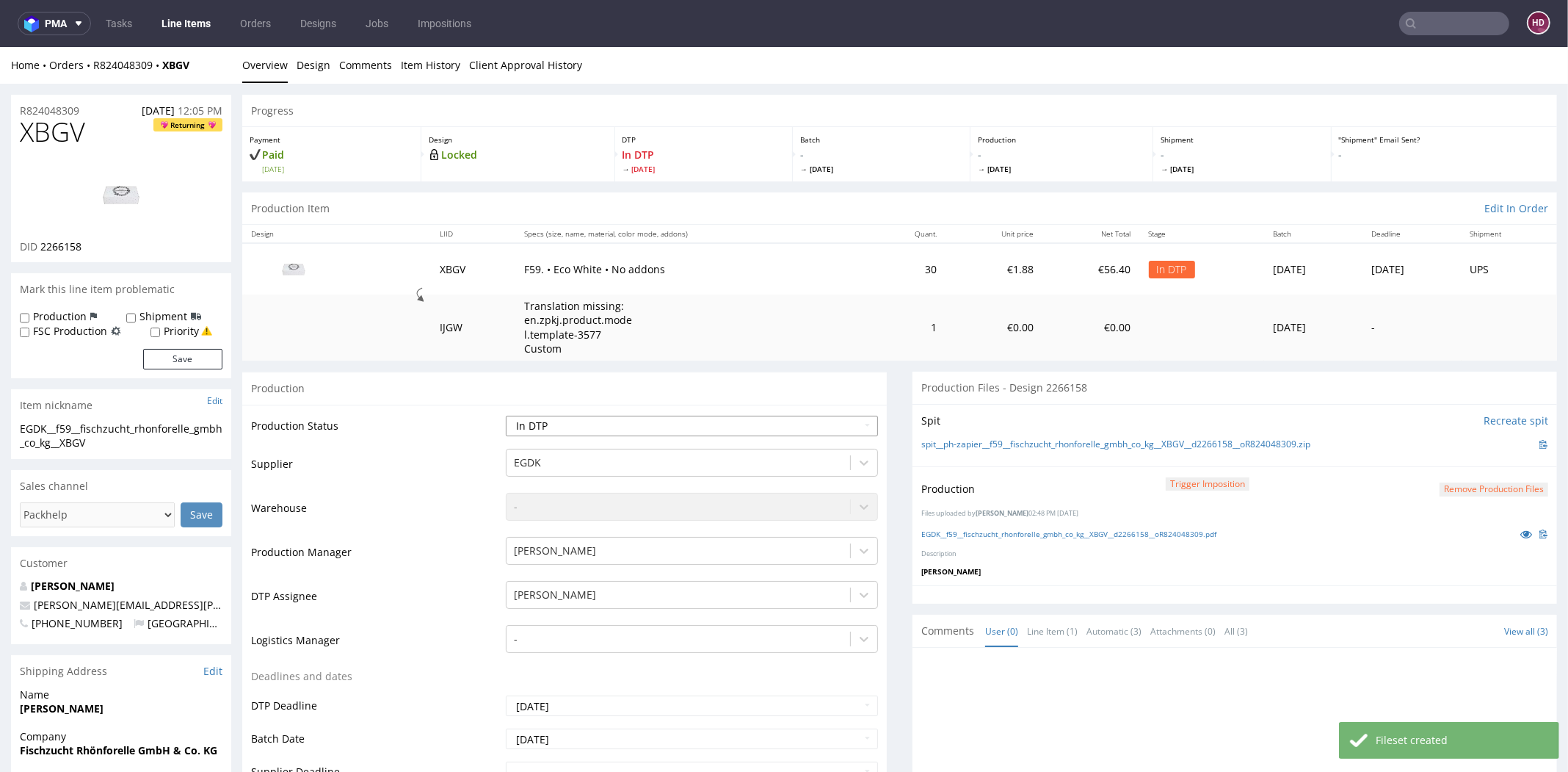
click at [574, 434] on select "Waiting for Artwork Waiting for Diecut Waiting for Mockup Waiting for DTP Waiti…" at bounding box center [692, 425] width 372 height 20
select select "dtp_production_ready"
click at [506, 415] on select "Waiting for Artwork Waiting for Diecut Waiting for Mockup Waiting for DTP Waiti…" at bounding box center [692, 425] width 372 height 20
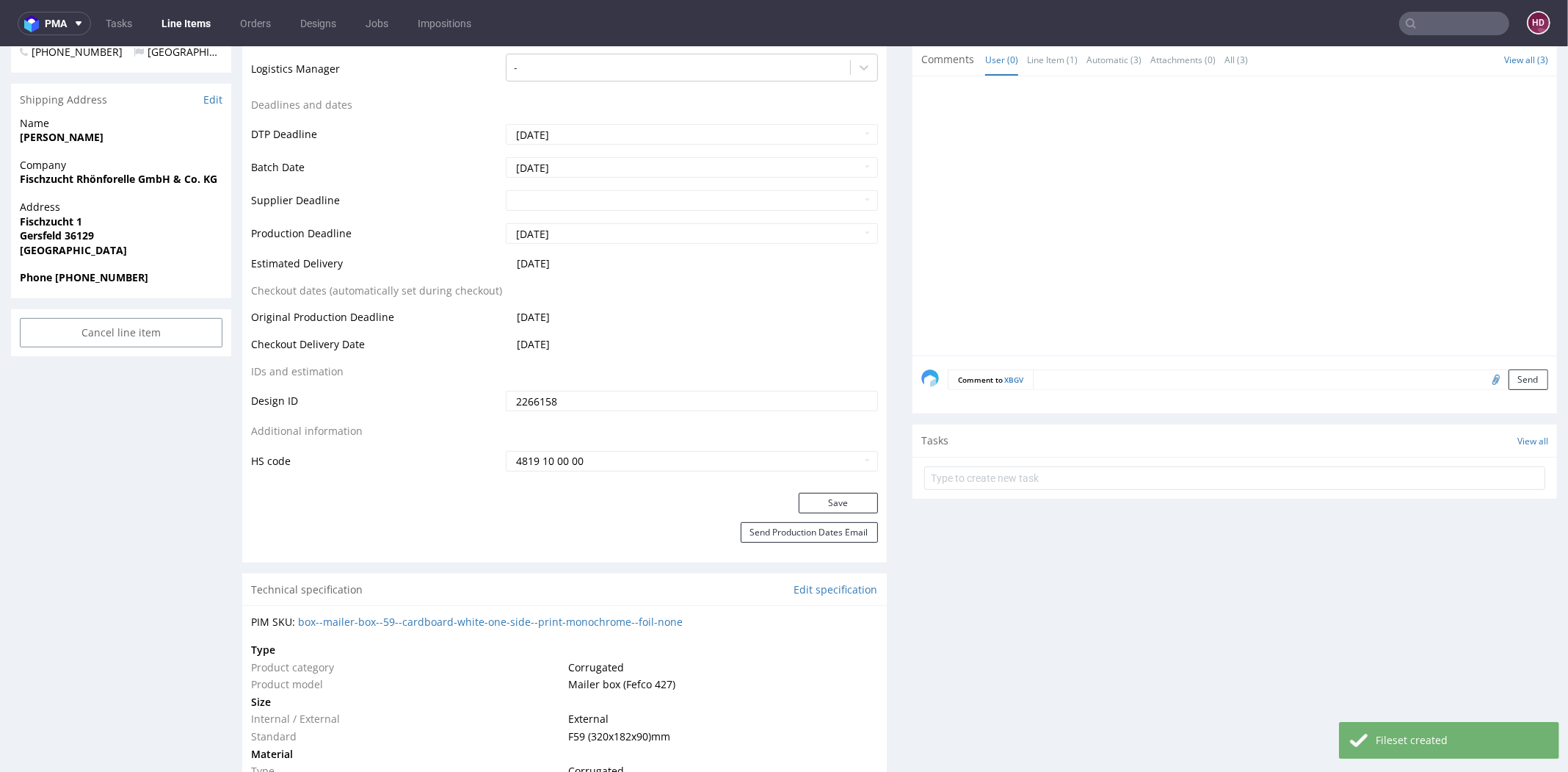
scroll to position [620, 0]
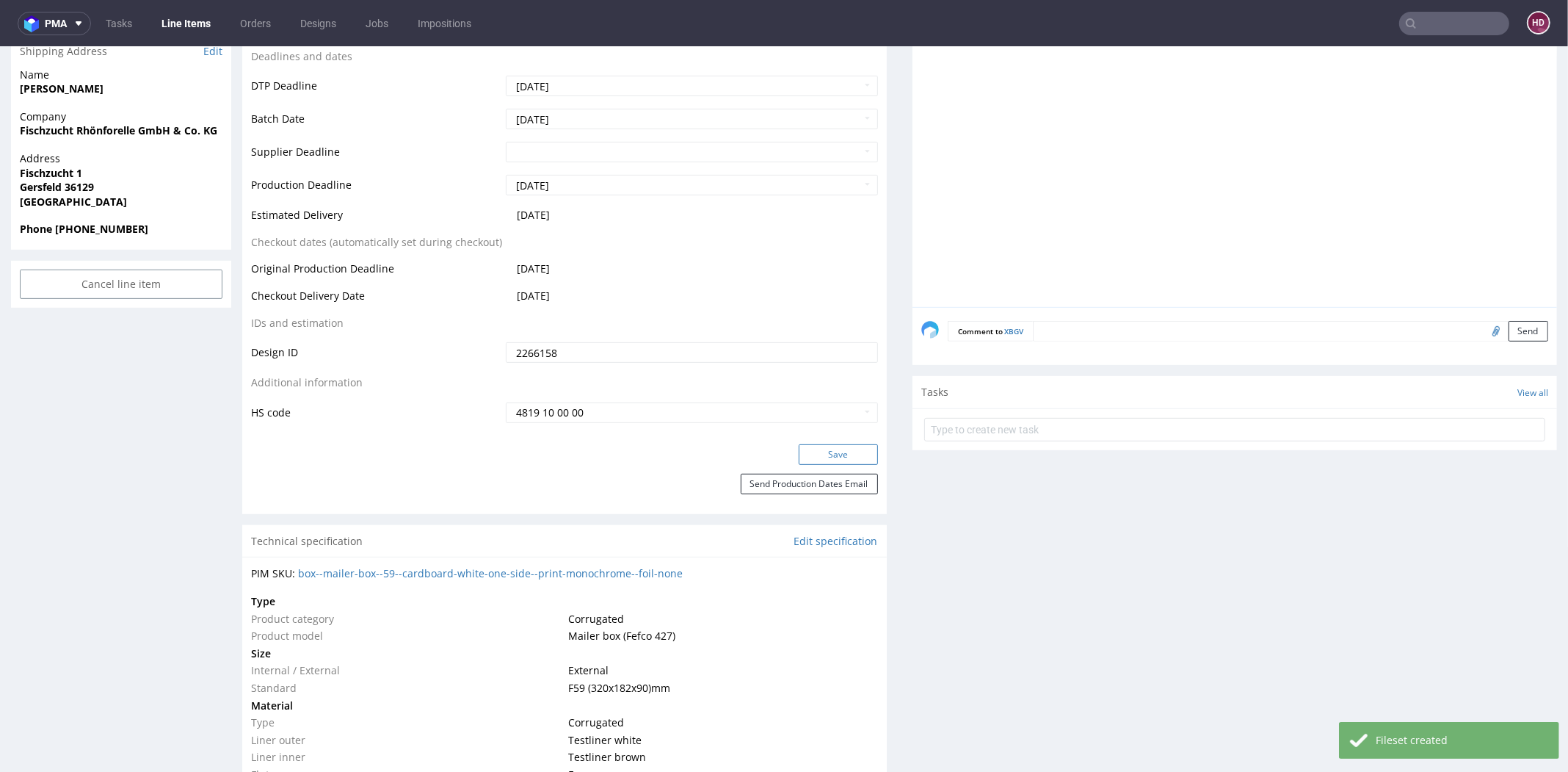
click at [835, 447] on button "Save" at bounding box center [838, 454] width 79 height 20
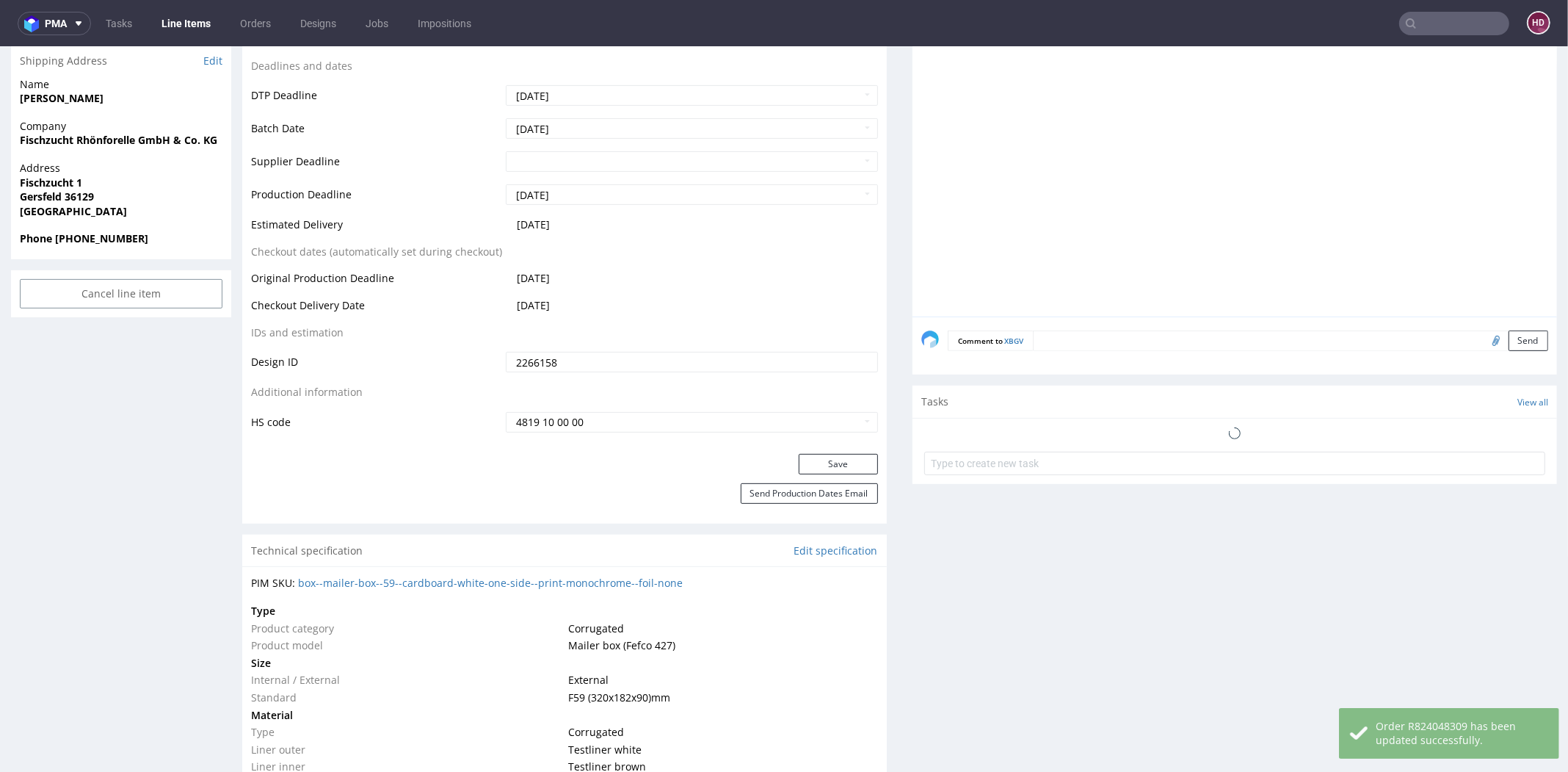
scroll to position [0, 0]
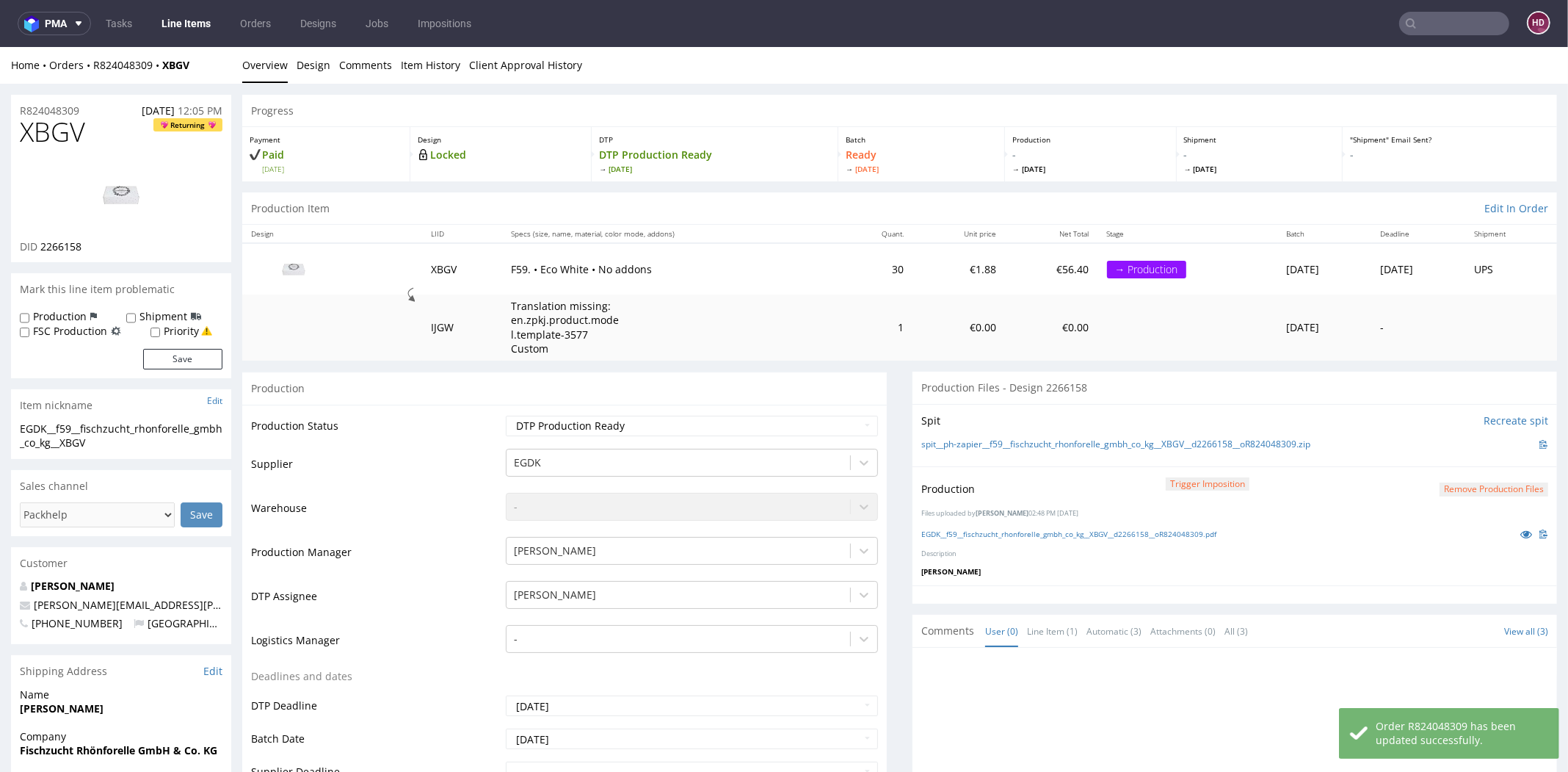
click at [193, 21] on link "Line Items" at bounding box center [186, 23] width 67 height 24
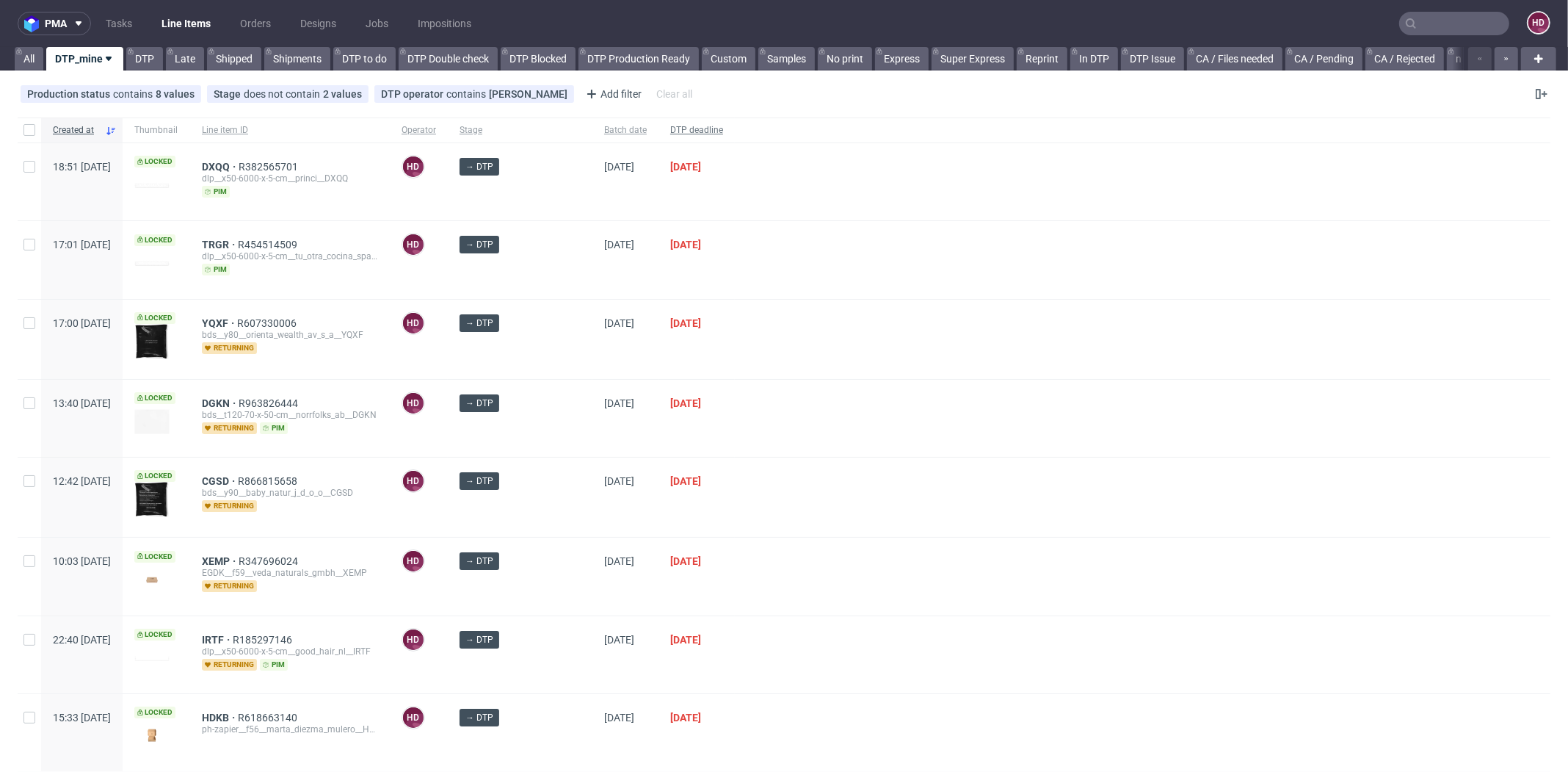
click at [670, 126] on span "DTP deadline" at bounding box center [697, 130] width 53 height 12
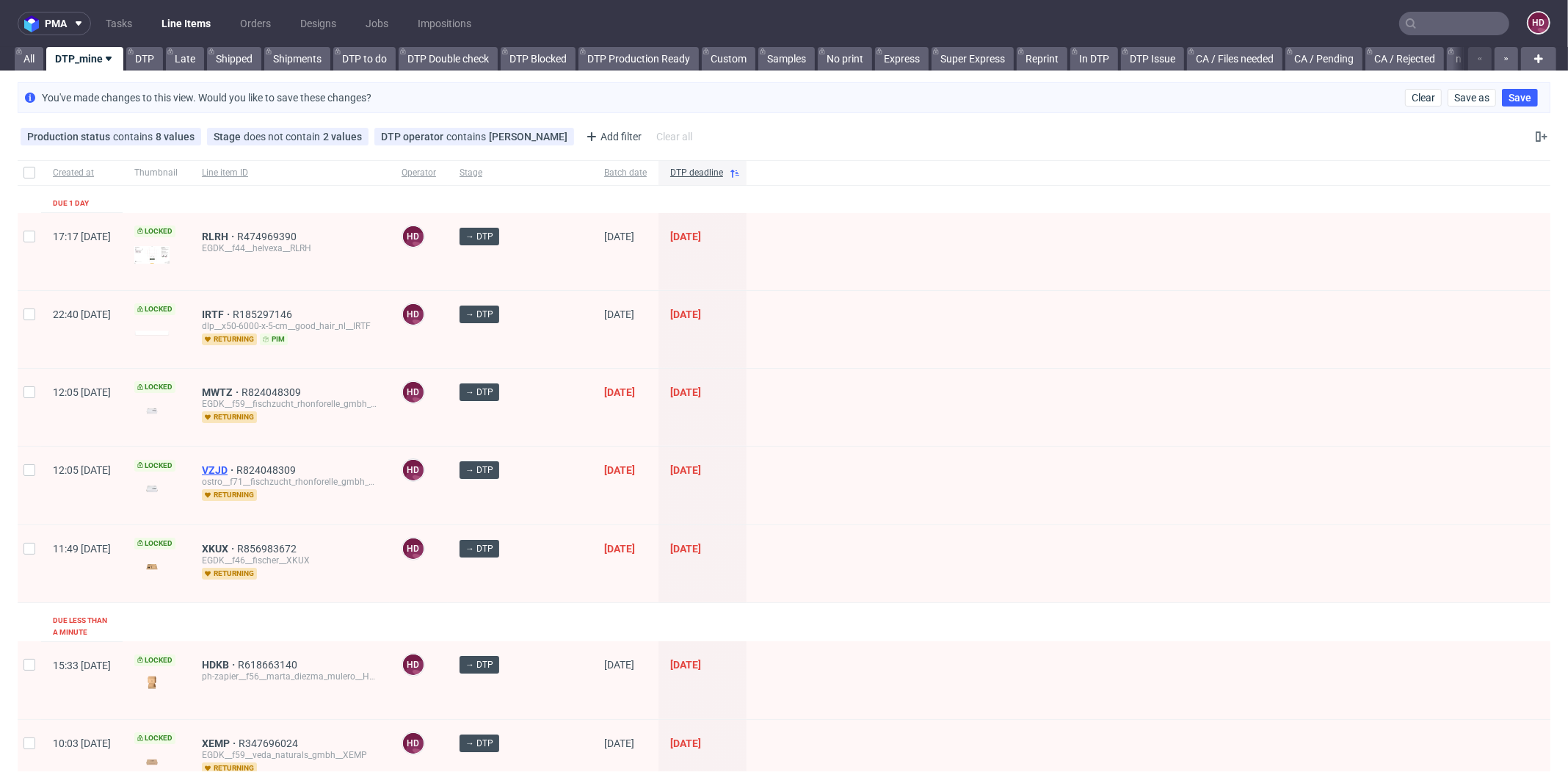
click at [236, 464] on span "VZJD" at bounding box center [219, 469] width 34 height 11
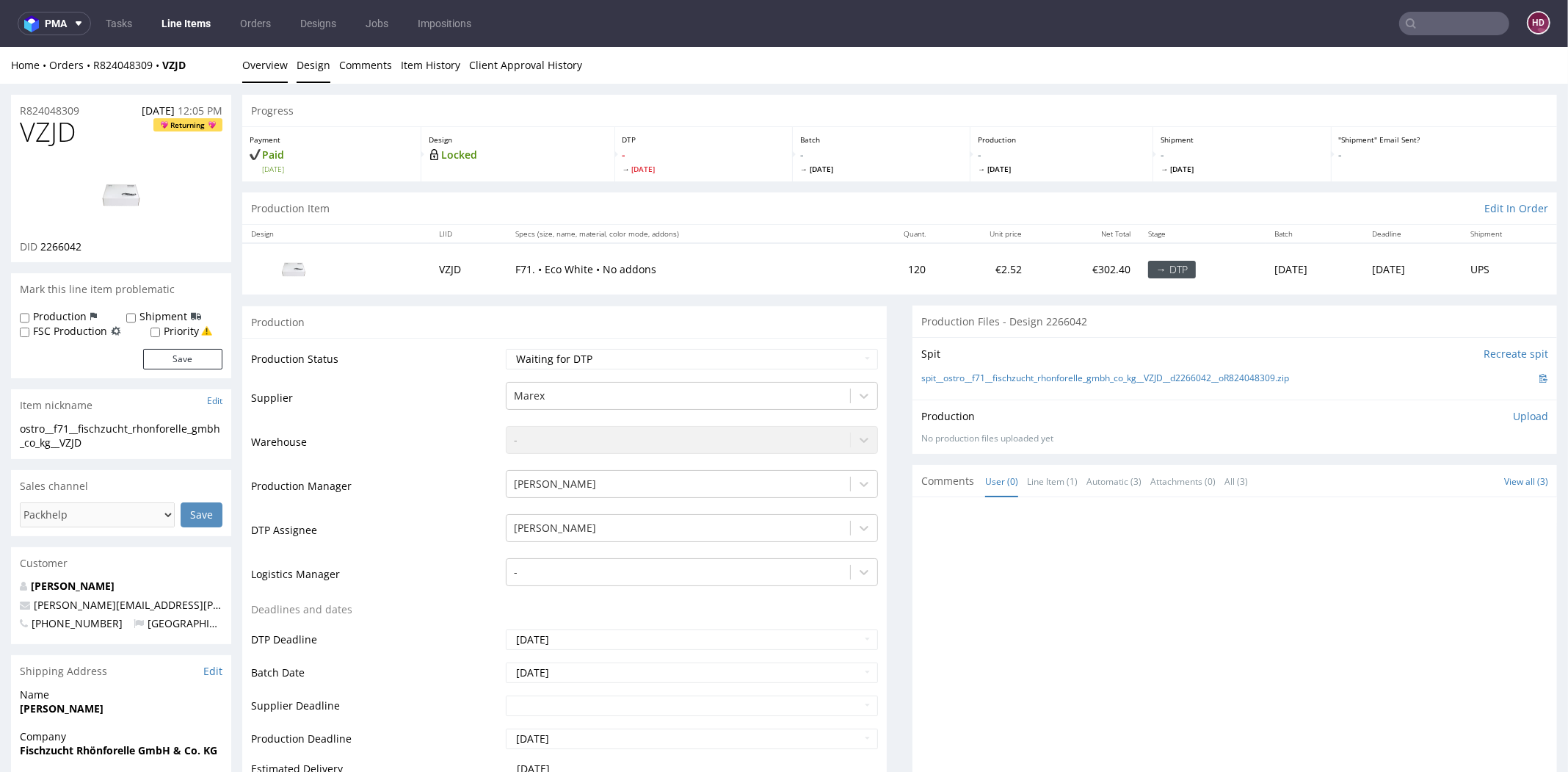
click at [316, 63] on link "Design" at bounding box center [313, 65] width 34 height 36
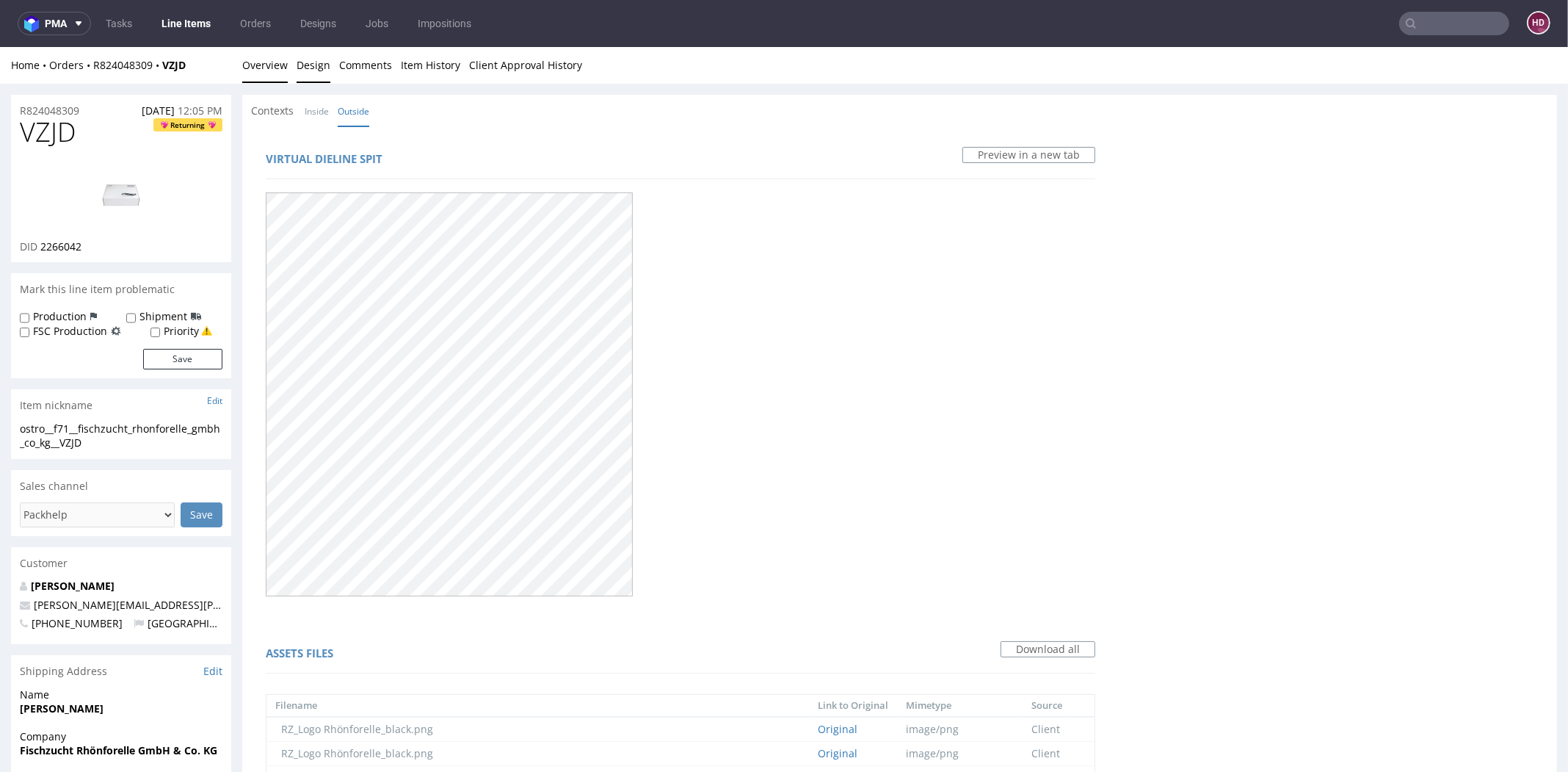
click at [244, 57] on link "Overview" at bounding box center [265, 65] width 46 height 36
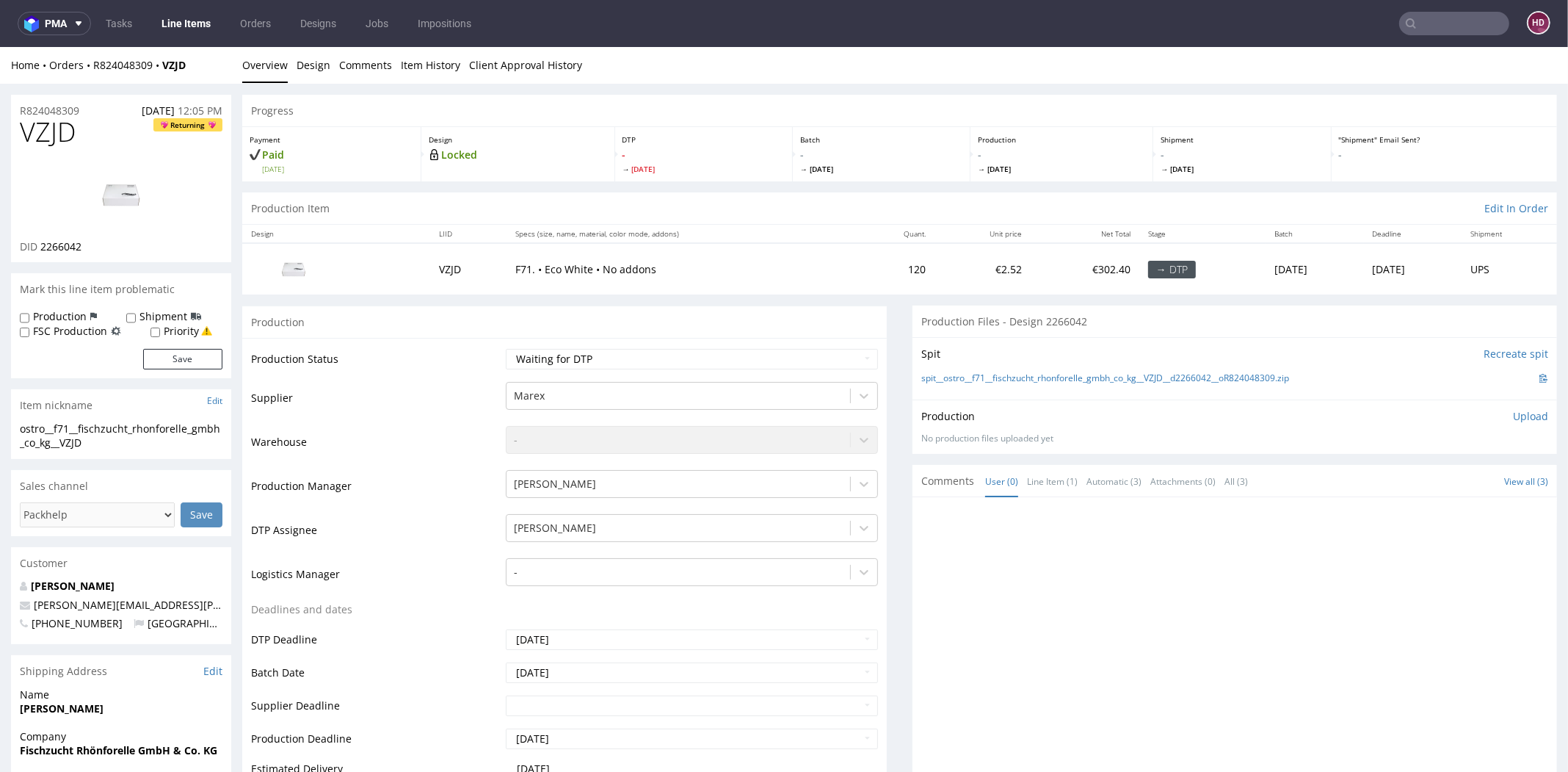
click at [683, 373] on td "Waiting for Artwork Waiting for Diecut Waiting for Mockup Waiting for DTP Waiti…" at bounding box center [690, 364] width 376 height 33
click at [664, 343] on div "Production Status Waiting for Artwork Waiting for Diecut Waiting for Mockup Wai…" at bounding box center [564, 667] width 644 height 659
click at [629, 368] on select "Waiting for Artwork Waiting for Diecut Waiting for Mockup Waiting for DTP Waiti…" at bounding box center [692, 358] width 372 height 20
click at [506, 348] on select "Waiting for Artwork Waiting for Diecut Waiting for Mockup Waiting for DTP Waiti…" at bounding box center [692, 358] width 372 height 20
click at [587, 356] on select "Waiting for Artwork Waiting for Diecut Waiting for Mockup Waiting for DTP Waiti…" at bounding box center [692, 358] width 372 height 20
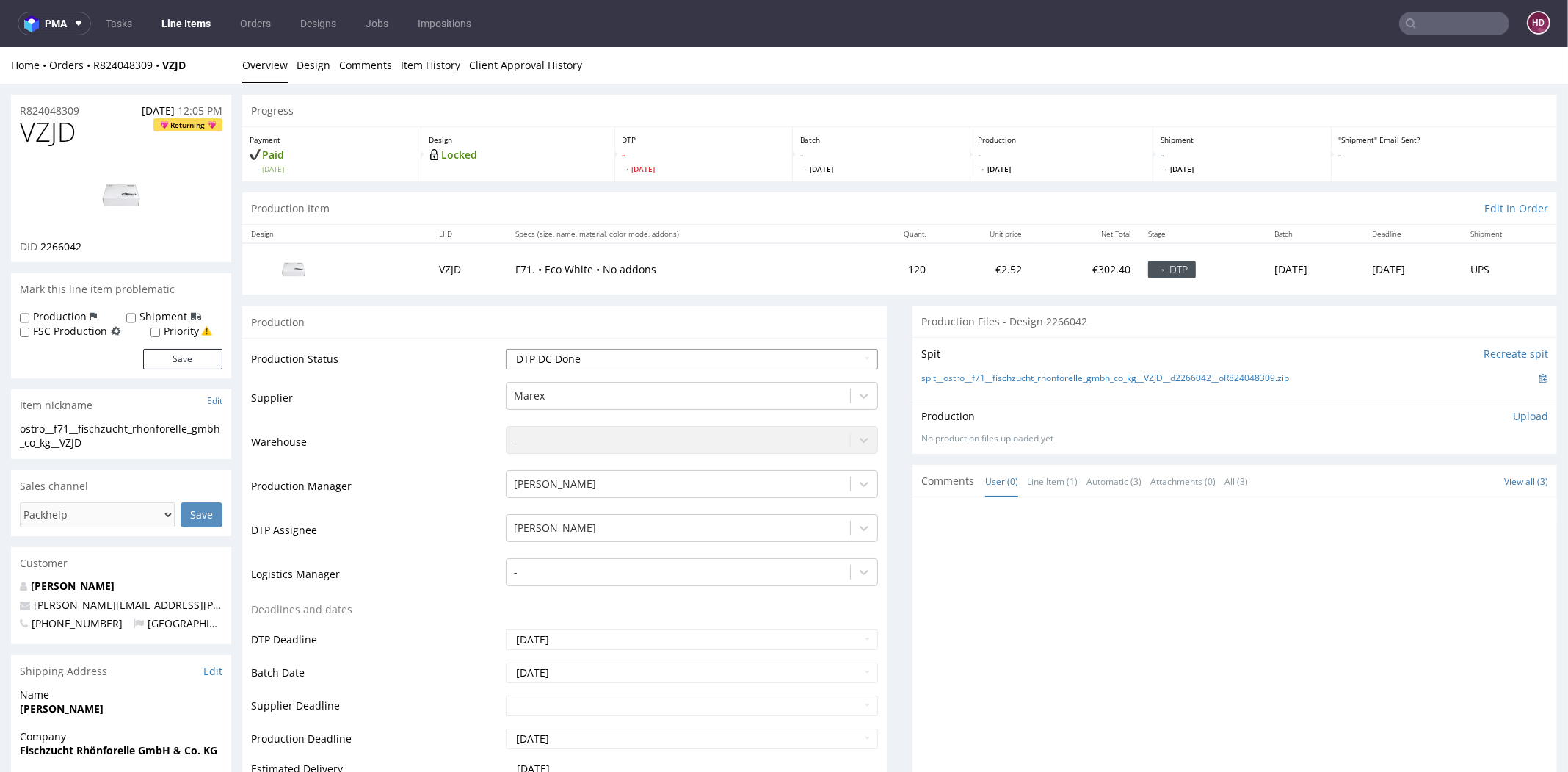
select select "dtp_in_process"
click at [506, 348] on select "Waiting for Artwork Waiting for Diecut Waiting for Mockup Waiting for DTP Waiti…" at bounding box center [692, 358] width 372 height 20
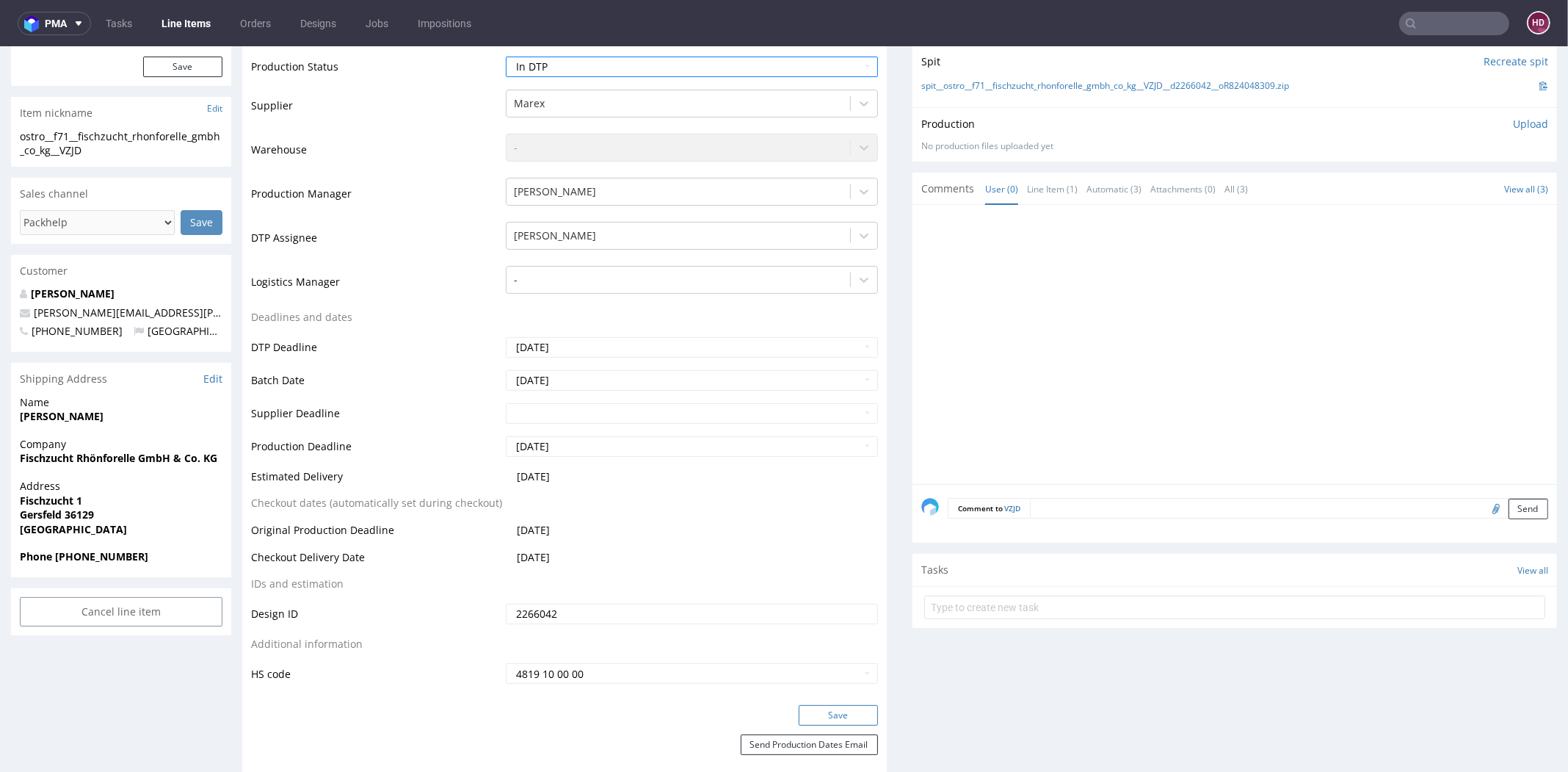
click at [829, 716] on button "Save" at bounding box center [838, 715] width 79 height 20
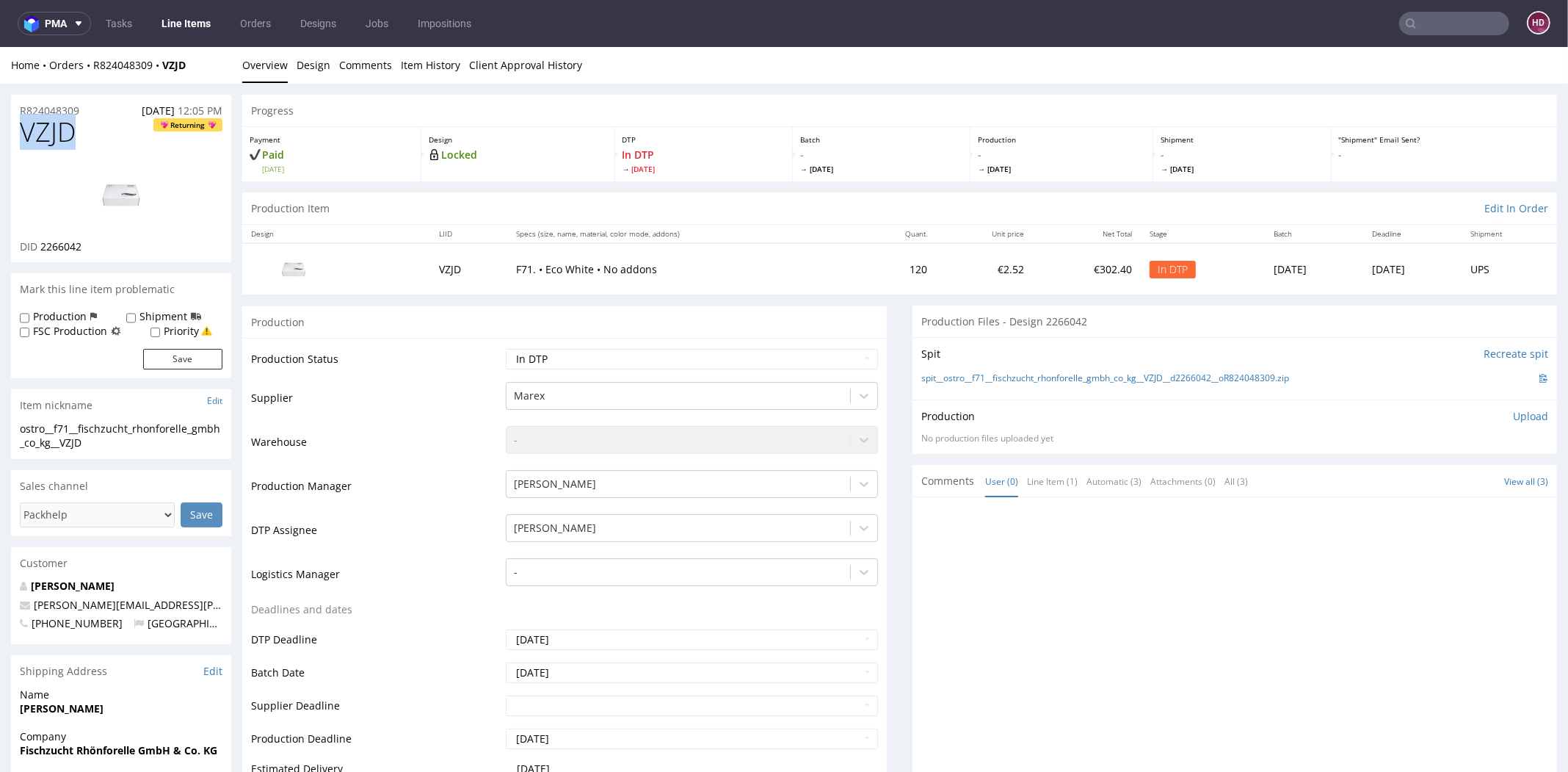
drag, startPoint x: 98, startPoint y: 141, endPoint x: 88, endPoint y: 231, distance: 90.6
copy span "VZJD"
drag, startPoint x: 86, startPoint y: 248, endPoint x: 38, endPoint y: 240, distance: 48.7
click at [38, 240] on div "DID 2266042" at bounding box center [121, 247] width 203 height 15
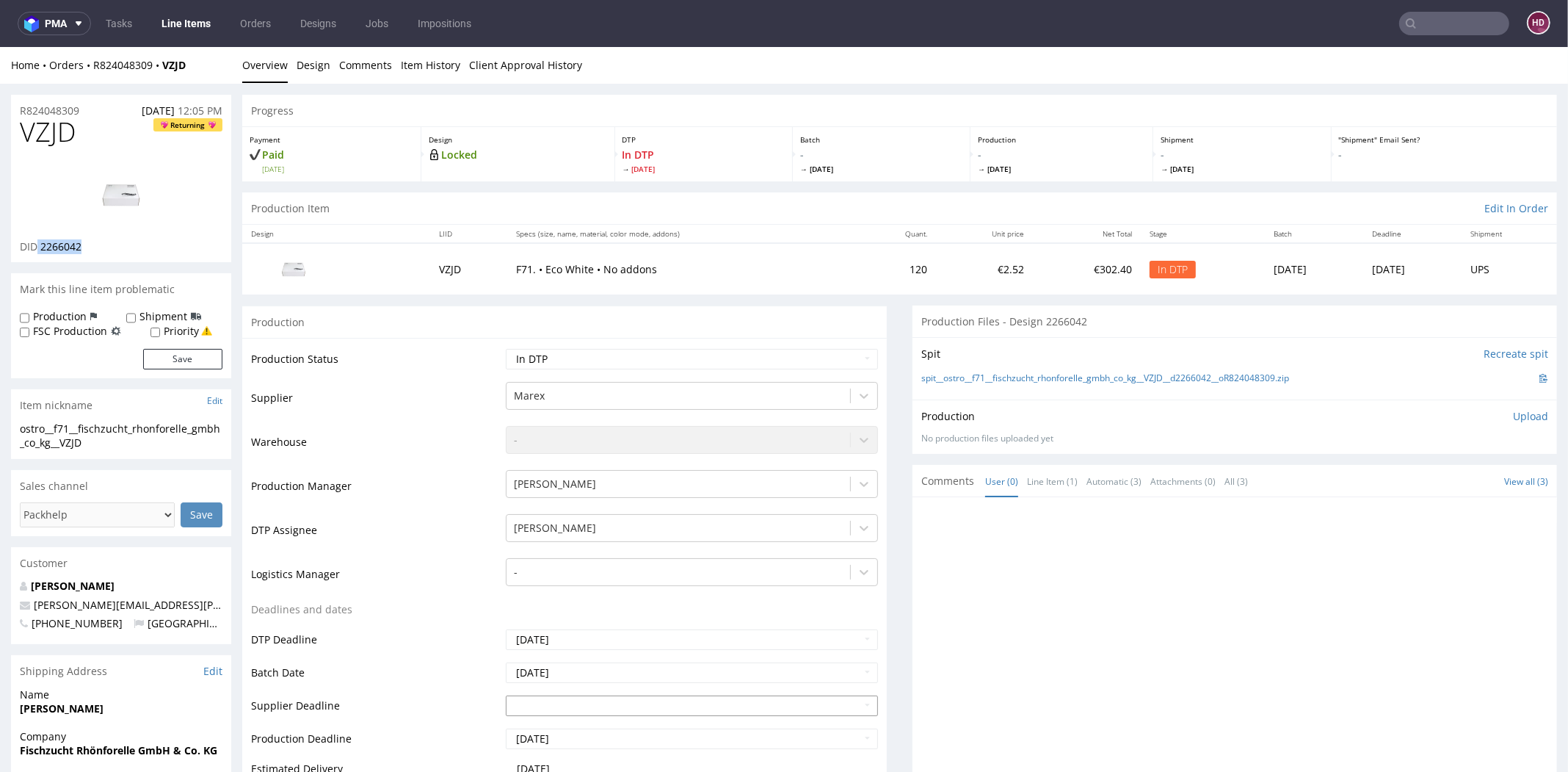
copy p "2266042"
